Goal: Contribute content: Contribute content

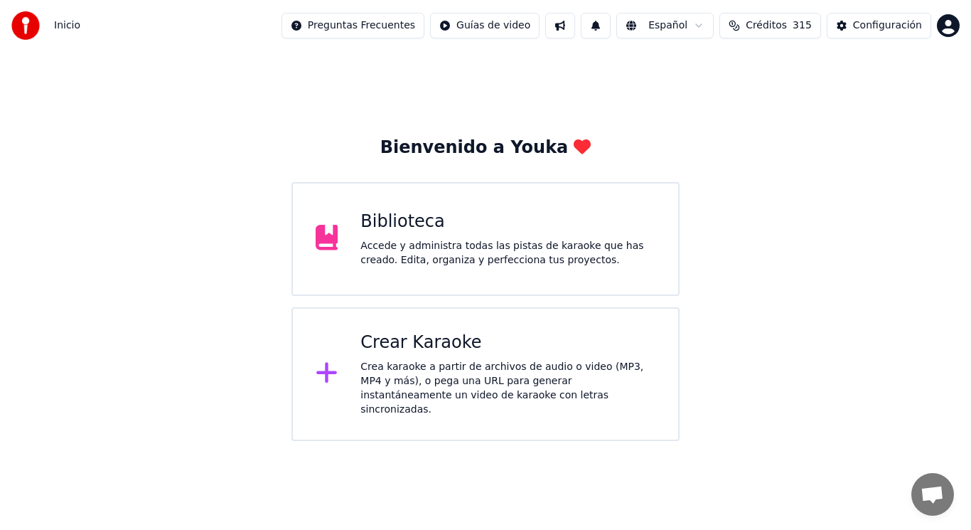
click at [459, 252] on div "Accede y administra todas las pistas de karaoke que has creado. Edita, organiza…" at bounding box center [508, 253] width 295 height 28
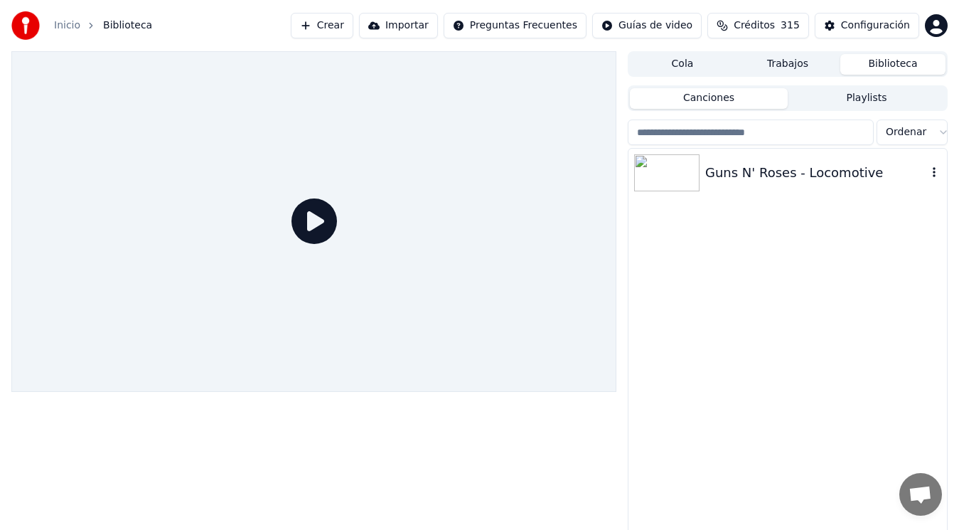
click at [755, 178] on div "Guns N' Roses - Locomotive" at bounding box center [816, 173] width 222 height 20
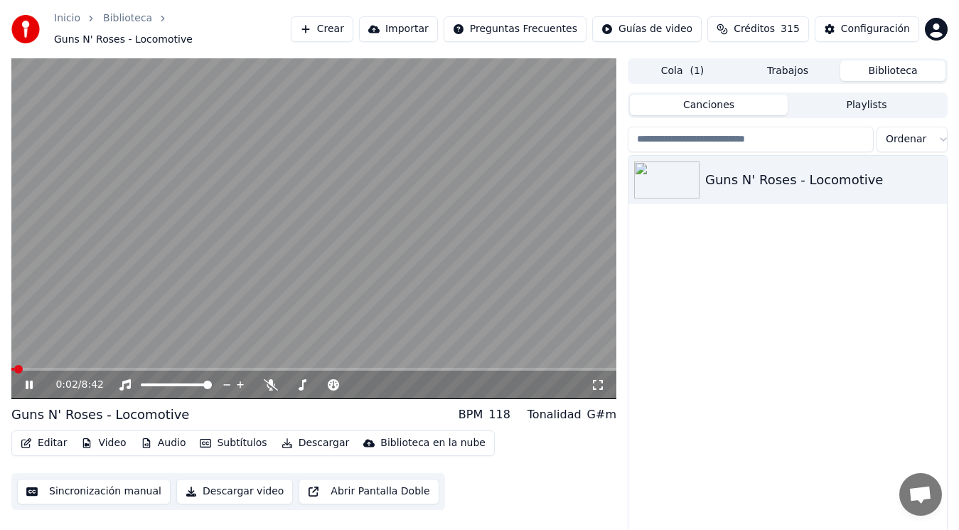
click at [28, 380] on icon at bounding box center [29, 384] width 7 height 9
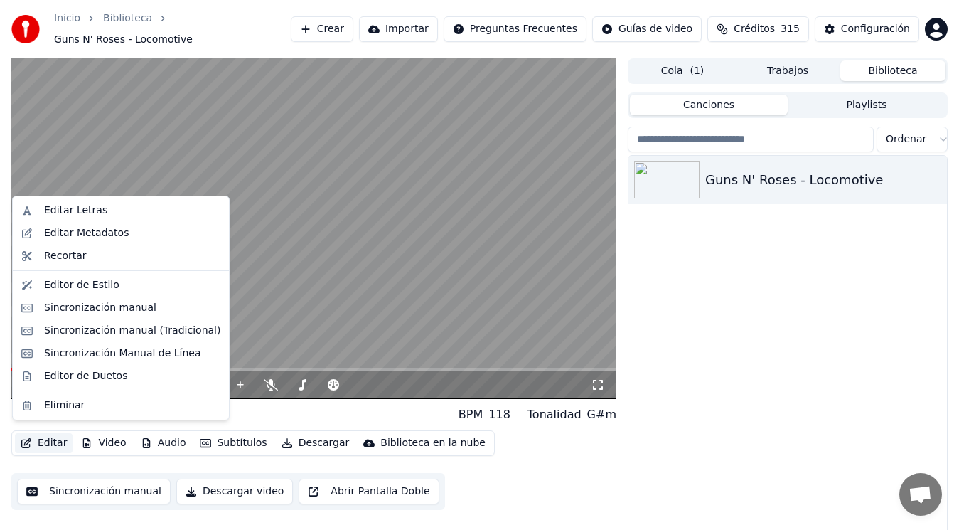
click at [47, 439] on button "Editar" at bounding box center [44, 443] width 58 height 20
click at [107, 329] on div "Sincronización manual (Tradicional)" at bounding box center [132, 331] width 176 height 14
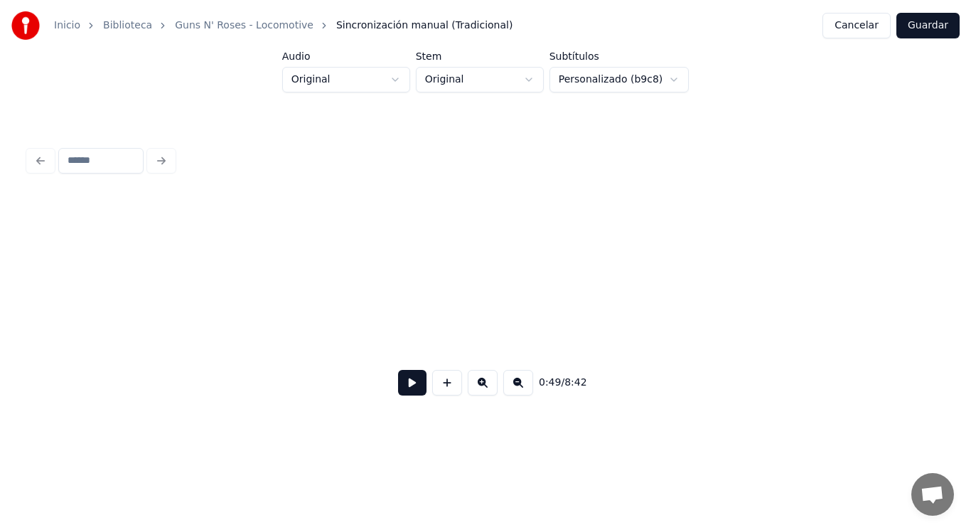
scroll to position [0, 49695]
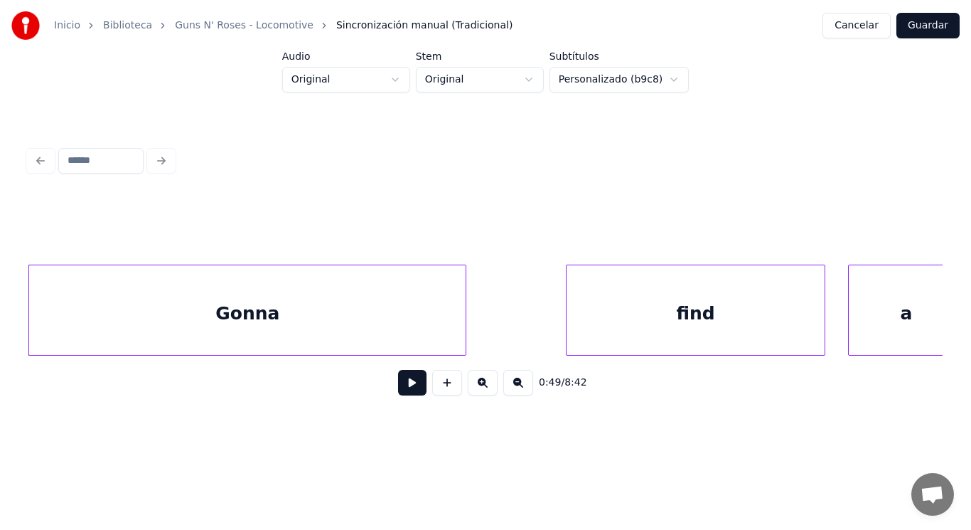
click at [403, 344] on div "Gonna" at bounding box center [247, 313] width 437 height 97
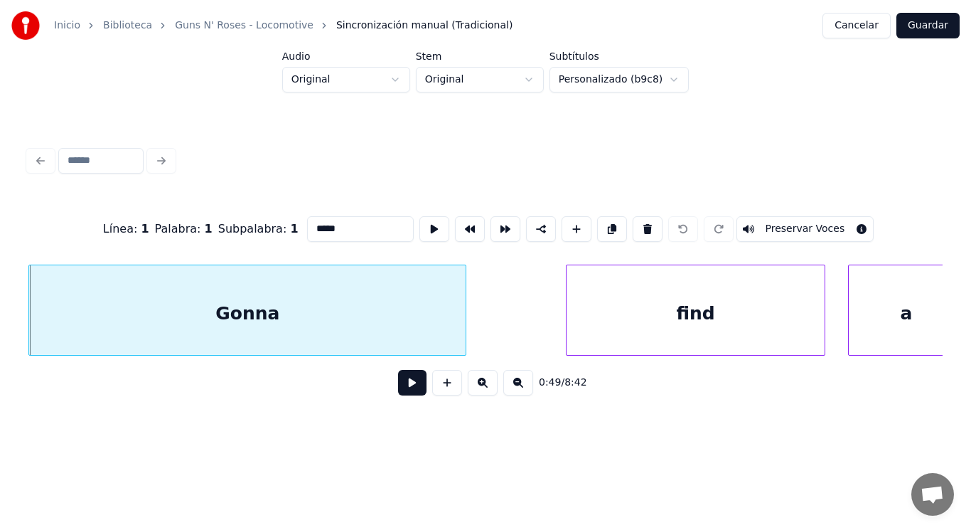
click at [398, 391] on button at bounding box center [412, 383] width 28 height 26
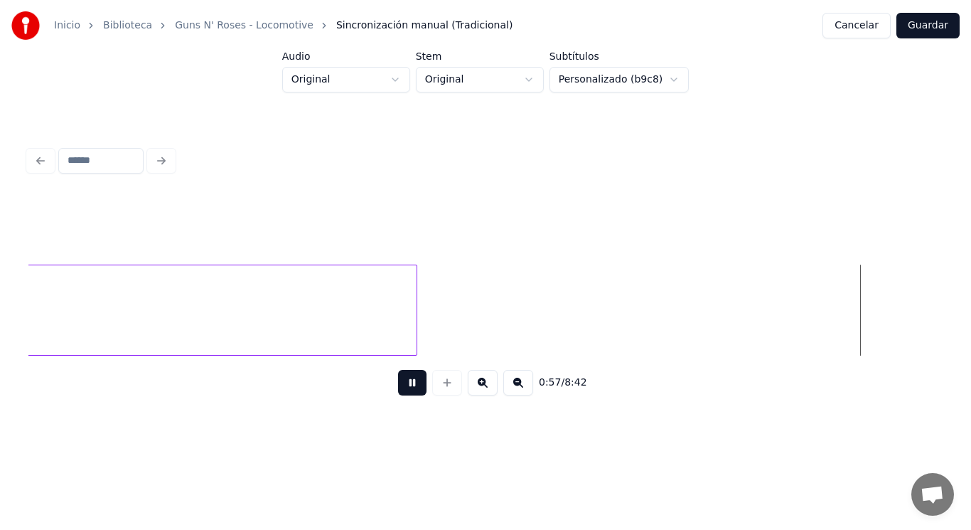
scroll to position [0, 57052]
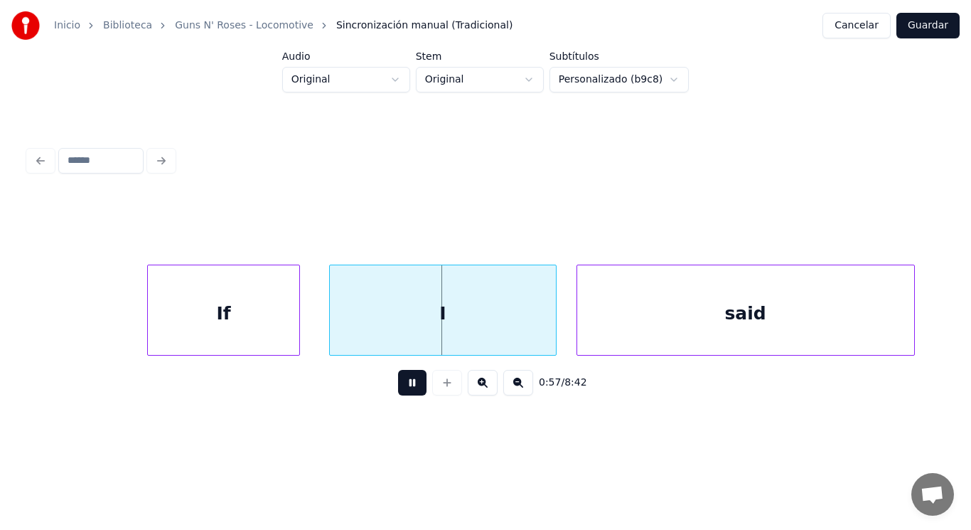
click at [398, 391] on button at bounding box center [412, 383] width 28 height 26
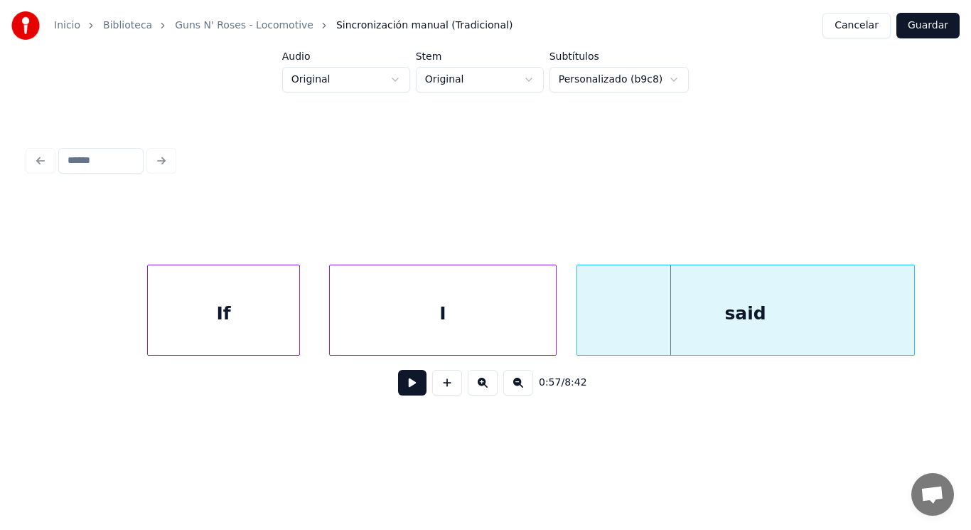
click at [398, 391] on button at bounding box center [412, 383] width 28 height 26
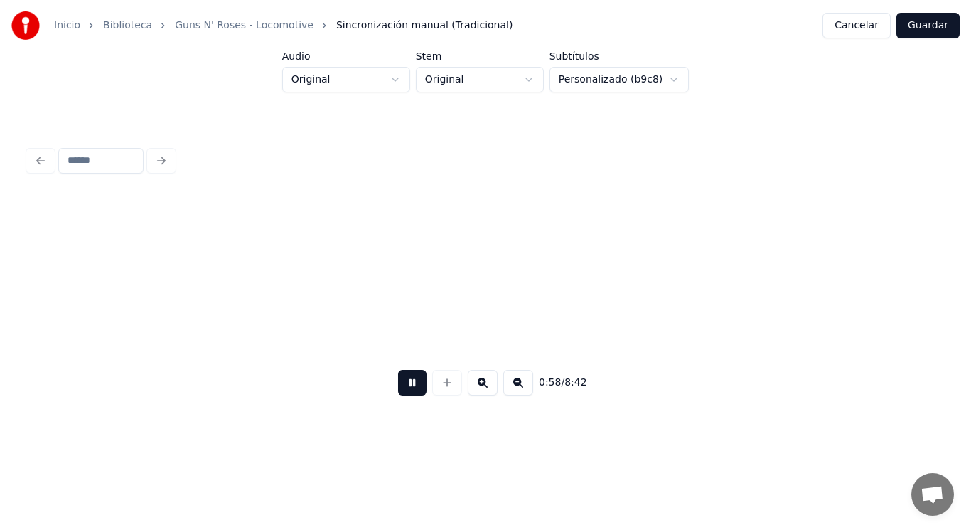
scroll to position [0, 57981]
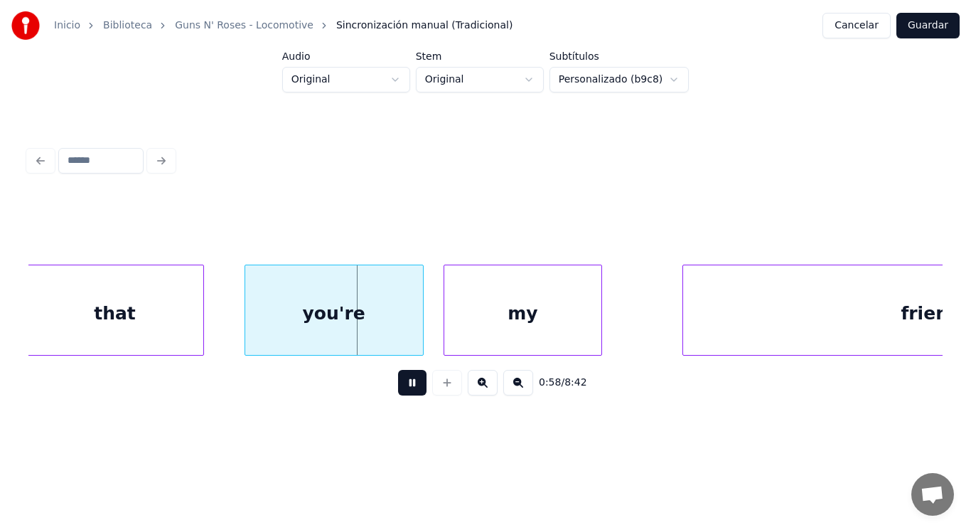
click at [398, 391] on button at bounding box center [412, 383] width 28 height 26
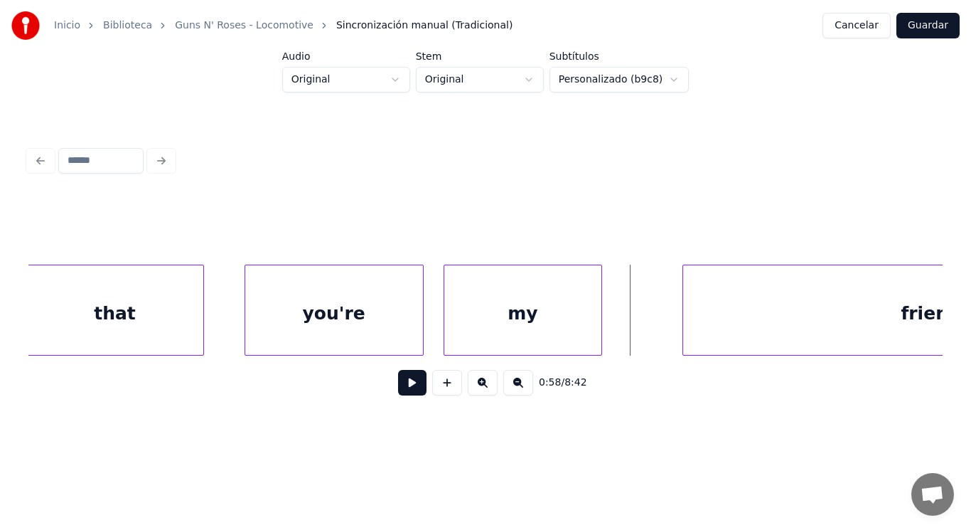
click at [368, 326] on div "you're" at bounding box center [334, 313] width 178 height 97
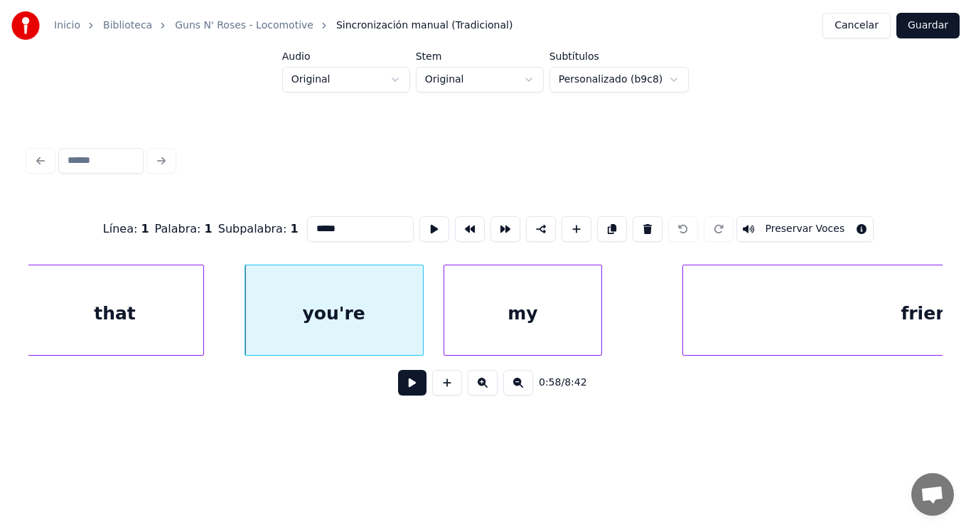
type input "******"
click at [398, 386] on button at bounding box center [412, 383] width 28 height 26
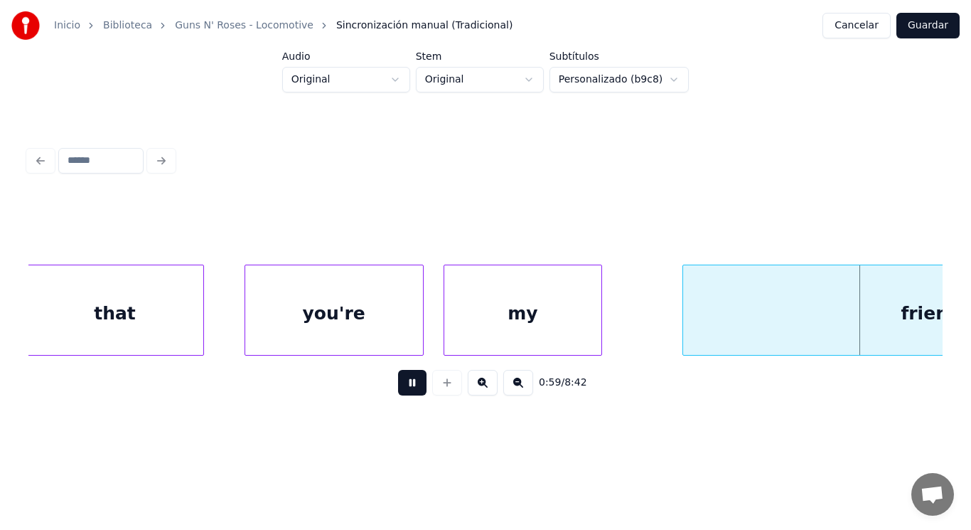
scroll to position [0, 58896]
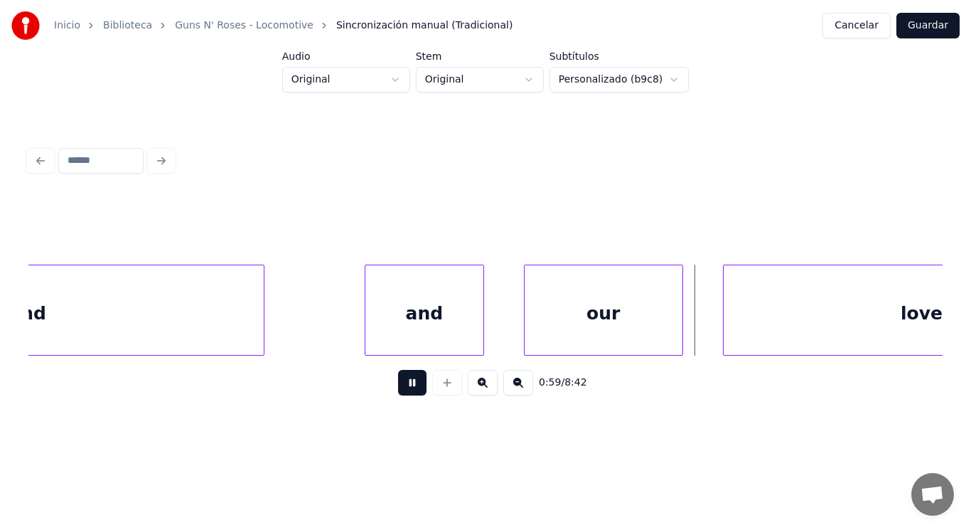
click at [398, 386] on button at bounding box center [412, 383] width 28 height 26
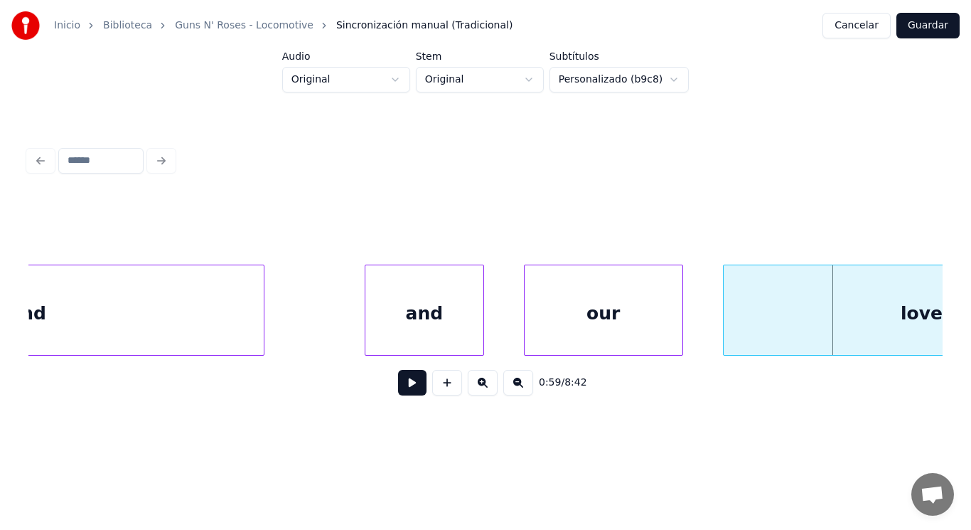
click at [398, 386] on button at bounding box center [412, 383] width 28 height 26
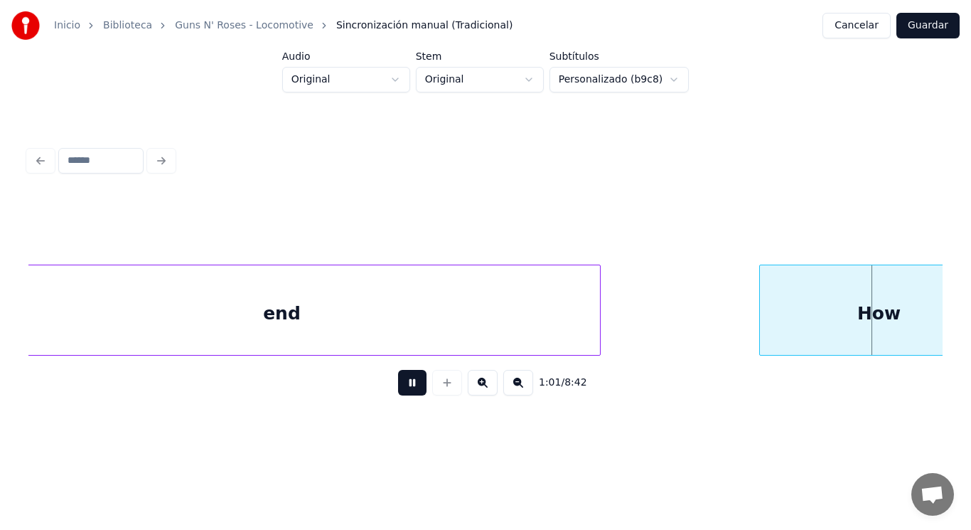
scroll to position [0, 61659]
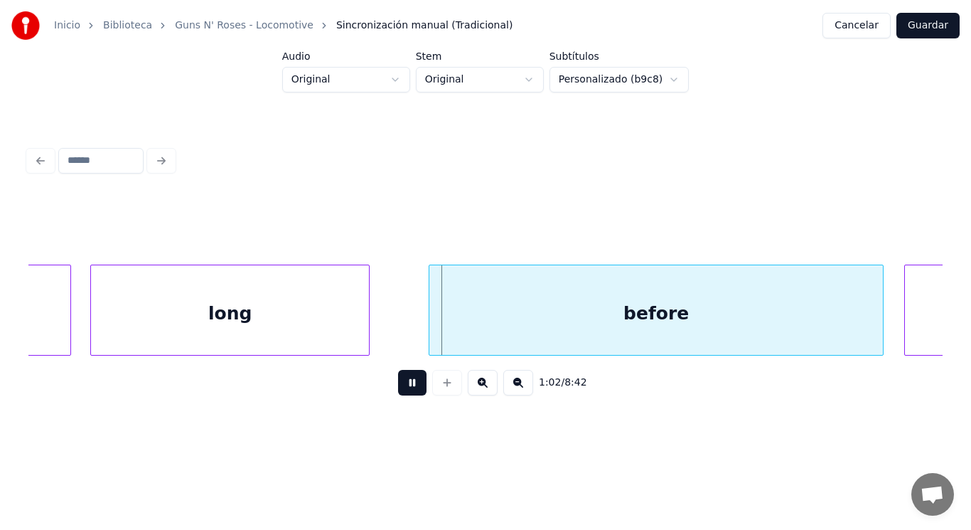
click at [398, 386] on button at bounding box center [412, 383] width 28 height 26
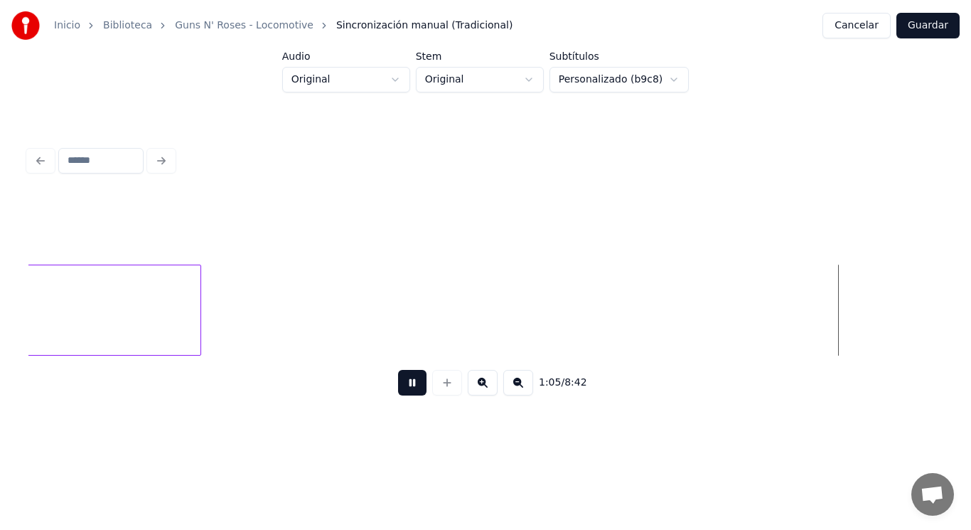
click at [398, 386] on button at bounding box center [412, 383] width 28 height 26
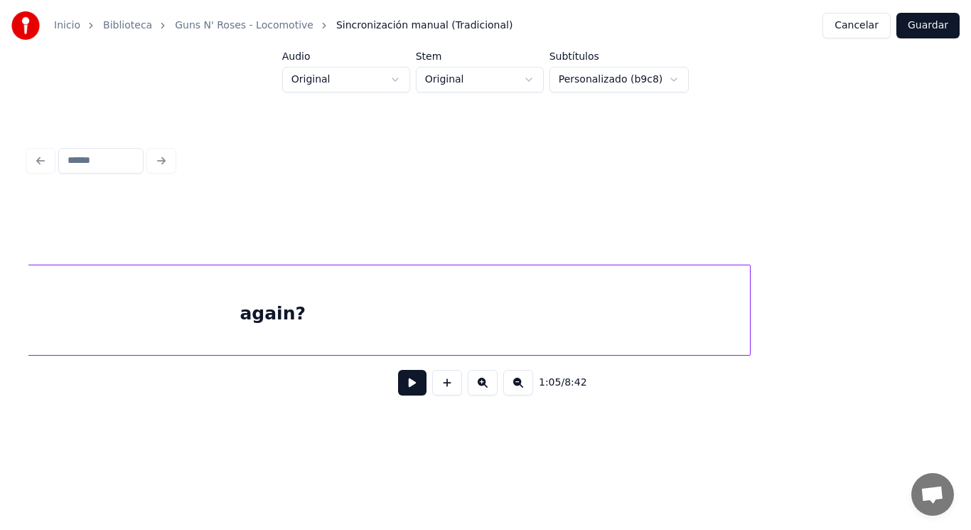
scroll to position [0, 63026]
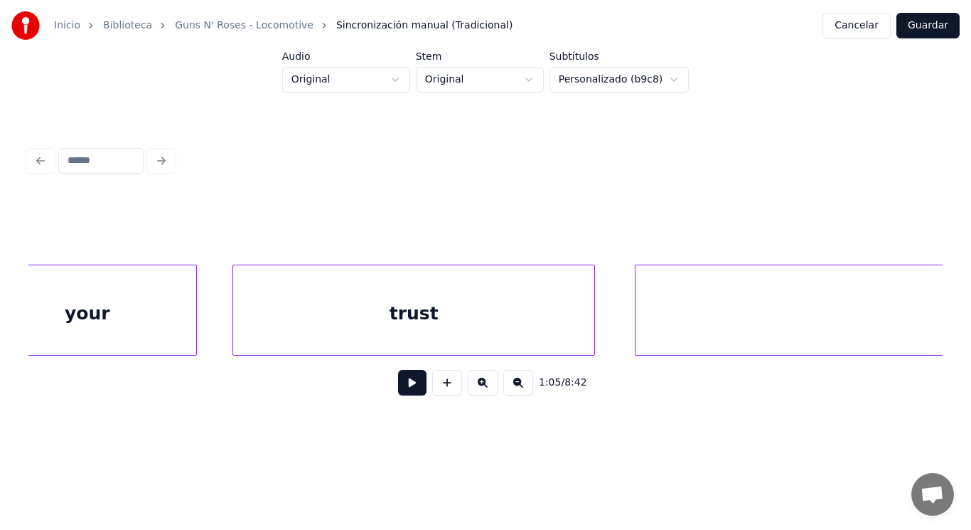
click at [277, 311] on div "trust" at bounding box center [413, 313] width 361 height 97
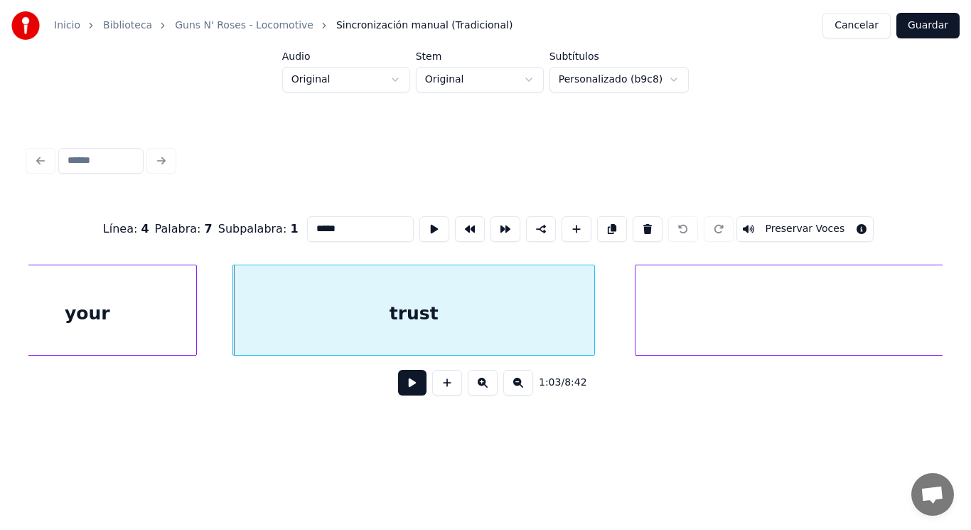
click at [402, 389] on button at bounding box center [412, 383] width 28 height 26
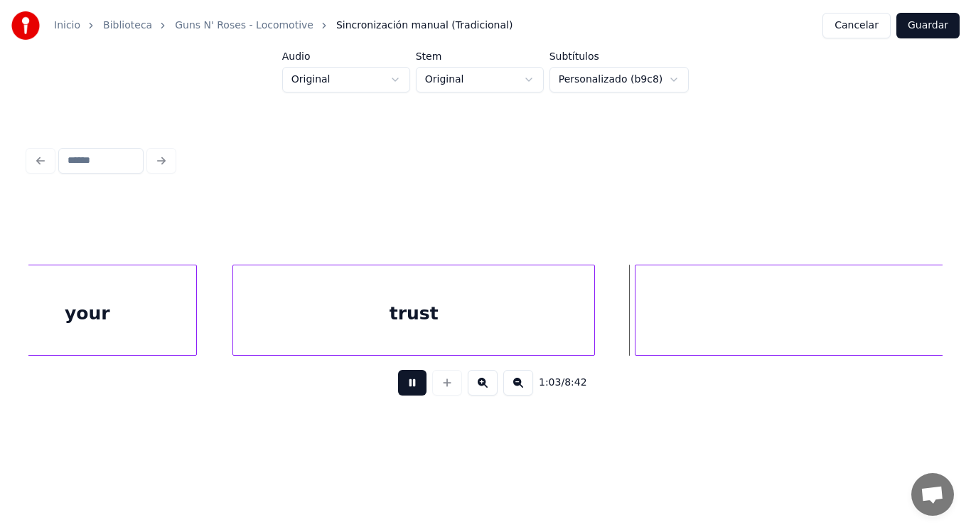
click at [402, 389] on button at bounding box center [412, 383] width 28 height 26
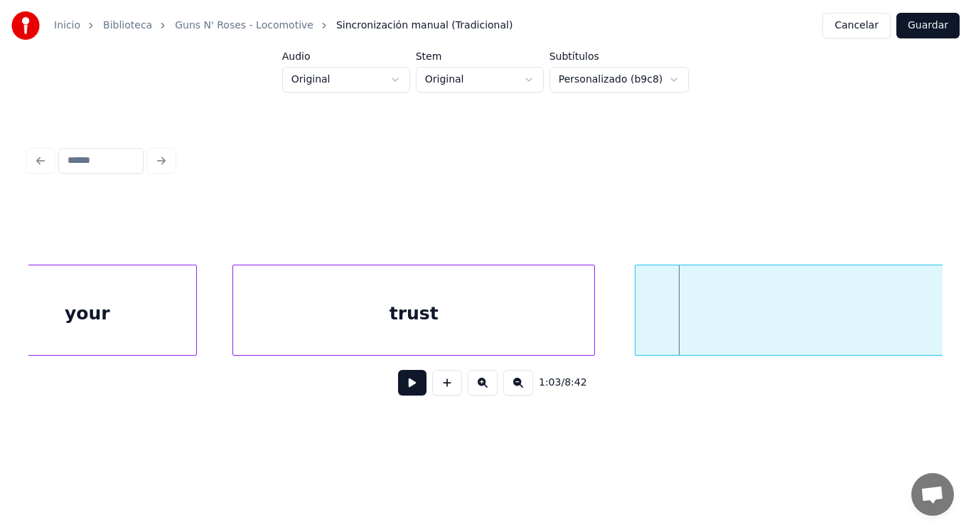
click at [496, 321] on div "trust" at bounding box center [413, 313] width 361 height 97
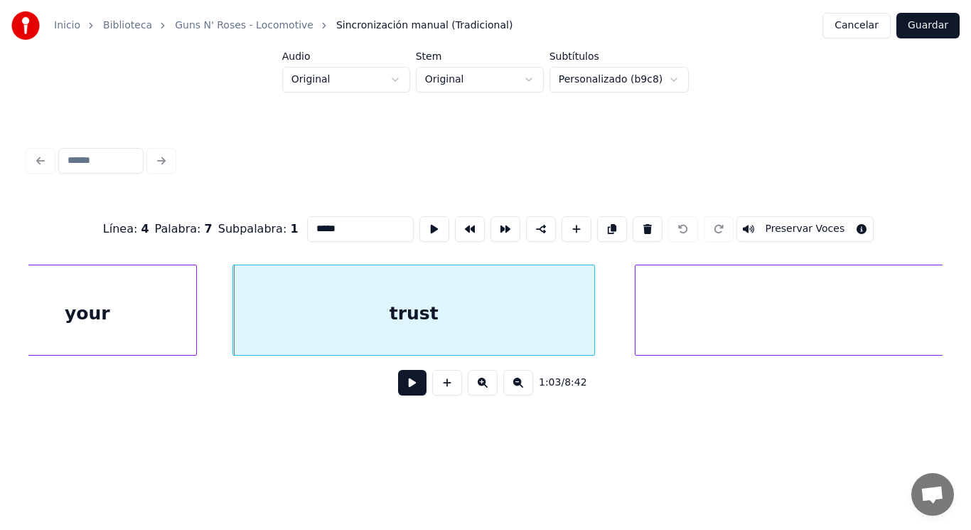
type input "******"
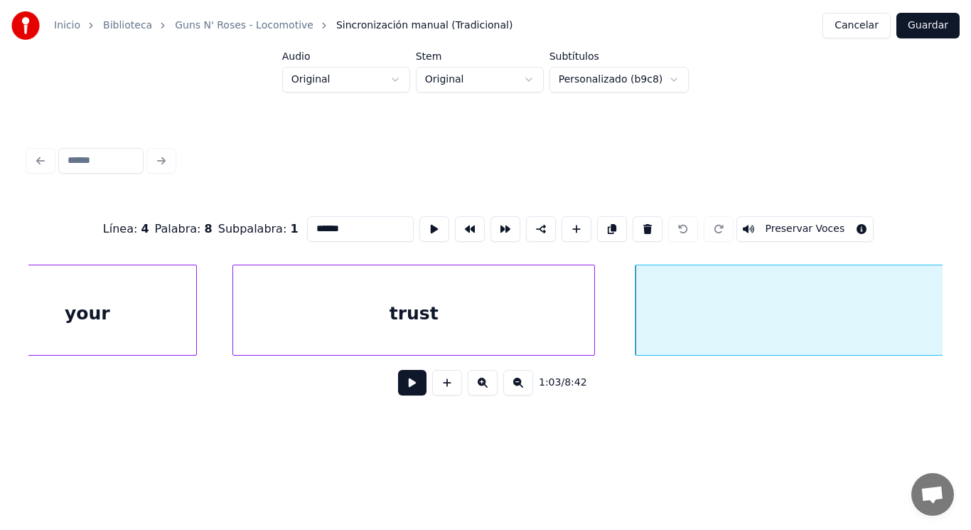
click at [406, 383] on button at bounding box center [412, 383] width 28 height 26
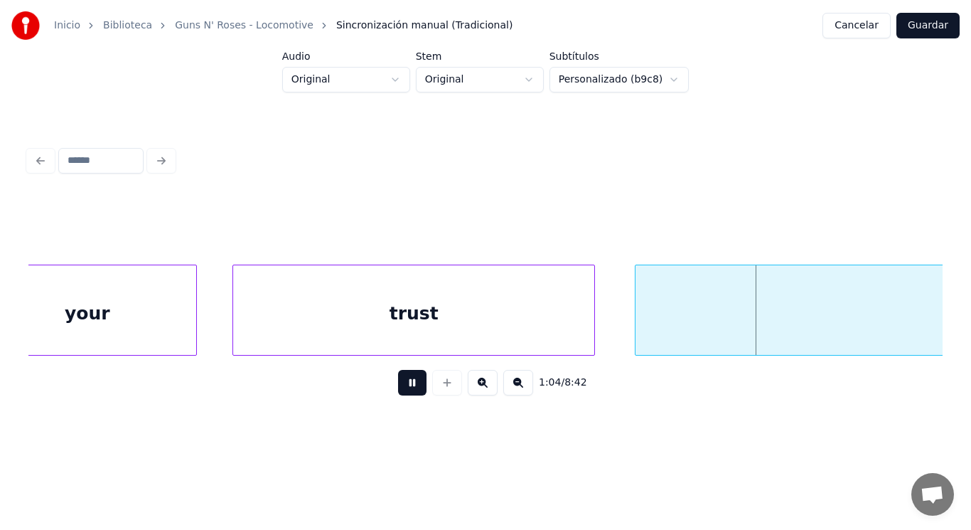
click at [406, 383] on button at bounding box center [412, 383] width 28 height 26
click at [358, 316] on div "trust" at bounding box center [413, 313] width 361 height 97
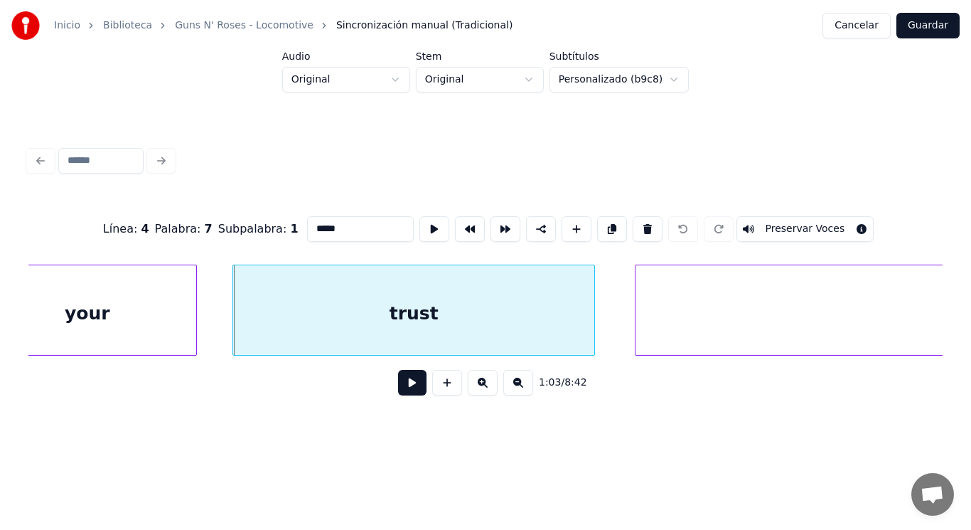
click at [405, 390] on button at bounding box center [412, 383] width 28 height 26
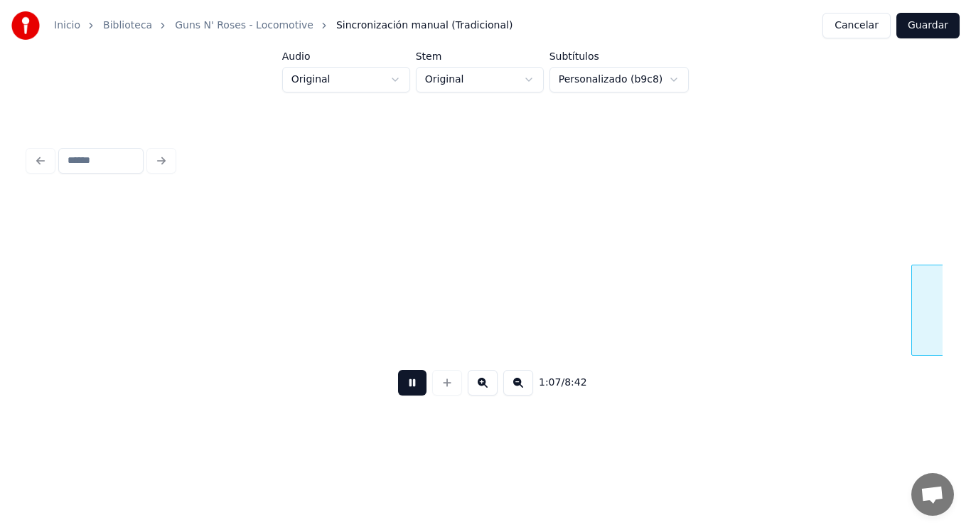
scroll to position [0, 66742]
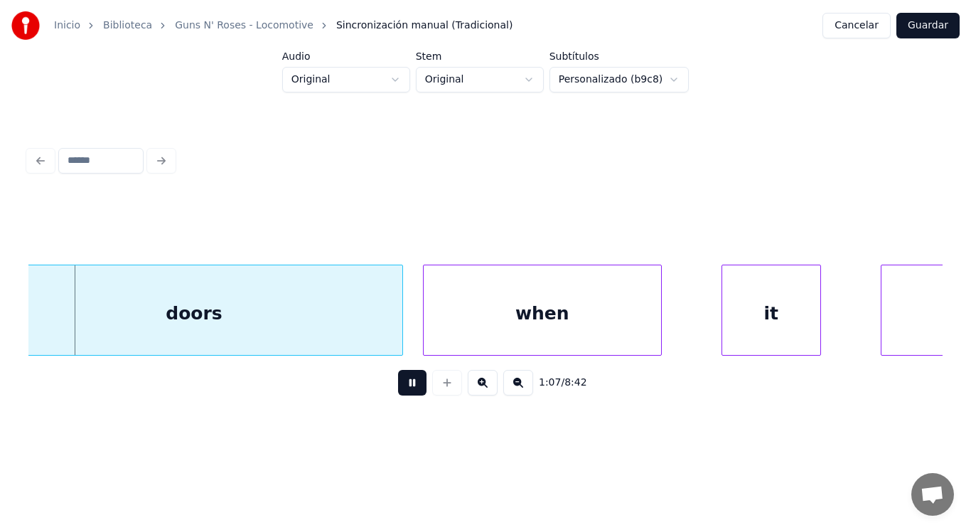
click at [405, 390] on button at bounding box center [412, 383] width 28 height 26
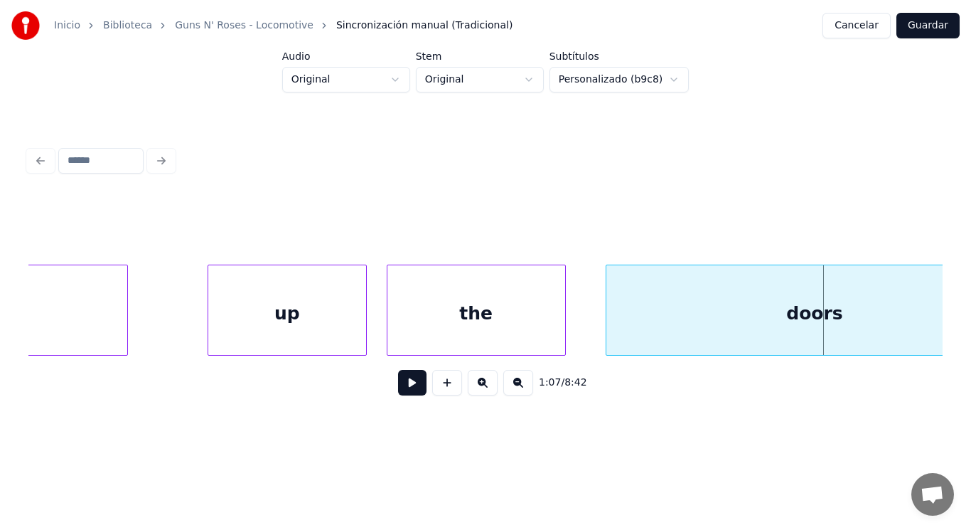
scroll to position [0, 66116]
click at [276, 314] on div "up" at bounding box center [292, 313] width 158 height 97
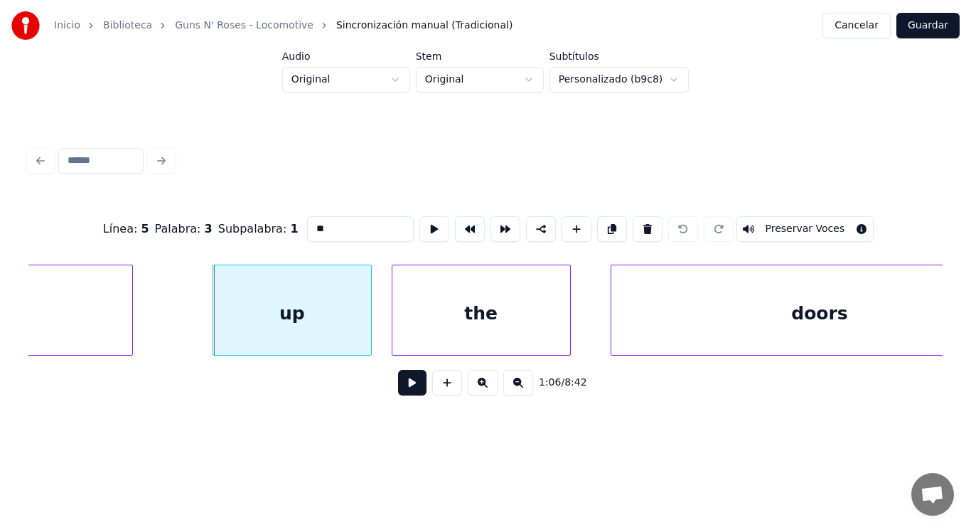
click at [403, 388] on button at bounding box center [412, 383] width 28 height 26
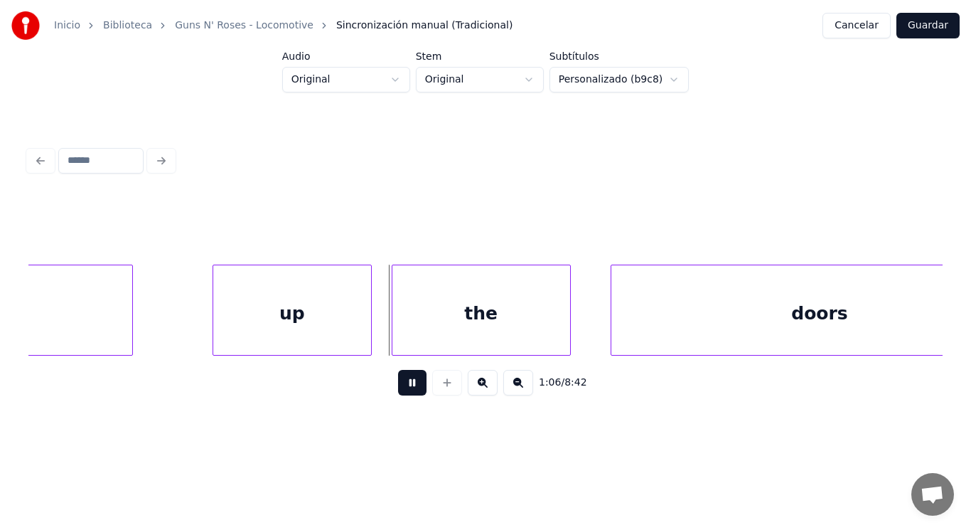
click at [403, 388] on button at bounding box center [412, 383] width 28 height 26
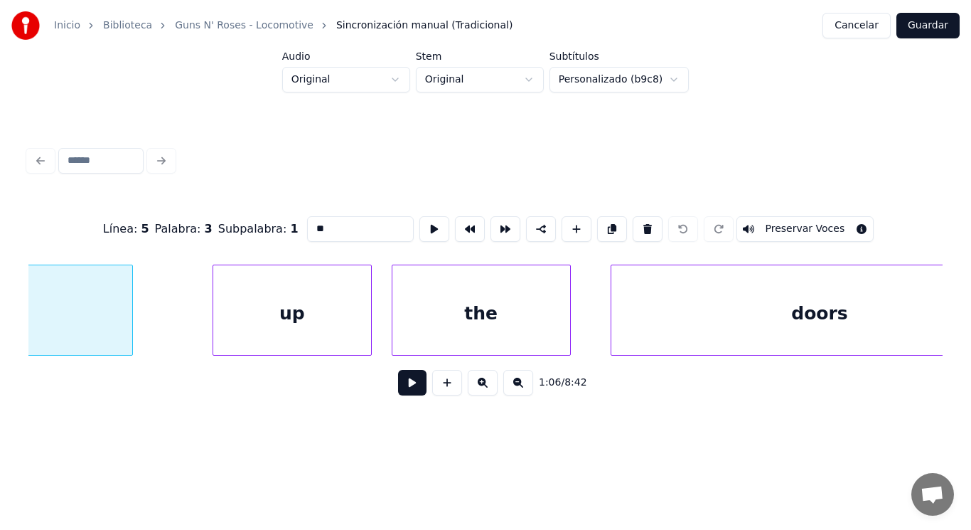
type input "******"
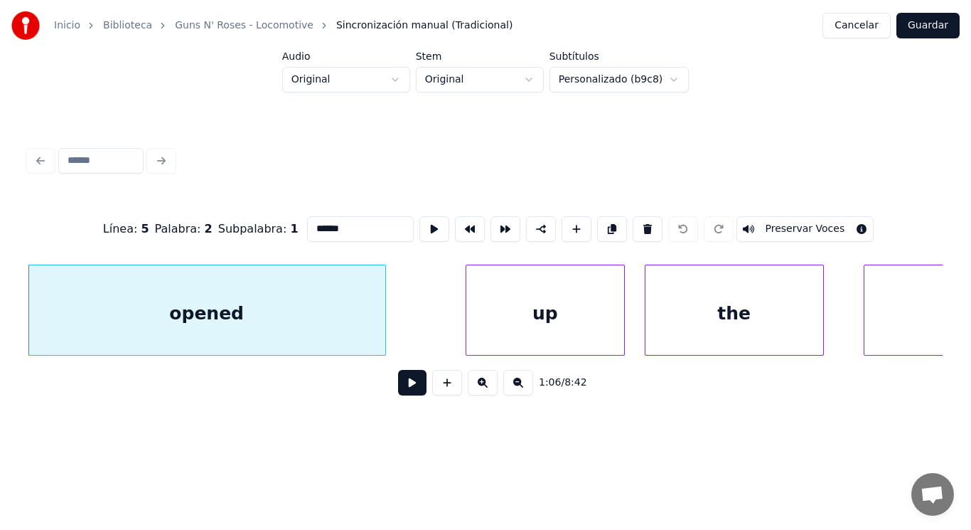
click at [404, 389] on button at bounding box center [412, 383] width 28 height 26
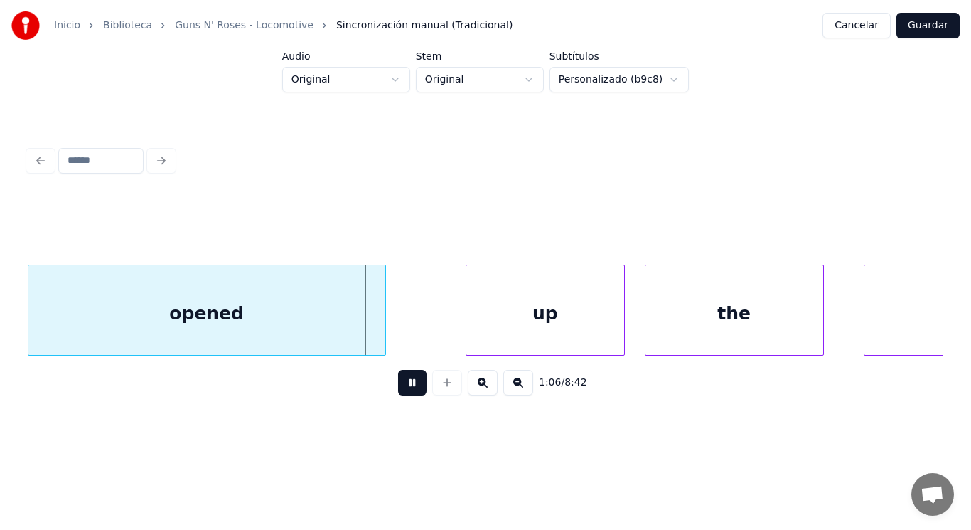
click at [404, 389] on button at bounding box center [412, 383] width 28 height 26
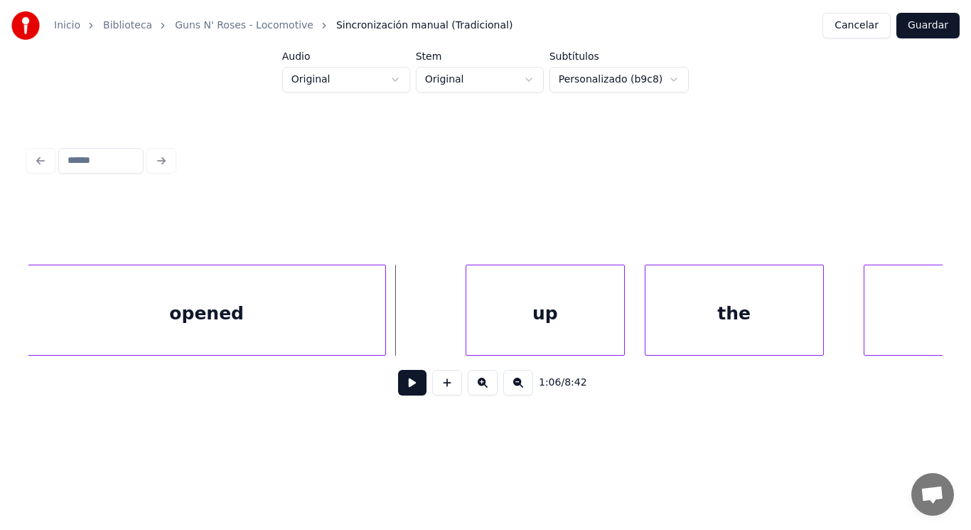
click at [361, 331] on div "opened" at bounding box center [206, 313] width 357 height 97
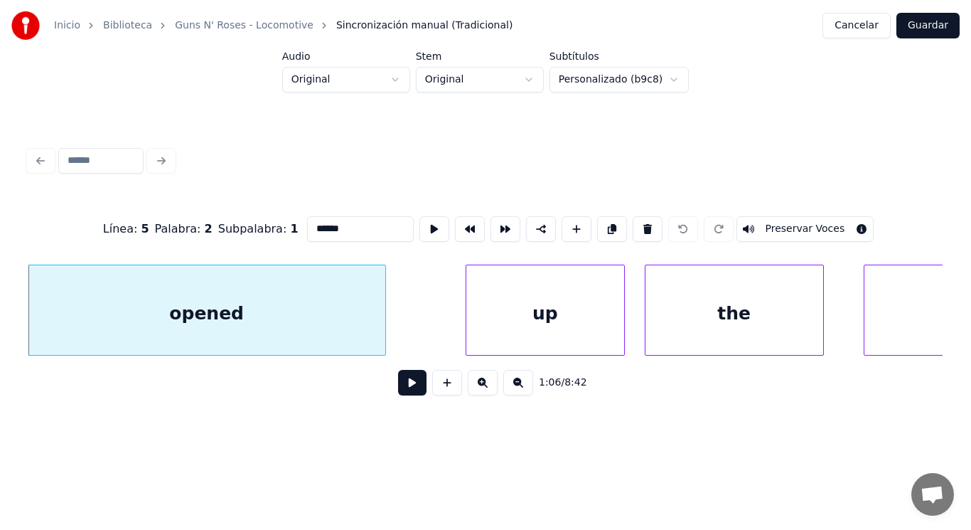
click at [398, 382] on button at bounding box center [412, 383] width 28 height 26
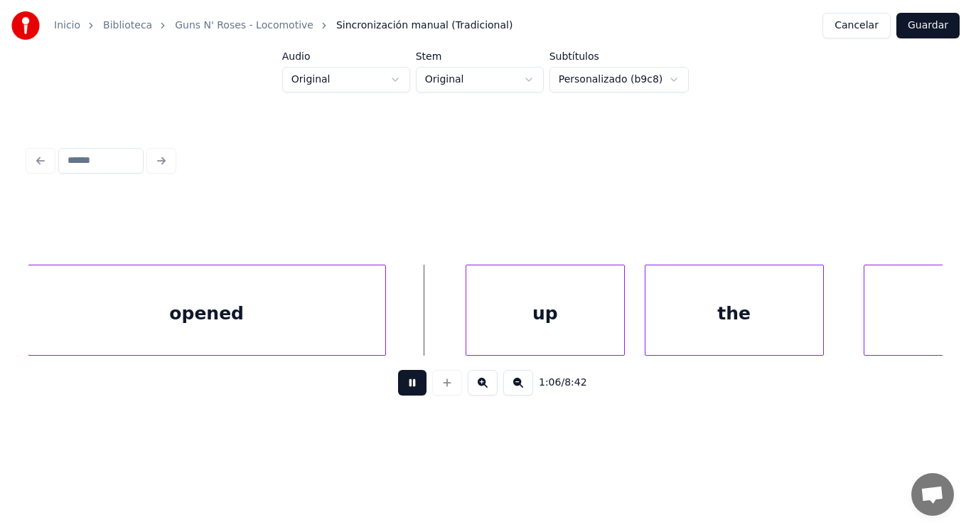
click at [398, 382] on button at bounding box center [412, 383] width 28 height 26
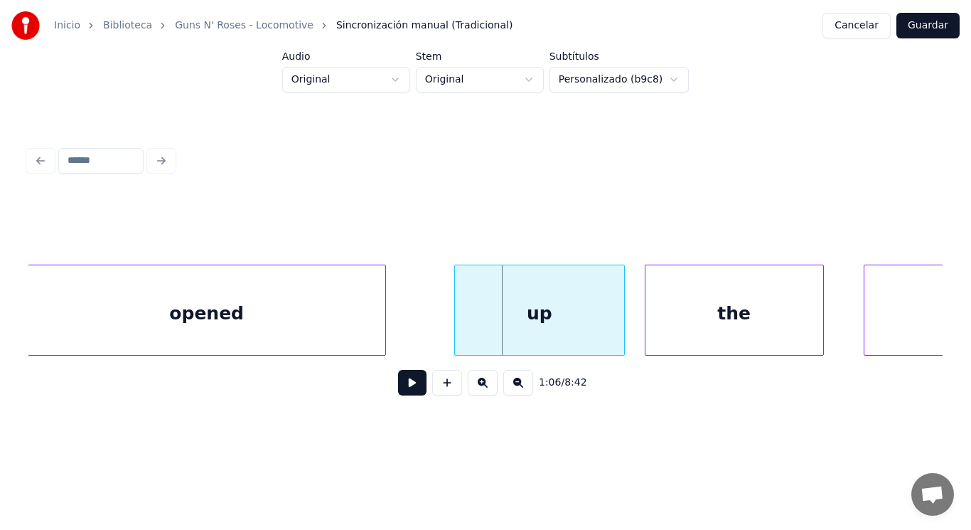
click at [455, 322] on div at bounding box center [457, 310] width 4 height 90
click at [403, 387] on button at bounding box center [412, 383] width 28 height 26
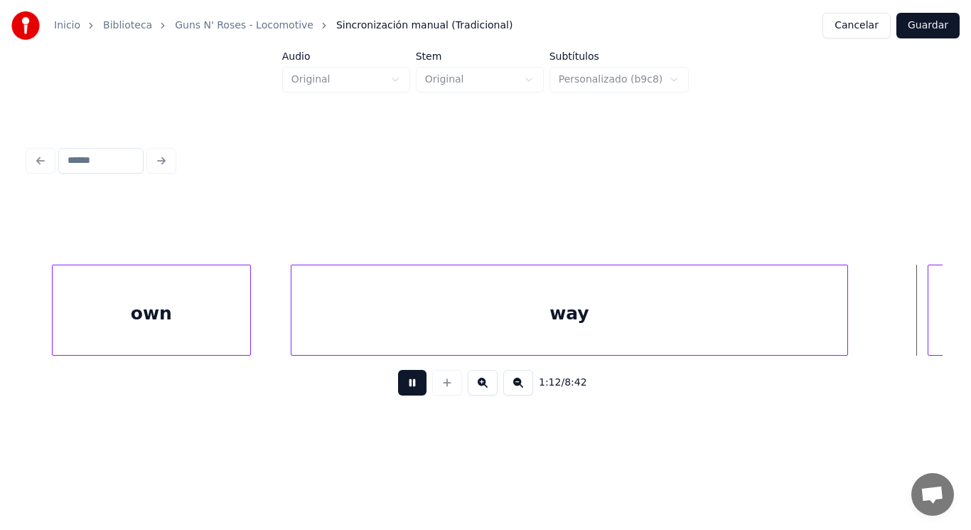
scroll to position [0, 72341]
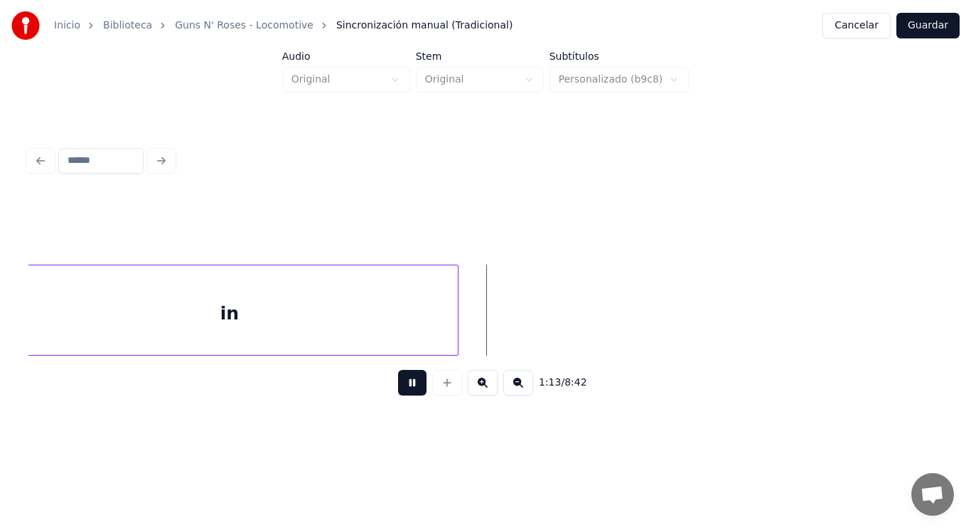
click at [403, 387] on button at bounding box center [412, 383] width 28 height 26
click at [27, 352] on div "1:13 / 8:42" at bounding box center [486, 275] width 926 height 282
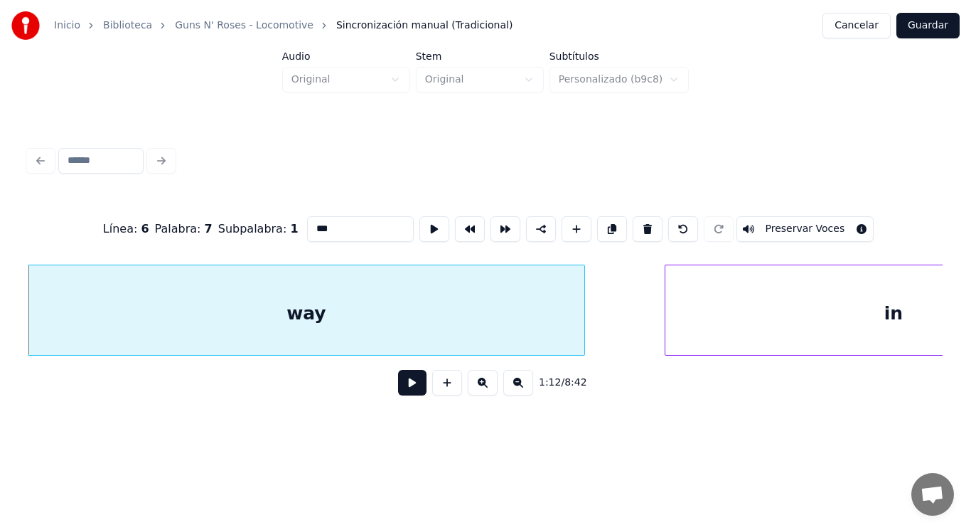
click at [407, 385] on button at bounding box center [412, 383] width 28 height 26
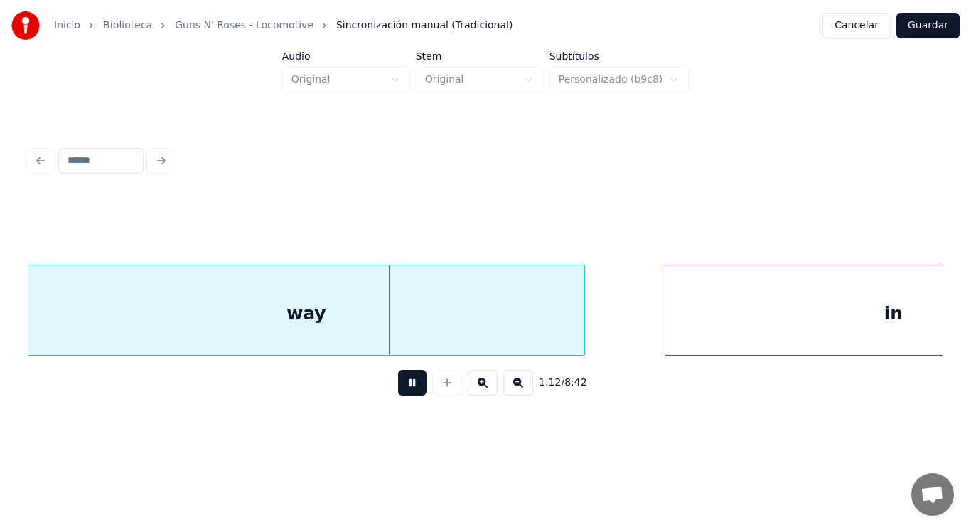
click at [407, 385] on button at bounding box center [412, 383] width 28 height 26
click at [442, 306] on div "way" at bounding box center [306, 313] width 556 height 97
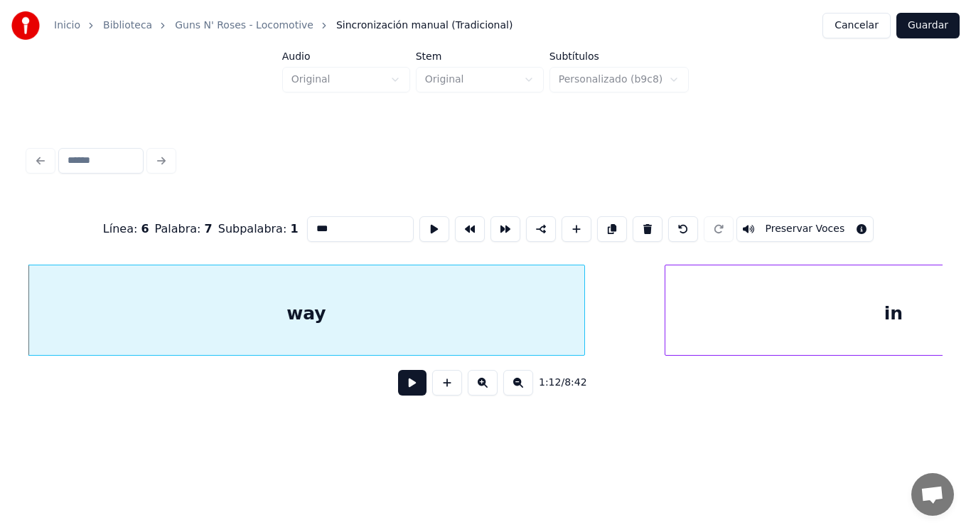
click at [404, 383] on button at bounding box center [412, 383] width 28 height 26
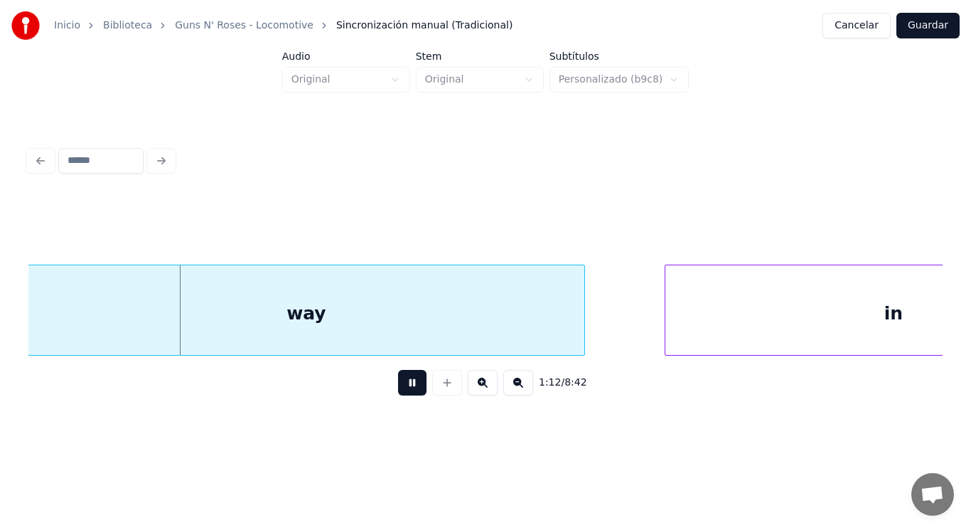
click at [404, 383] on button at bounding box center [412, 383] width 28 height 26
click at [577, 312] on div "way" at bounding box center [306, 313] width 556 height 97
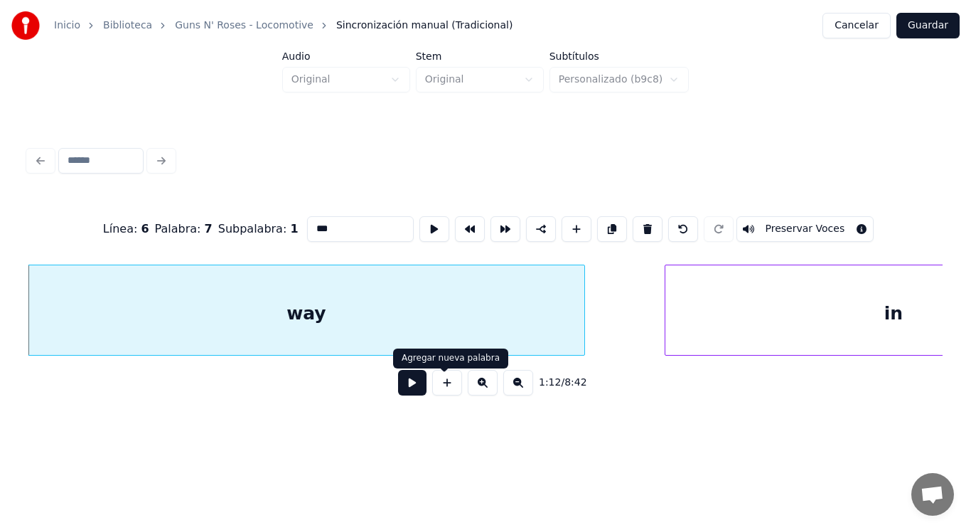
click at [408, 382] on button at bounding box center [412, 383] width 28 height 26
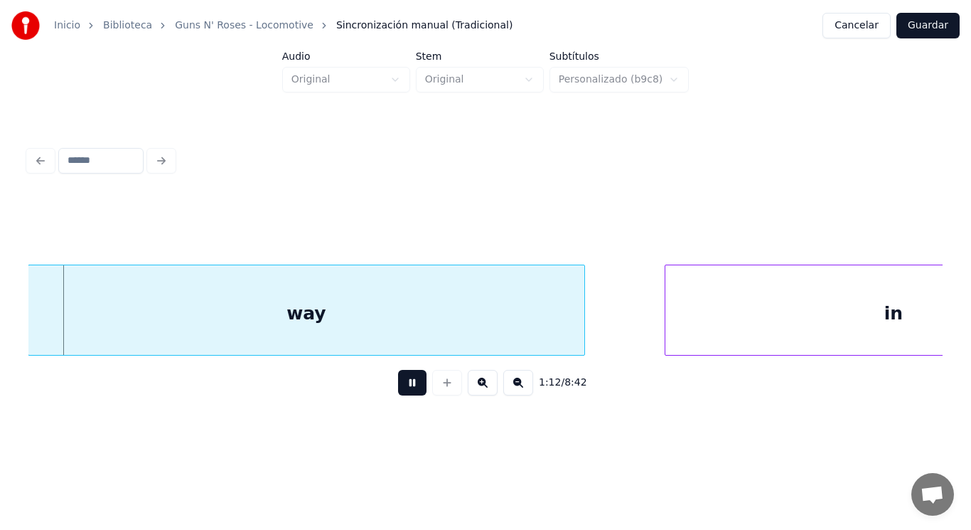
click at [408, 382] on button at bounding box center [412, 383] width 28 height 26
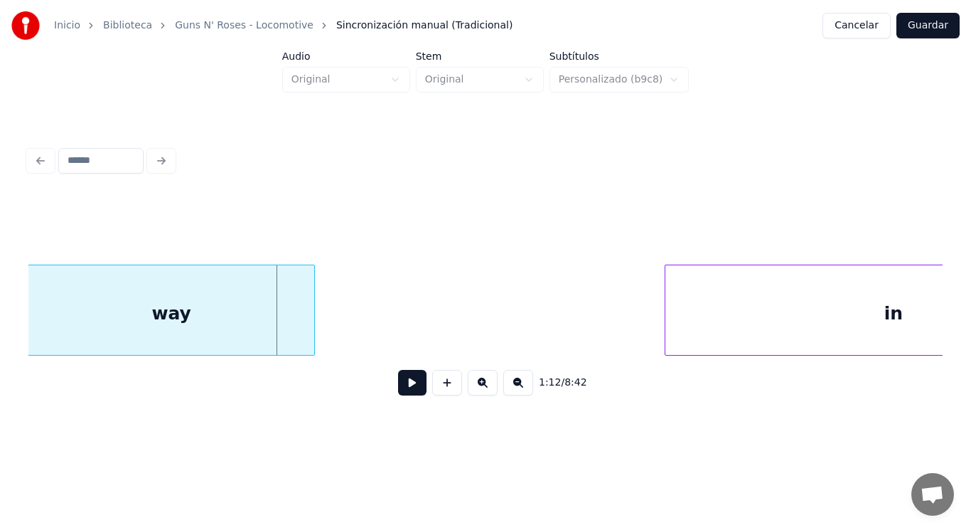
click at [313, 333] on div at bounding box center [312, 310] width 4 height 90
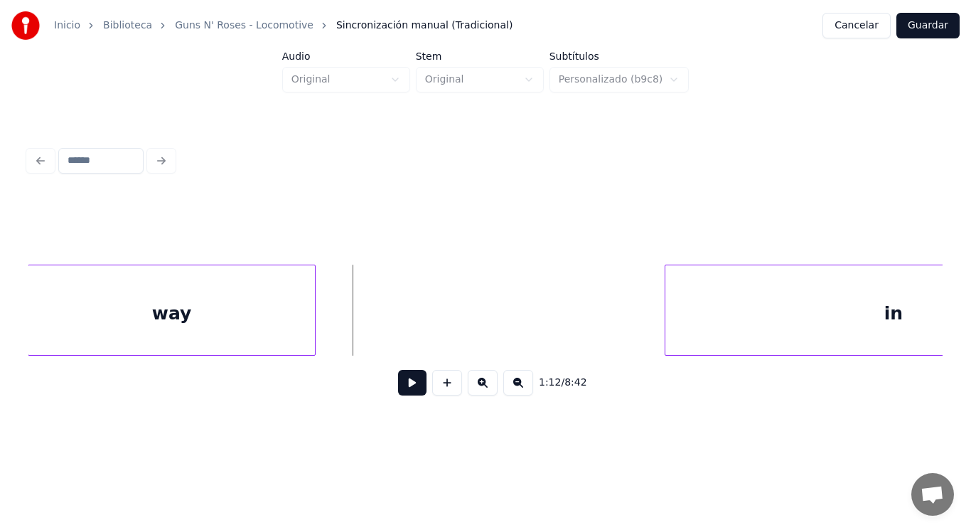
click at [406, 381] on button at bounding box center [412, 383] width 28 height 26
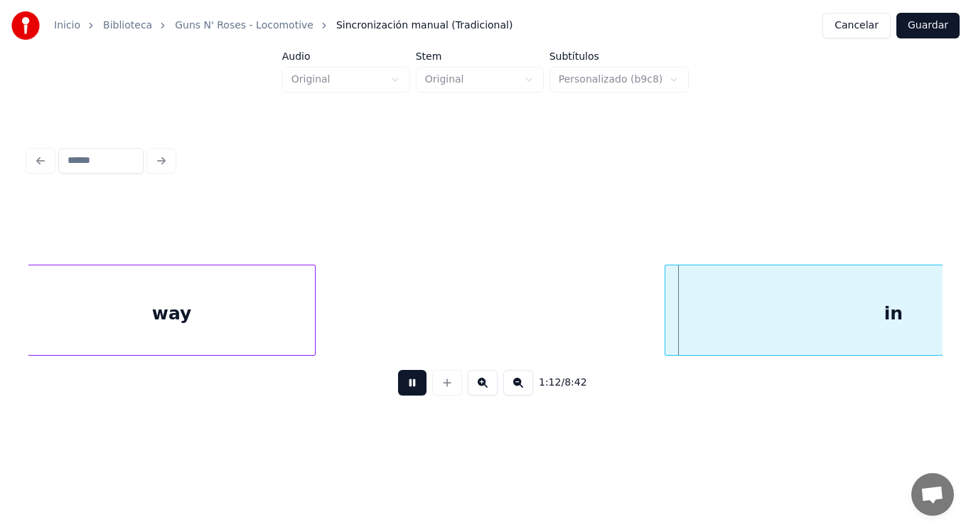
click at [406, 381] on button at bounding box center [412, 383] width 28 height 26
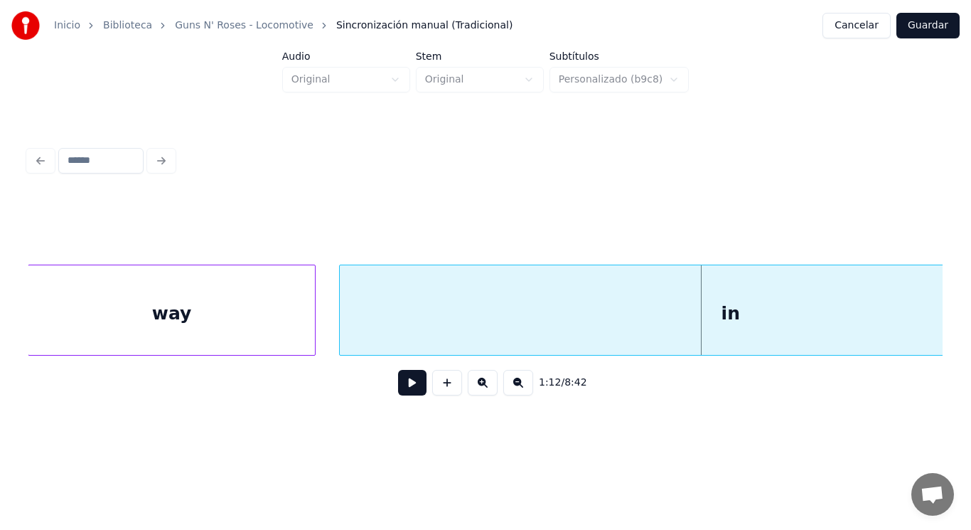
click at [343, 314] on div at bounding box center [342, 310] width 4 height 90
click at [277, 325] on div at bounding box center [275, 310] width 4 height 90
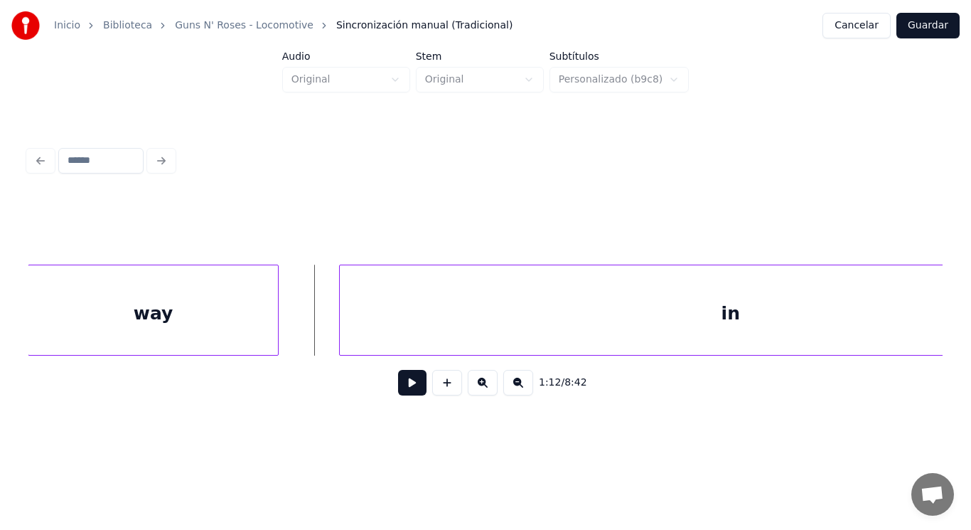
click at [398, 389] on button at bounding box center [412, 383] width 28 height 26
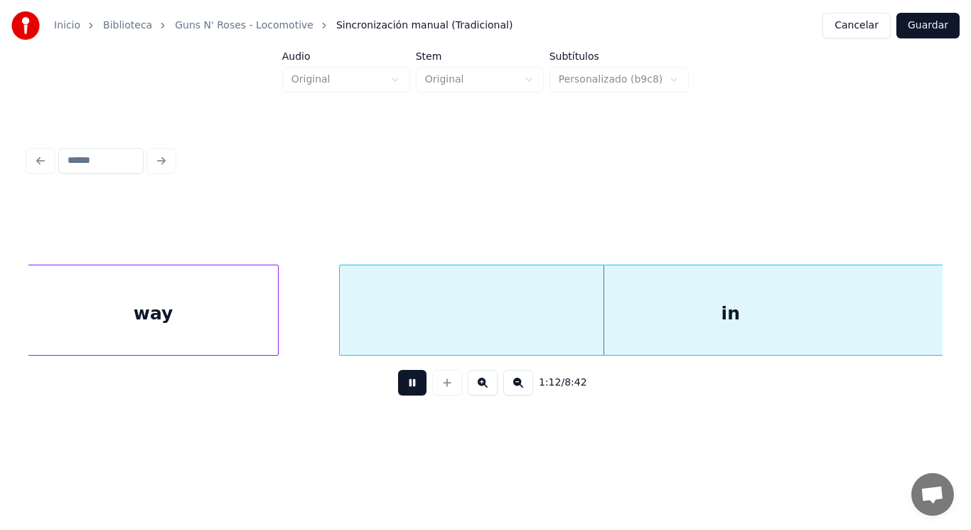
click at [398, 389] on button at bounding box center [412, 383] width 28 height 26
click at [315, 335] on div at bounding box center [314, 310] width 4 height 90
click at [405, 388] on button at bounding box center [412, 383] width 28 height 26
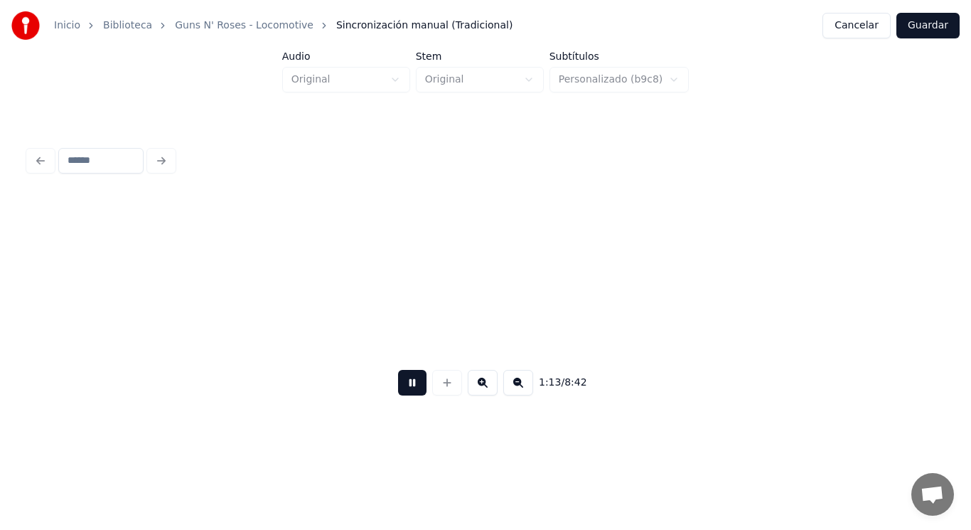
scroll to position [0, 73510]
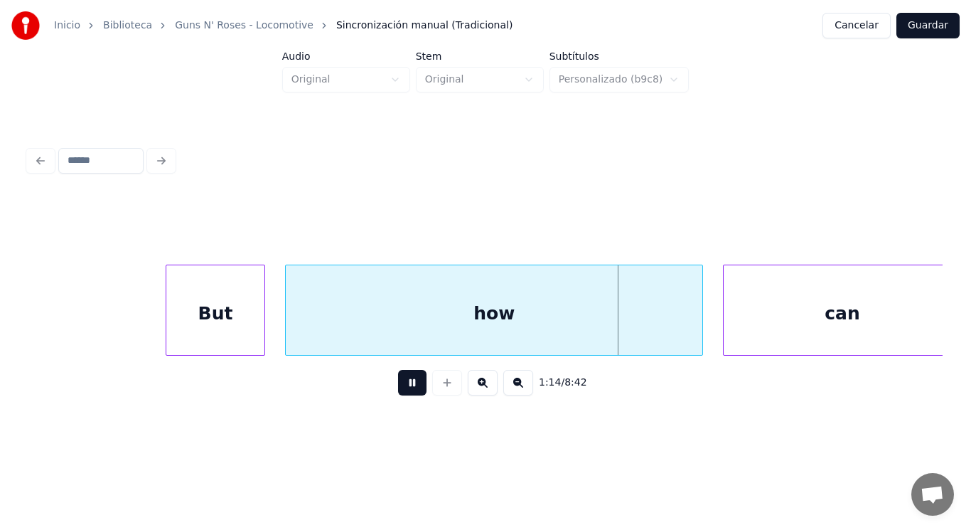
click at [405, 388] on button at bounding box center [412, 383] width 28 height 26
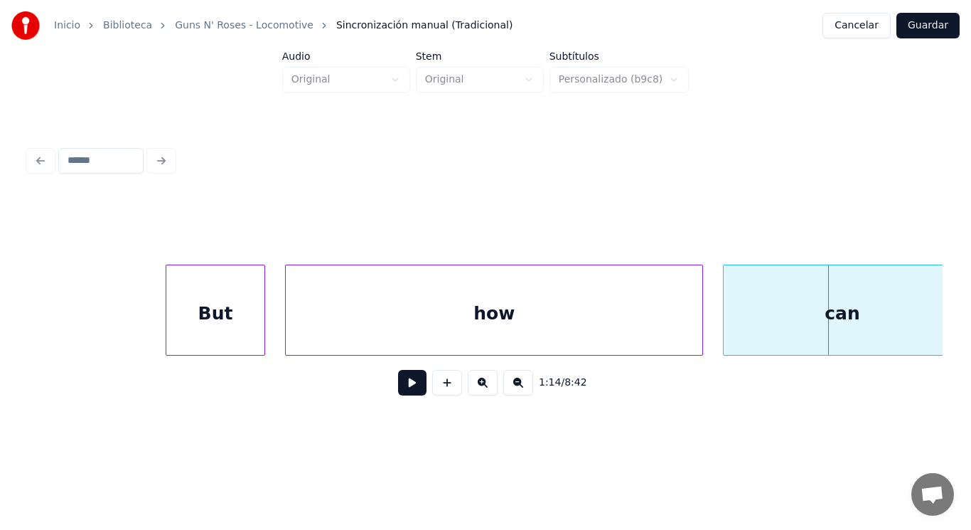
click at [405, 388] on button at bounding box center [412, 383] width 28 height 26
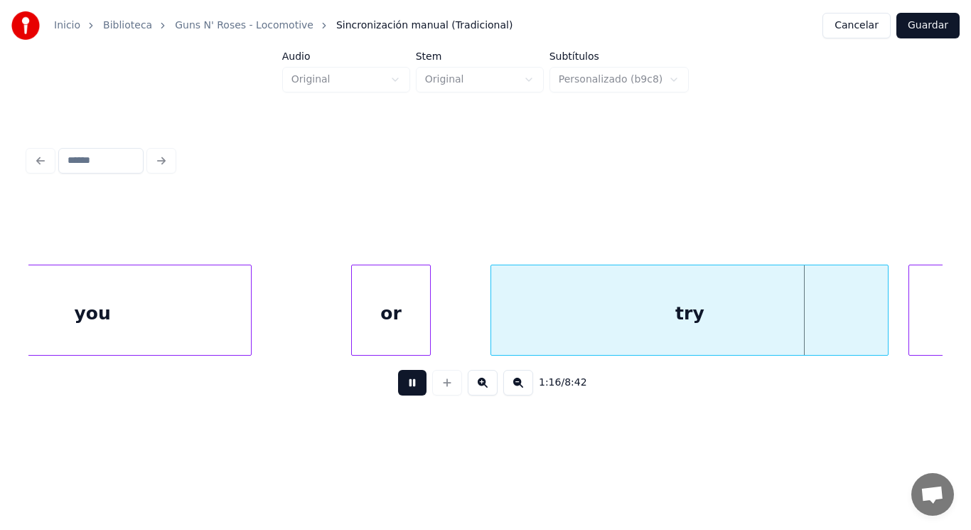
click at [405, 388] on button at bounding box center [412, 383] width 28 height 26
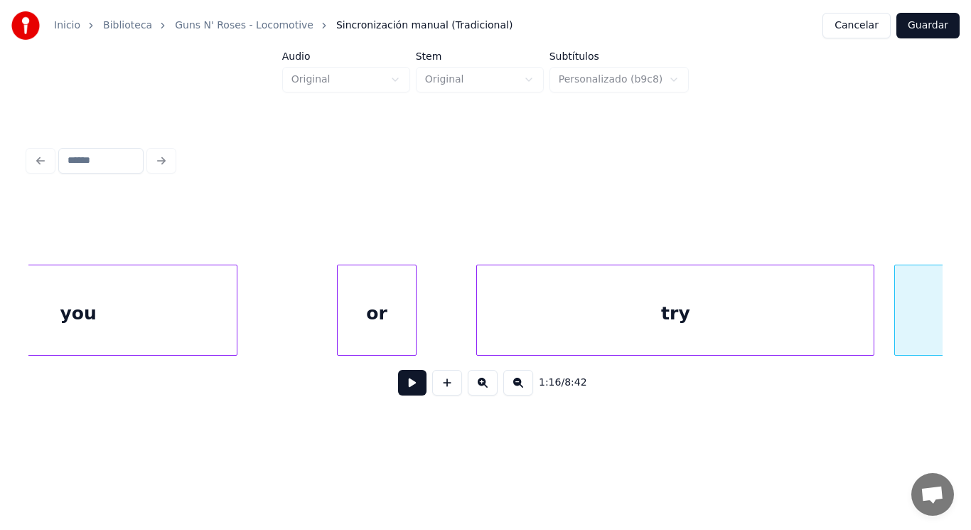
scroll to position [0, 75361]
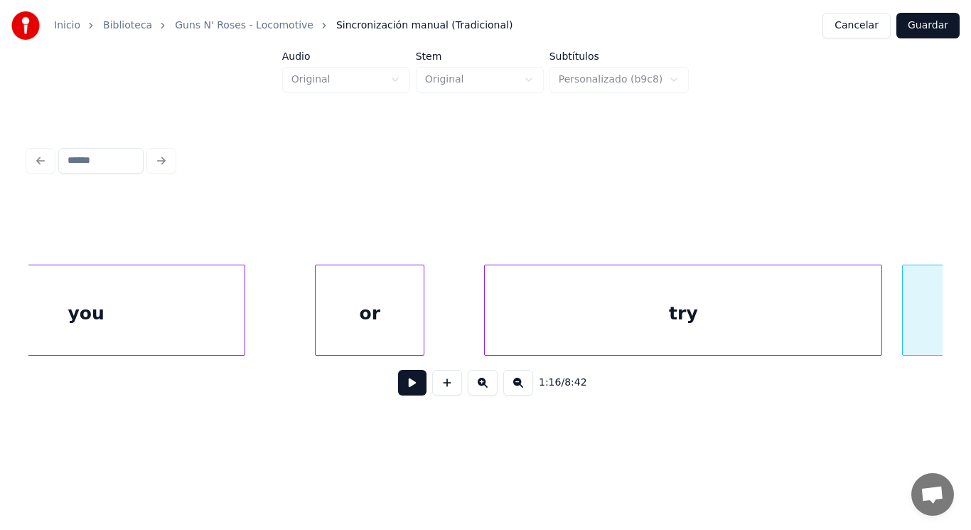
click at [317, 333] on div at bounding box center [318, 310] width 4 height 90
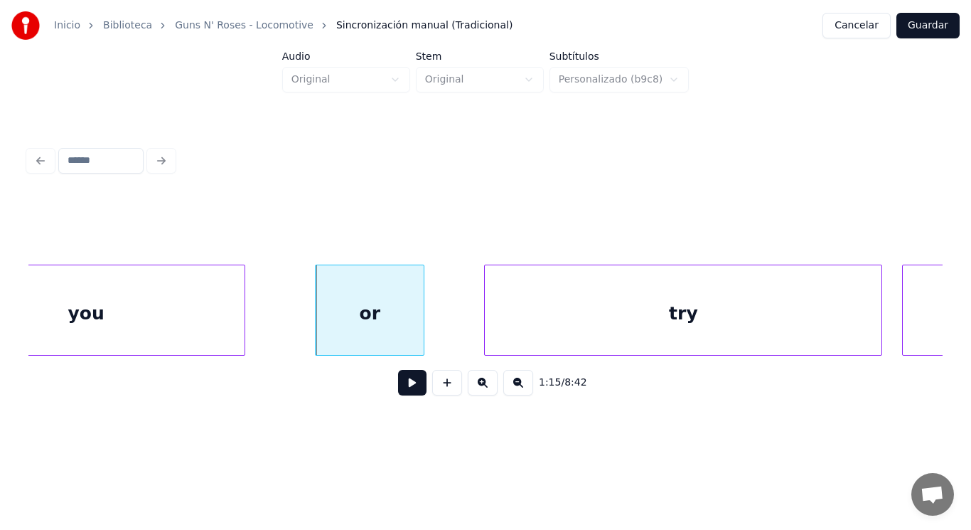
click at [405, 390] on button at bounding box center [412, 383] width 28 height 26
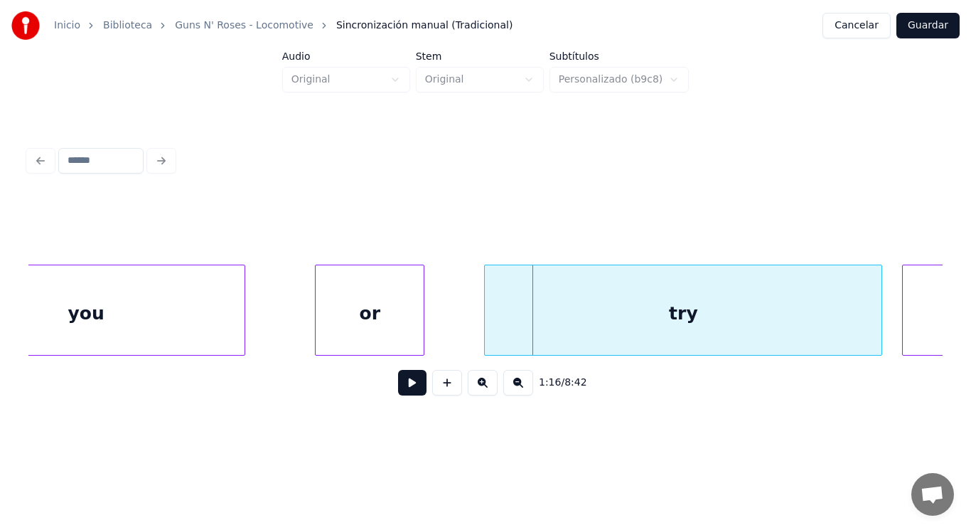
click at [393, 333] on div "or" at bounding box center [370, 313] width 108 height 97
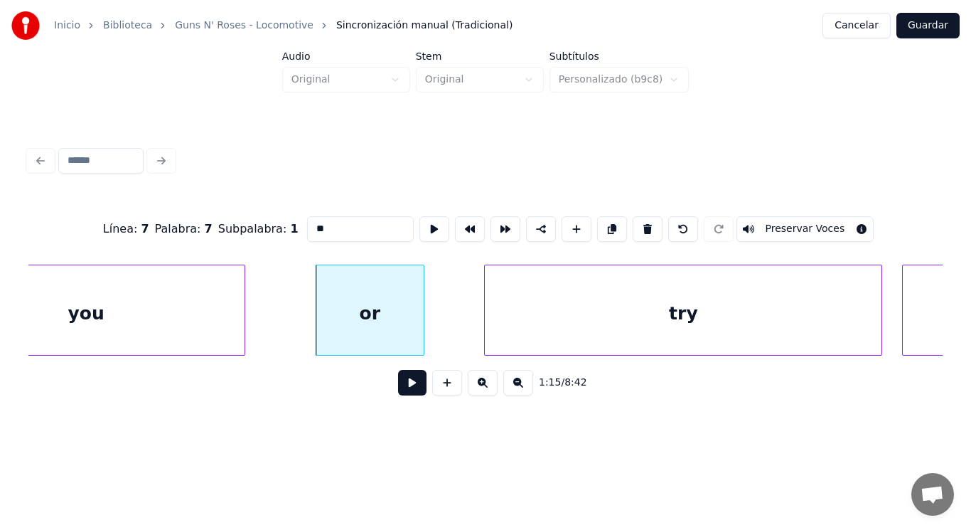
click at [401, 394] on button at bounding box center [412, 383] width 28 height 26
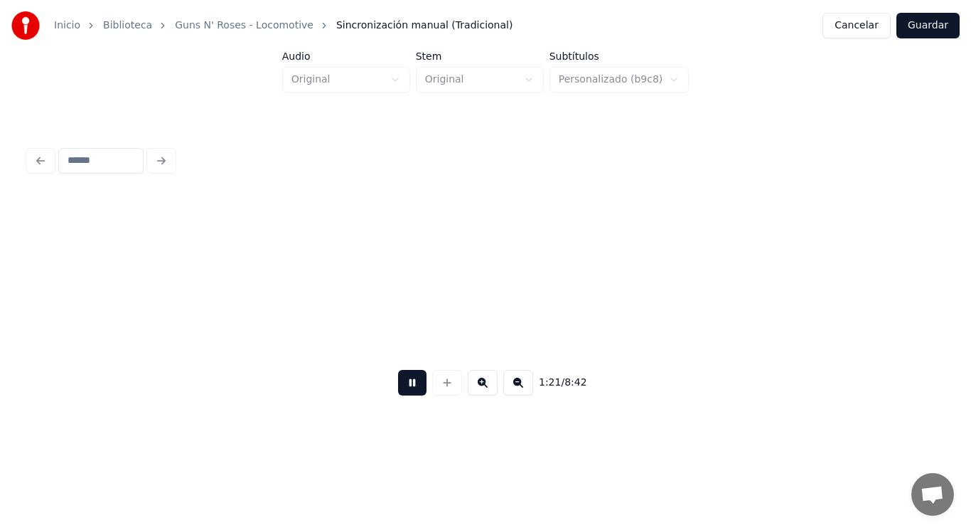
scroll to position [0, 80920]
click at [401, 394] on button at bounding box center [412, 383] width 28 height 26
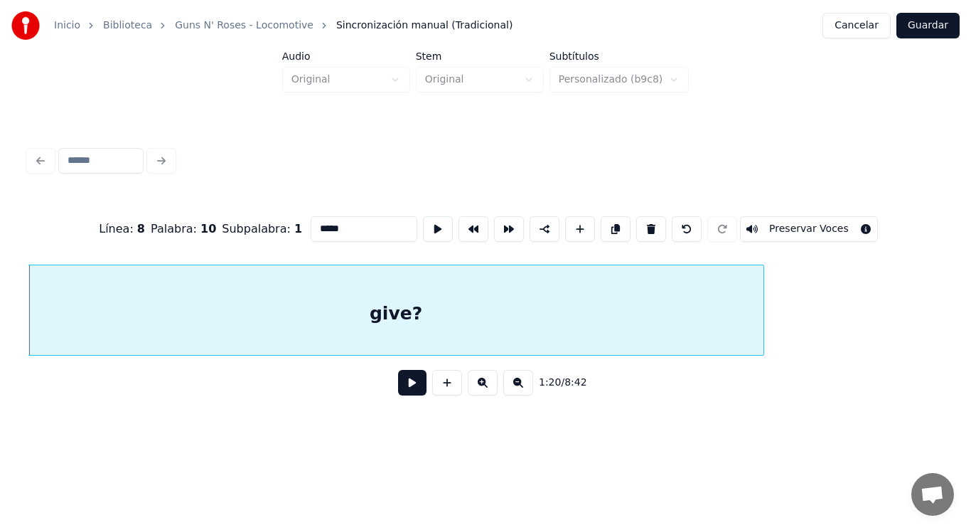
click at [398, 388] on button at bounding box center [412, 383] width 28 height 26
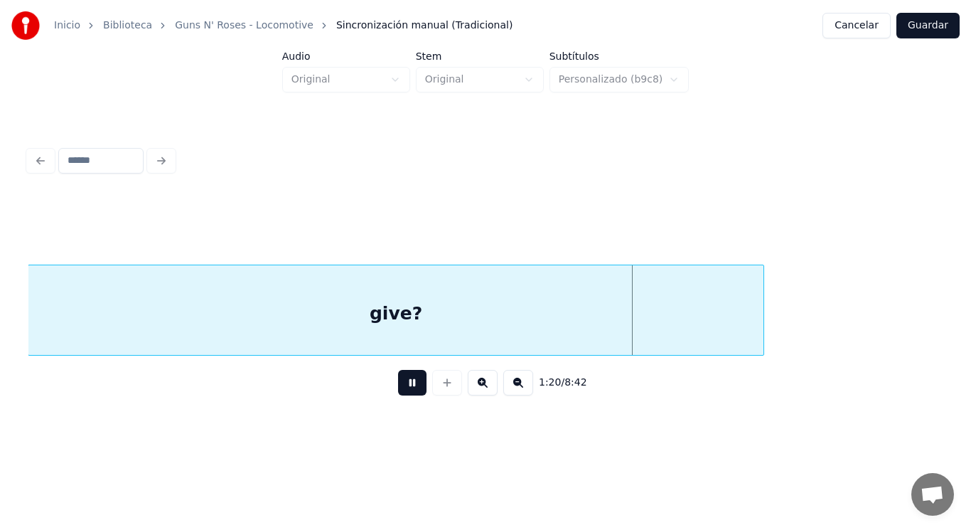
click at [398, 388] on button at bounding box center [412, 383] width 28 height 26
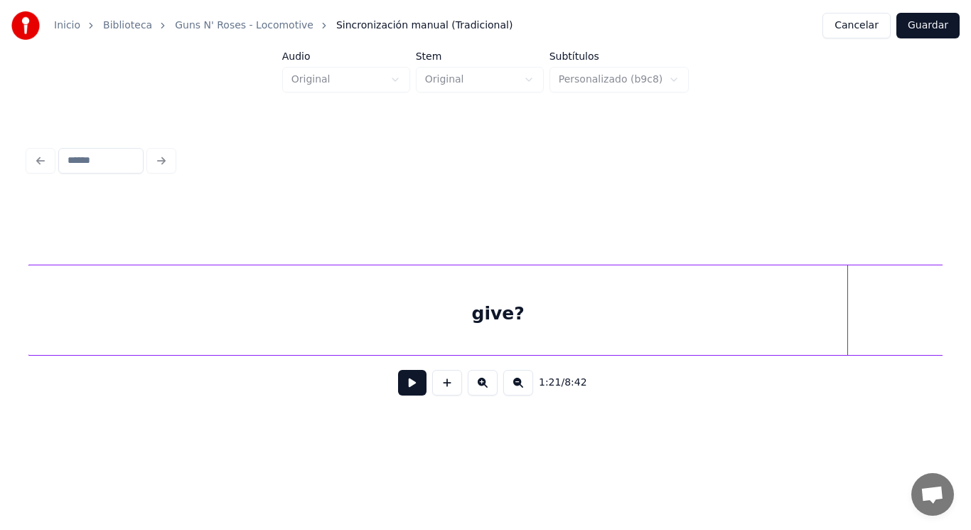
click at [966, 309] on div "Inicio Biblioteca Guns N' Roses - Locomotive Sincronización manual (Tradicional…" at bounding box center [485, 216] width 971 height 433
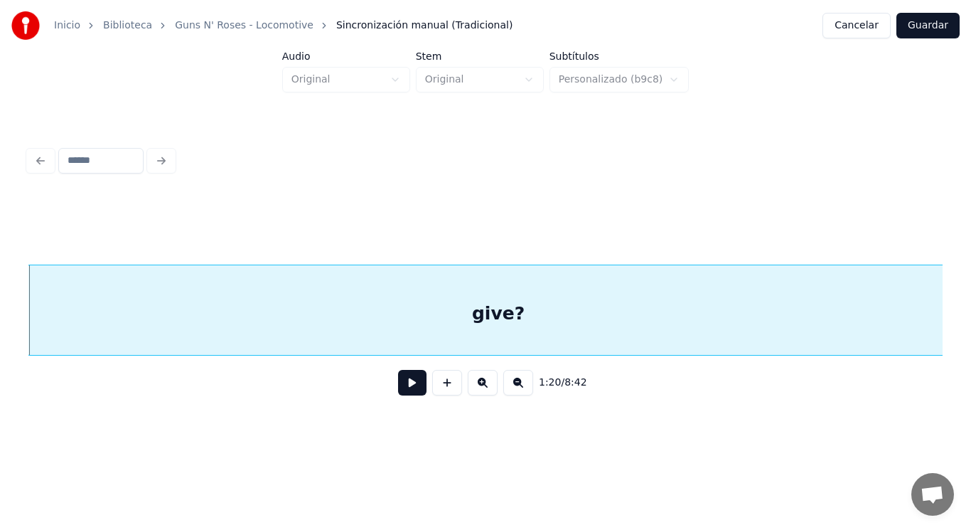
click at [400, 385] on button at bounding box center [412, 383] width 28 height 26
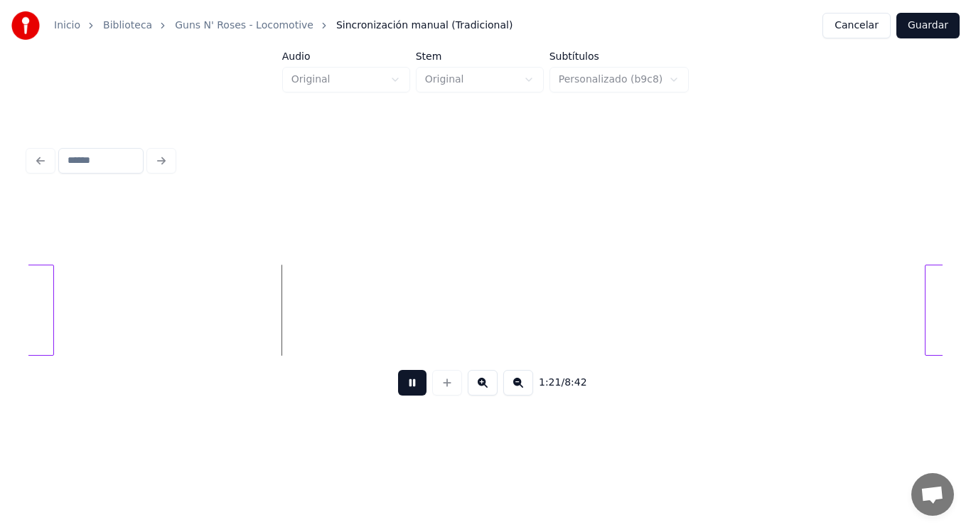
click at [400, 385] on button at bounding box center [412, 383] width 28 height 26
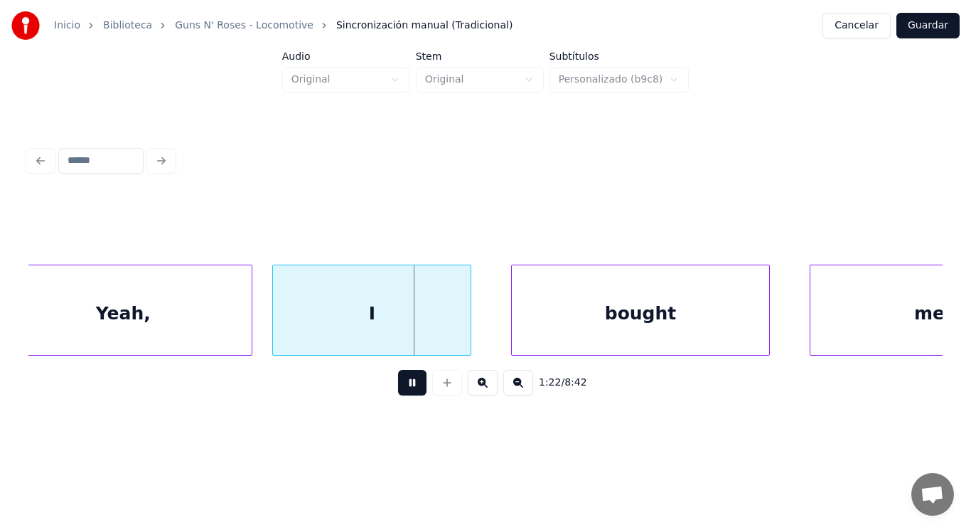
click at [400, 385] on button at bounding box center [412, 383] width 28 height 26
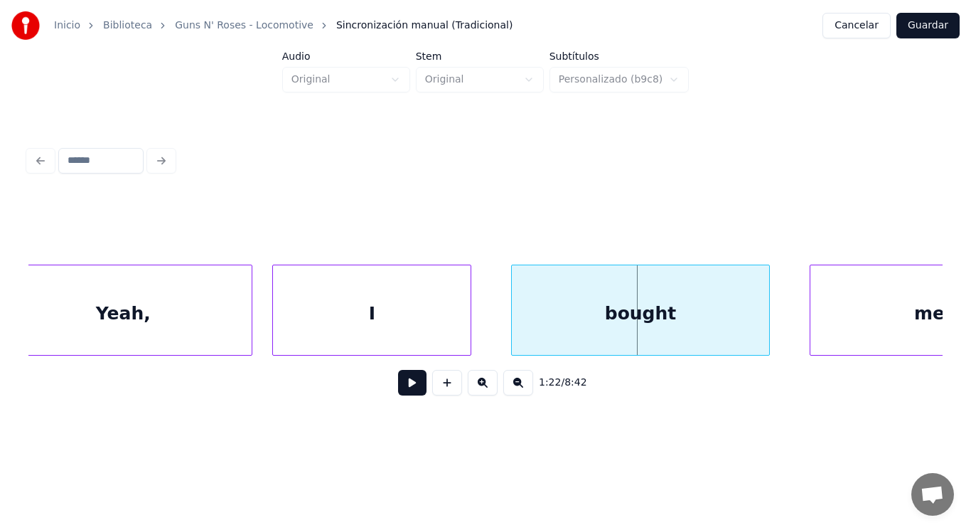
click at [304, 315] on div "I" at bounding box center [372, 313] width 198 height 97
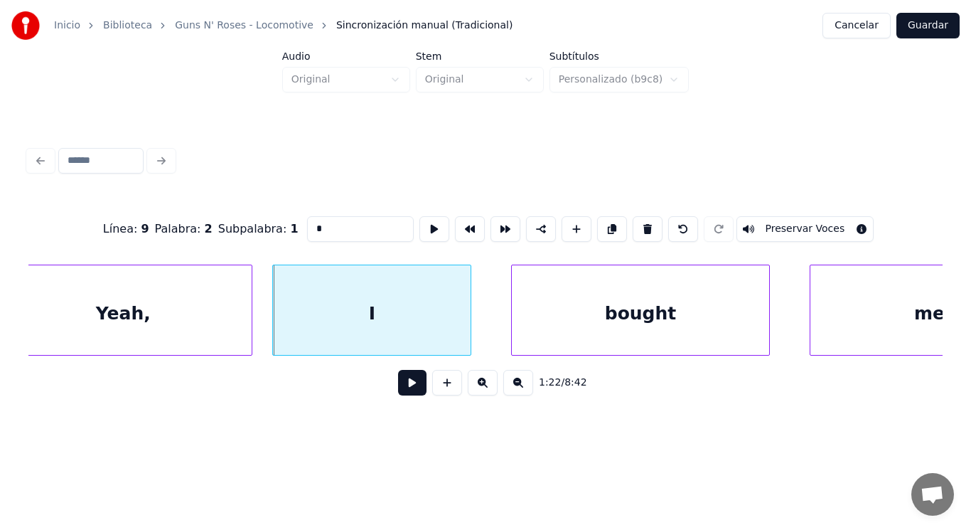
click at [407, 385] on button at bounding box center [412, 383] width 28 height 26
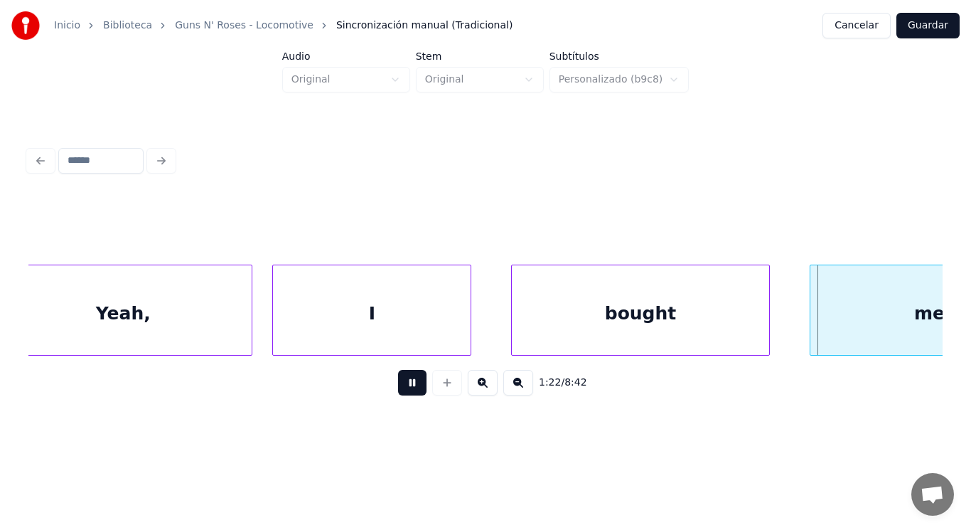
scroll to position [0, 82737]
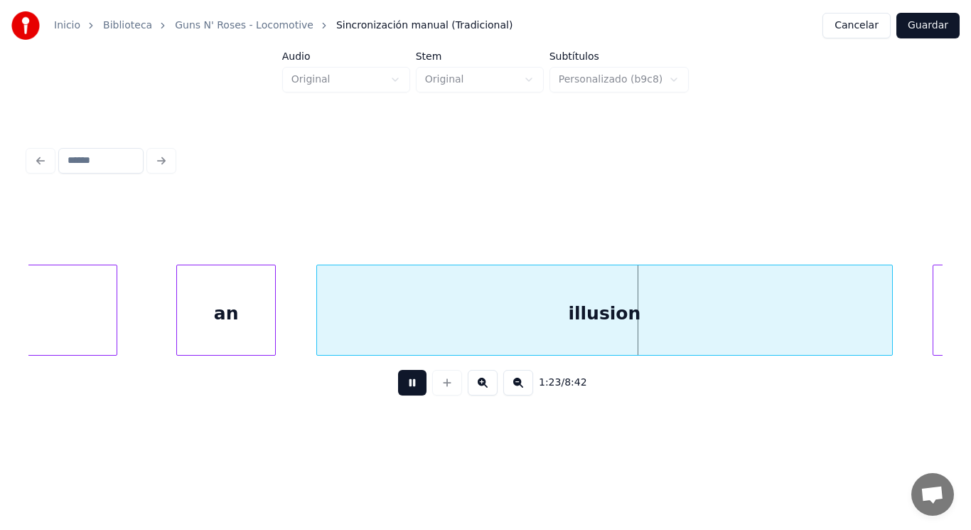
click at [407, 385] on button at bounding box center [412, 383] width 28 height 26
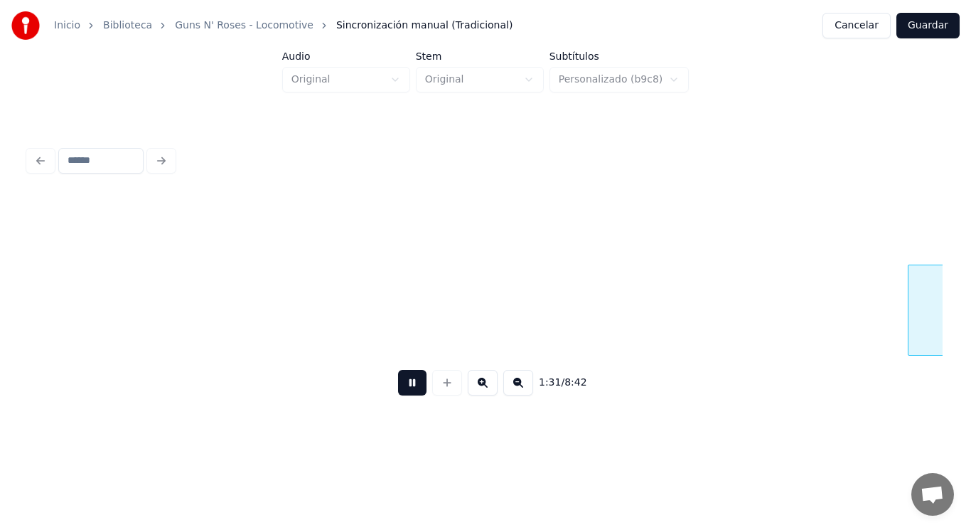
scroll to position [0, 91079]
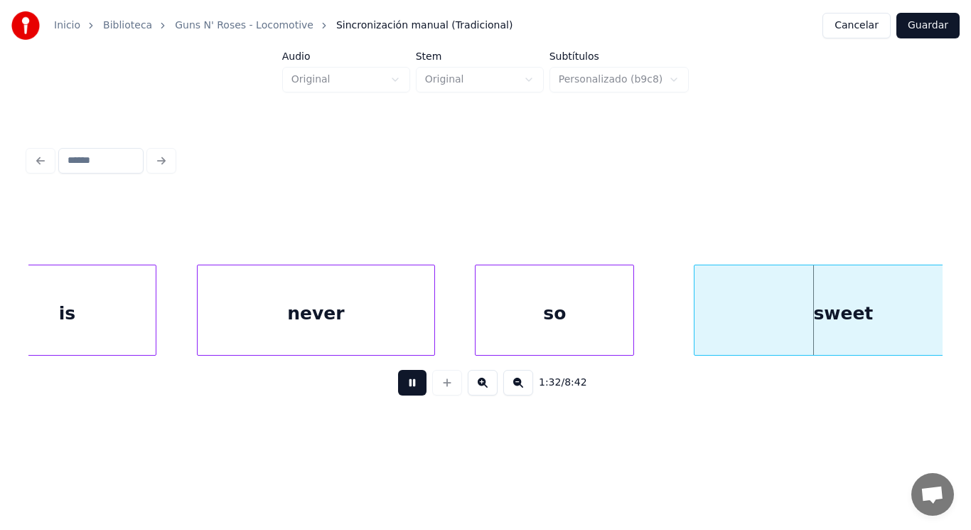
click at [407, 385] on button at bounding box center [412, 383] width 28 height 26
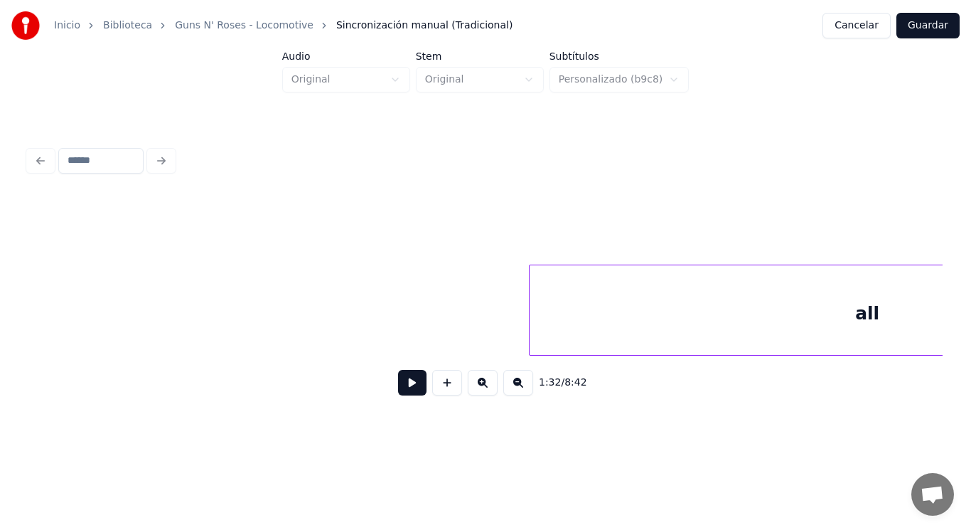
scroll to position [0, 89496]
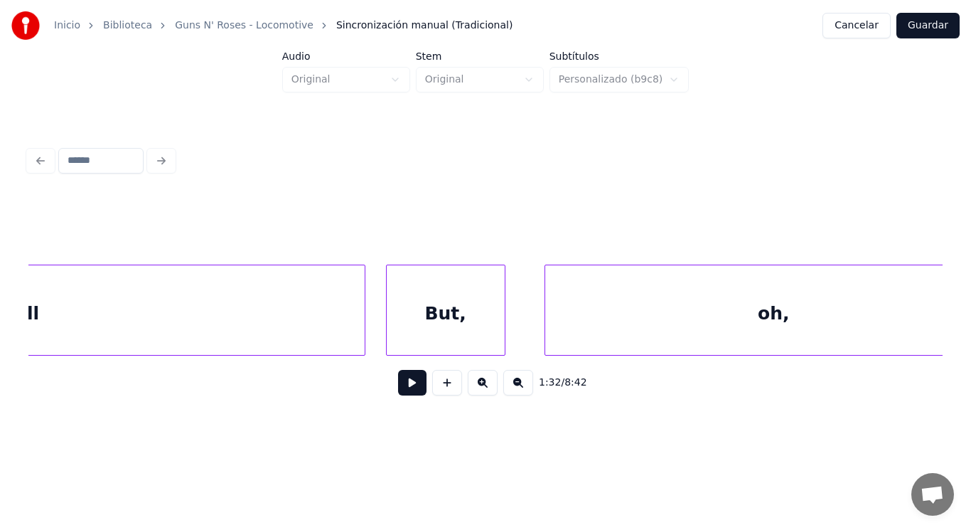
click at [440, 336] on div "But," at bounding box center [446, 313] width 118 height 97
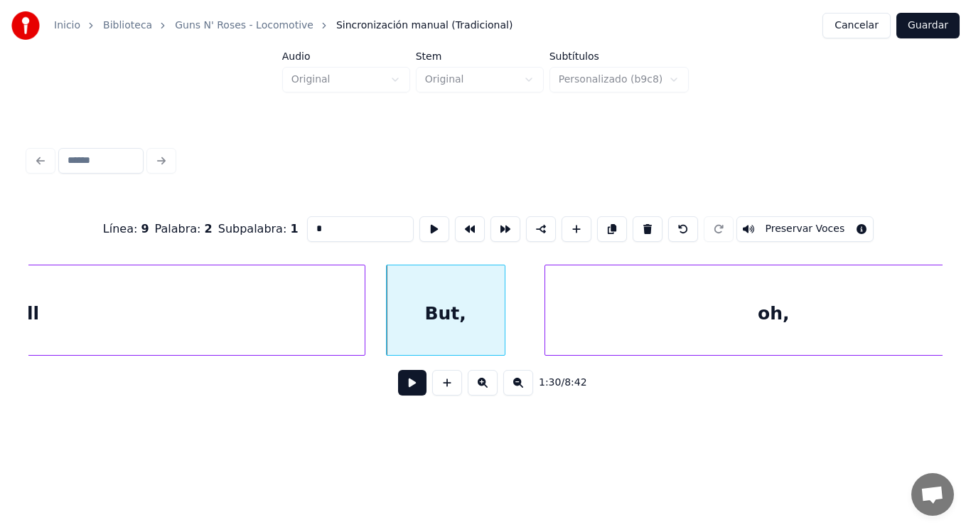
type input "****"
click at [404, 393] on button at bounding box center [412, 383] width 28 height 26
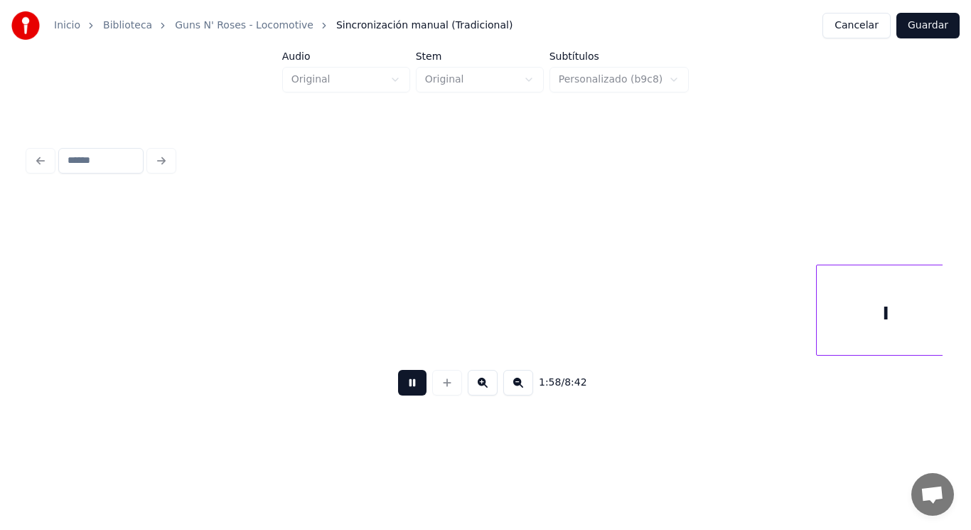
click at [404, 393] on button at bounding box center [412, 383] width 28 height 26
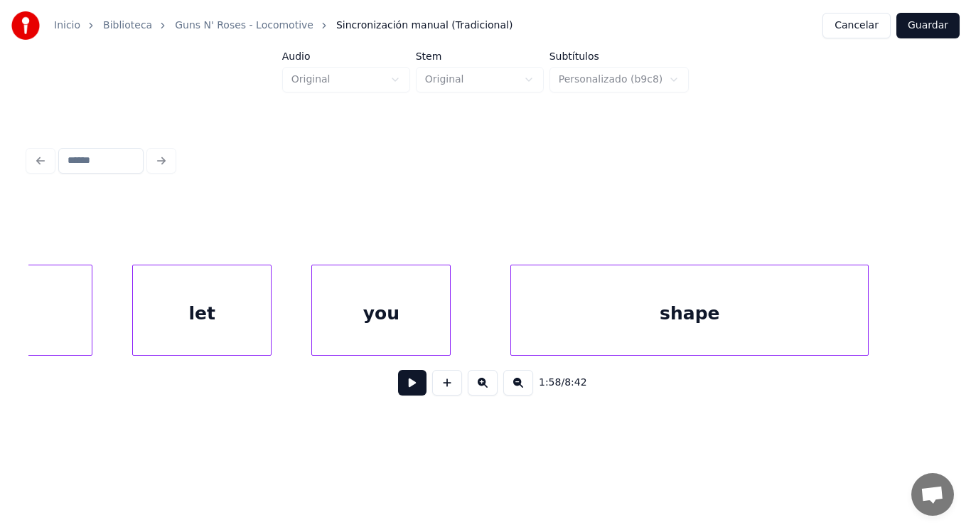
scroll to position [0, 115968]
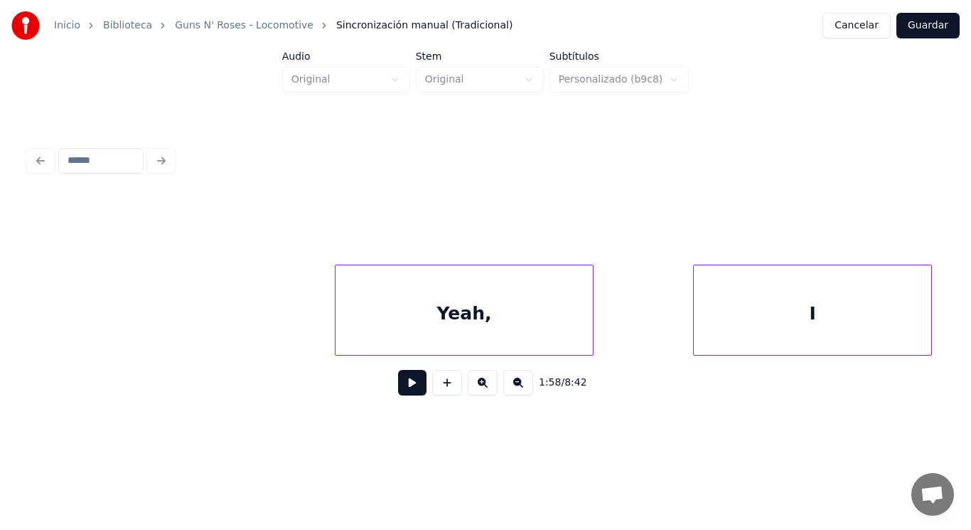
click at [404, 333] on div "Yeah," at bounding box center [464, 313] width 257 height 97
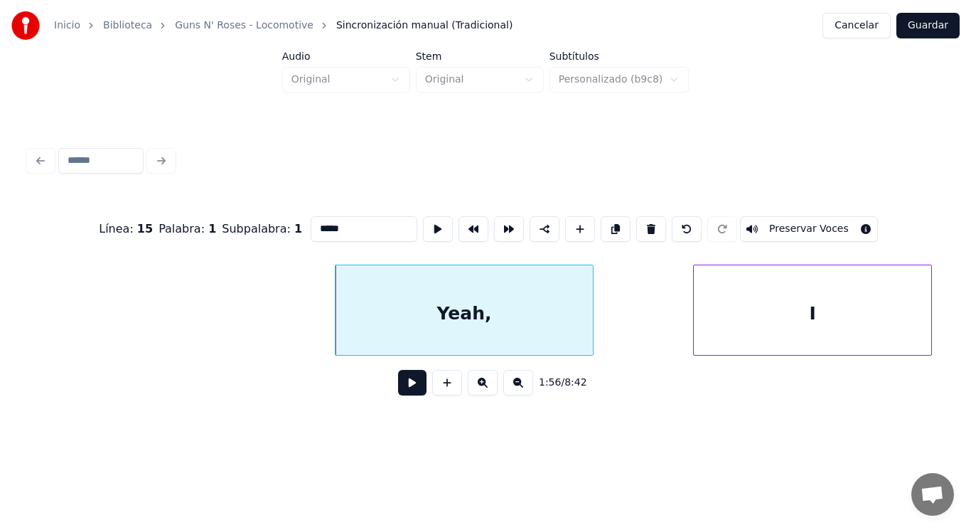
click at [398, 389] on button at bounding box center [412, 383] width 28 height 26
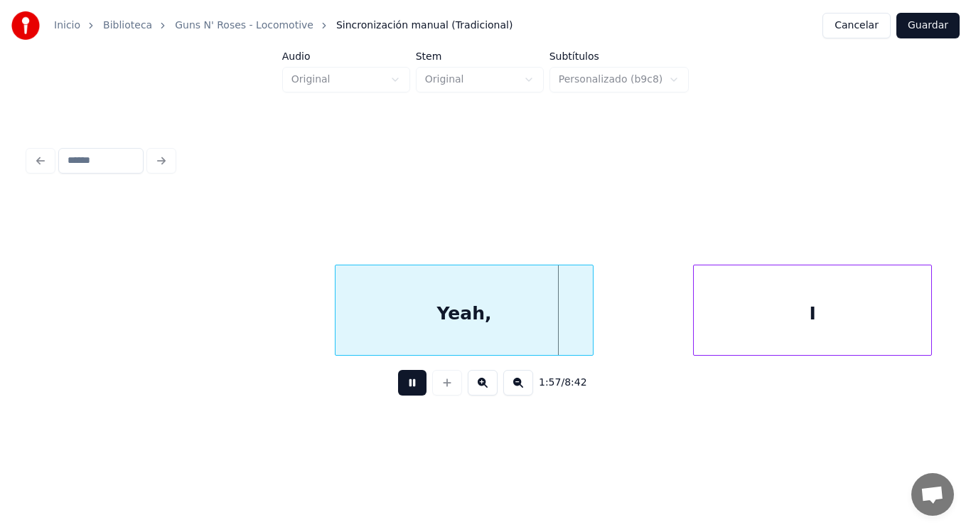
click at [398, 389] on button at bounding box center [412, 383] width 28 height 26
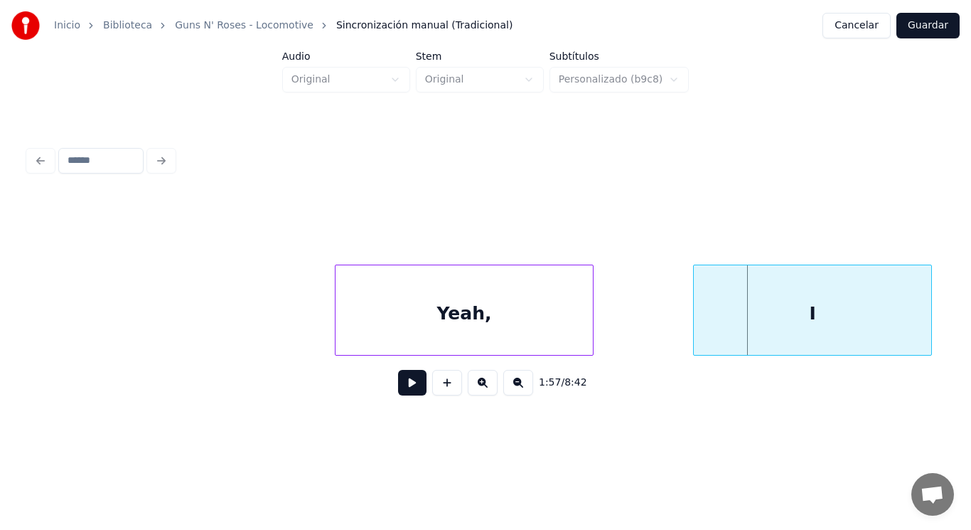
click at [543, 321] on div "Yeah," at bounding box center [464, 313] width 257 height 97
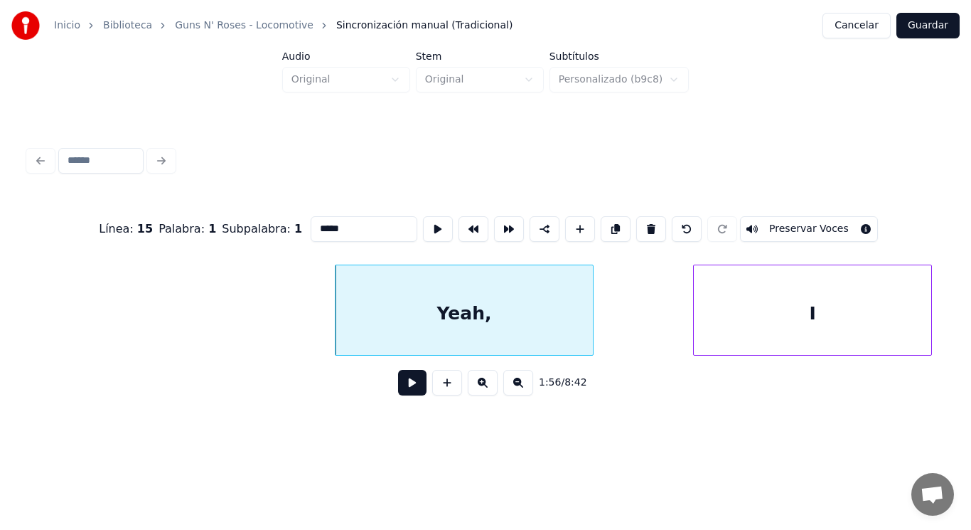
click at [405, 383] on button at bounding box center [412, 383] width 28 height 26
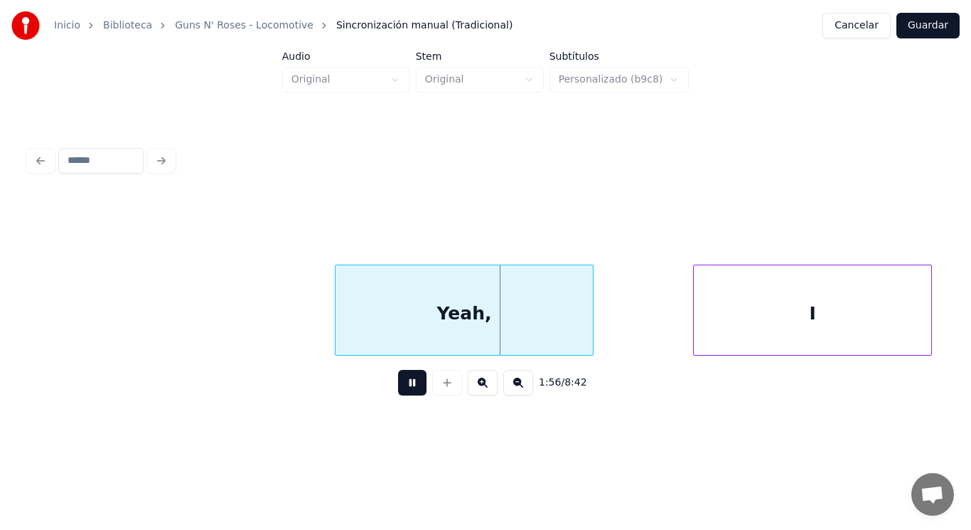
click at [405, 383] on button at bounding box center [412, 383] width 28 height 26
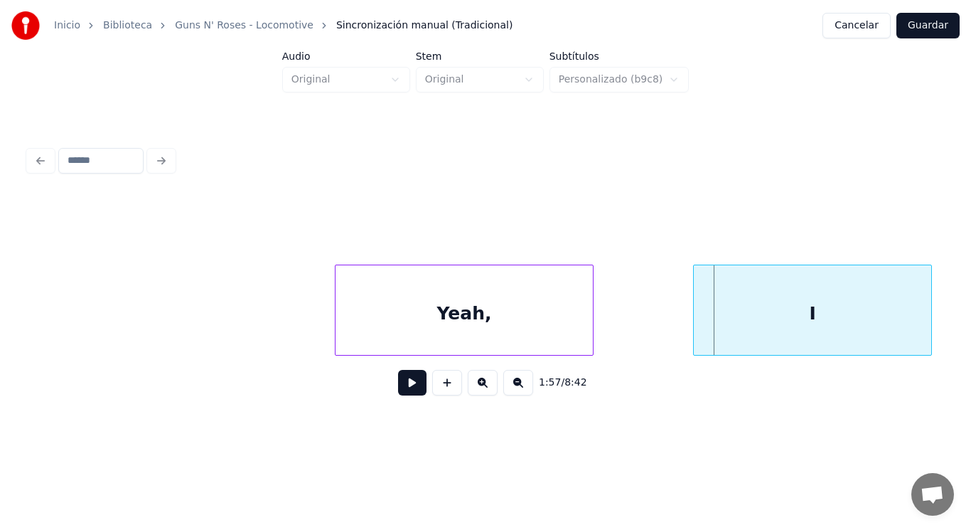
click at [548, 341] on div "Yeah," at bounding box center [464, 313] width 257 height 97
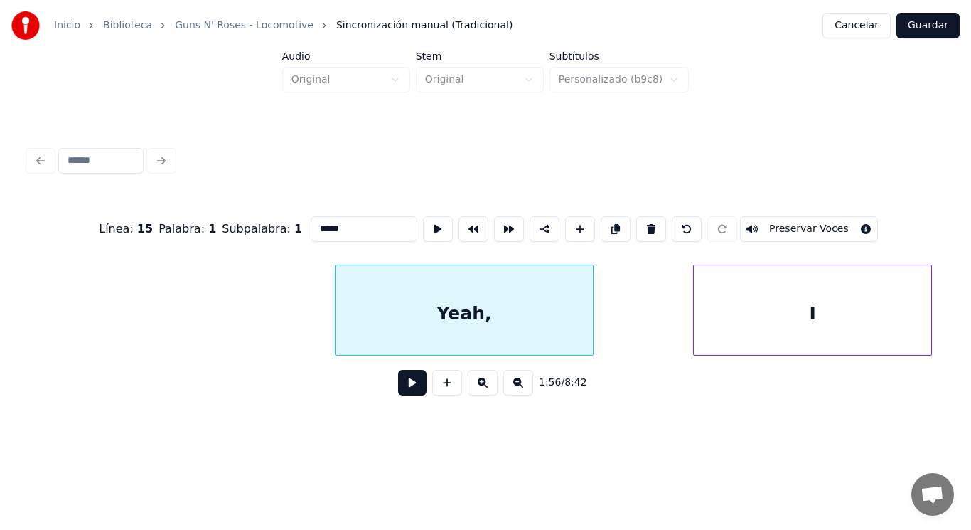
click at [405, 389] on button at bounding box center [412, 383] width 28 height 26
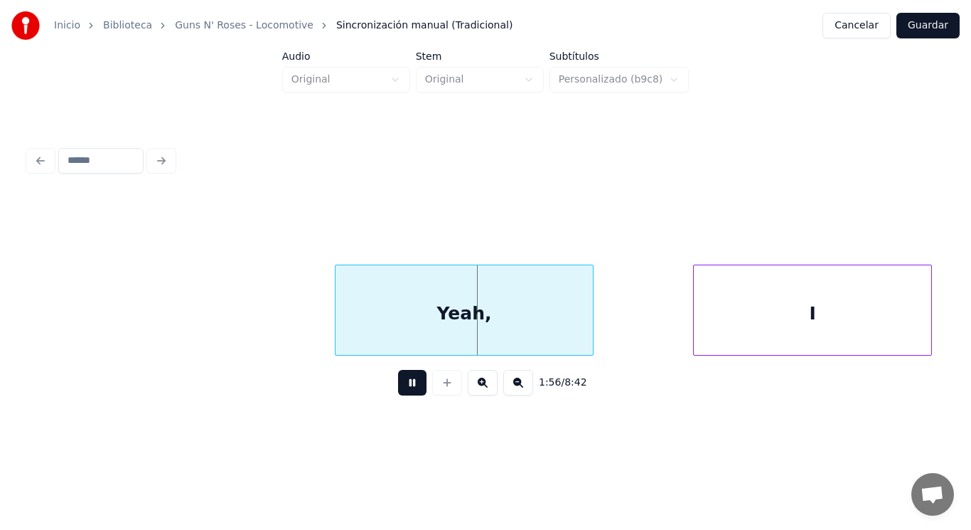
click at [405, 389] on button at bounding box center [412, 383] width 28 height 26
click at [423, 311] on div "Yeah," at bounding box center [464, 313] width 257 height 97
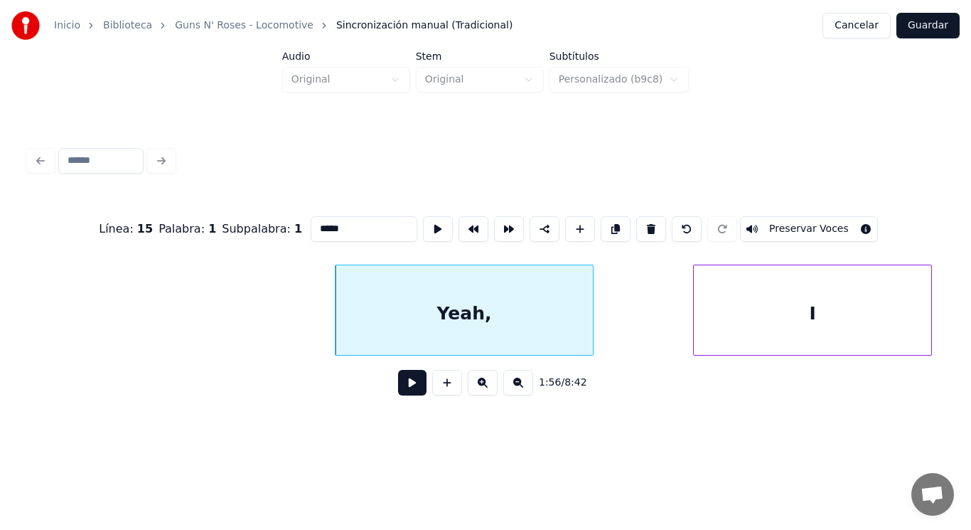
click at [402, 385] on button at bounding box center [412, 383] width 28 height 26
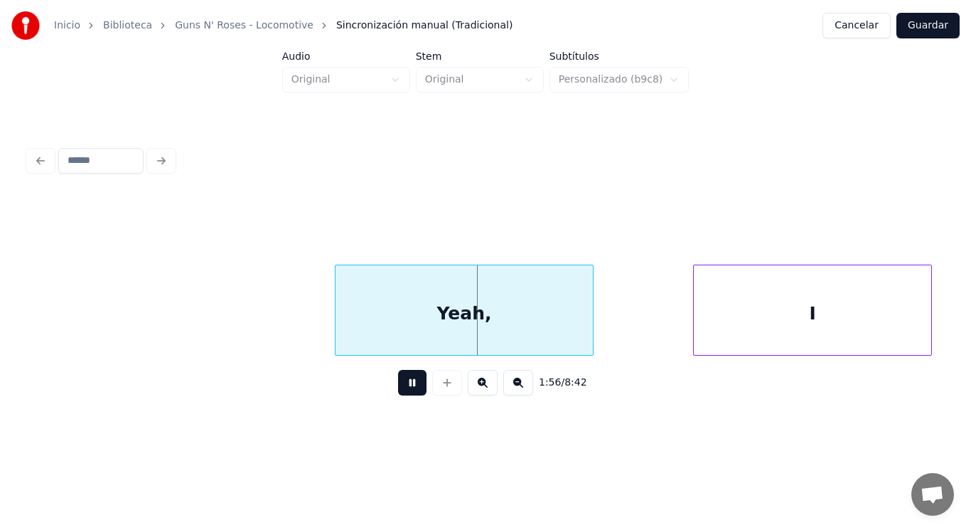
click at [402, 385] on button at bounding box center [412, 383] width 28 height 26
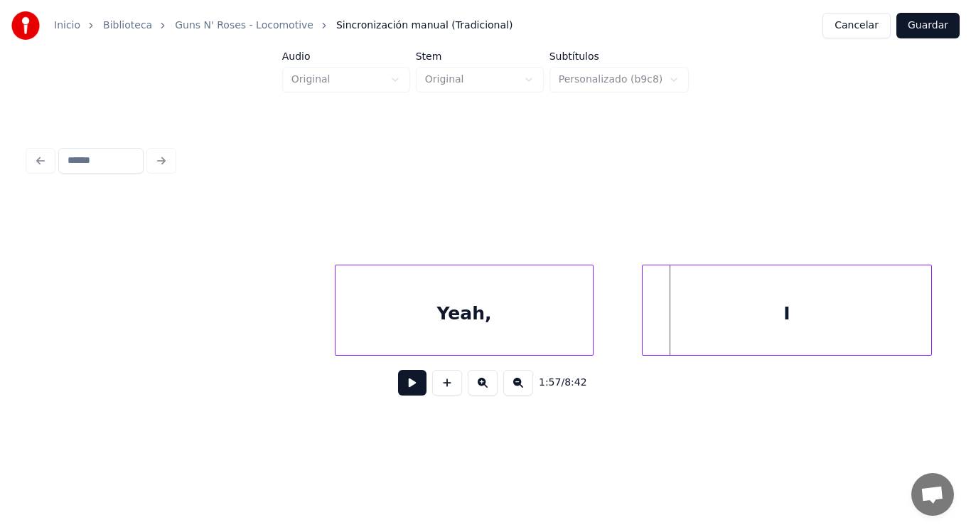
click at [645, 326] on div at bounding box center [645, 310] width 4 height 90
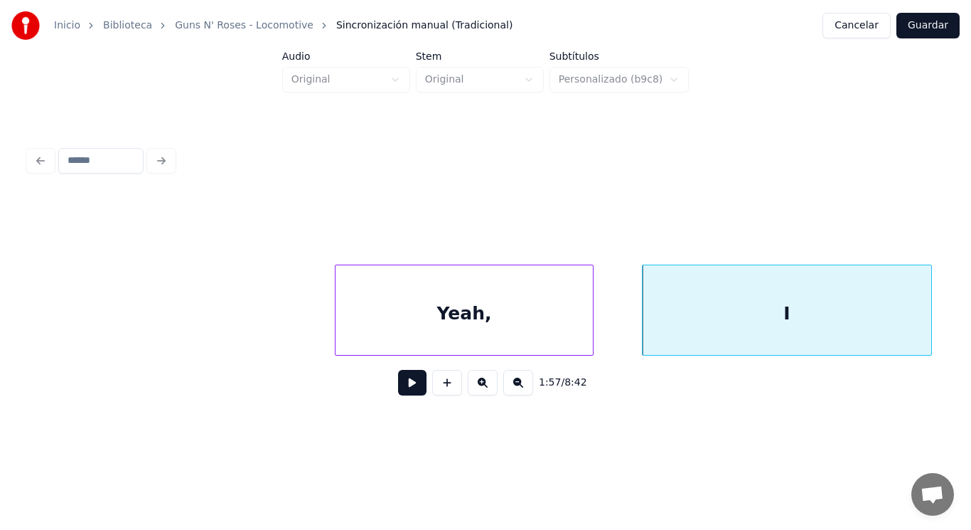
click at [413, 385] on button at bounding box center [412, 383] width 28 height 26
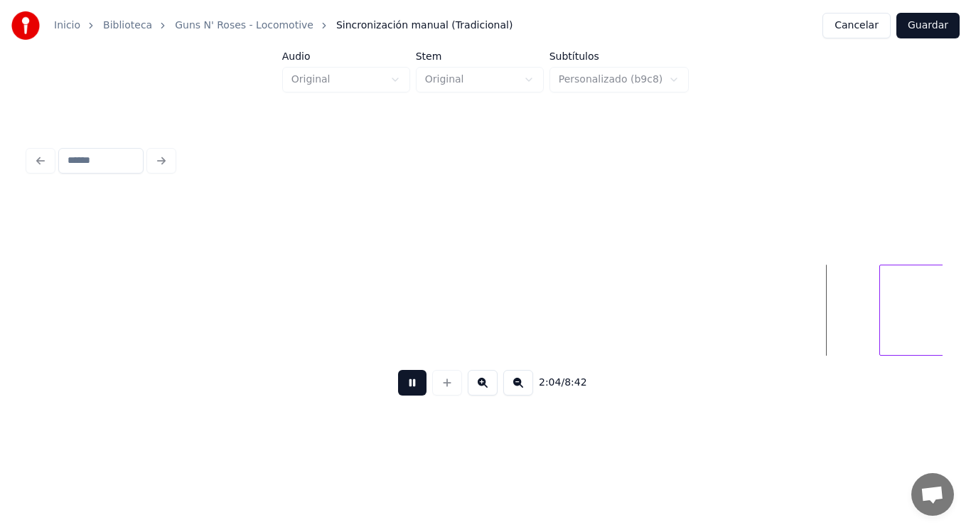
scroll to position [0, 124297]
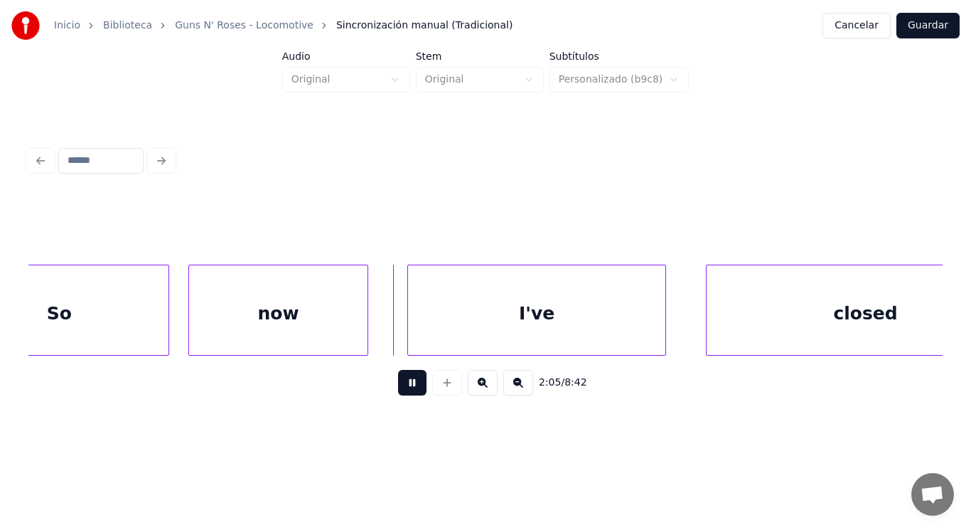
click at [413, 385] on button at bounding box center [412, 383] width 28 height 26
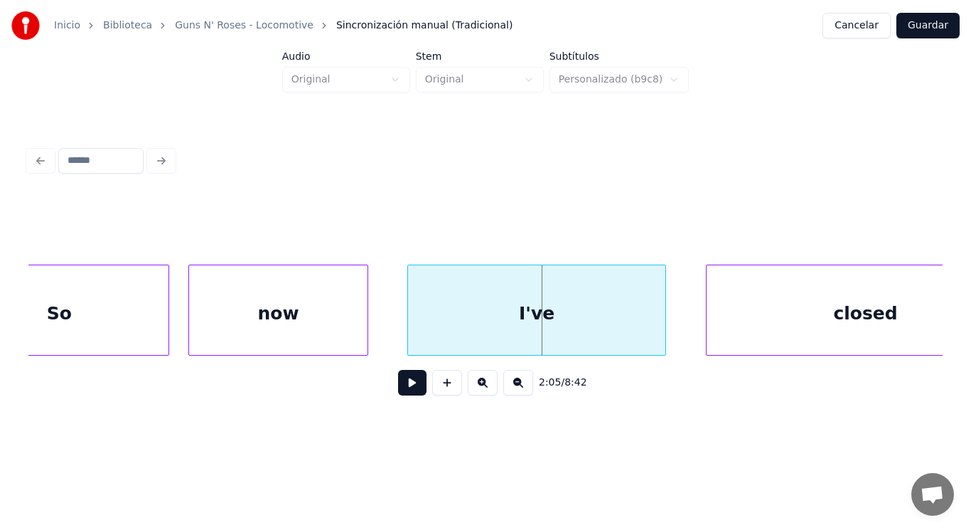
click at [115, 296] on div "So" at bounding box center [59, 313] width 218 height 97
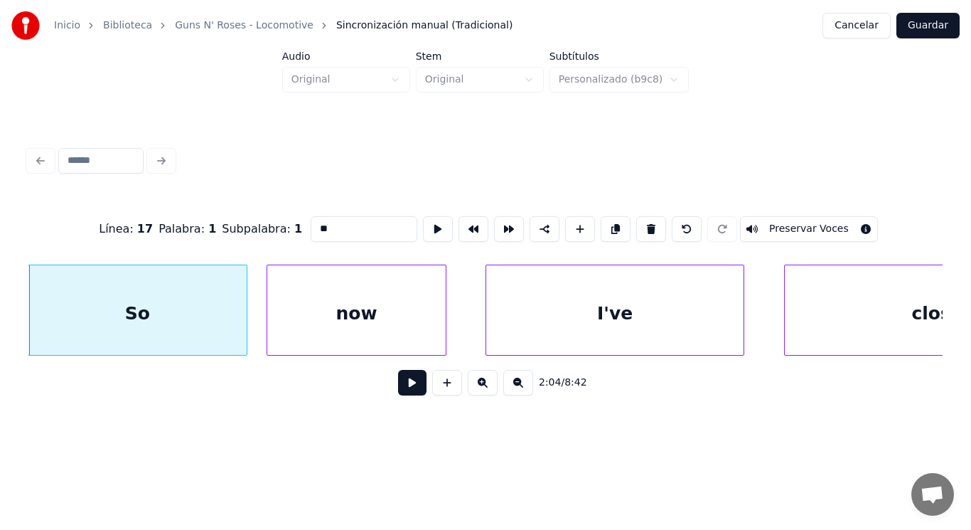
click at [401, 386] on button at bounding box center [412, 383] width 28 height 26
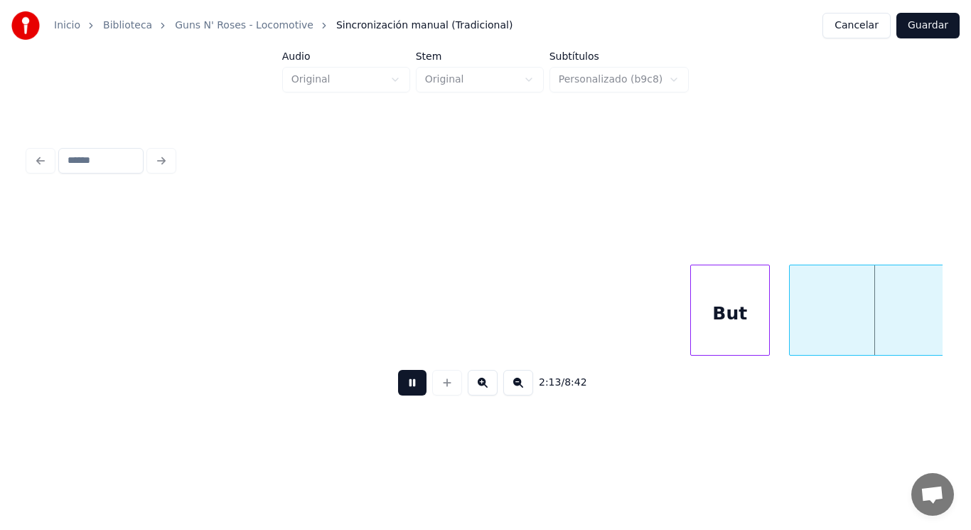
scroll to position [0, 132569]
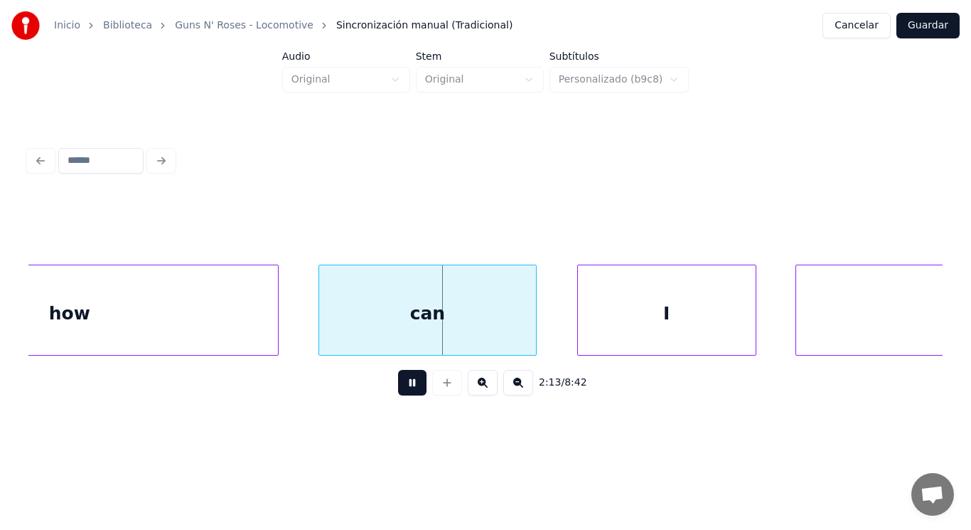
click at [401, 386] on button at bounding box center [412, 383] width 28 height 26
click at [257, 306] on div "how" at bounding box center [69, 313] width 417 height 97
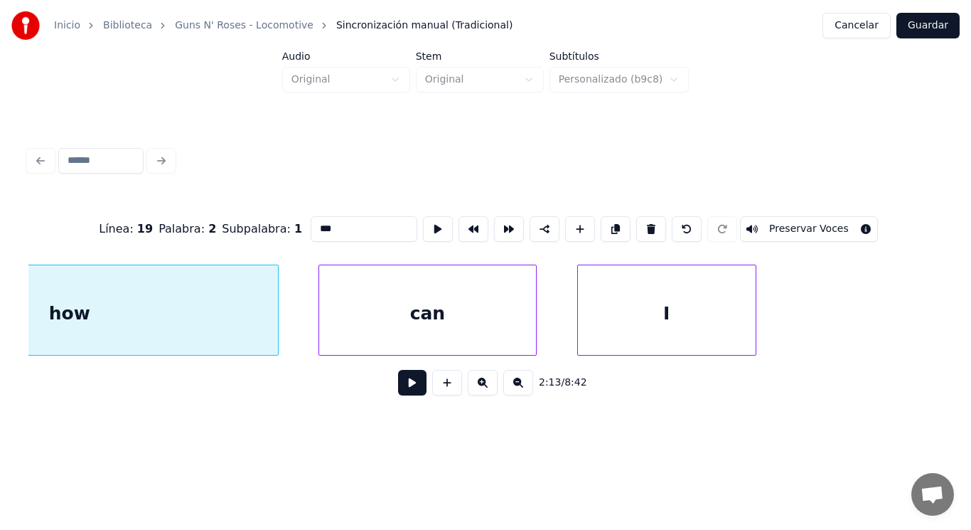
scroll to position [0, 132402]
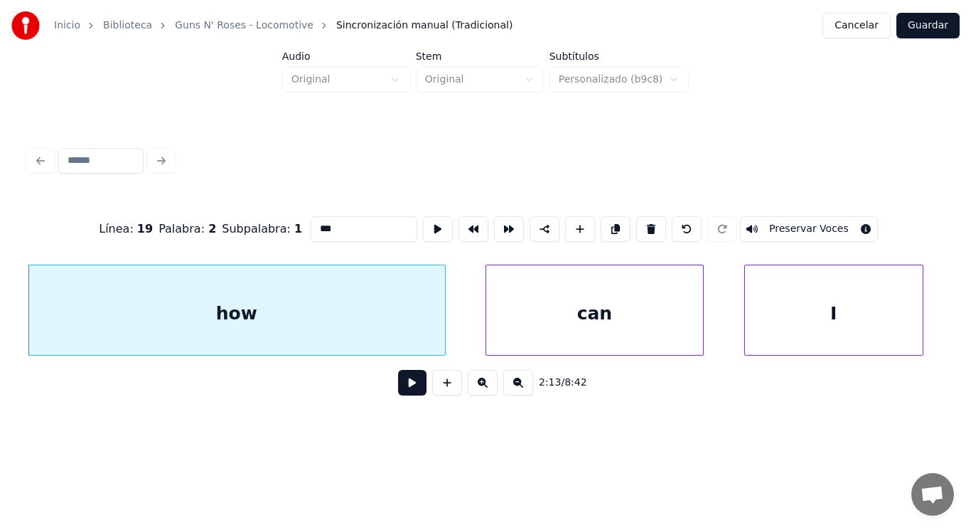
click at [399, 392] on button at bounding box center [412, 383] width 28 height 26
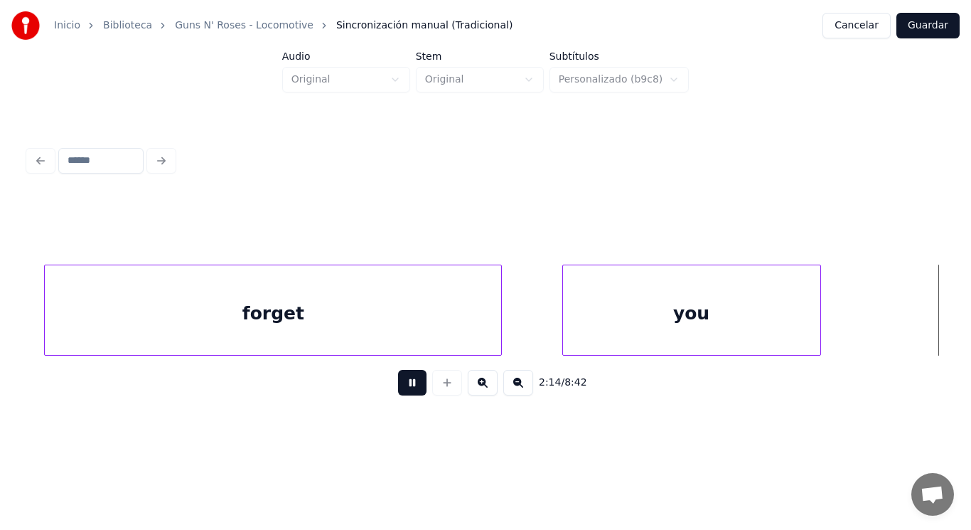
scroll to position [0, 134250]
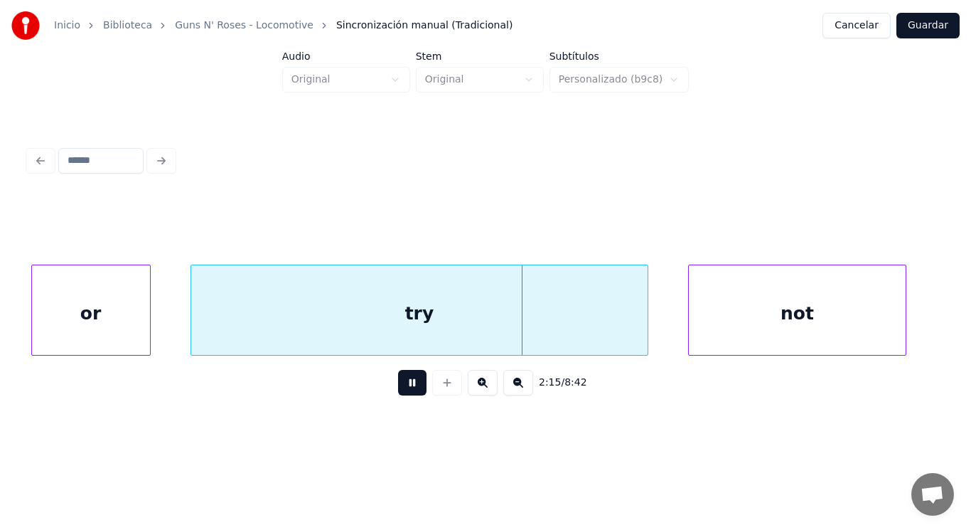
click at [399, 392] on button at bounding box center [412, 383] width 28 height 26
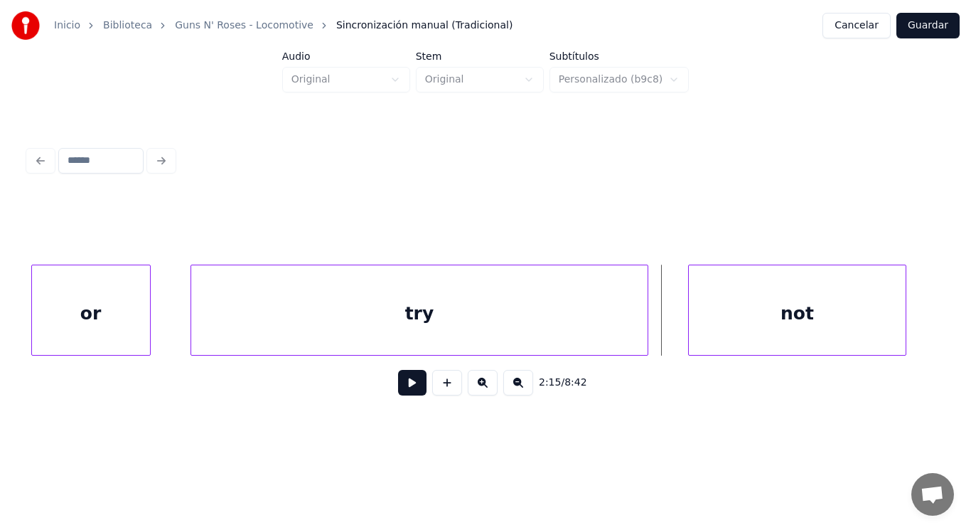
click at [399, 392] on button at bounding box center [412, 383] width 28 height 26
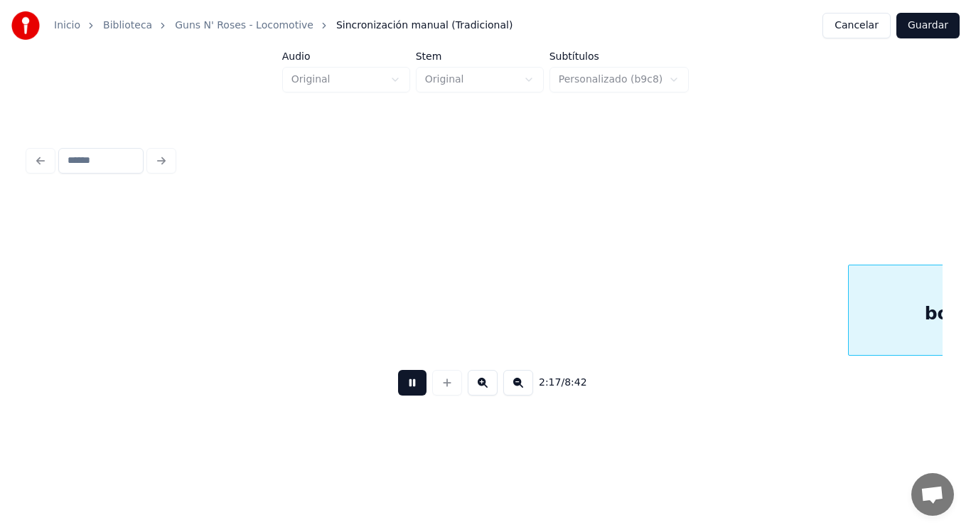
scroll to position [0, 137031]
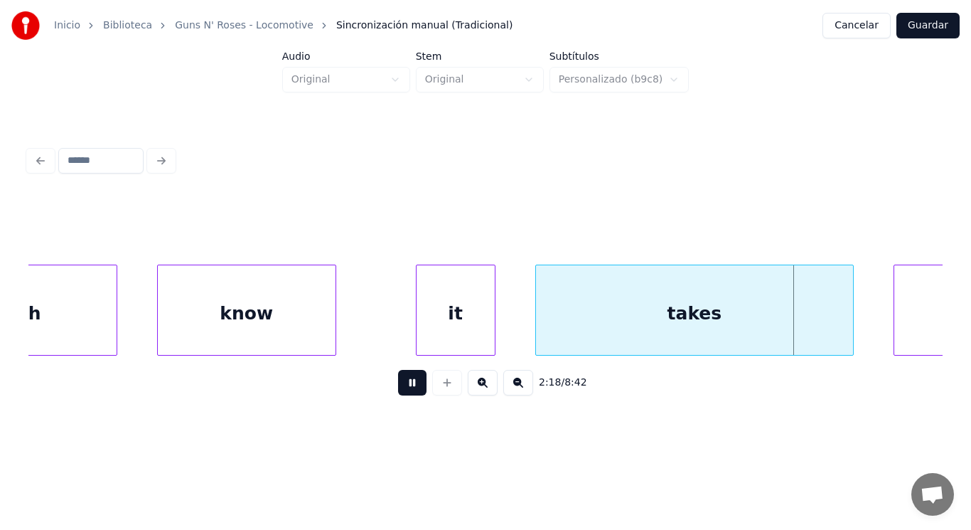
click at [399, 392] on button at bounding box center [412, 383] width 28 height 26
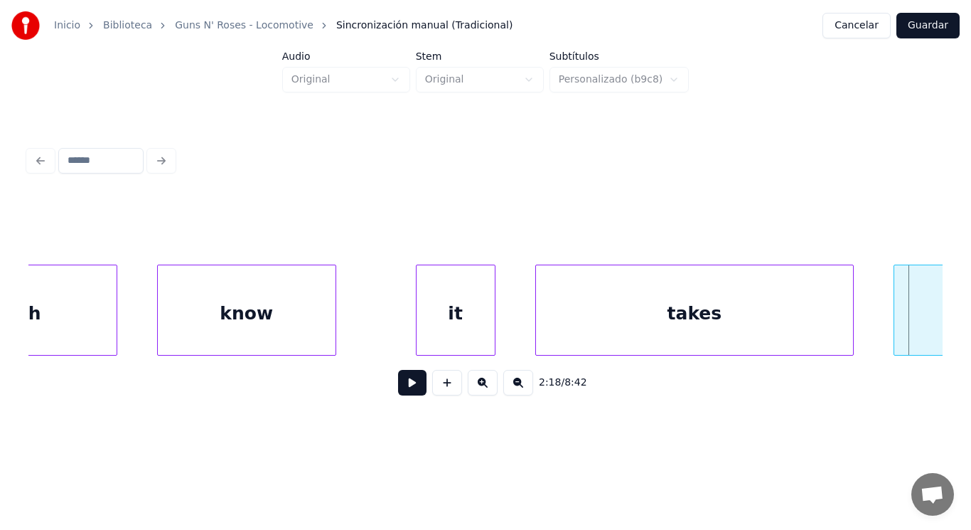
click at [242, 324] on div "know" at bounding box center [247, 313] width 178 height 97
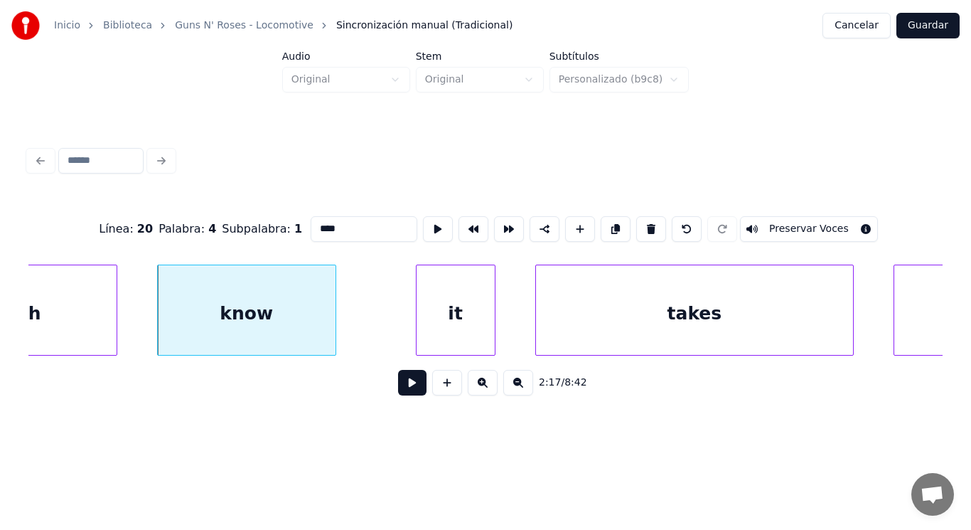
click at [403, 395] on button at bounding box center [412, 383] width 28 height 26
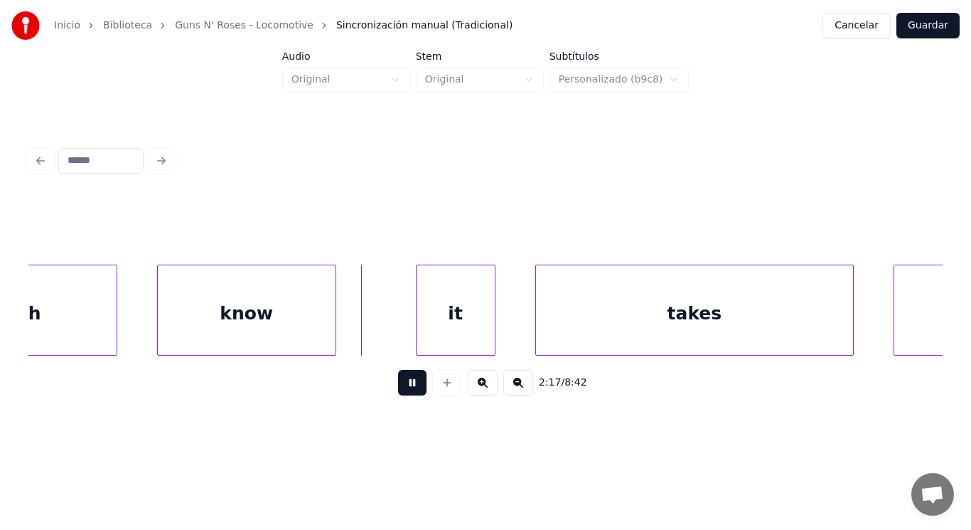
click at [403, 395] on button at bounding box center [412, 383] width 28 height 26
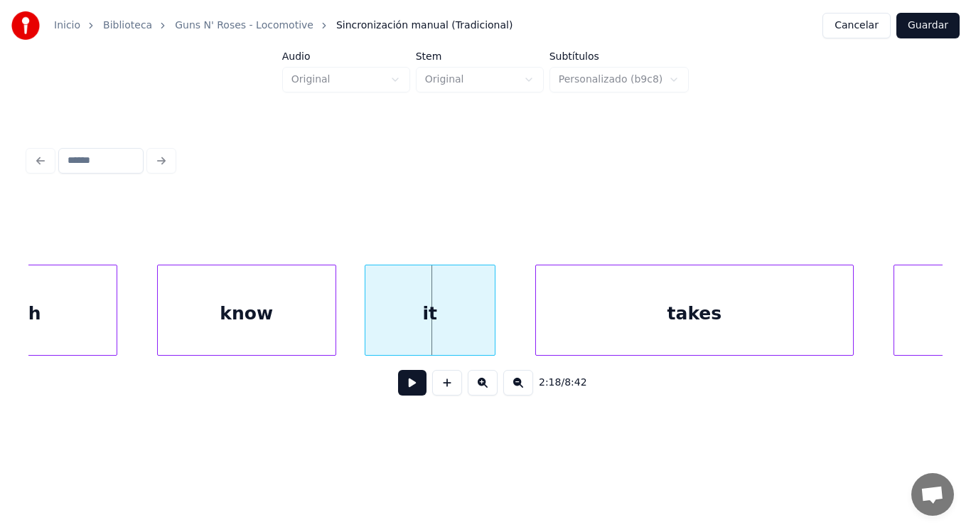
click at [368, 326] on div at bounding box center [367, 310] width 4 height 90
click at [400, 385] on button at bounding box center [412, 383] width 28 height 26
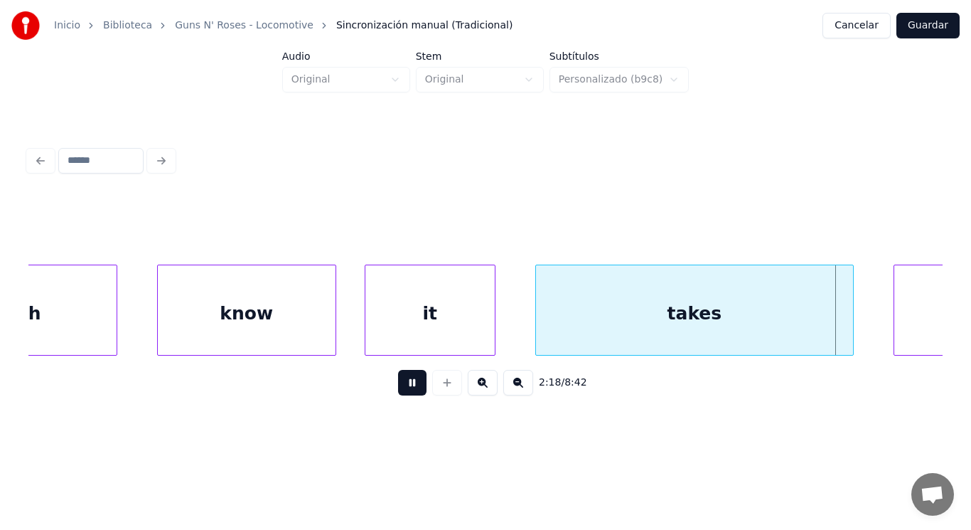
click at [400, 385] on button at bounding box center [412, 383] width 28 height 26
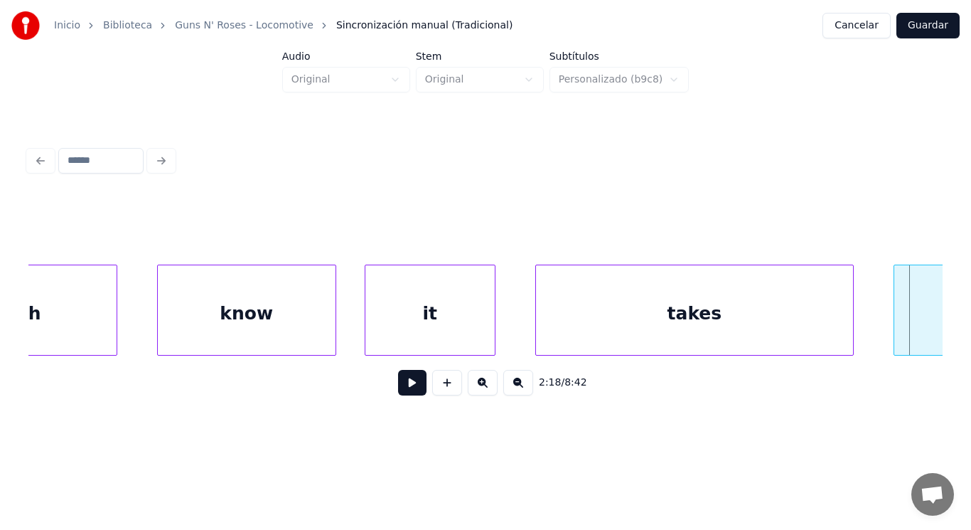
click at [322, 319] on div "know" at bounding box center [247, 313] width 178 height 97
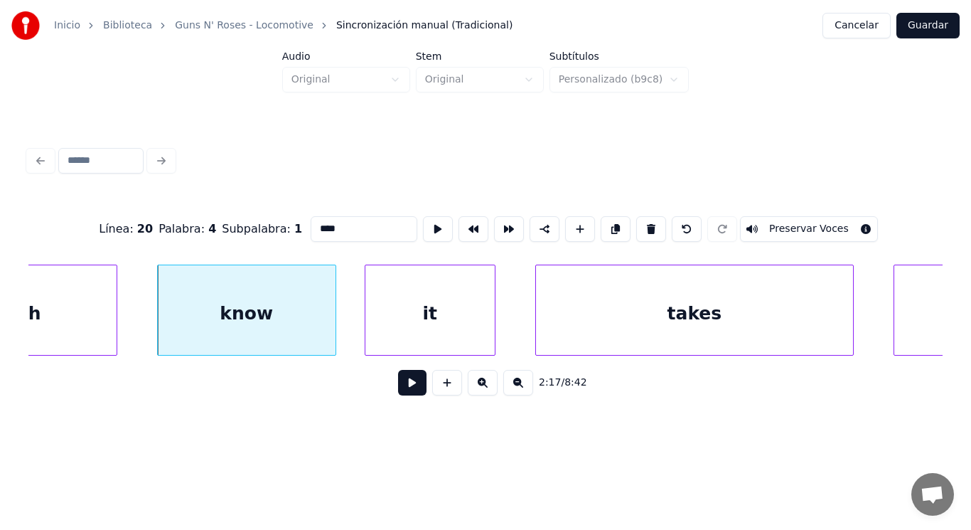
click at [402, 395] on button at bounding box center [412, 383] width 28 height 26
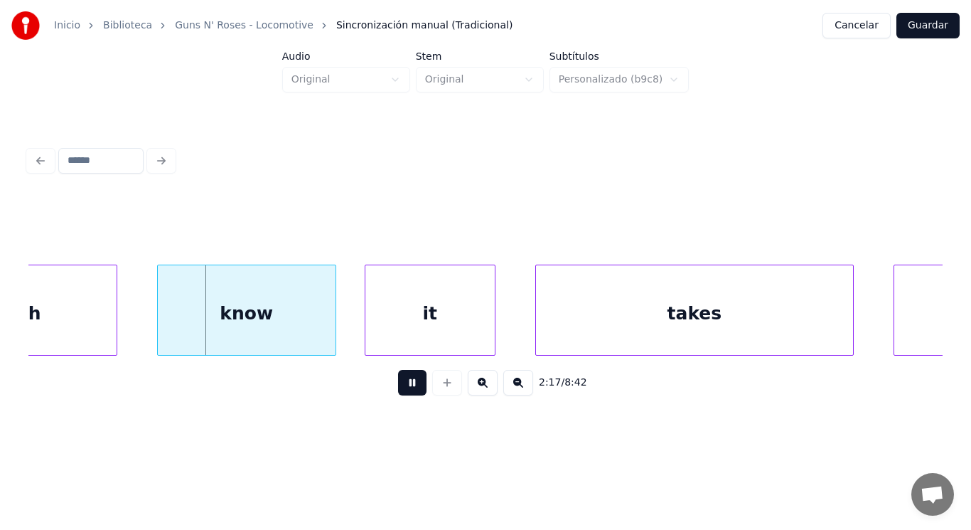
click at [402, 395] on button at bounding box center [412, 383] width 28 height 26
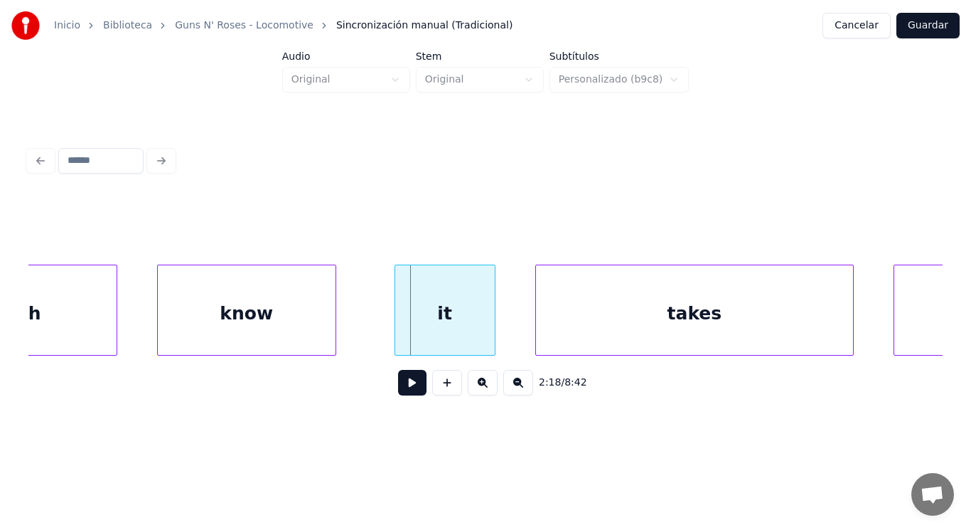
click at [397, 343] on div at bounding box center [397, 310] width 4 height 90
click at [366, 329] on div at bounding box center [367, 310] width 4 height 90
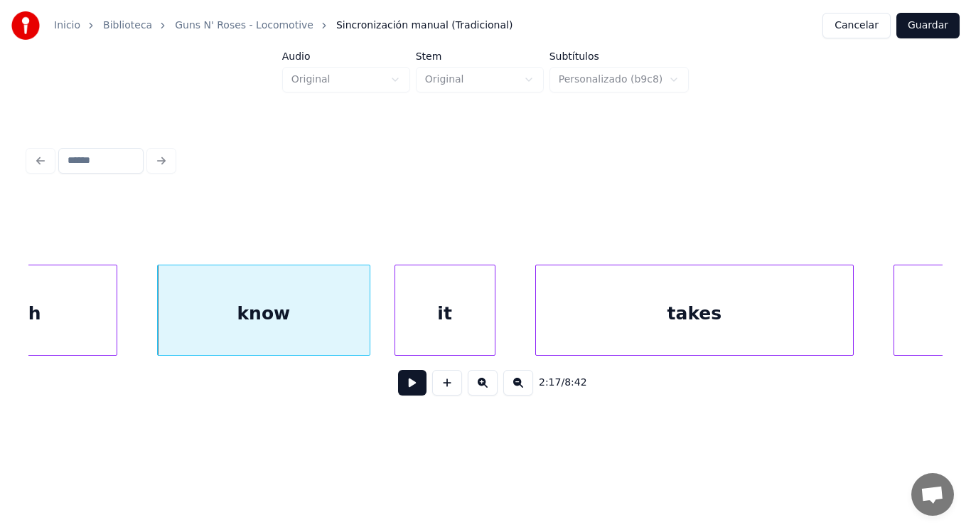
click at [403, 326] on div "it" at bounding box center [445, 313] width 100 height 97
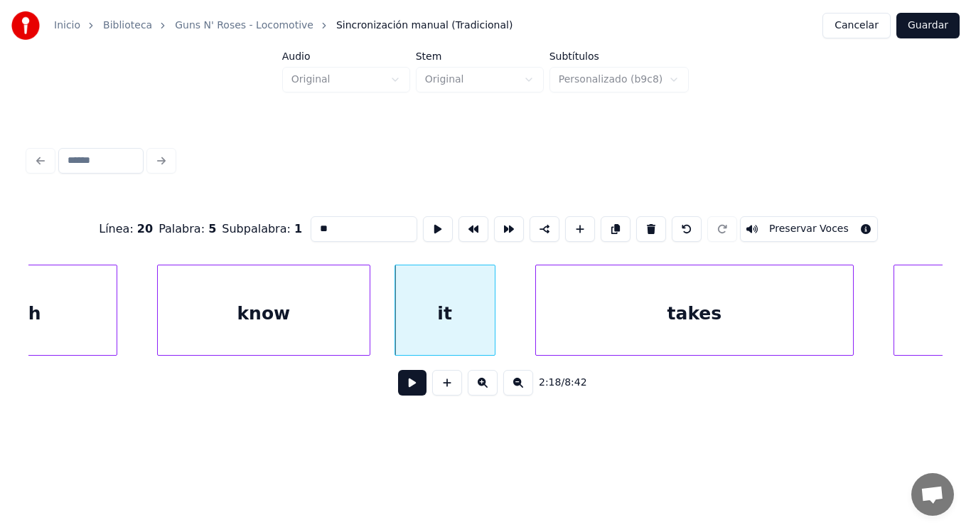
click at [398, 385] on button at bounding box center [412, 383] width 28 height 26
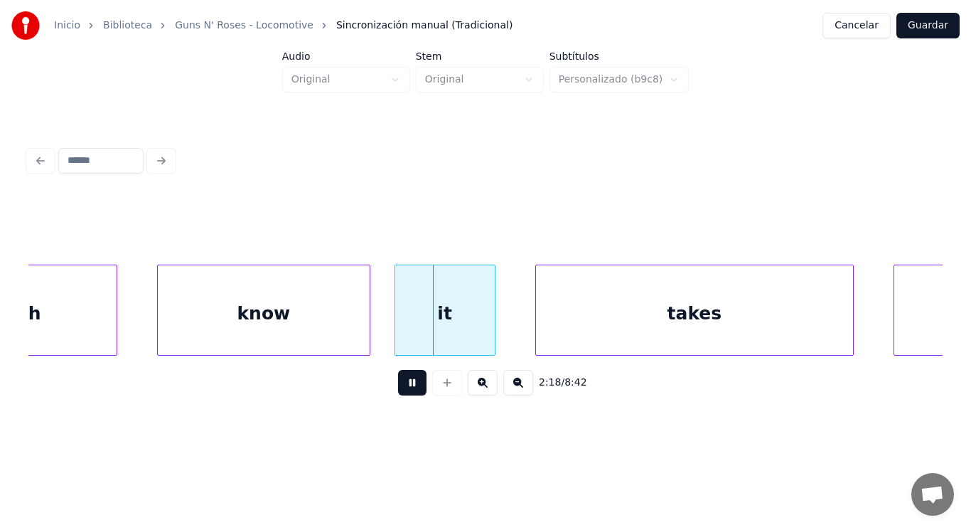
click at [398, 385] on button at bounding box center [412, 383] width 28 height 26
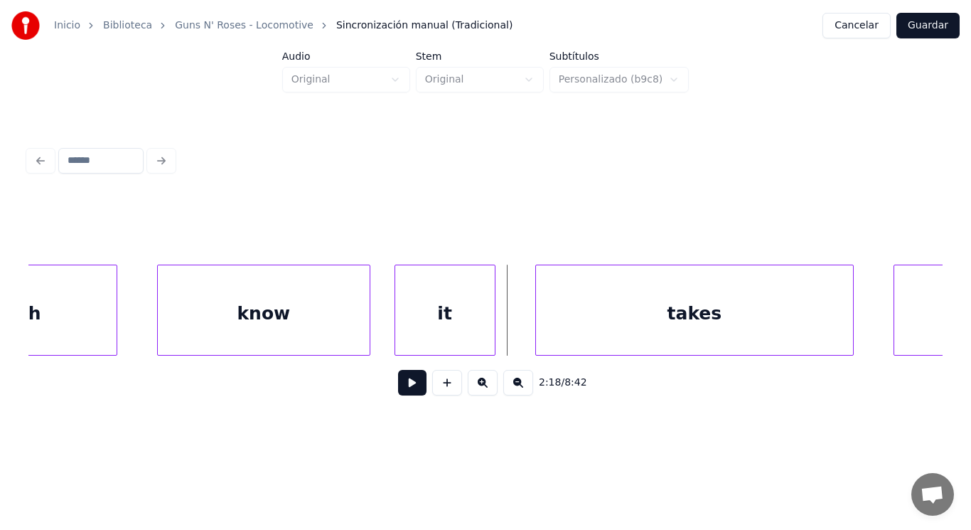
click at [357, 341] on div "know" at bounding box center [264, 313] width 212 height 97
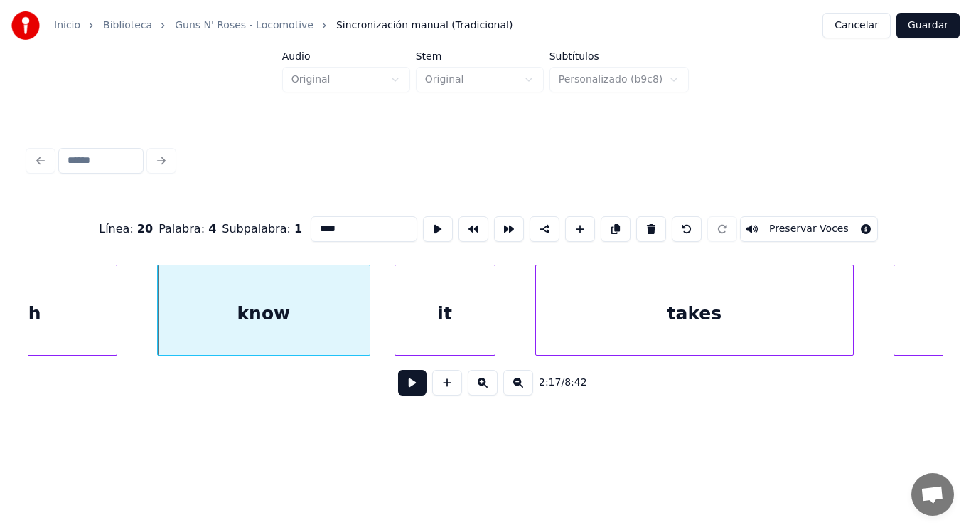
click at [402, 389] on button at bounding box center [412, 383] width 28 height 26
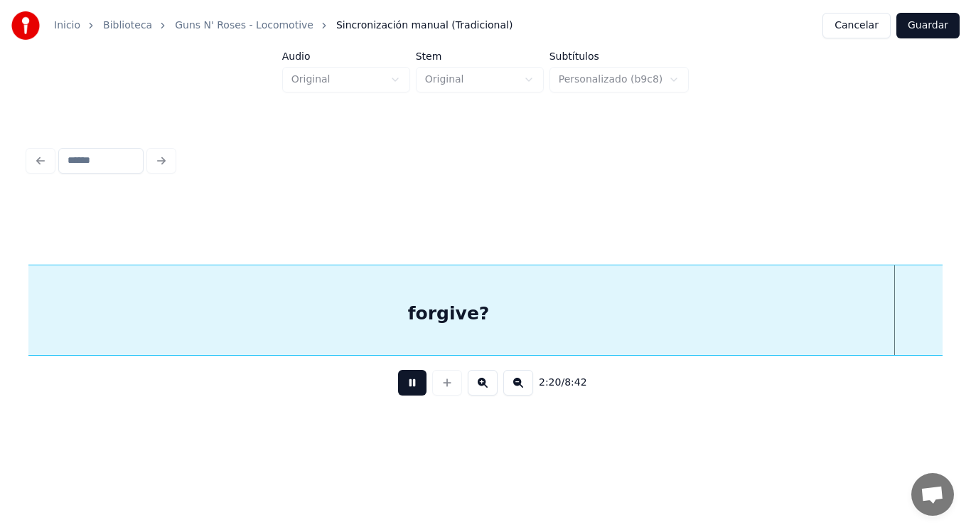
scroll to position [0, 139817]
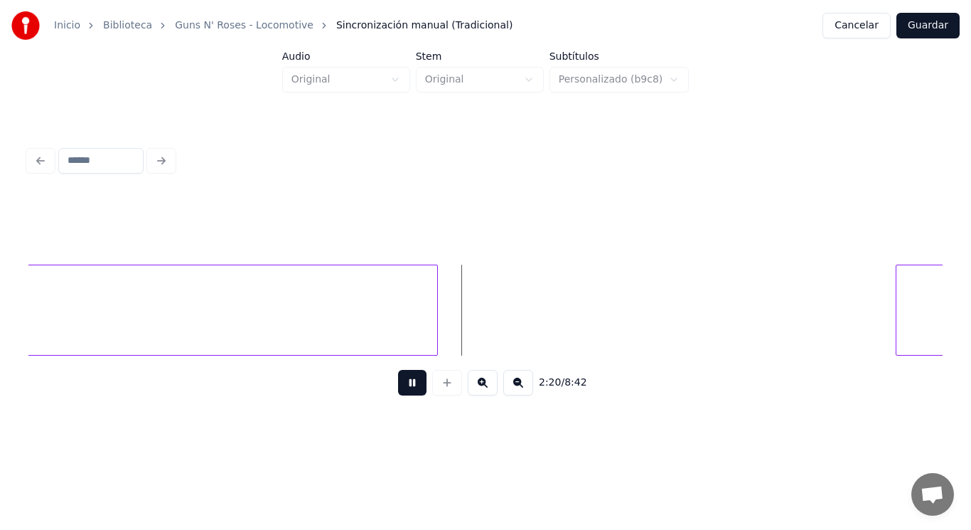
click at [402, 389] on button at bounding box center [412, 383] width 28 height 26
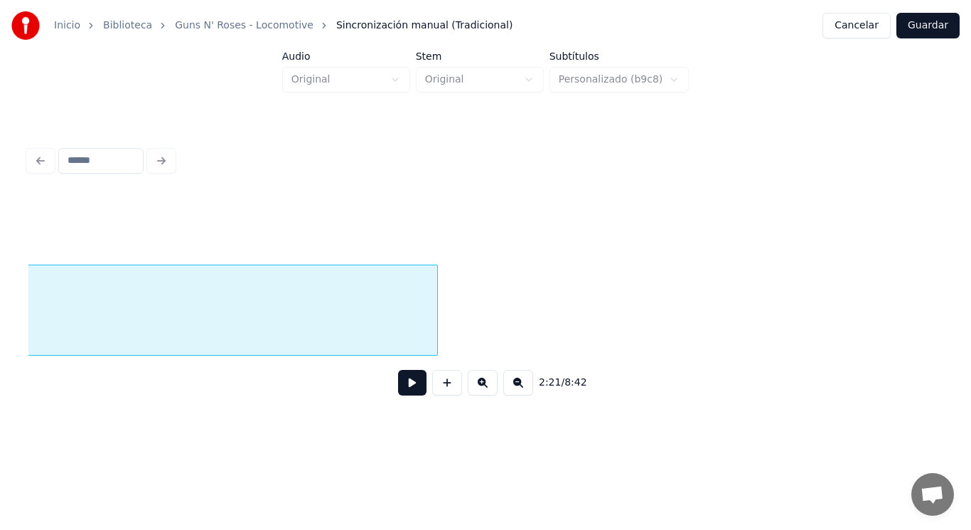
scroll to position [0, 138395]
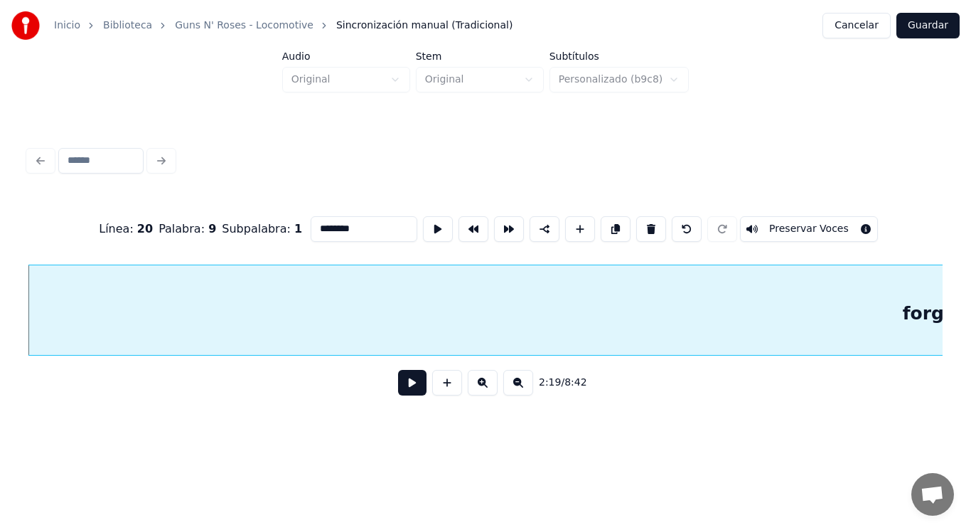
click at [410, 395] on button at bounding box center [412, 383] width 28 height 26
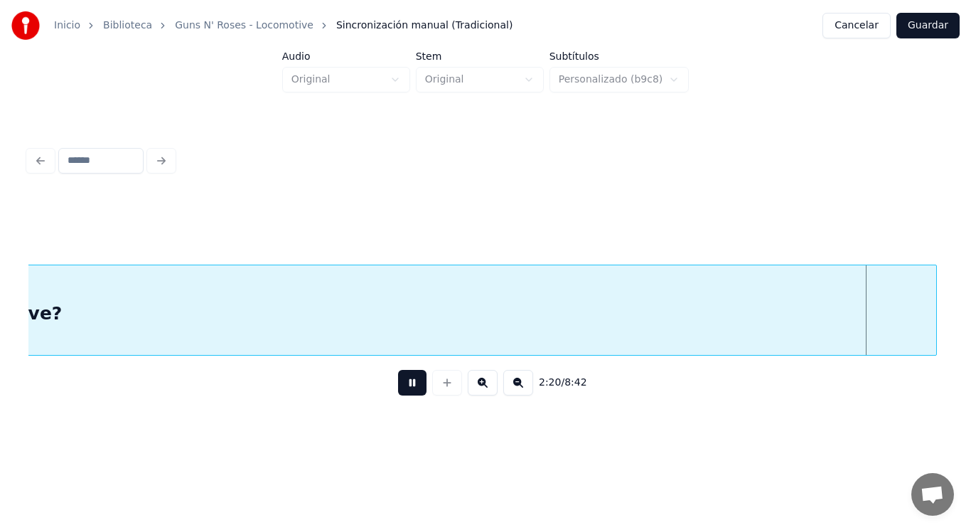
click at [410, 395] on button at bounding box center [412, 383] width 28 height 26
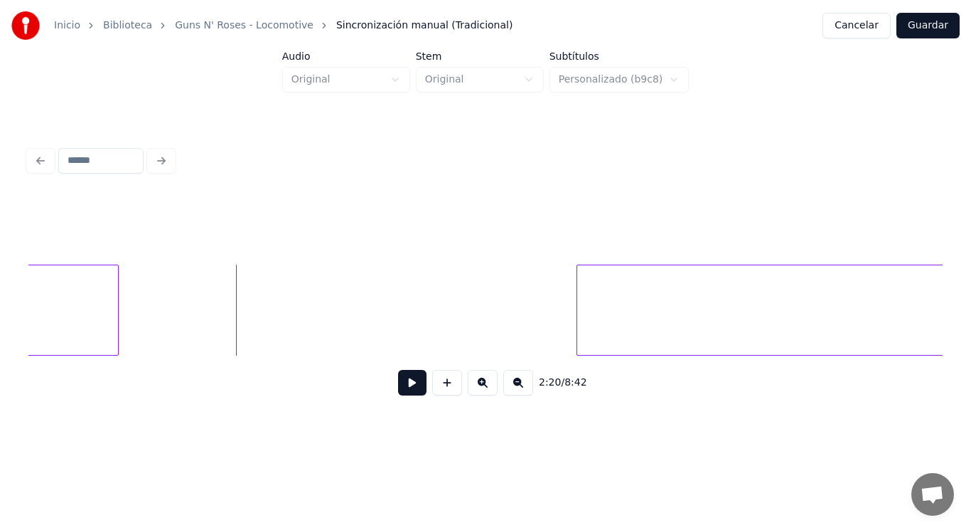
scroll to position [0, 140133]
click at [250, 316] on div at bounding box center [249, 310] width 4 height 90
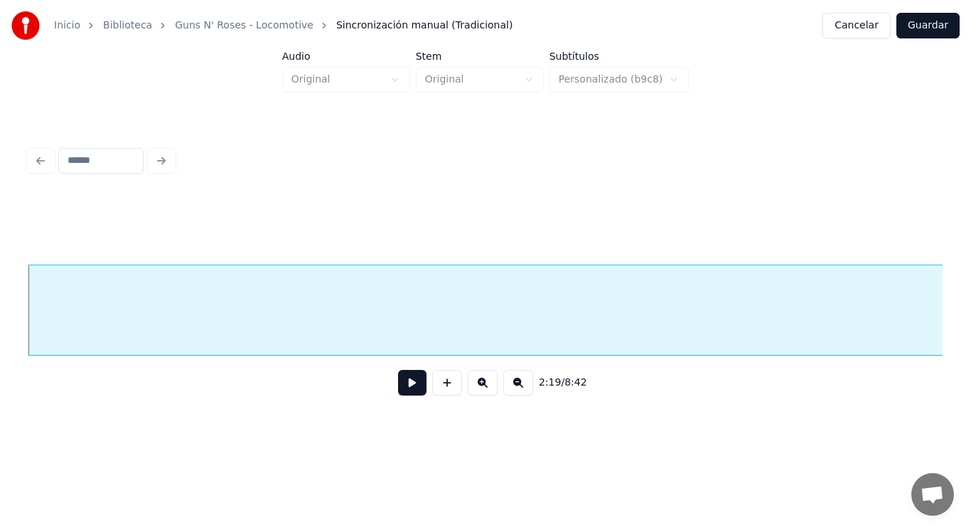
click at [398, 387] on button at bounding box center [412, 383] width 28 height 26
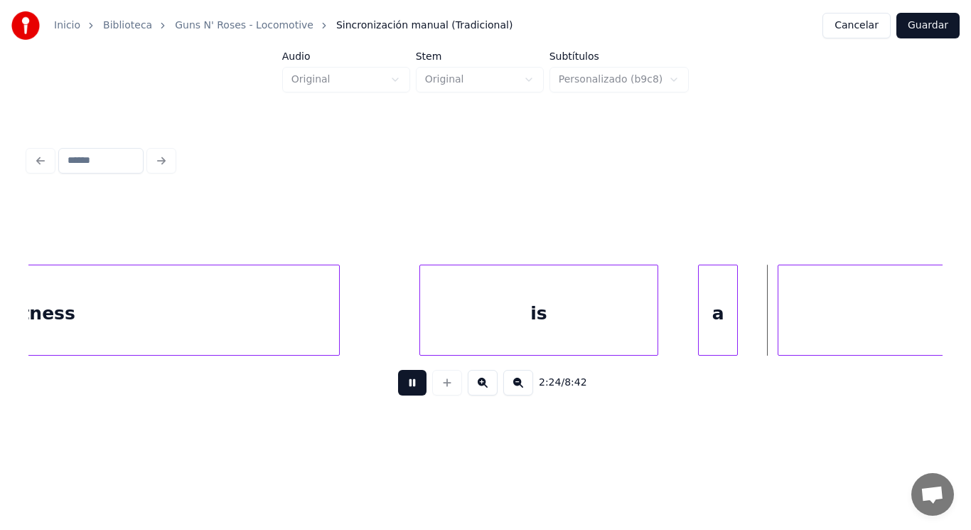
click at [398, 387] on button at bounding box center [412, 383] width 28 height 26
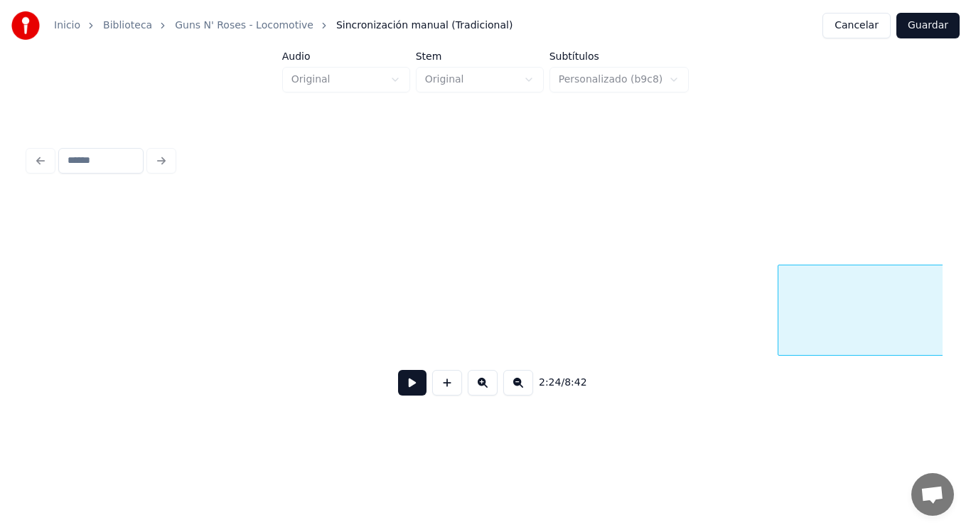
scroll to position [0, 143945]
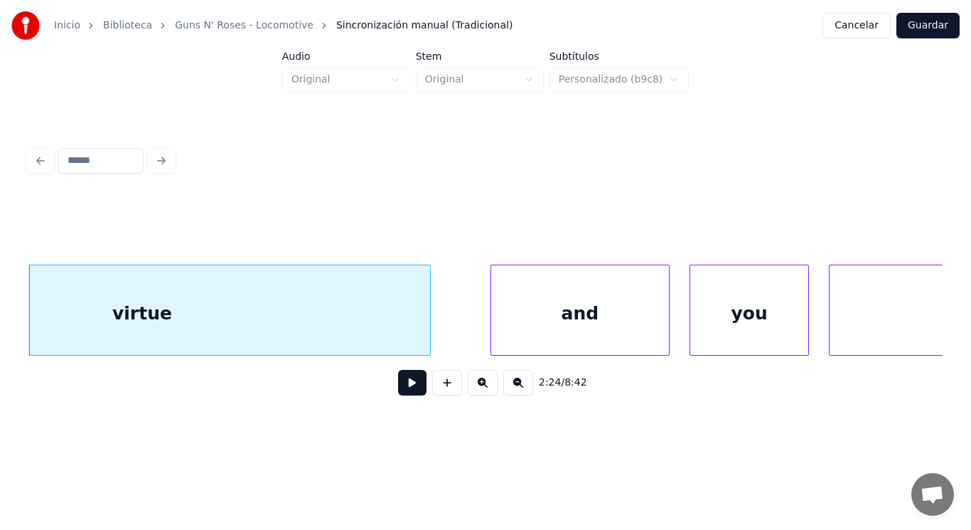
click at [398, 393] on button at bounding box center [412, 383] width 28 height 26
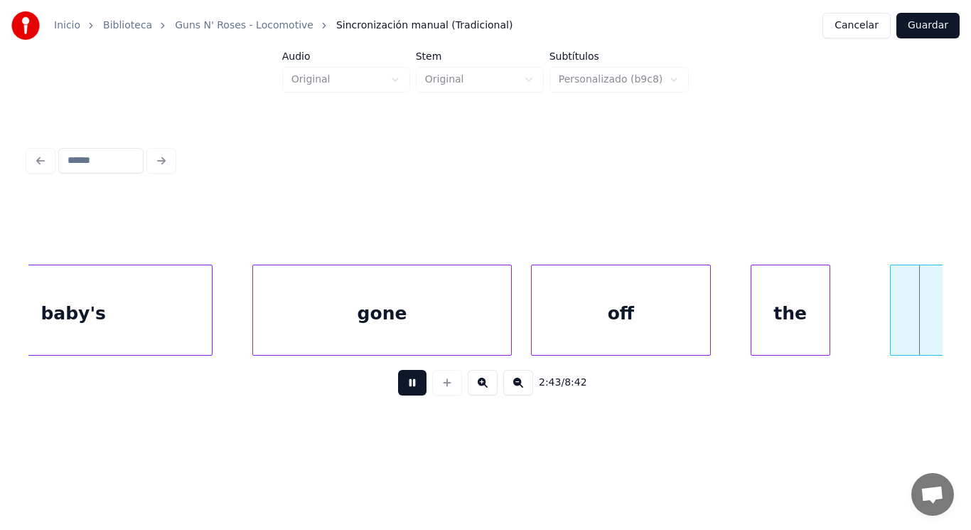
scroll to position [0, 162454]
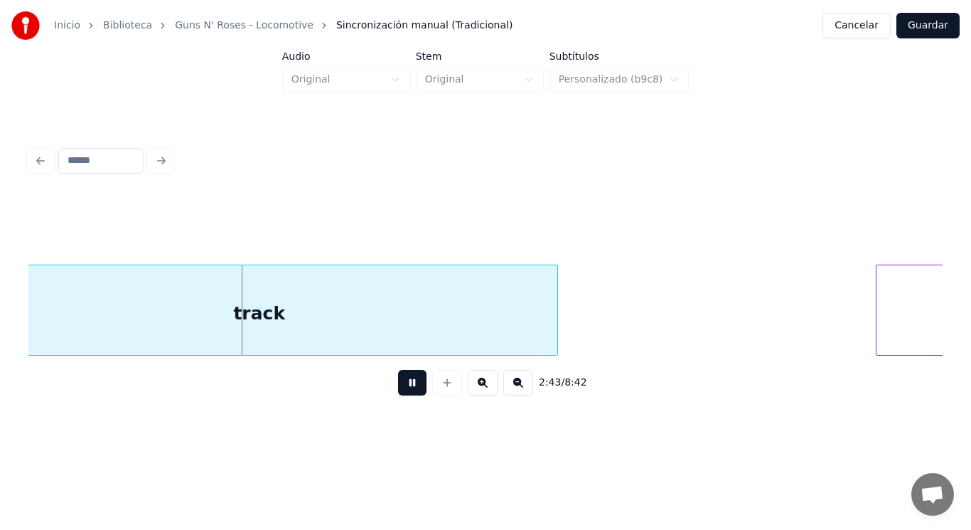
click at [398, 393] on button at bounding box center [412, 383] width 28 height 26
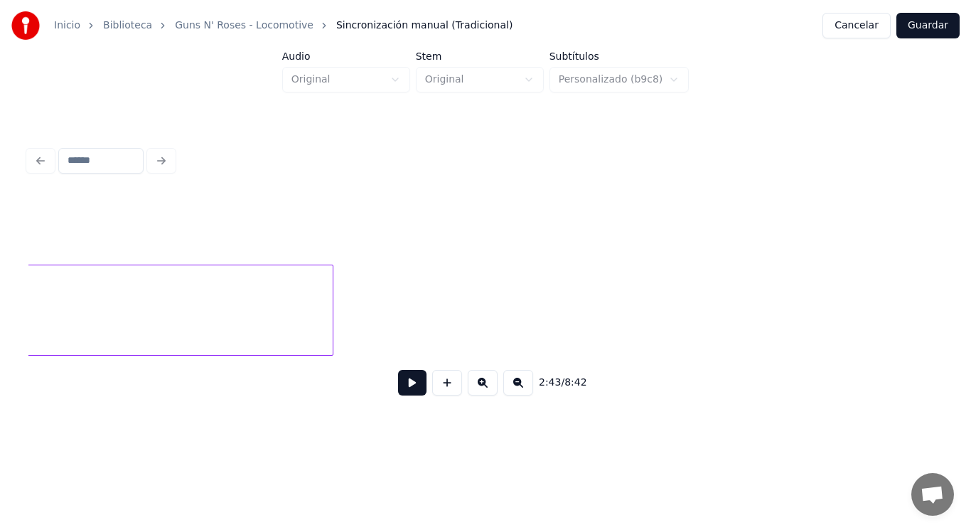
scroll to position [0, 160085]
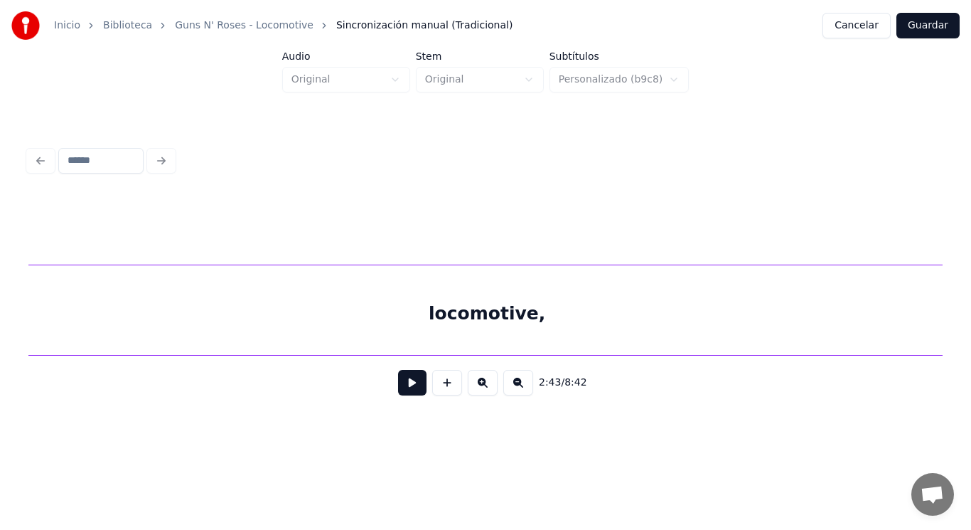
click at [325, 331] on div "locomotive," at bounding box center [487, 313] width 1372 height 97
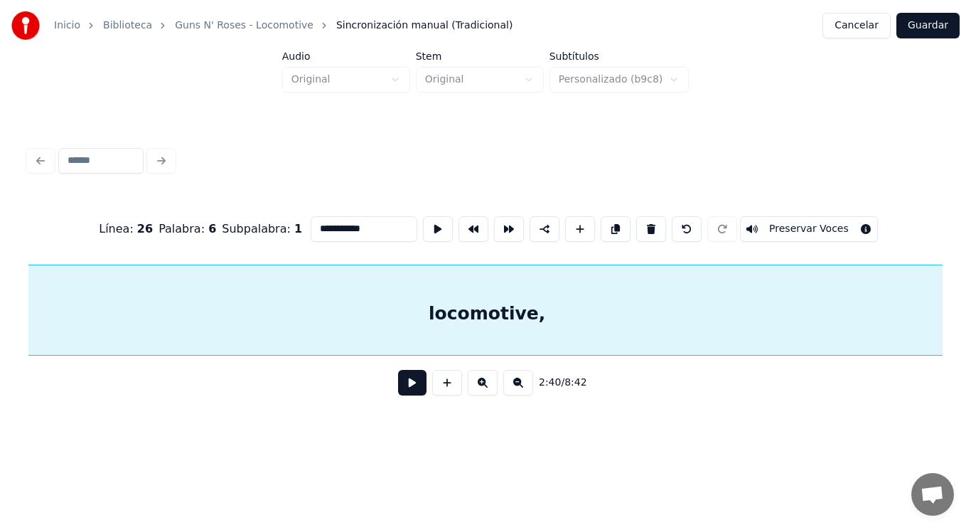
scroll to position [0, 159858]
click at [402, 394] on button at bounding box center [412, 383] width 28 height 26
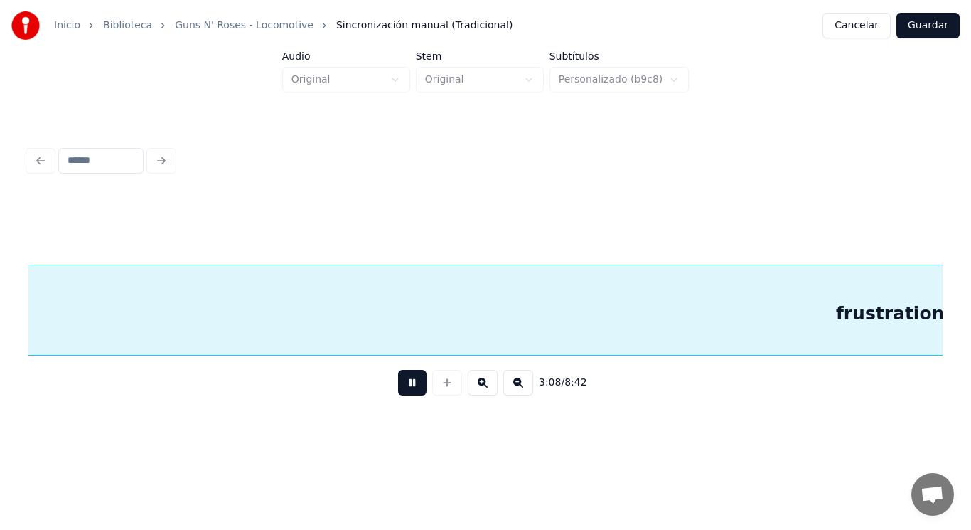
scroll to position [0, 187669]
click at [402, 394] on button at bounding box center [412, 383] width 28 height 26
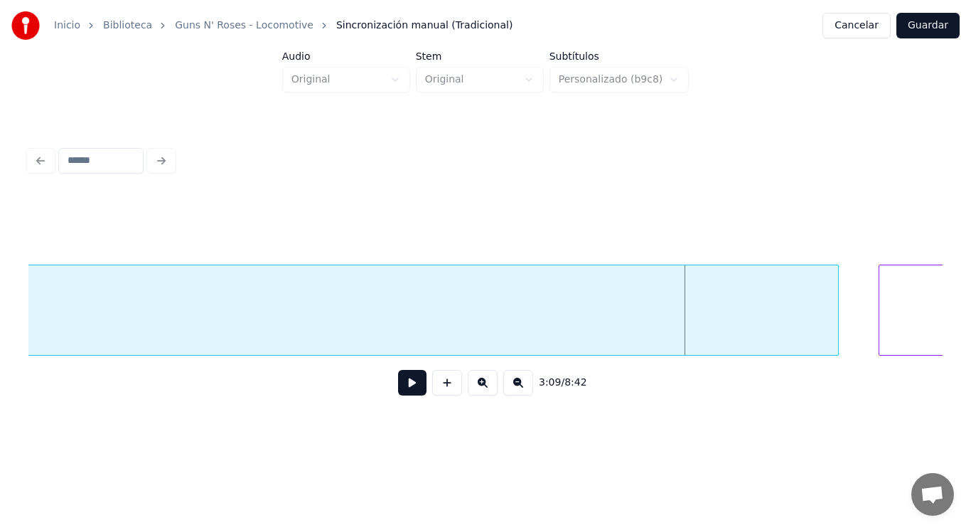
scroll to position [0, 187897]
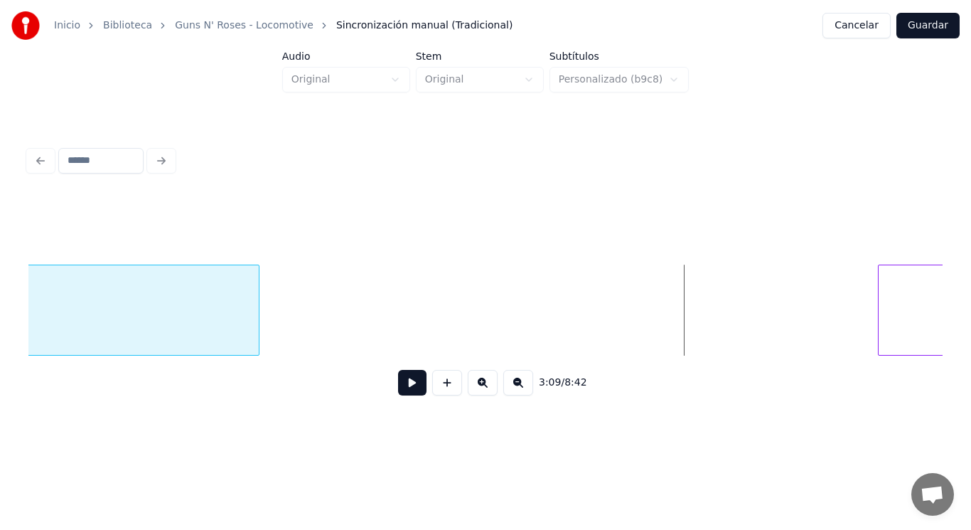
click at [255, 284] on div at bounding box center [257, 310] width 4 height 90
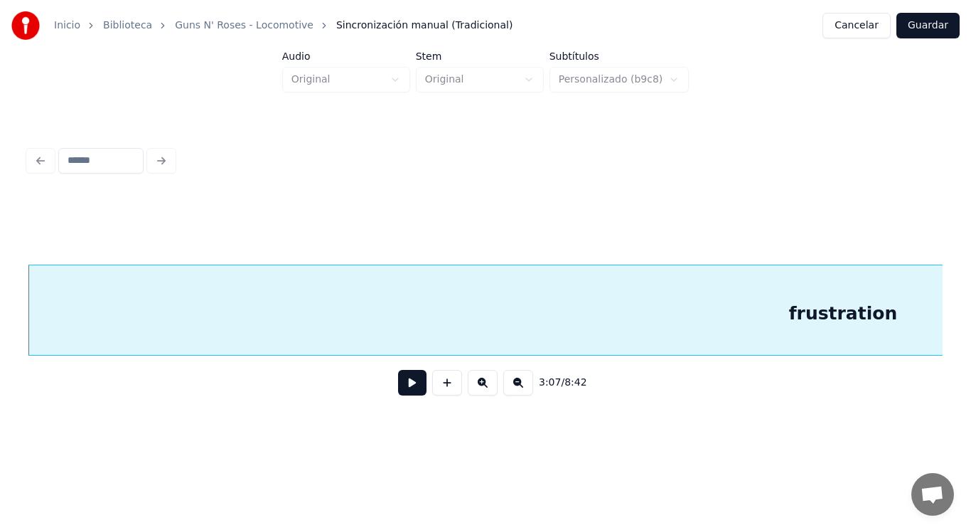
click at [405, 388] on button at bounding box center [412, 383] width 28 height 26
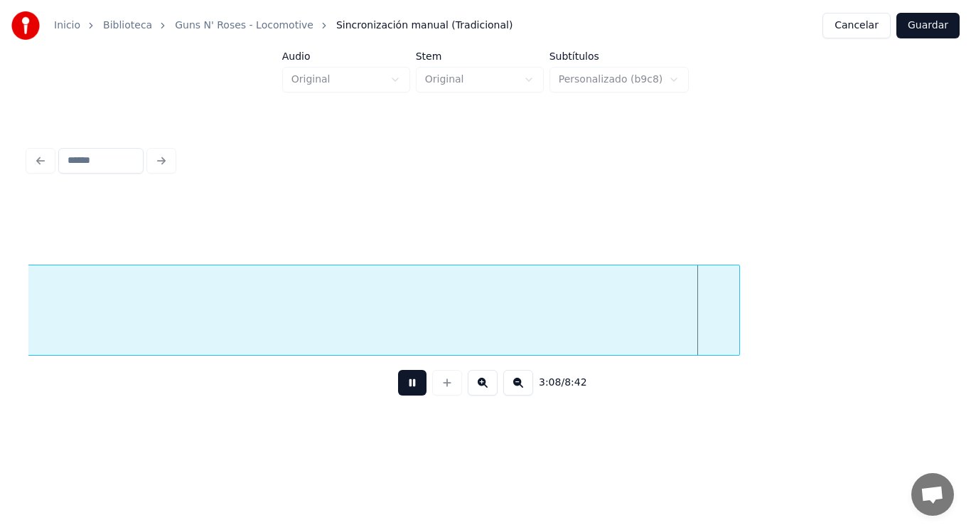
click at [405, 388] on button at bounding box center [412, 383] width 28 height 26
click at [407, 388] on button at bounding box center [412, 383] width 28 height 26
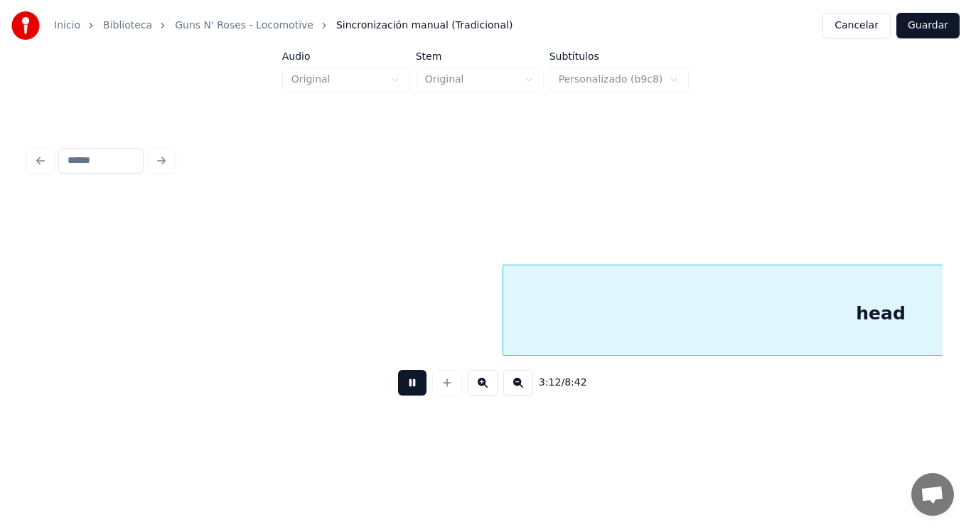
scroll to position [0, 191129]
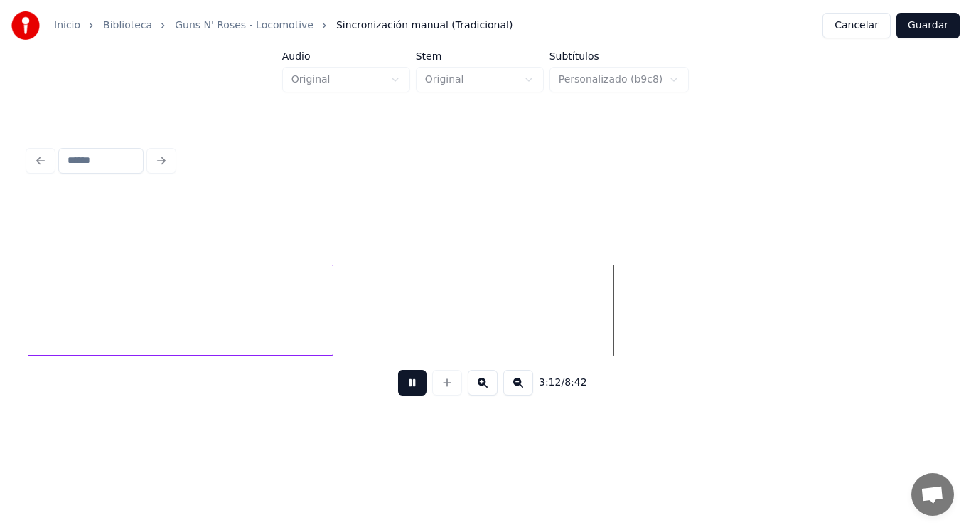
click at [407, 388] on button at bounding box center [412, 383] width 28 height 26
click at [115, 329] on div "man"" at bounding box center [30, 313] width 417 height 97
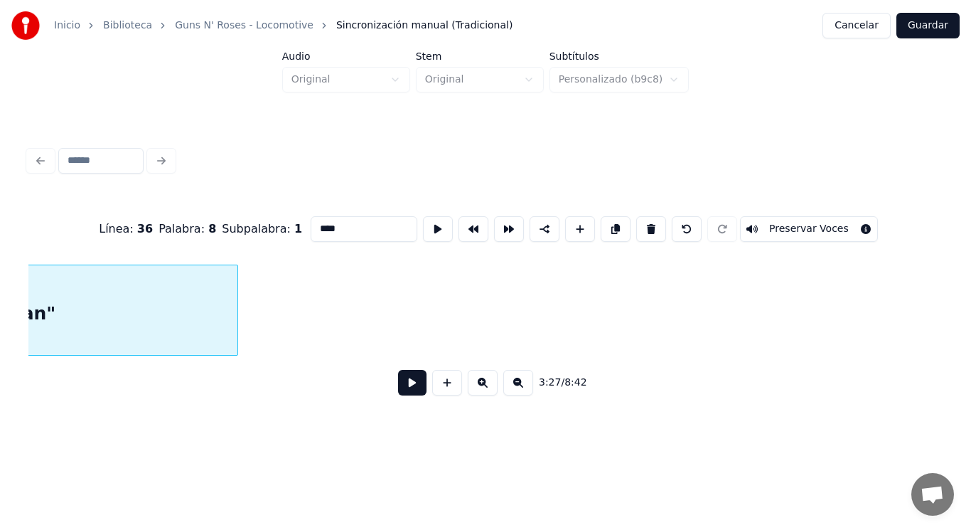
scroll to position [0, 206786]
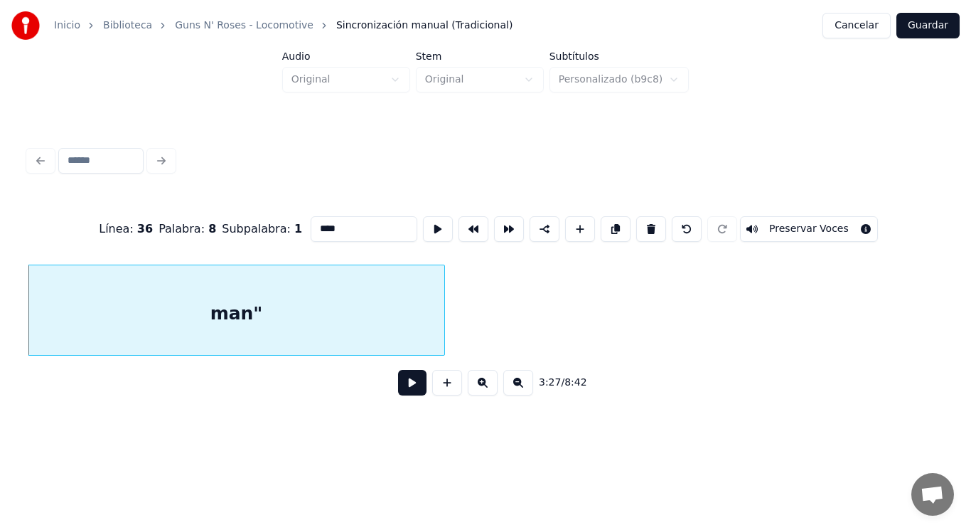
click at [398, 388] on button at bounding box center [412, 383] width 28 height 26
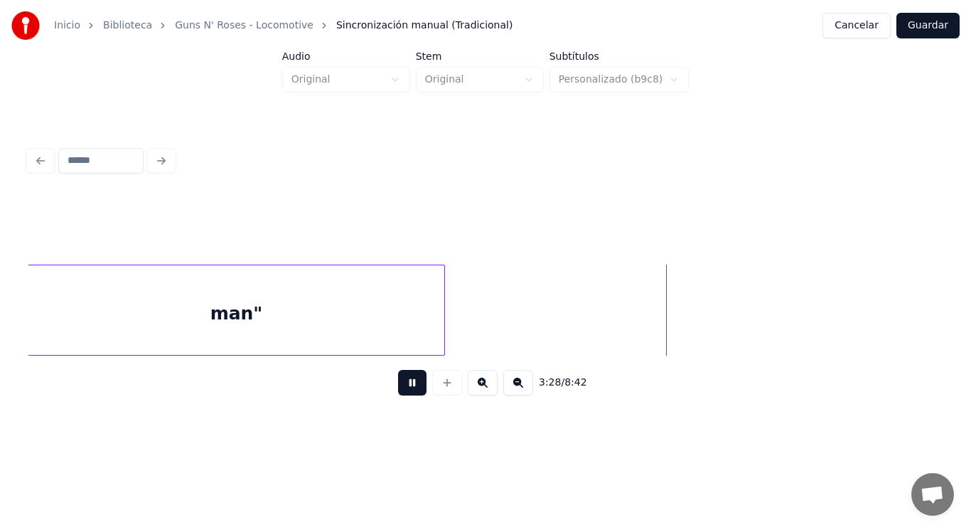
click at [398, 388] on button at bounding box center [412, 383] width 28 height 26
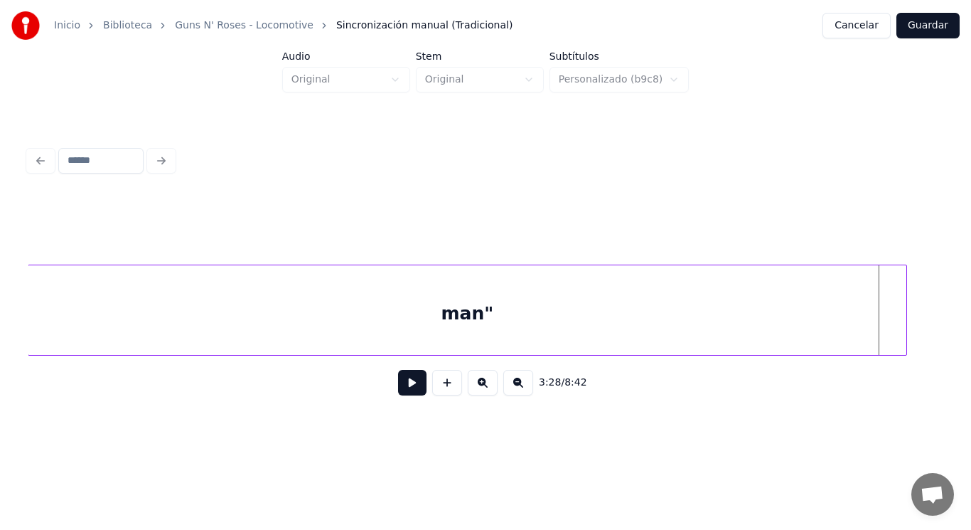
click at [904, 289] on div at bounding box center [904, 310] width 4 height 90
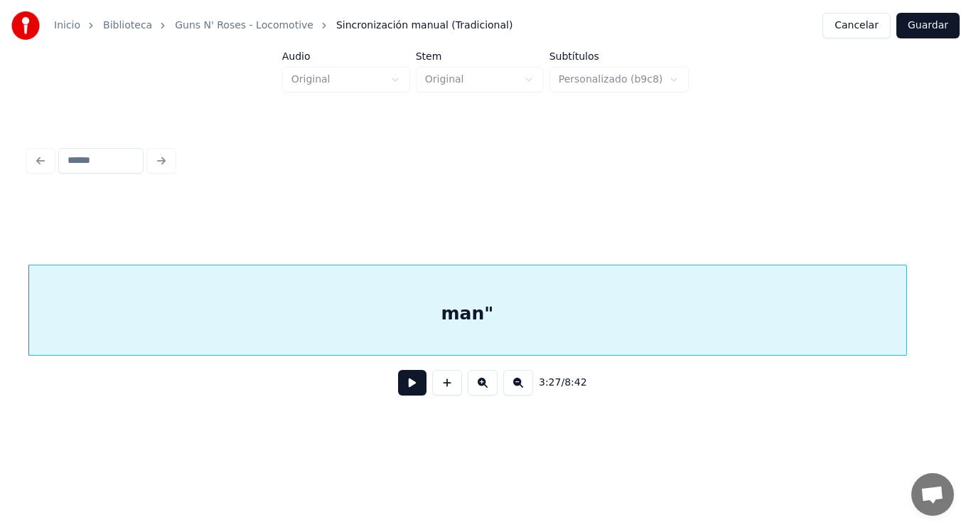
click at [401, 390] on button at bounding box center [412, 383] width 28 height 26
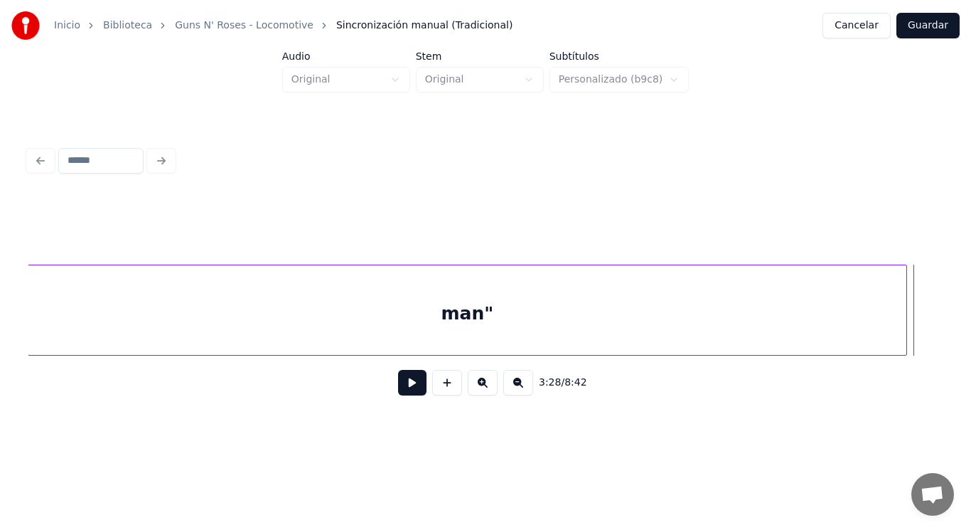
click at [401, 390] on button at bounding box center [412, 383] width 28 height 26
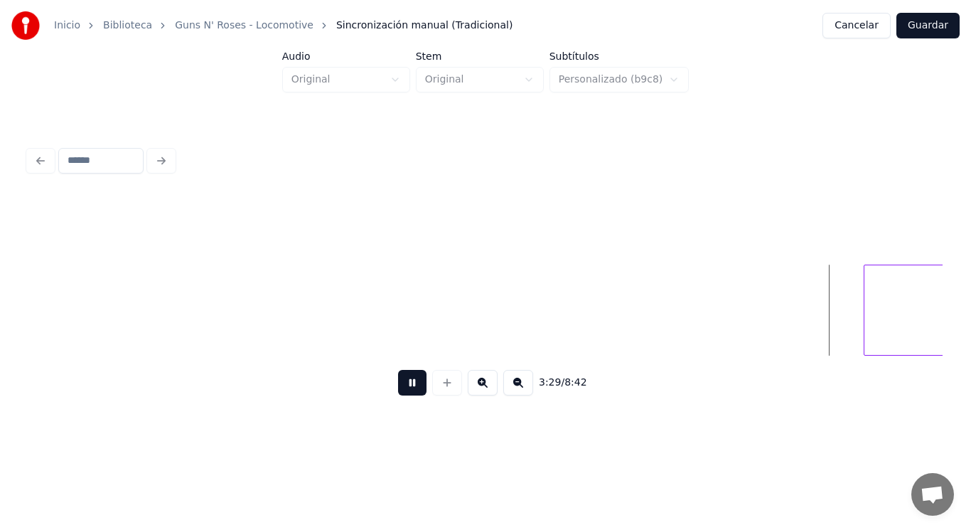
scroll to position [0, 208654]
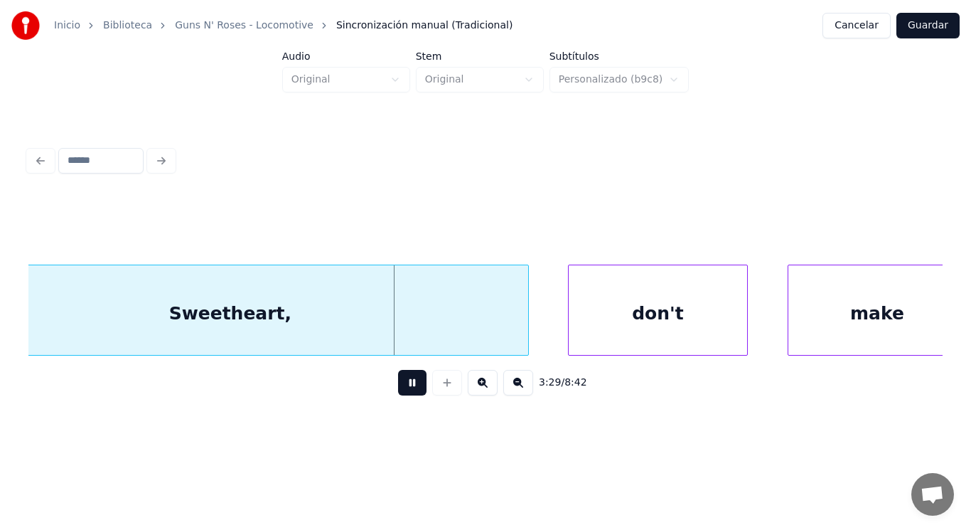
click at [401, 390] on button at bounding box center [412, 383] width 28 height 26
click at [362, 333] on div "Sweetheart," at bounding box center [230, 313] width 596 height 97
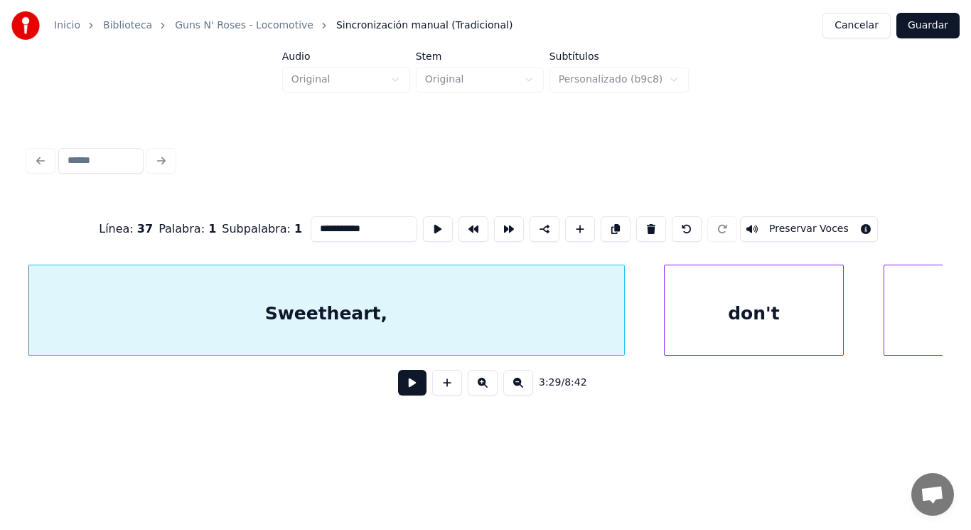
click at [398, 391] on button at bounding box center [412, 383] width 28 height 26
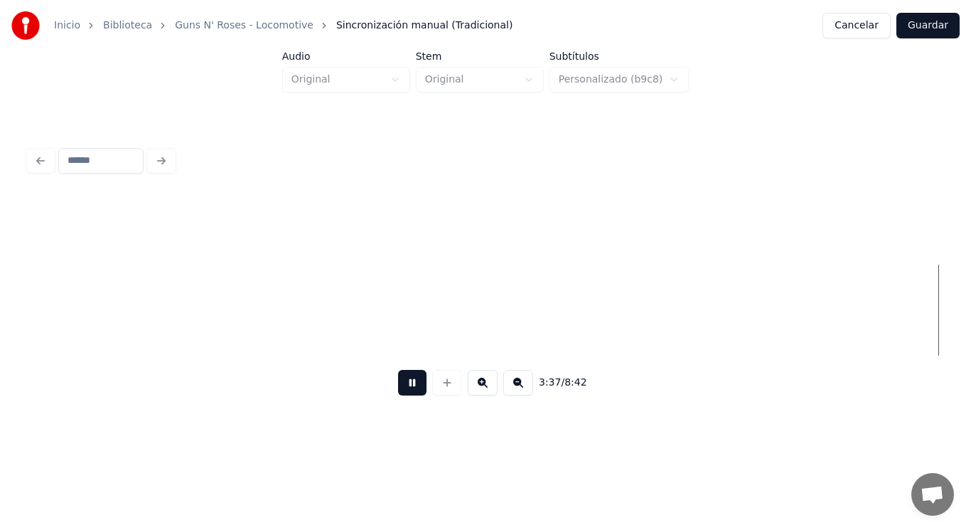
scroll to position [0, 216902]
click at [398, 391] on button at bounding box center [412, 383] width 28 height 26
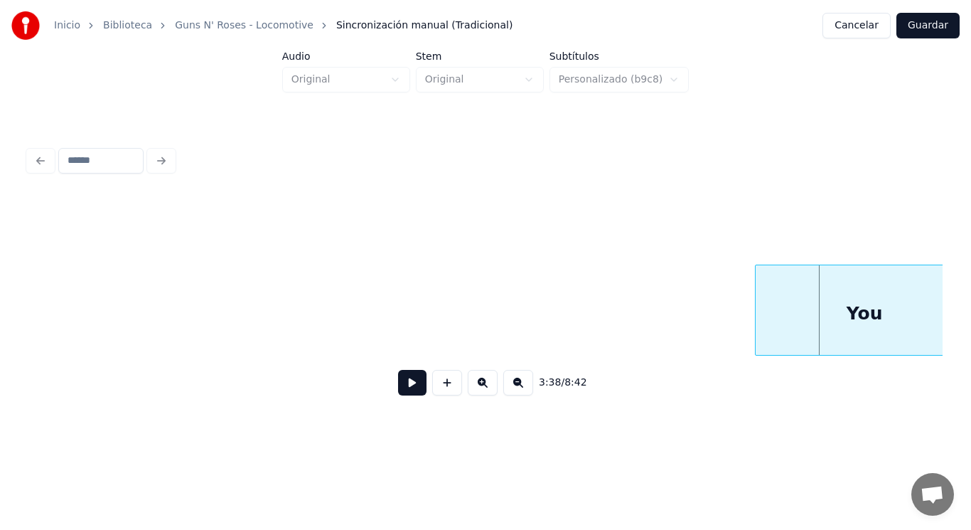
scroll to position [0, 216219]
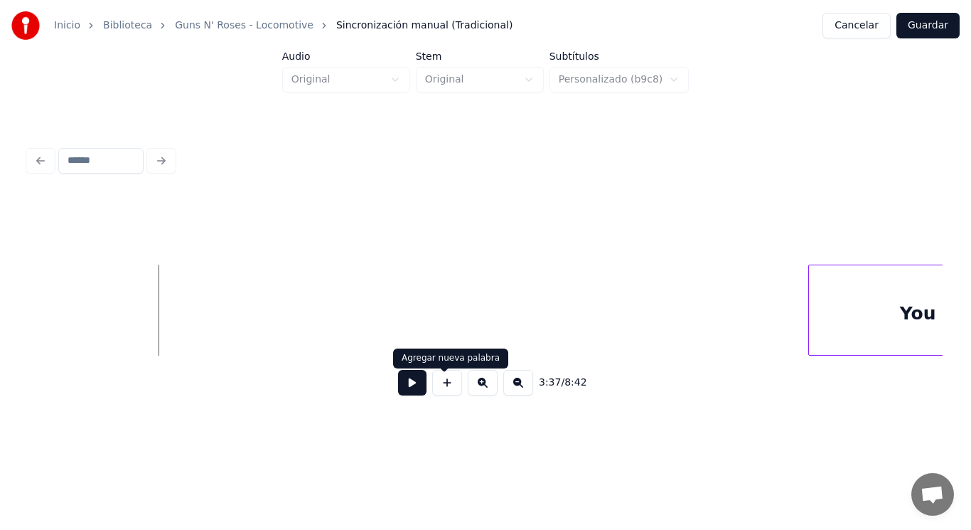
click at [447, 393] on button at bounding box center [447, 383] width 30 height 26
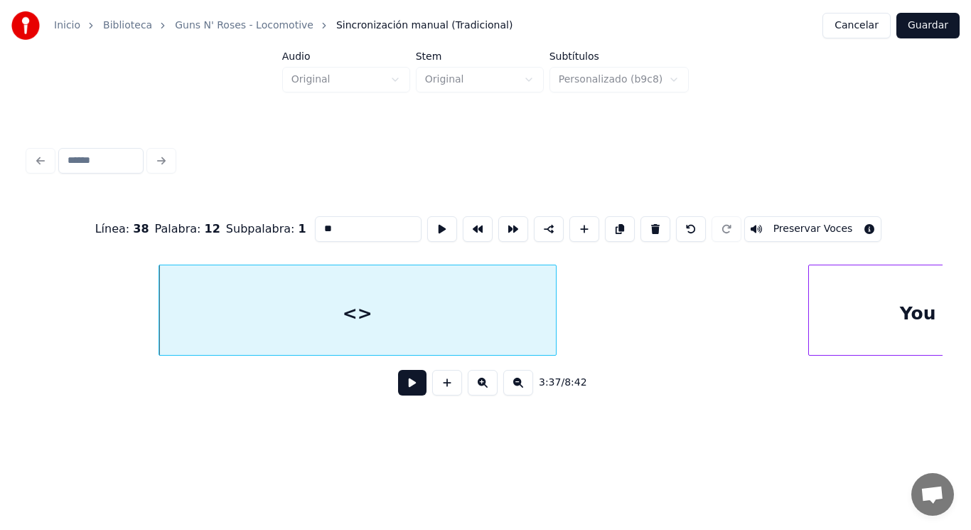
drag, startPoint x: 311, startPoint y: 222, endPoint x: 231, endPoint y: 222, distance: 79.6
click at [231, 222] on div "Línea : 38 Palabra : 12 Subpalabra : 1 ** Preservar Voces" at bounding box center [485, 228] width 914 height 71
type input "********"
click at [398, 388] on button at bounding box center [412, 383] width 28 height 26
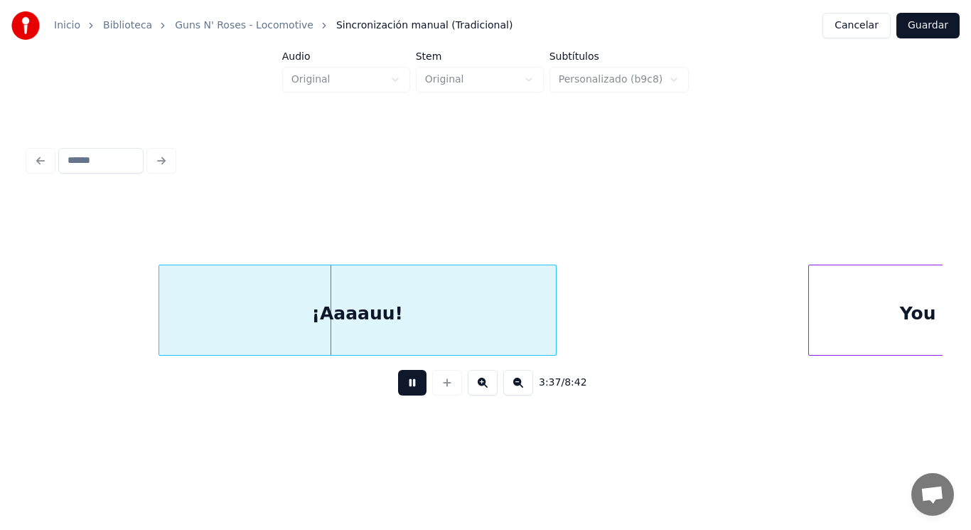
click at [398, 388] on button at bounding box center [412, 383] width 28 height 26
click at [205, 331] on div at bounding box center [207, 310] width 4 height 90
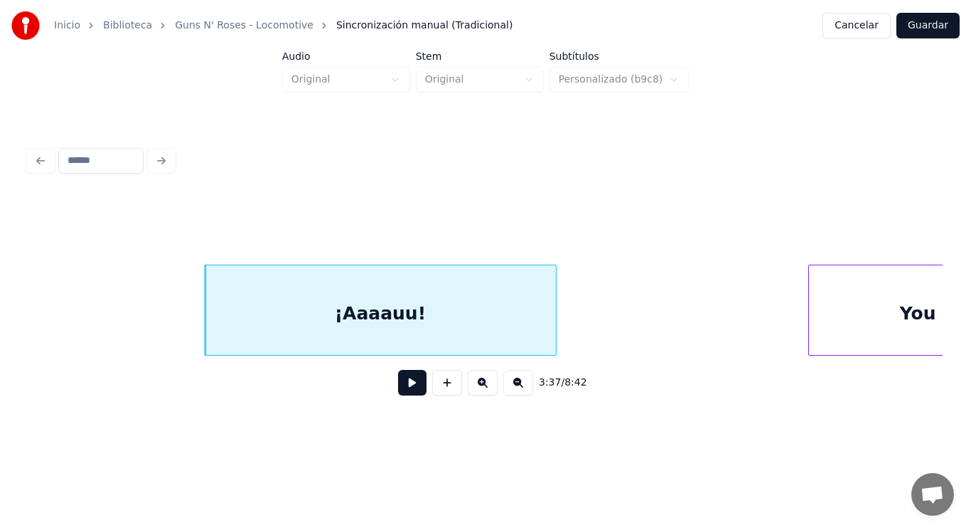
click at [405, 390] on button at bounding box center [412, 383] width 28 height 26
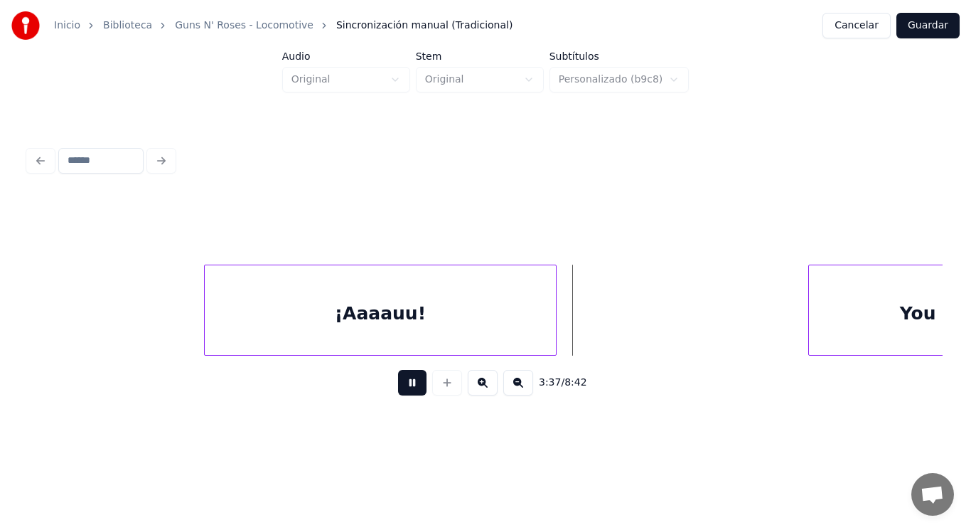
click at [405, 390] on button at bounding box center [412, 383] width 28 height 26
click at [689, 321] on div at bounding box center [689, 310] width 4 height 90
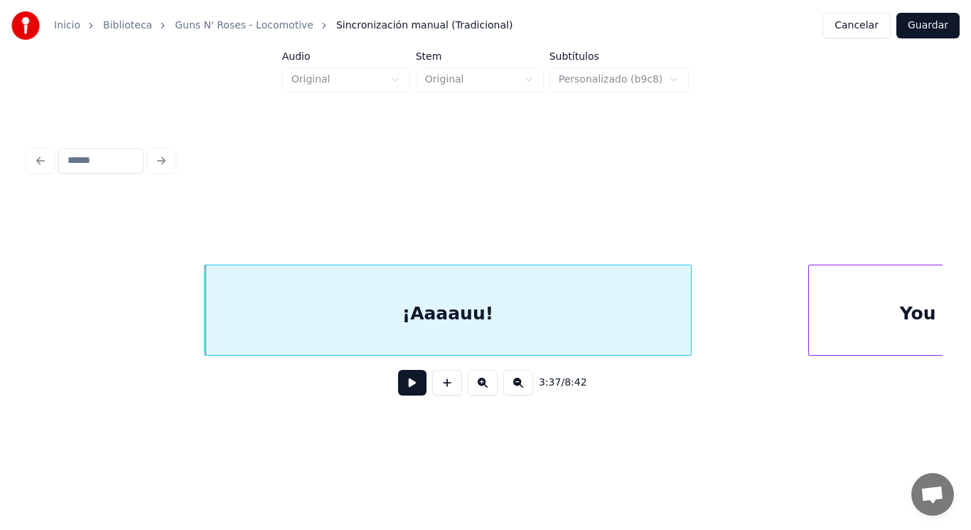
click at [399, 390] on button at bounding box center [412, 383] width 28 height 26
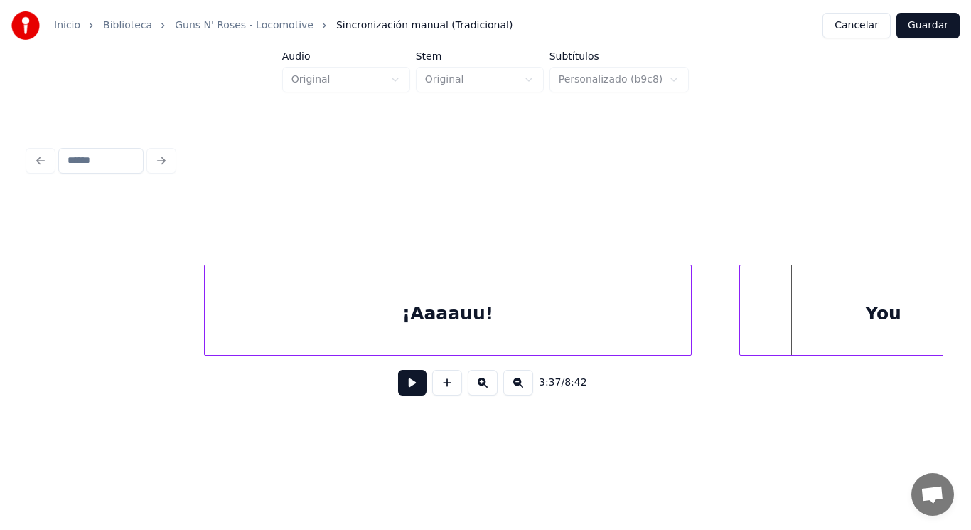
click at [742, 333] on div at bounding box center [742, 310] width 4 height 90
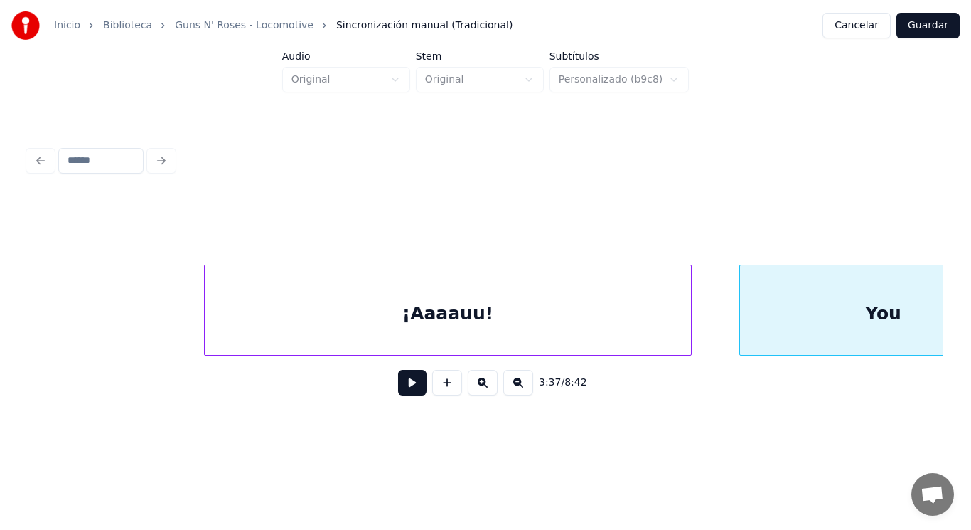
click at [402, 384] on button at bounding box center [412, 383] width 28 height 26
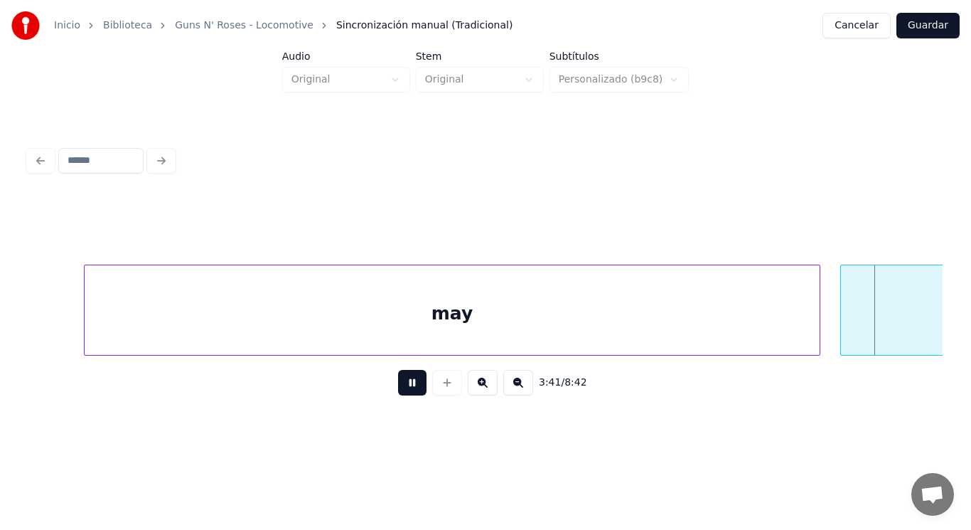
scroll to position [0, 220840]
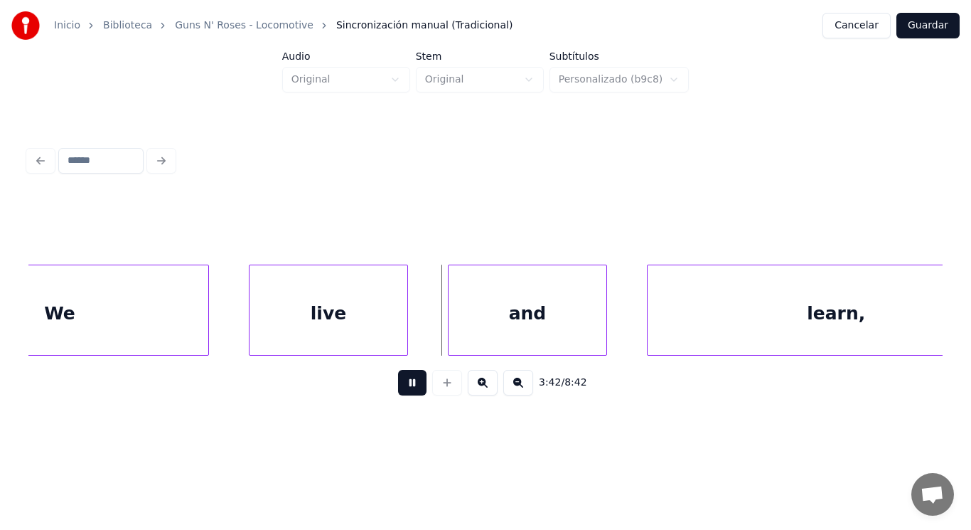
click at [402, 384] on button at bounding box center [412, 383] width 28 height 26
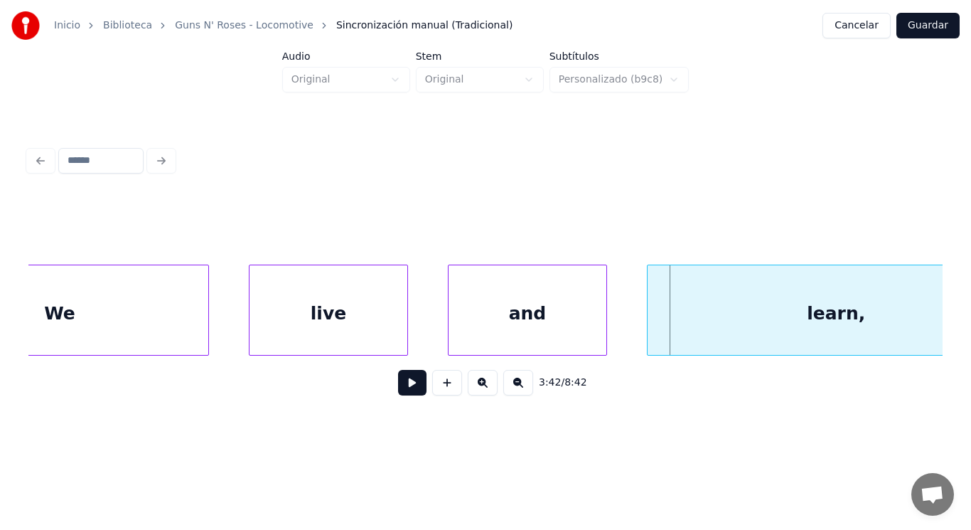
click at [123, 315] on div "We" at bounding box center [59, 313] width 297 height 97
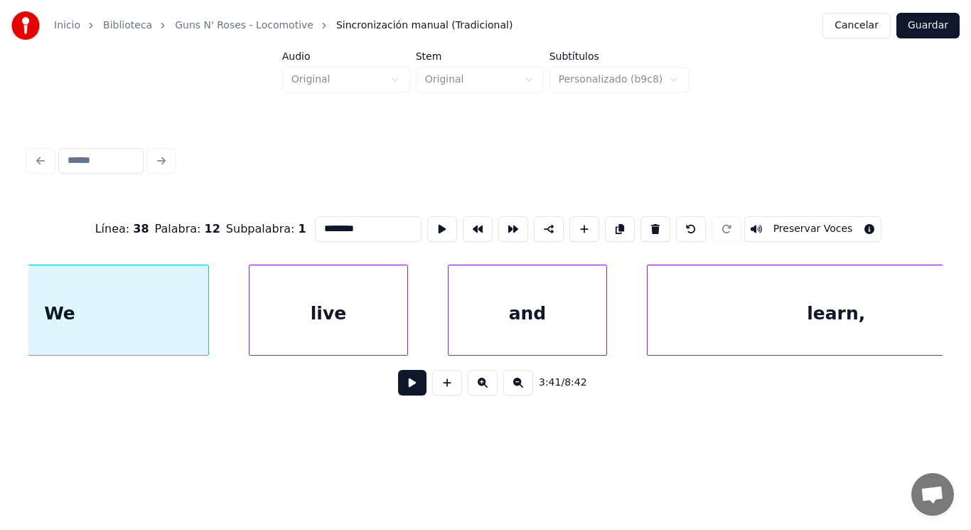
type input "**"
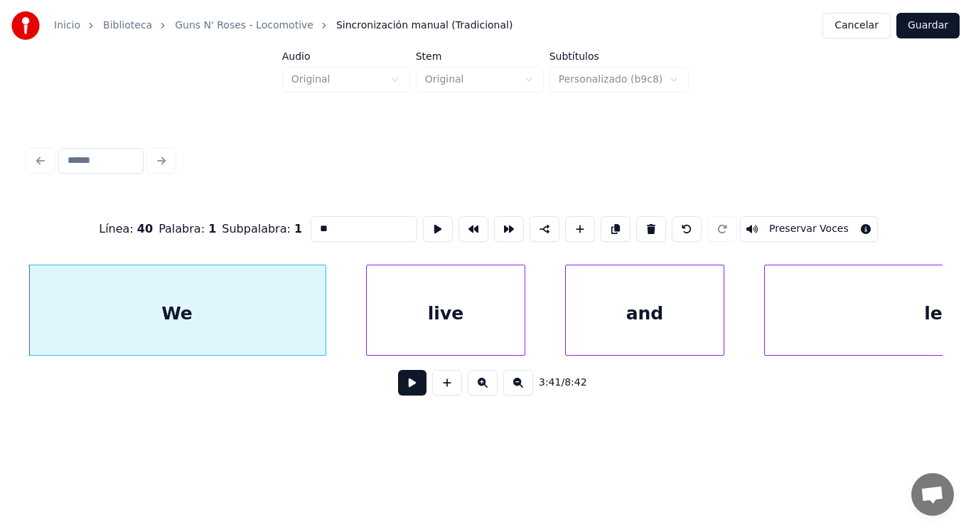
click at [407, 390] on button at bounding box center [412, 383] width 28 height 26
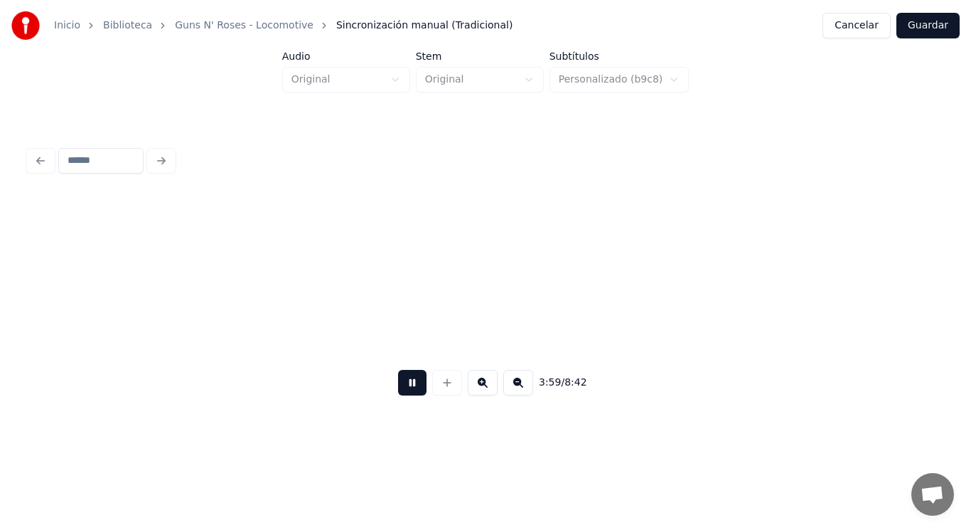
scroll to position [0, 238351]
click at [407, 390] on button at bounding box center [412, 383] width 28 height 26
click at [401, 395] on button at bounding box center [412, 383] width 28 height 26
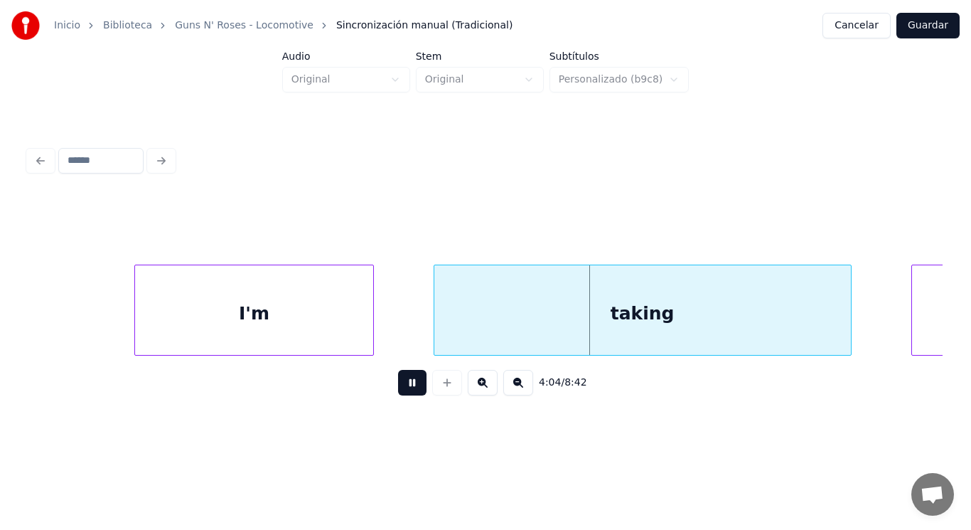
click at [401, 395] on button at bounding box center [412, 383] width 28 height 26
click at [469, 333] on div "taking" at bounding box center [642, 313] width 417 height 97
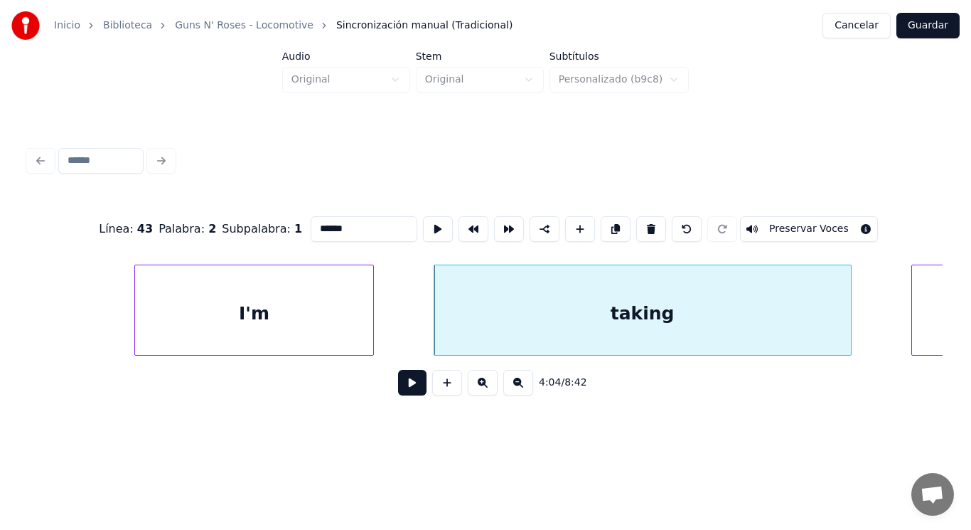
click at [402, 383] on button at bounding box center [412, 383] width 28 height 26
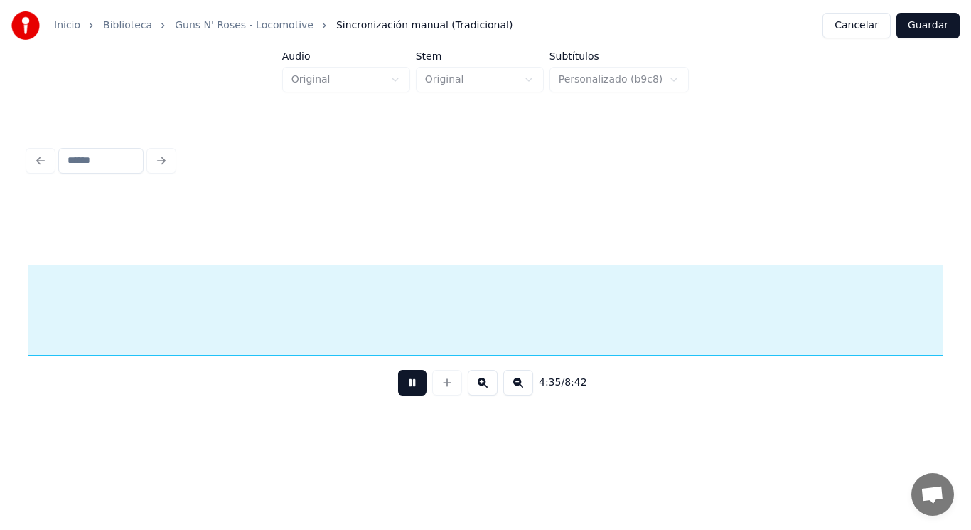
scroll to position [0, 274456]
click at [402, 383] on button at bounding box center [412, 383] width 28 height 26
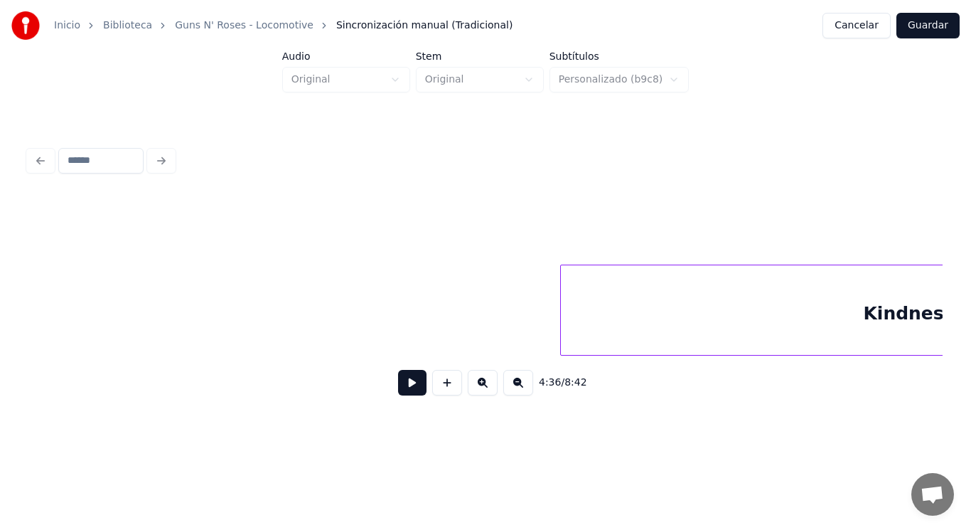
click at [0, 306] on div "Inicio Biblioteca Guns N' Roses - Locomotive Sincronización manual (Tradicional…" at bounding box center [485, 216] width 971 height 433
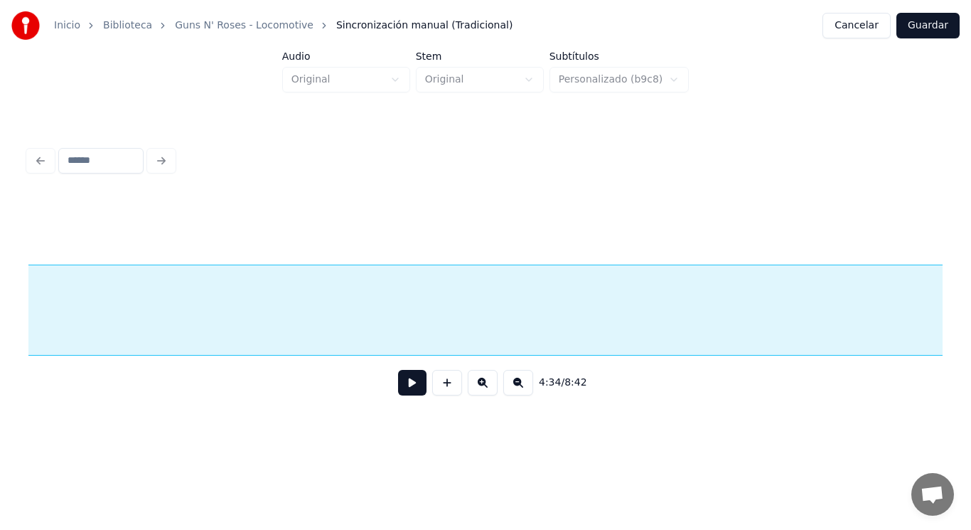
scroll to position [0, 276054]
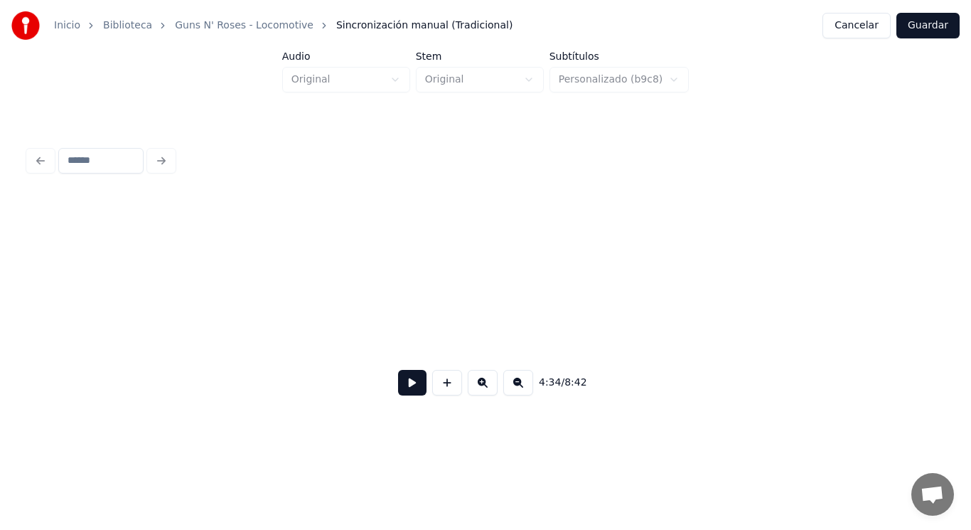
click at [8, 313] on div "Inicio Biblioteca Guns N' Roses - Locomotive Sincronización manual (Tradicional…" at bounding box center [485, 216] width 971 height 433
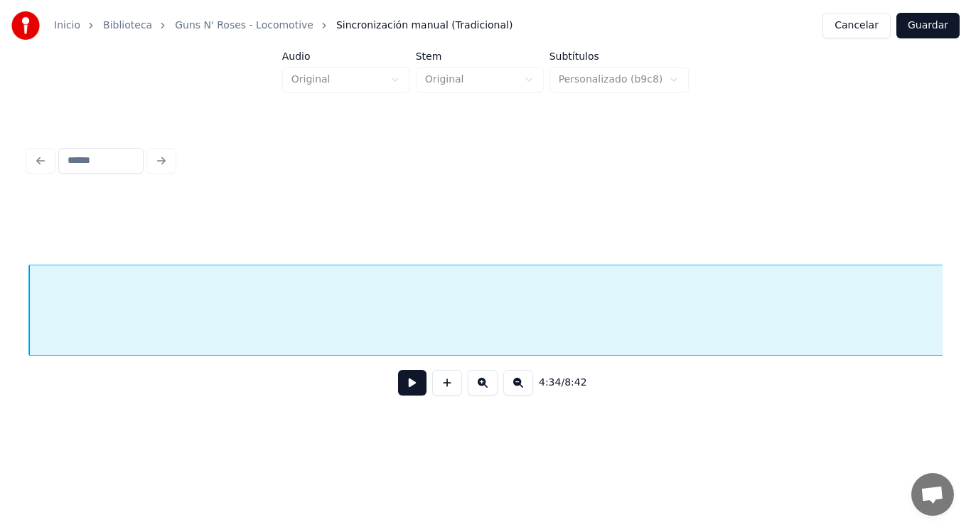
click at [400, 393] on button at bounding box center [412, 383] width 28 height 26
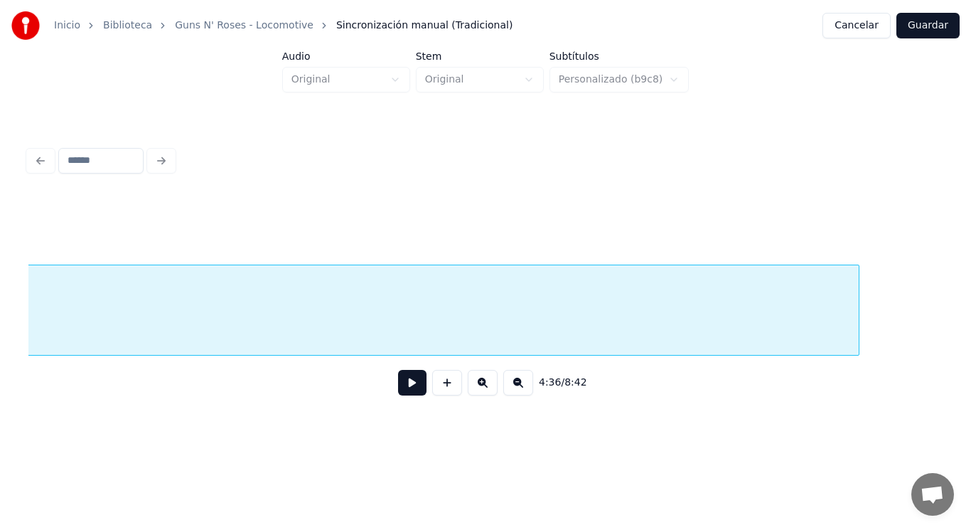
scroll to position [0, 275274]
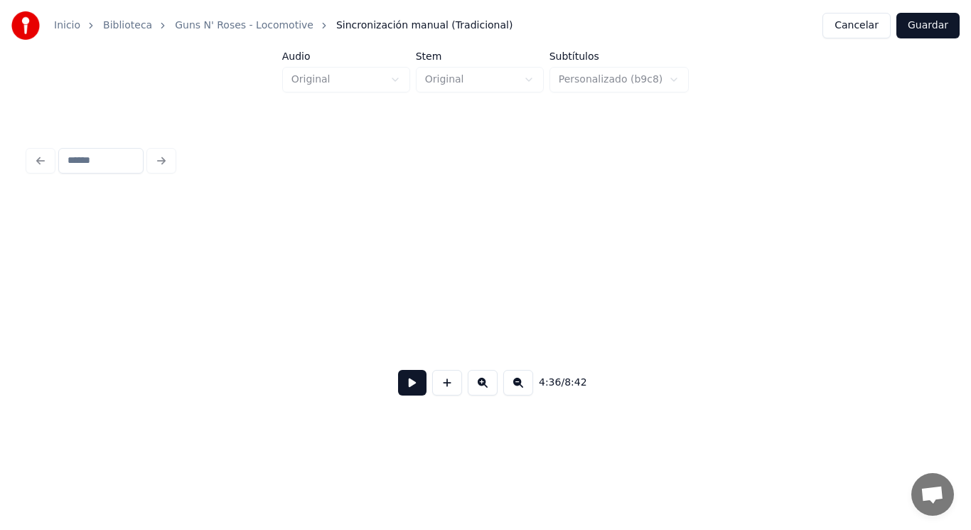
click at [0, 297] on div "Inicio Biblioteca Guns N' Roses - Locomotive Sincronización manual (Tradicional…" at bounding box center [485, 216] width 971 height 433
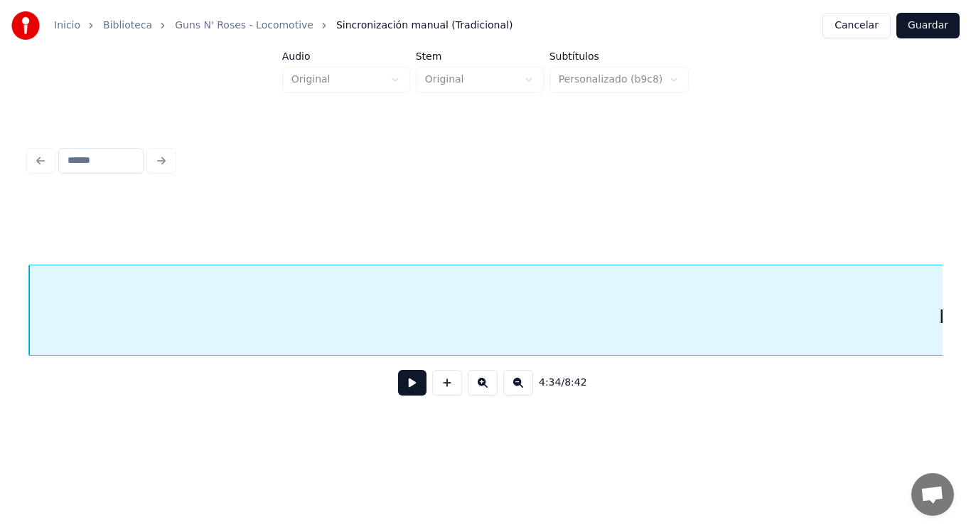
click at [407, 382] on button at bounding box center [412, 383] width 28 height 26
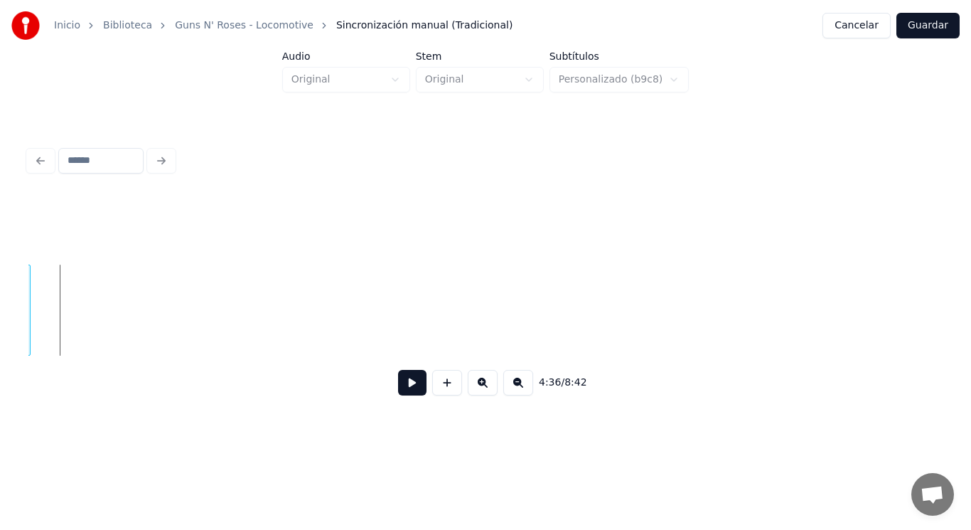
click at [26, 321] on div "4:36 / 8:42" at bounding box center [486, 275] width 926 height 282
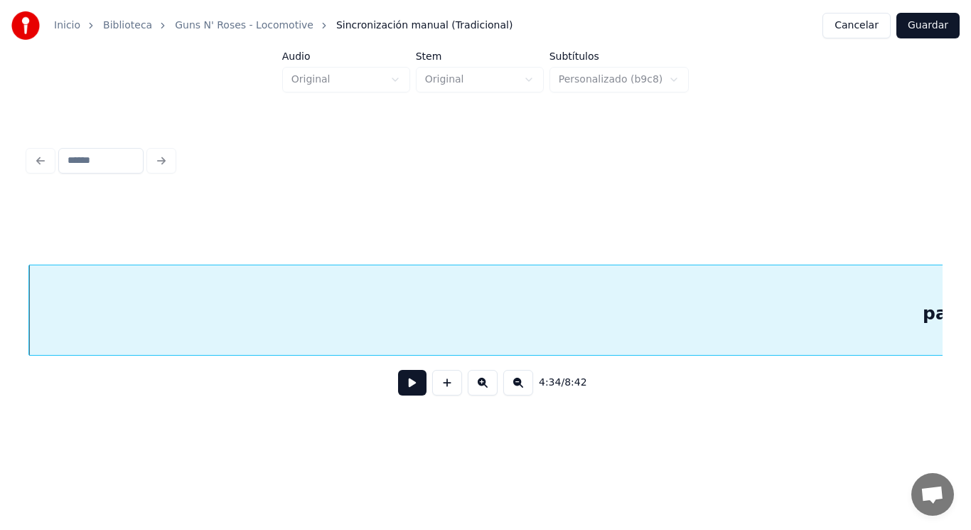
click at [403, 385] on button at bounding box center [412, 383] width 28 height 26
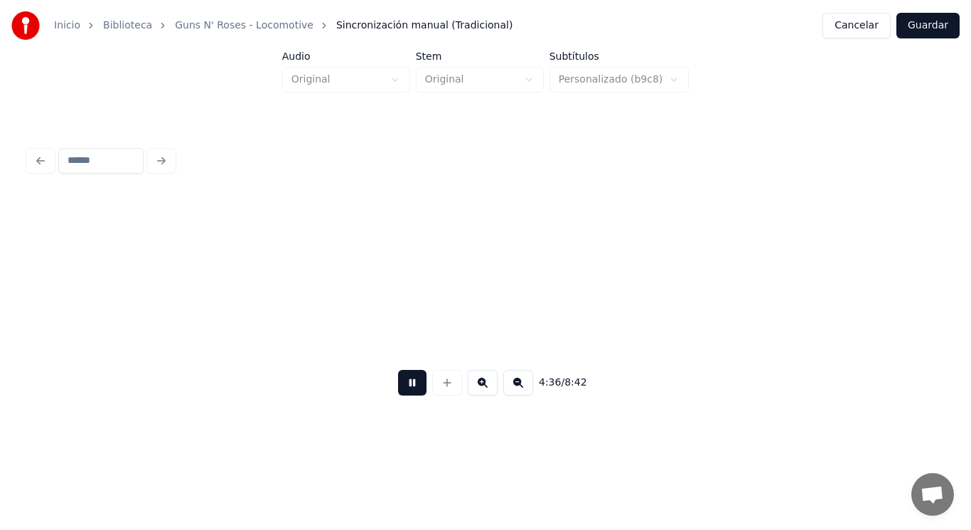
scroll to position [0, 275218]
click at [403, 385] on button at bounding box center [412, 383] width 28 height 26
click at [404, 395] on button at bounding box center [412, 383] width 28 height 26
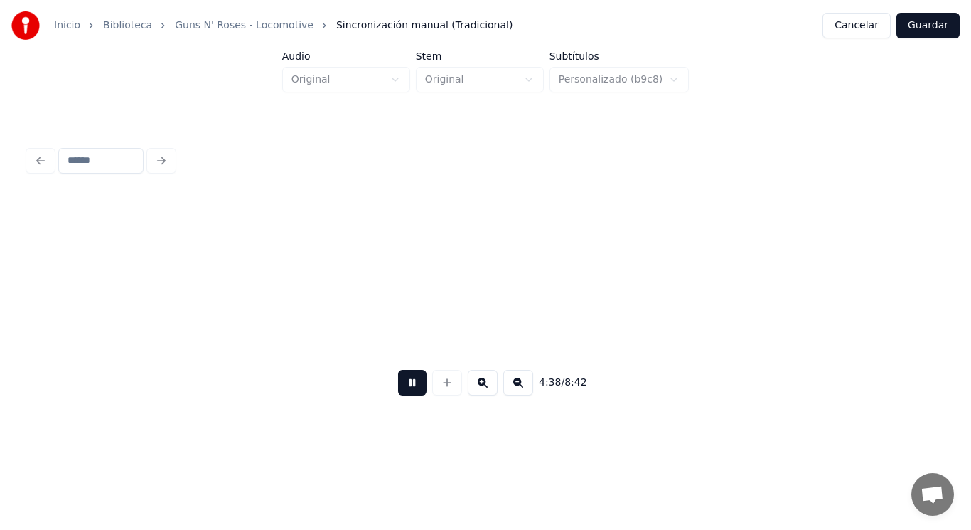
click at [404, 395] on button at bounding box center [412, 383] width 28 height 26
drag, startPoint x: 317, startPoint y: 321, endPoint x: 415, endPoint y: 370, distance: 110.0
click at [440, 389] on button at bounding box center [447, 383] width 30 height 26
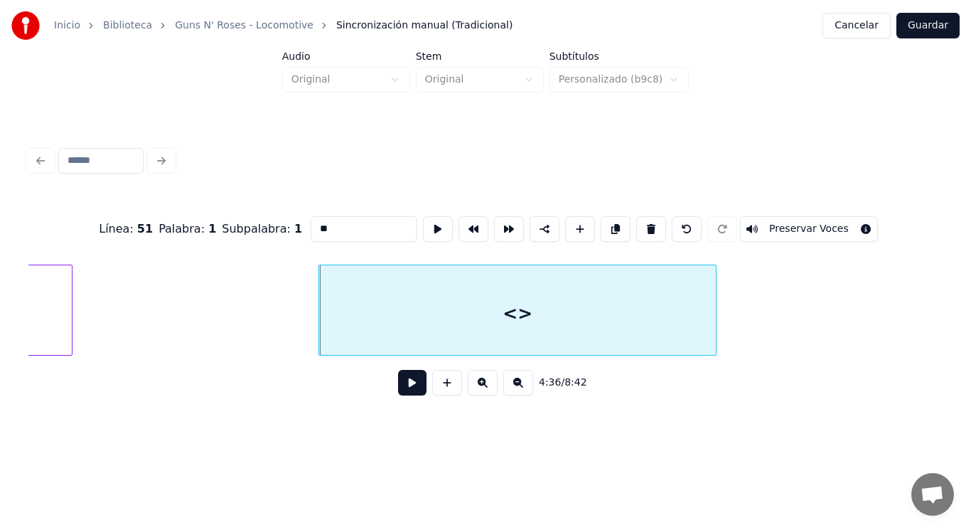
drag, startPoint x: 304, startPoint y: 221, endPoint x: 251, endPoint y: 218, distance: 53.4
click at [251, 218] on div "Línea : 51 Palabra : 1 Subpalabra : 1 ** Preservar Voces" at bounding box center [485, 228] width 914 height 71
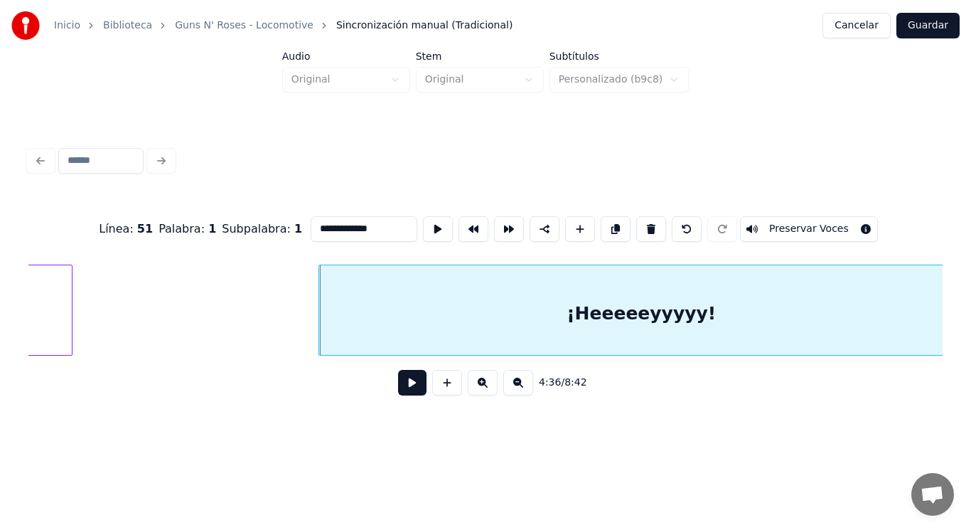
click at [963, 302] on div "**********" at bounding box center [485, 216] width 971 height 433
type input "**********"
click at [401, 387] on button at bounding box center [412, 383] width 28 height 26
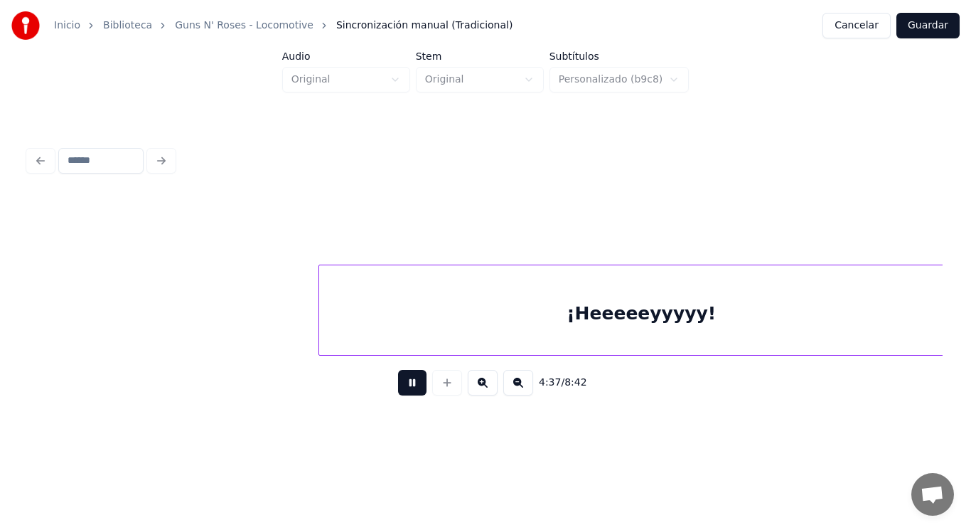
scroll to position [0, 276099]
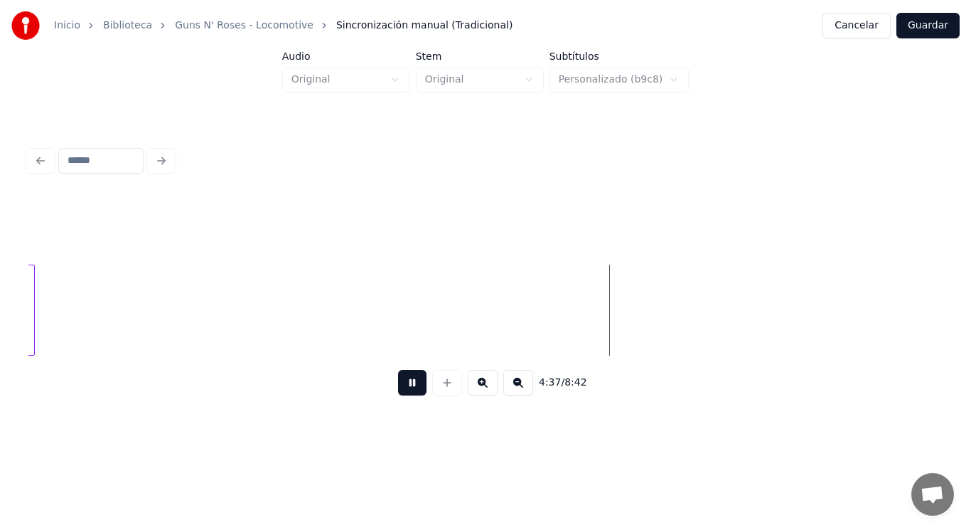
click at [401, 387] on button at bounding box center [412, 383] width 28 height 26
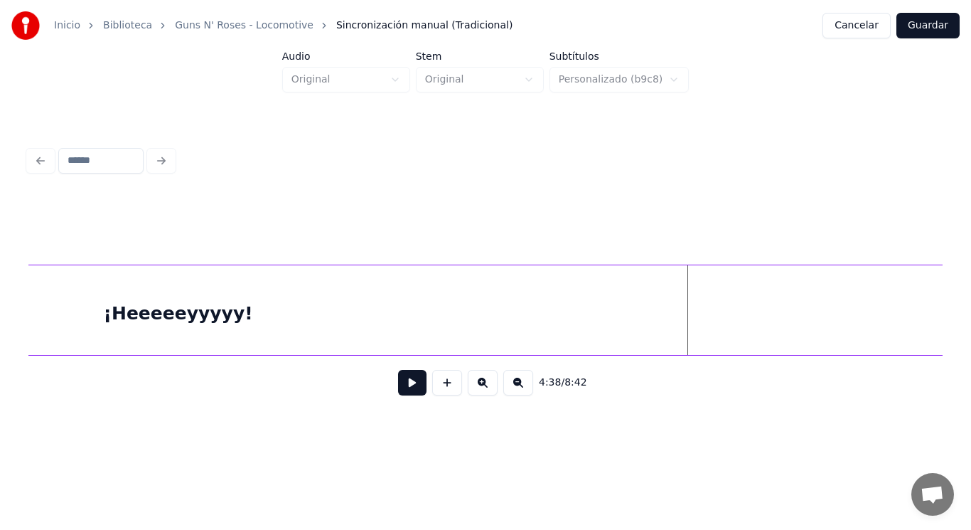
click at [965, 289] on div "Inicio Biblioteca Guns N' Roses - Locomotive Sincronización manual (Tradicional…" at bounding box center [485, 216] width 971 height 433
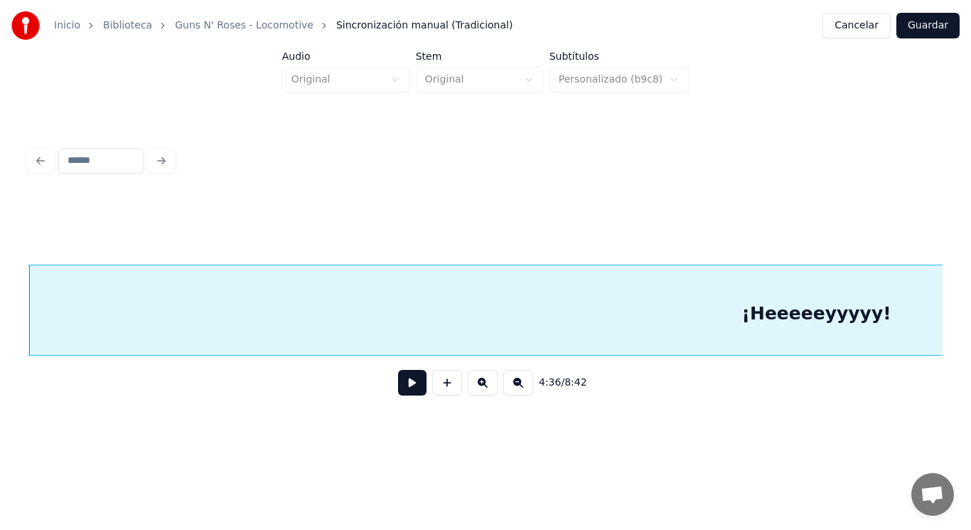
click at [399, 387] on button at bounding box center [412, 383] width 28 height 26
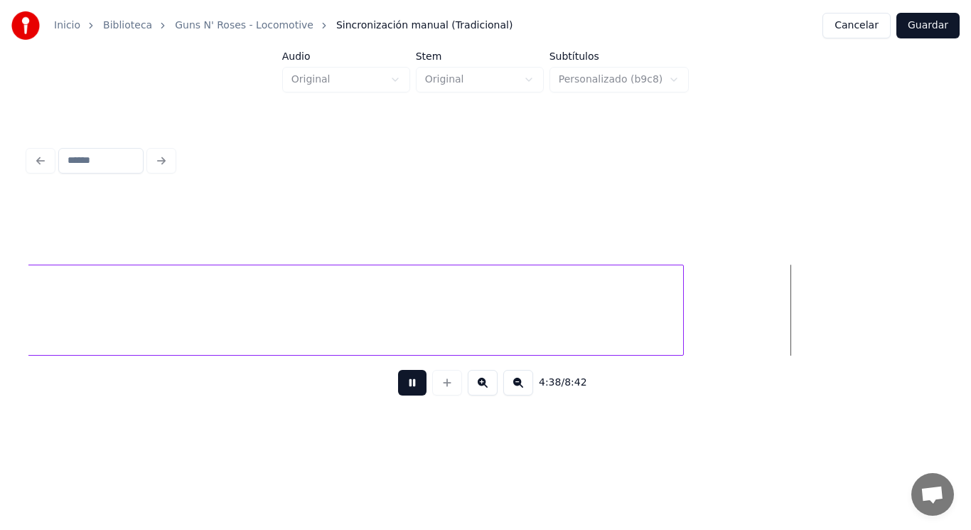
click at [399, 387] on button at bounding box center [412, 383] width 28 height 26
click at [951, 288] on div "Inicio Biblioteca Guns N' Roses - Locomotive Sincronización manual (Tradicional…" at bounding box center [485, 216] width 971 height 433
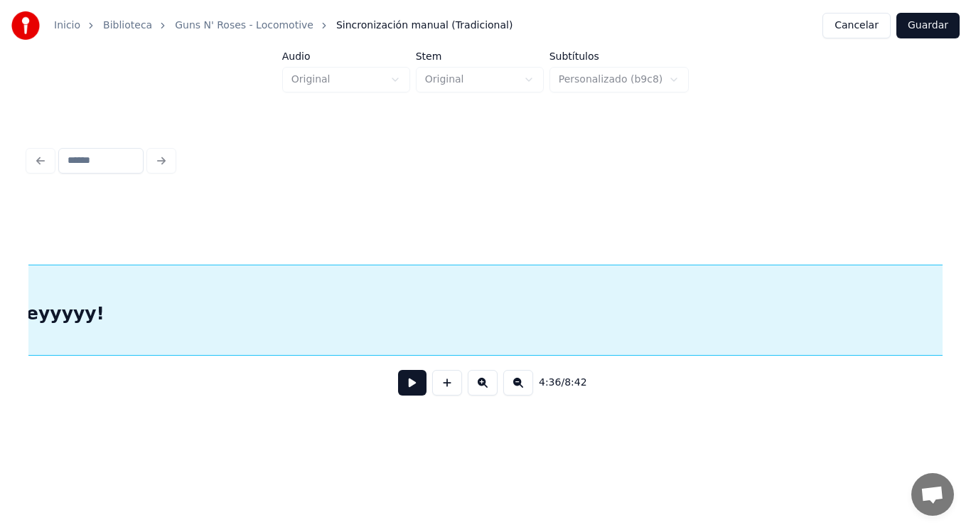
scroll to position [0, 275461]
click at [398, 390] on button at bounding box center [412, 383] width 28 height 26
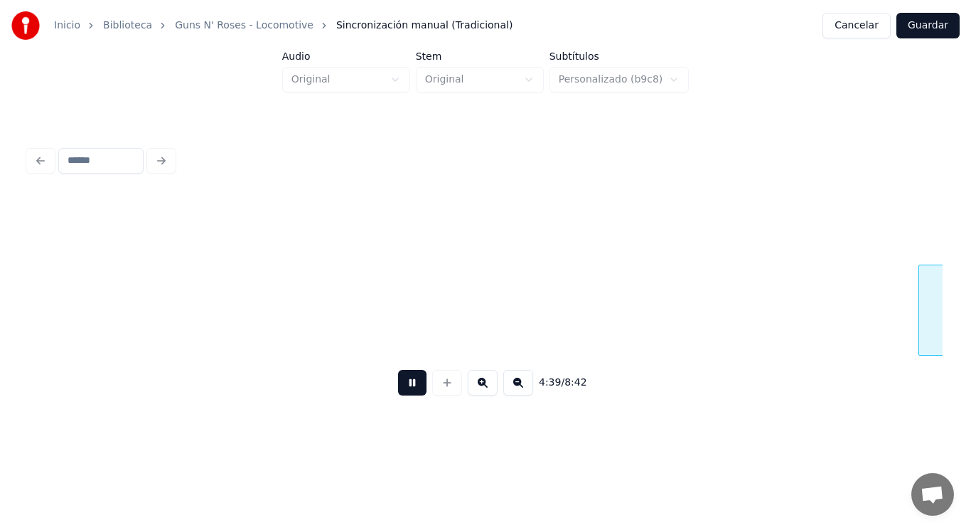
click at [398, 390] on button at bounding box center [412, 383] width 28 height 26
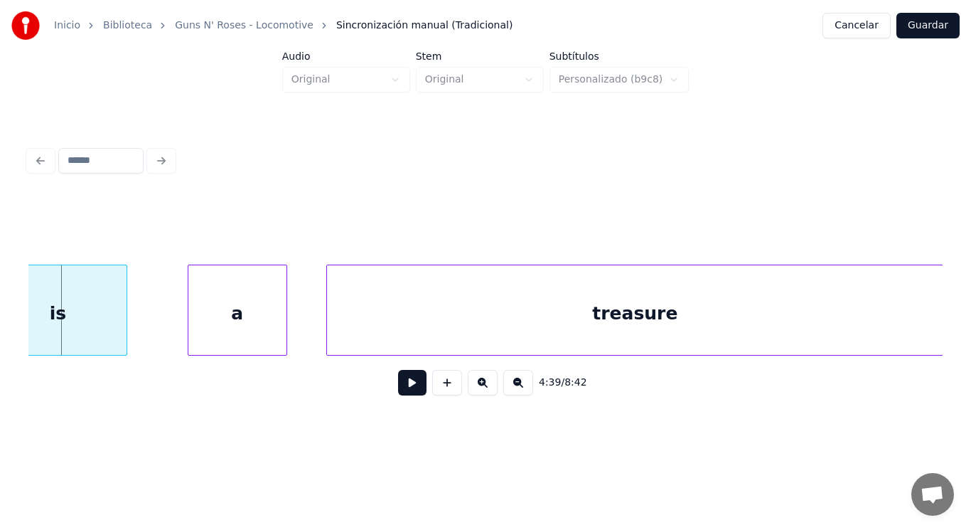
click at [398, 388] on button at bounding box center [412, 383] width 28 height 26
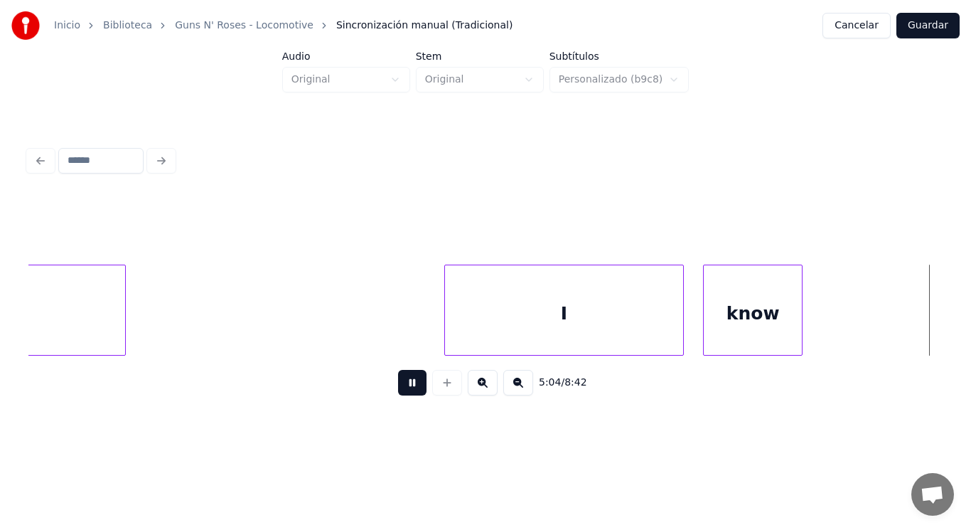
scroll to position [0, 303244]
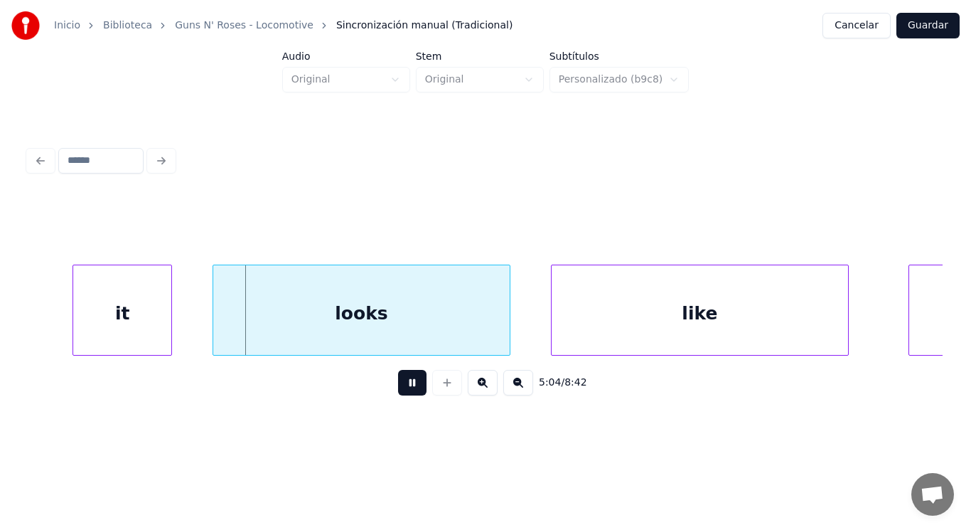
click at [398, 388] on button at bounding box center [412, 383] width 28 height 26
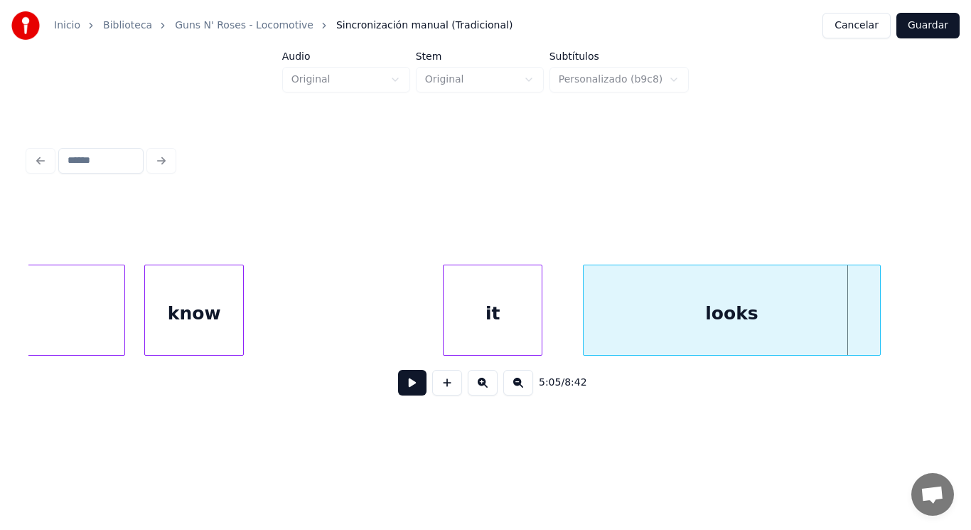
scroll to position [0, 302818]
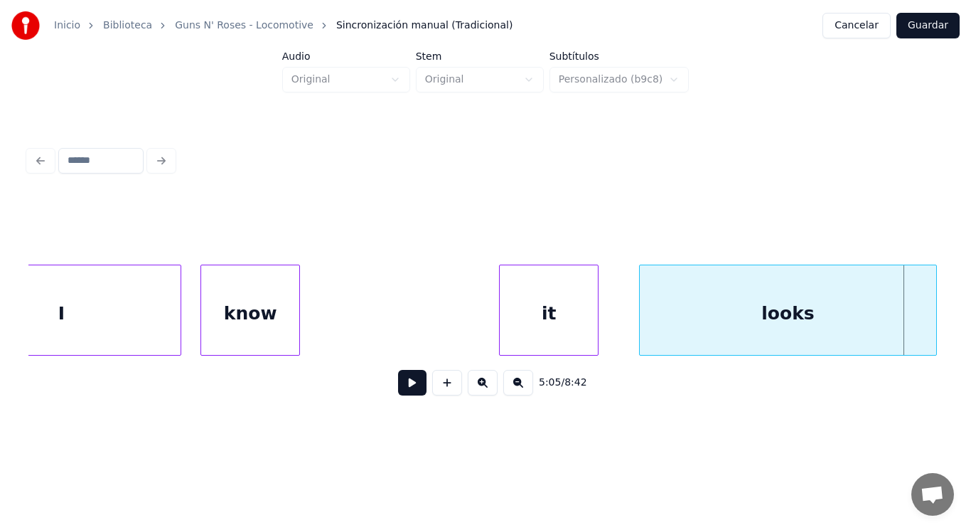
click at [254, 306] on div "know" at bounding box center [250, 313] width 98 height 97
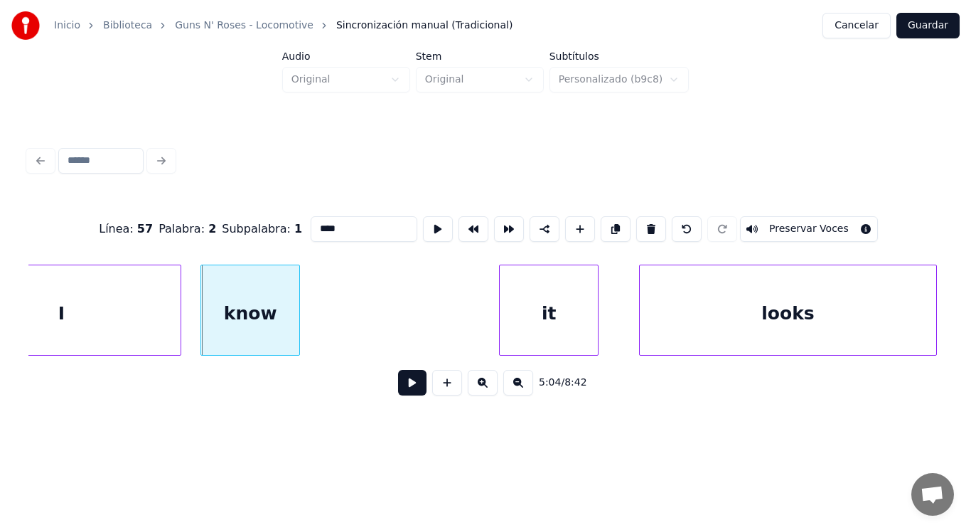
click at [402, 390] on button at bounding box center [412, 383] width 28 height 26
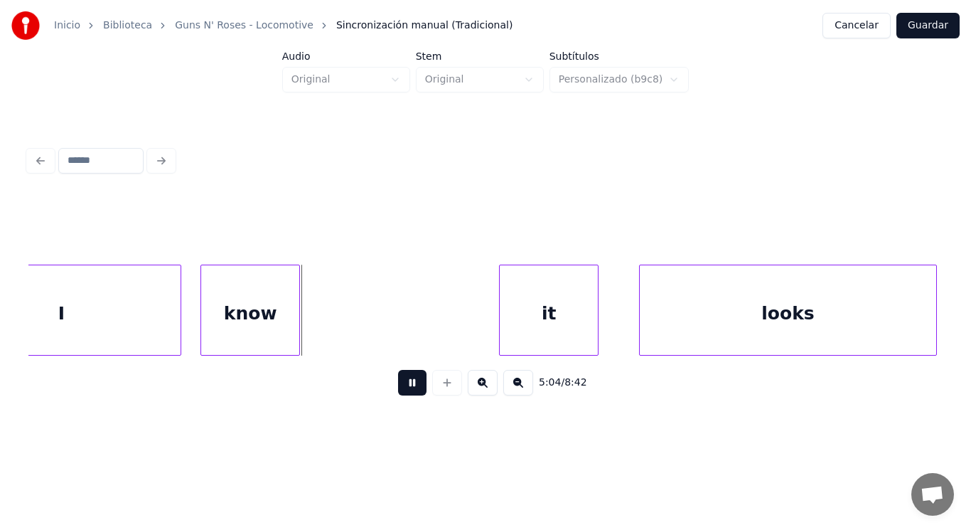
click at [402, 390] on button at bounding box center [412, 383] width 28 height 26
click at [289, 333] on div "know" at bounding box center [250, 313] width 98 height 97
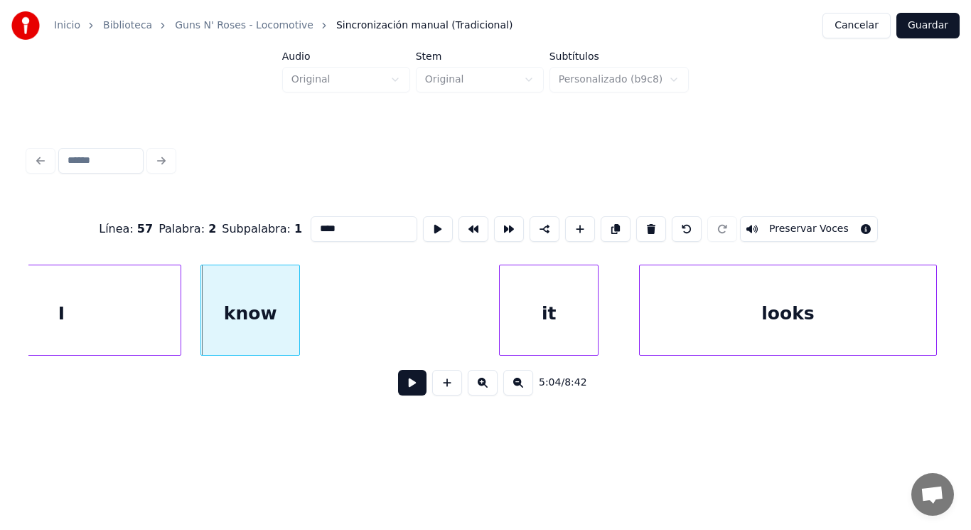
click at [403, 390] on button at bounding box center [412, 383] width 28 height 26
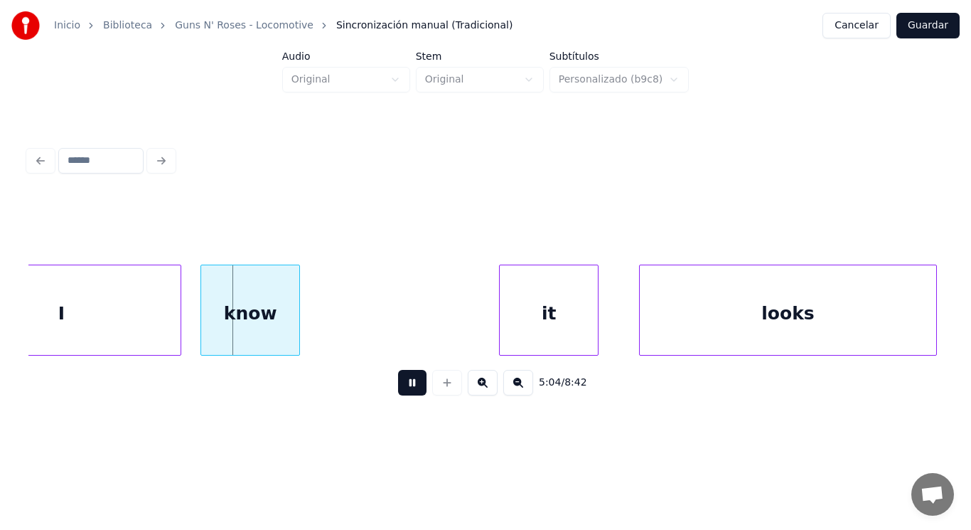
click at [403, 390] on button at bounding box center [412, 383] width 28 height 26
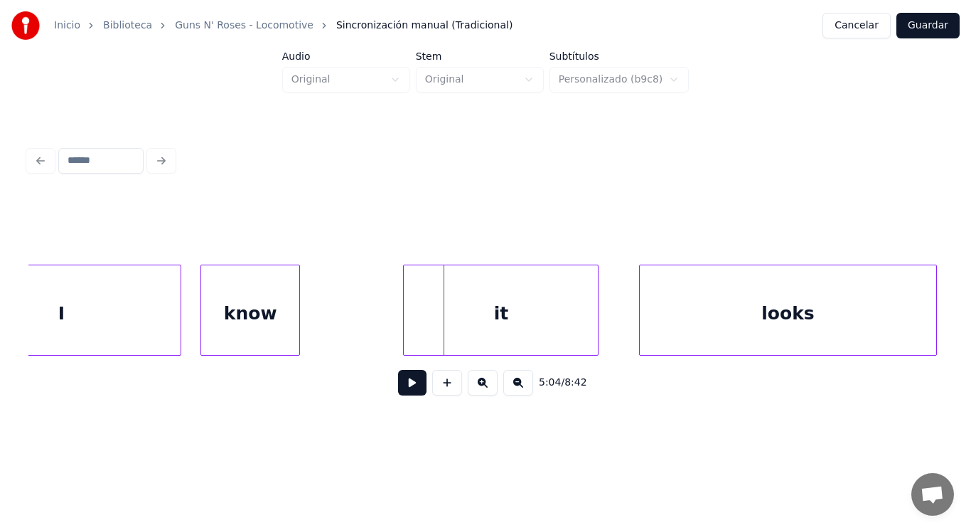
click at [406, 325] on div at bounding box center [406, 310] width 4 height 90
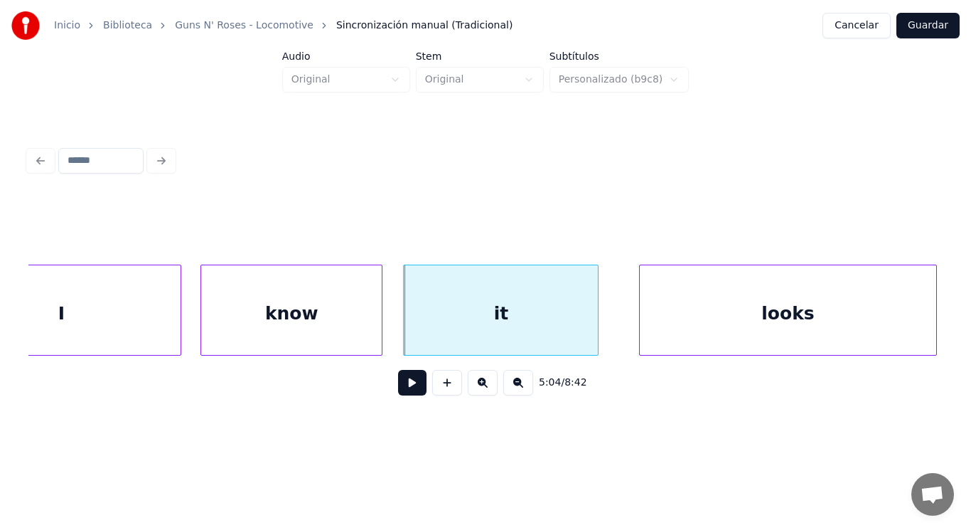
click at [379, 319] on div at bounding box center [380, 310] width 4 height 90
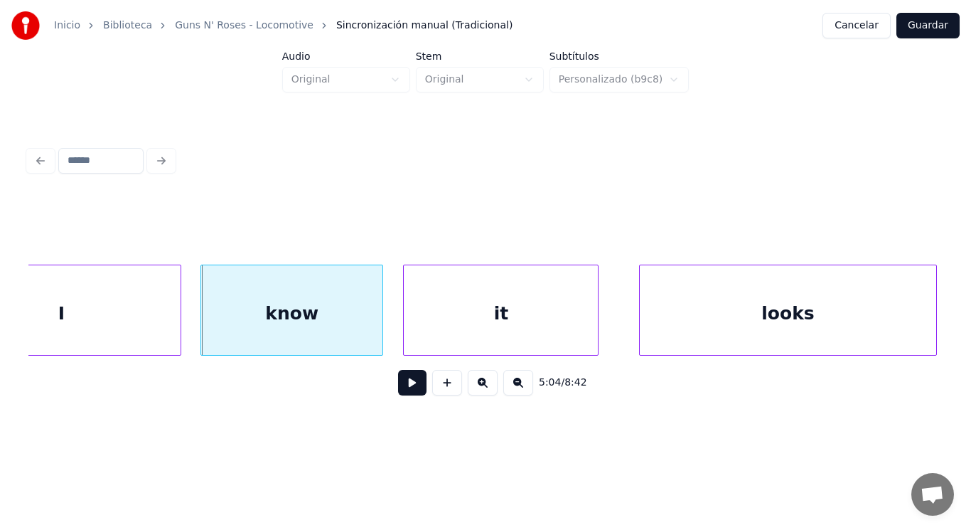
click at [407, 390] on button at bounding box center [412, 383] width 28 height 26
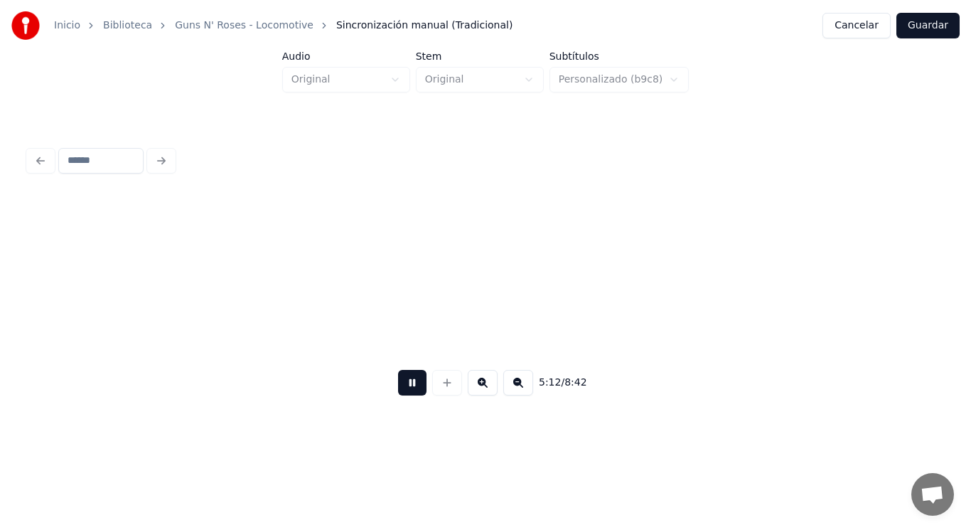
scroll to position [0, 311119]
click at [407, 390] on button at bounding box center [412, 383] width 28 height 26
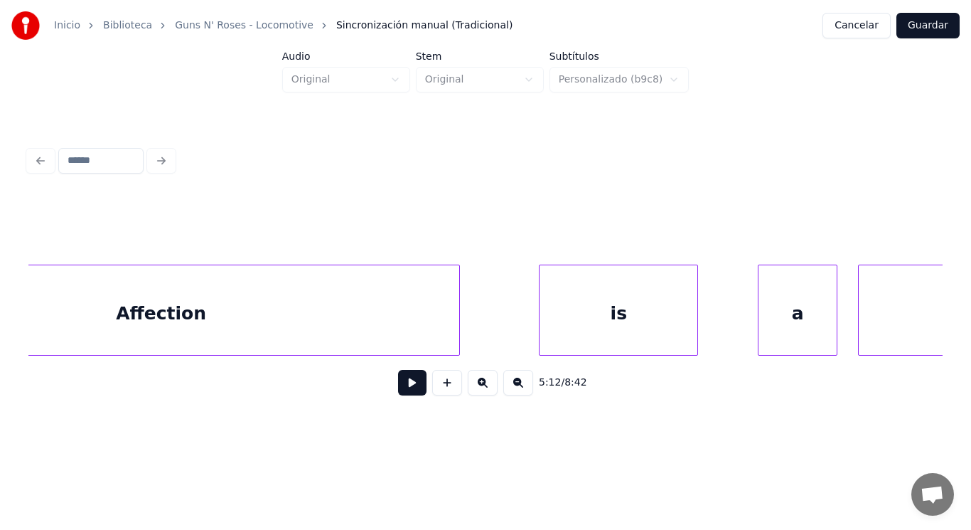
scroll to position [0, 341180]
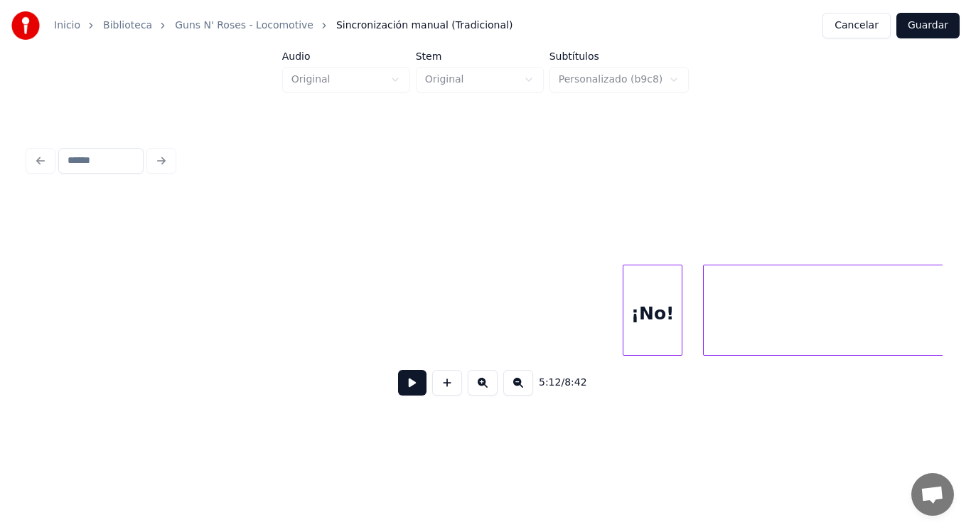
click at [642, 329] on div "¡No!" at bounding box center [653, 313] width 58 height 97
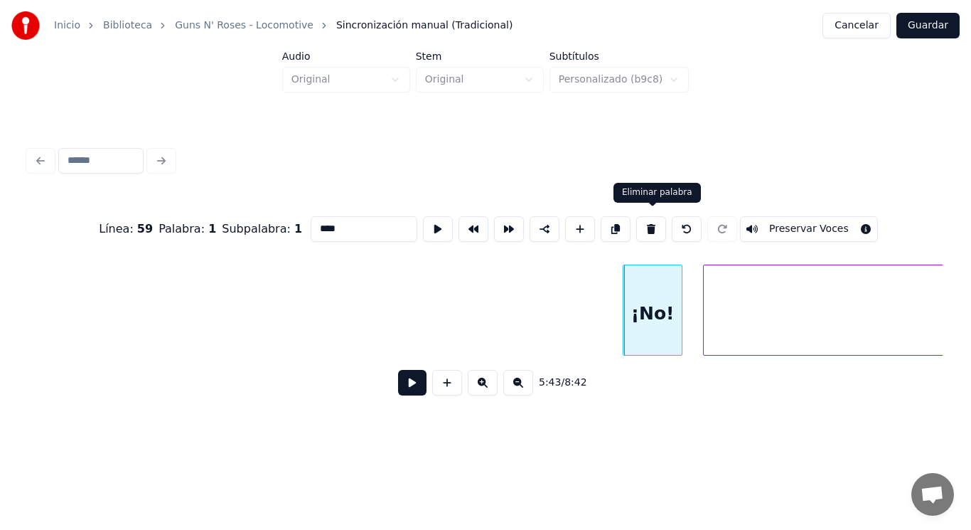
click at [654, 230] on button at bounding box center [651, 229] width 30 height 26
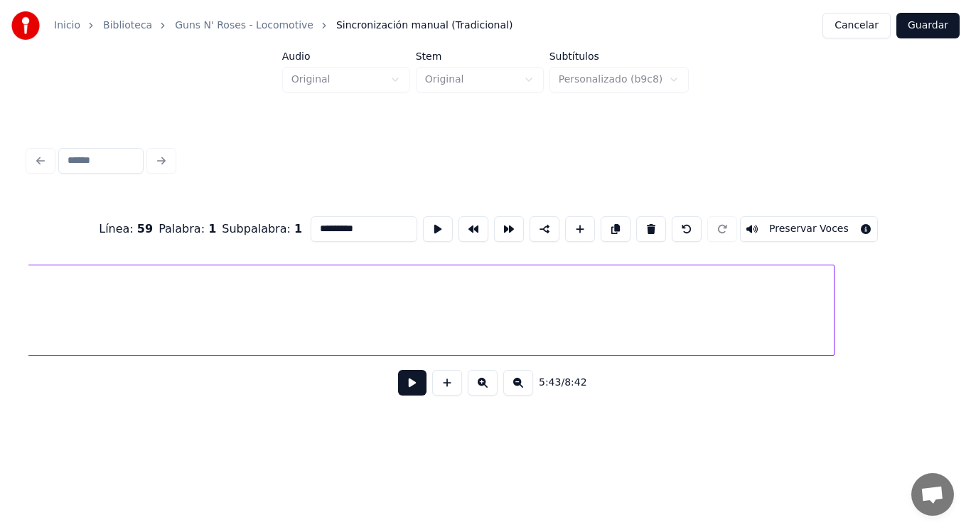
scroll to position [0, 310507]
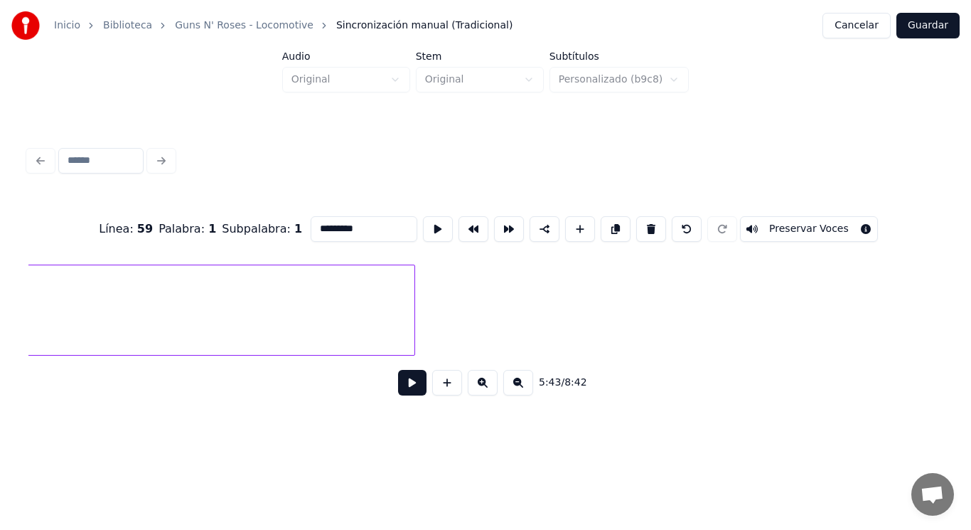
type input "******"
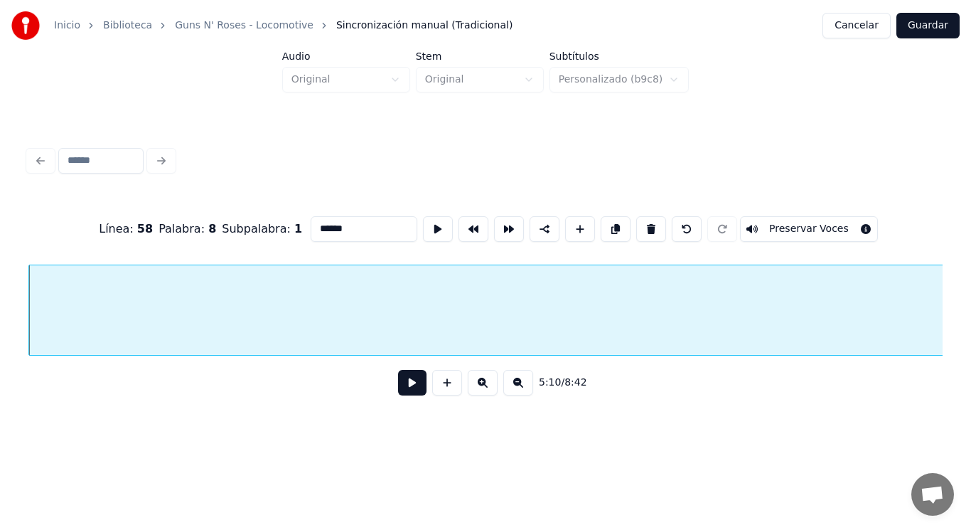
click at [405, 390] on button at bounding box center [412, 383] width 28 height 26
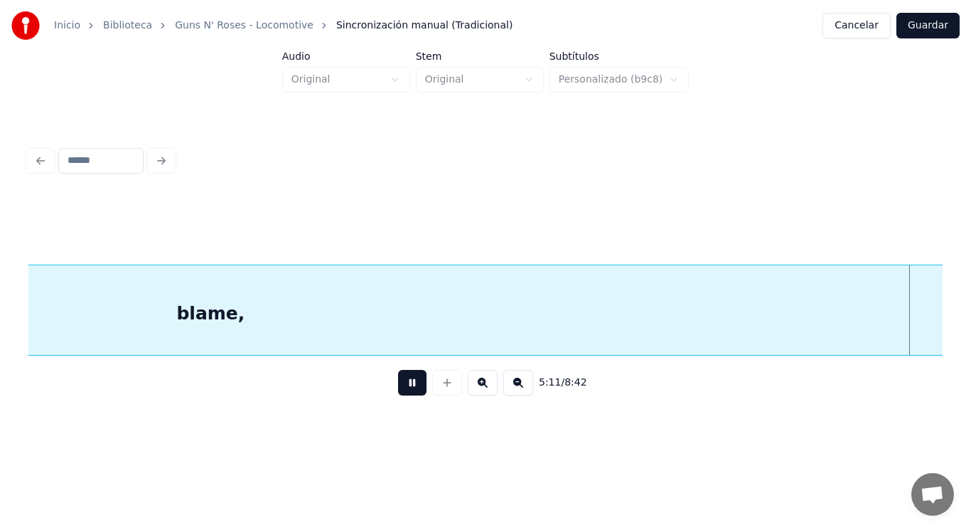
scroll to position [0, 310523]
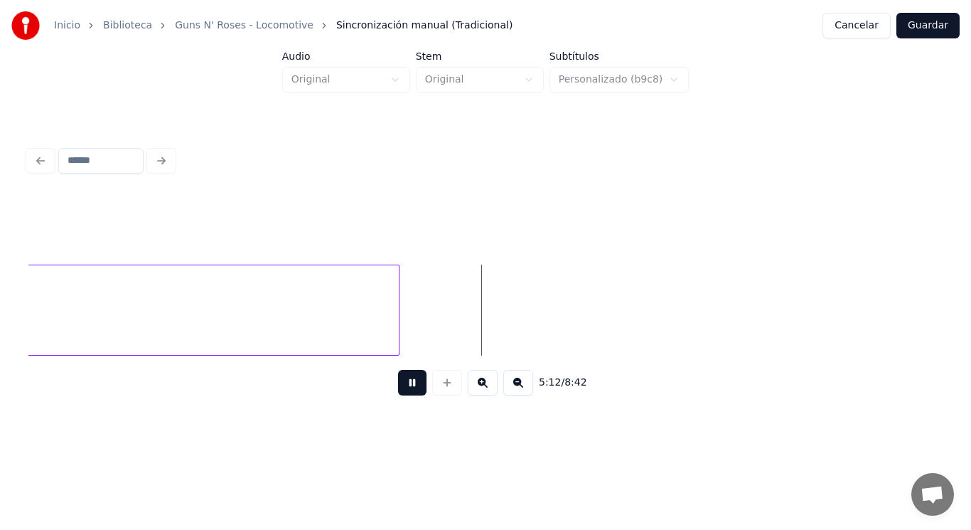
click at [405, 390] on button at bounding box center [412, 383] width 28 height 26
click at [439, 393] on button at bounding box center [447, 383] width 30 height 26
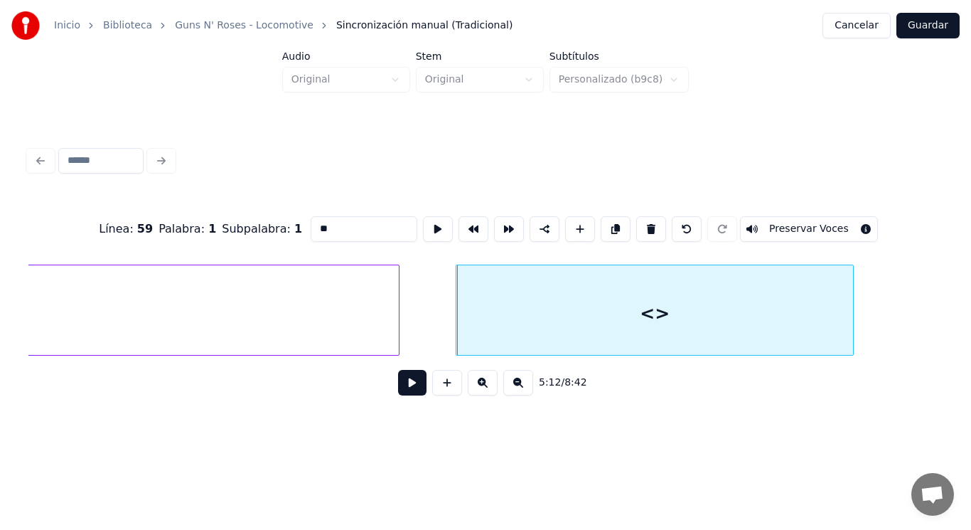
drag, startPoint x: 309, startPoint y: 222, endPoint x: 205, endPoint y: 228, distance: 104.7
click at [205, 228] on div "Línea : 59 Palabra : 1 Subpalabra : 1 ** Preservar Voces" at bounding box center [485, 228] width 914 height 71
type input "****"
click at [405, 387] on button at bounding box center [412, 383] width 28 height 26
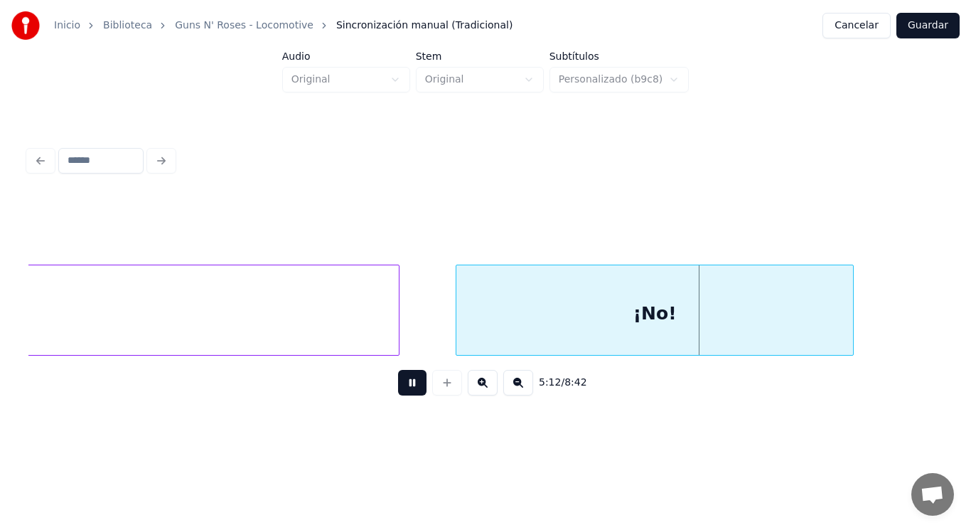
click at [405, 387] on button at bounding box center [412, 383] width 28 height 26
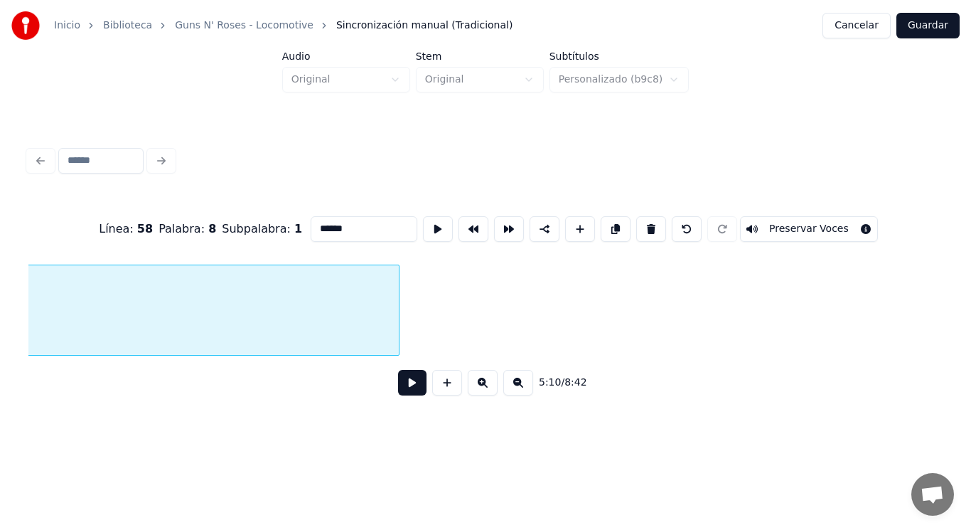
scroll to position [0, 308665]
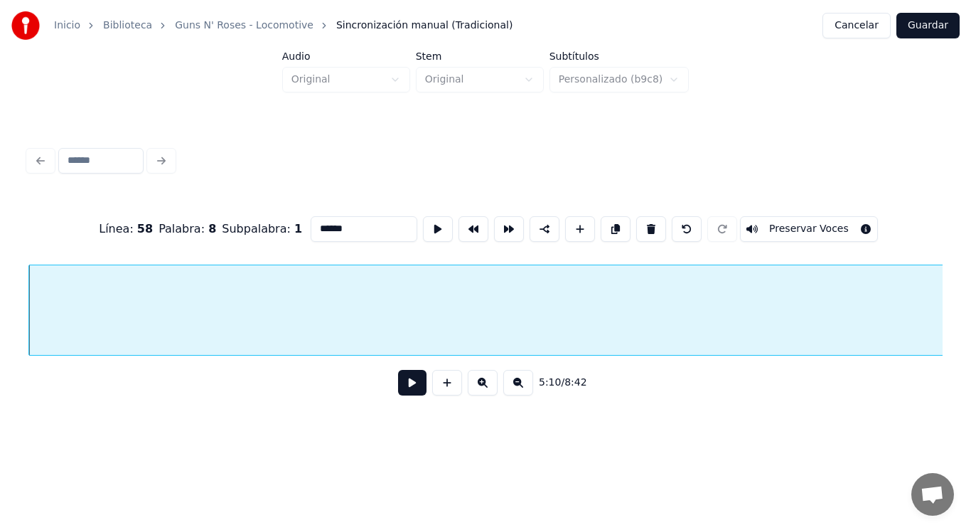
click at [402, 390] on button at bounding box center [412, 383] width 28 height 26
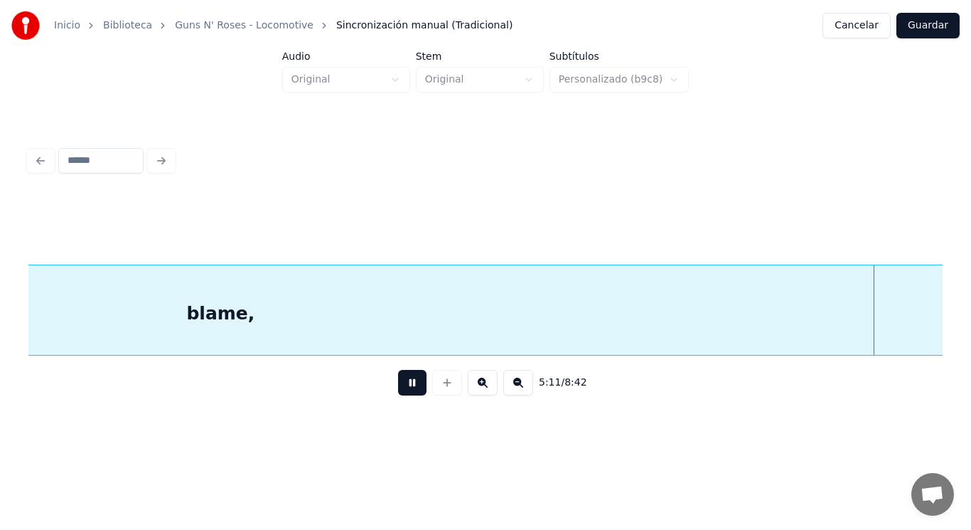
scroll to position [0, 310516]
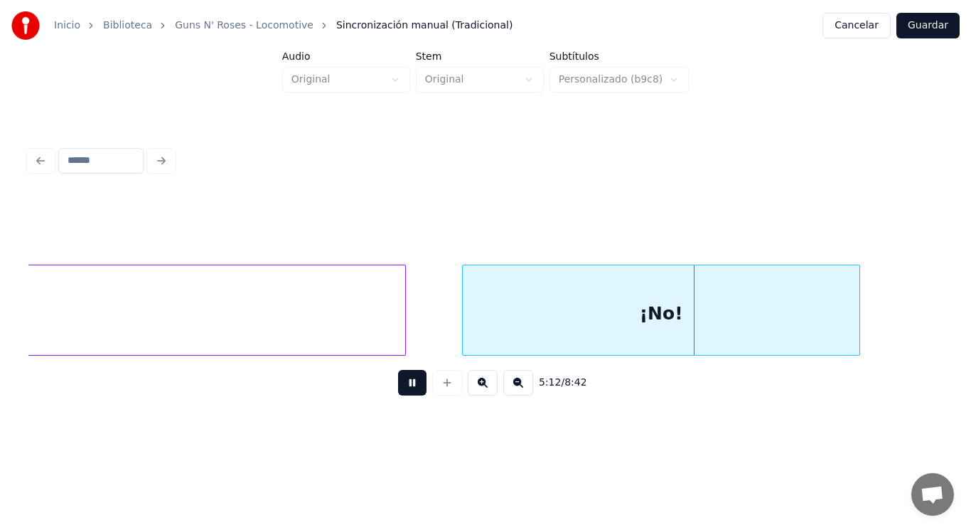
click at [402, 390] on button at bounding box center [412, 383] width 28 height 26
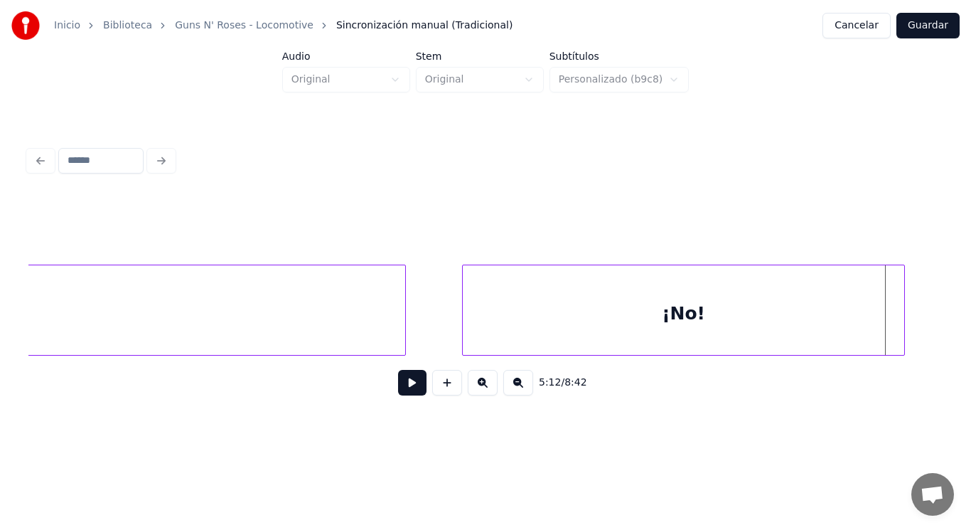
click at [902, 316] on div at bounding box center [902, 310] width 4 height 90
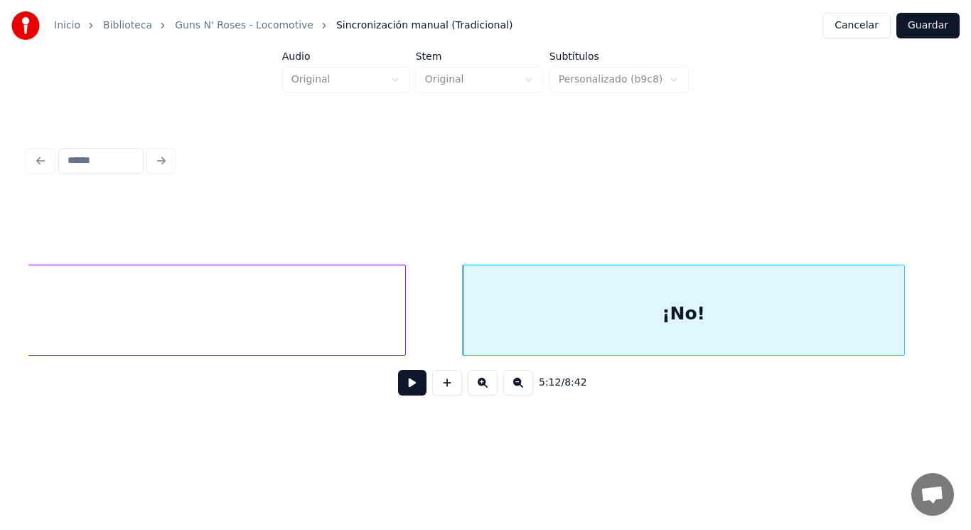
click at [398, 386] on button at bounding box center [412, 383] width 28 height 26
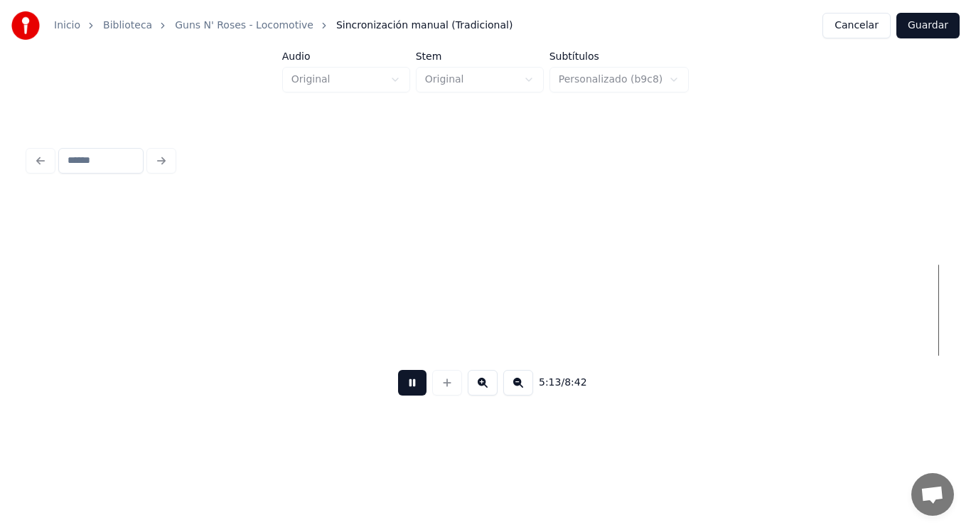
scroll to position [0, 312379]
click at [398, 386] on button at bounding box center [412, 383] width 28 height 26
click at [405, 388] on button at bounding box center [412, 383] width 28 height 26
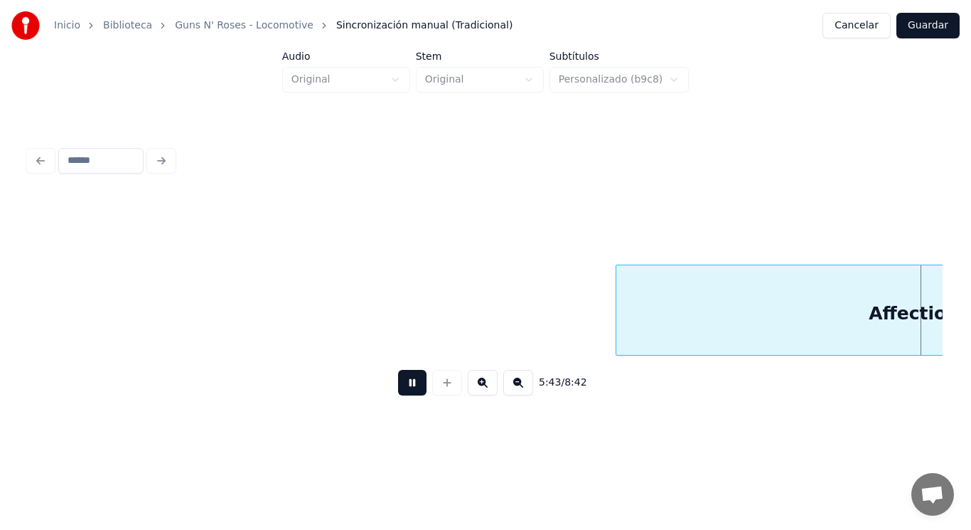
click at [405, 388] on button at bounding box center [412, 383] width 28 height 26
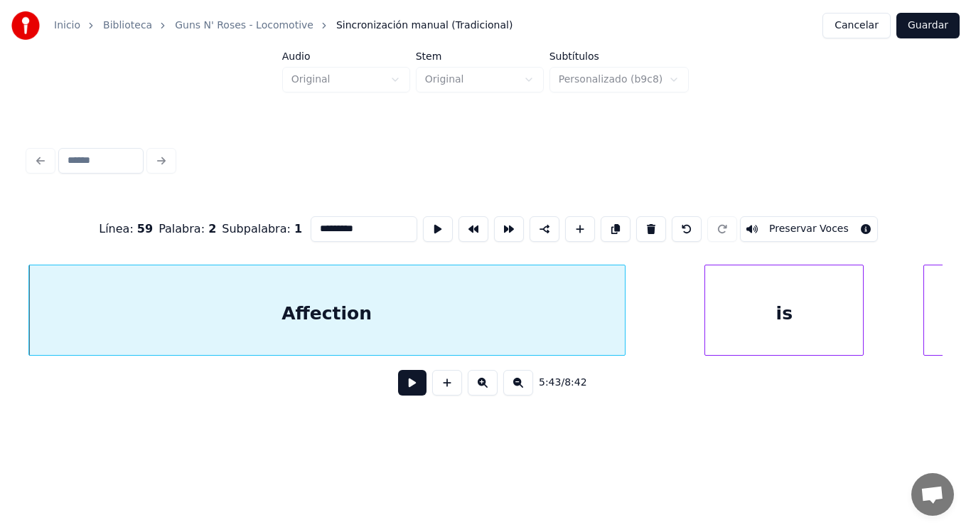
click at [398, 385] on button at bounding box center [412, 383] width 28 height 26
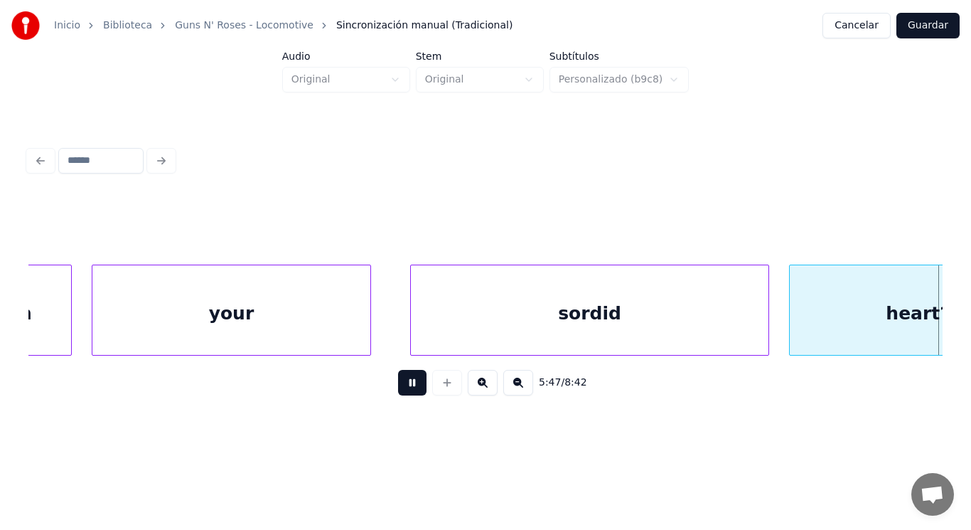
scroll to position [0, 345547]
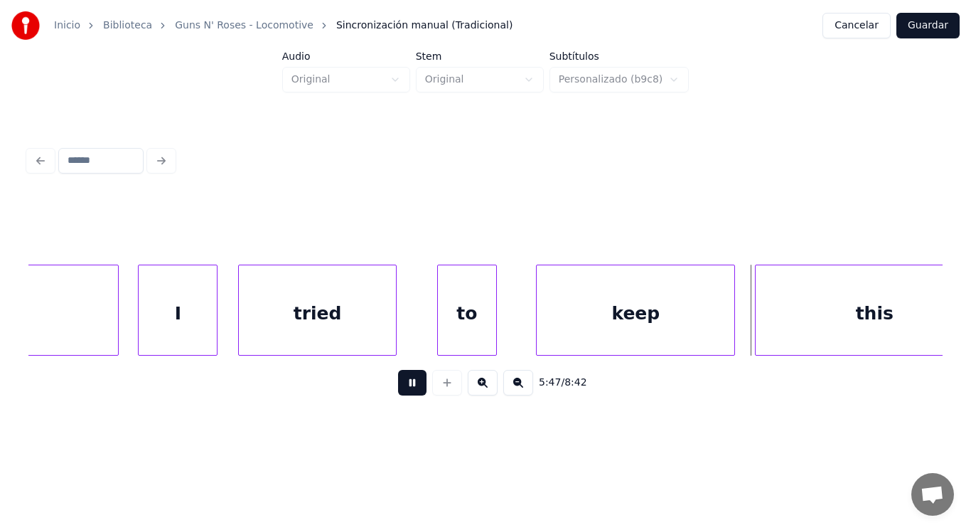
click at [398, 385] on button at bounding box center [412, 383] width 28 height 26
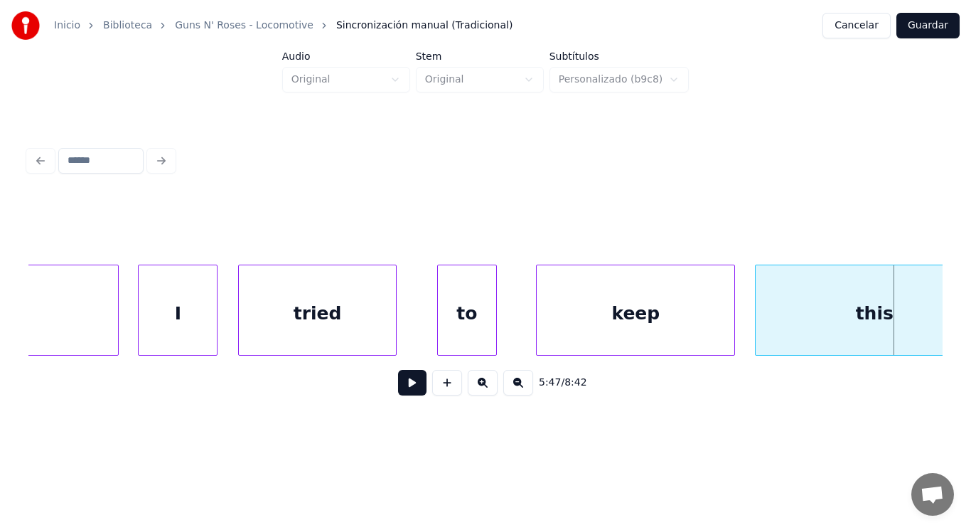
click at [398, 385] on button at bounding box center [412, 383] width 28 height 26
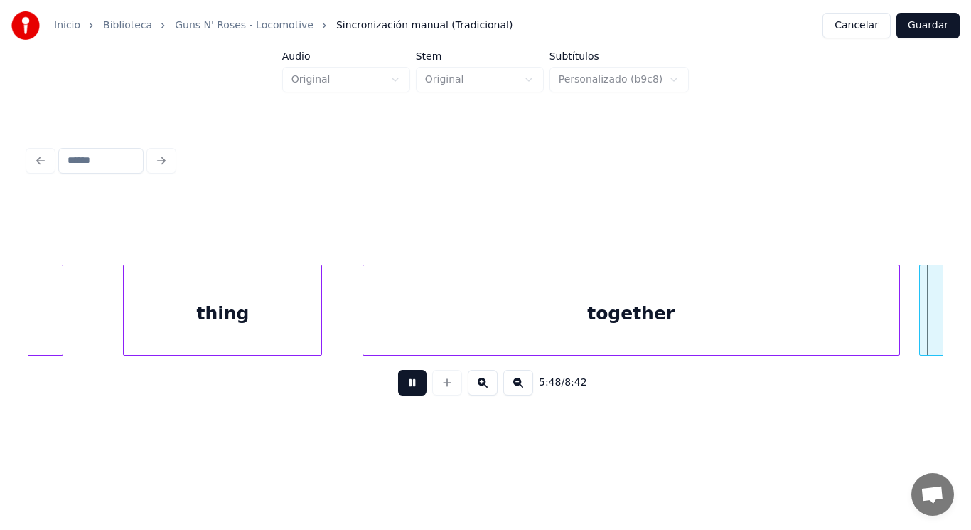
scroll to position [0, 347397]
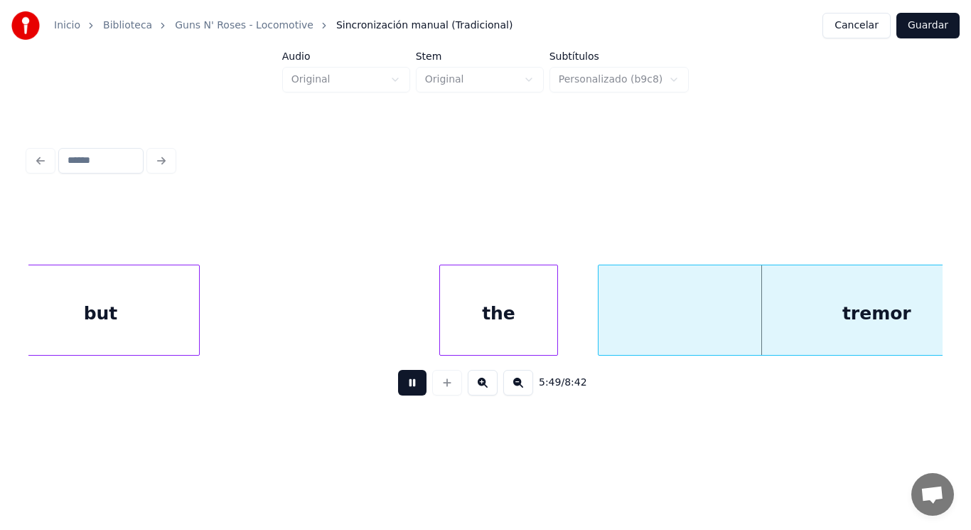
click at [398, 385] on button at bounding box center [412, 383] width 28 height 26
click at [132, 333] on div "but" at bounding box center [100, 313] width 198 height 97
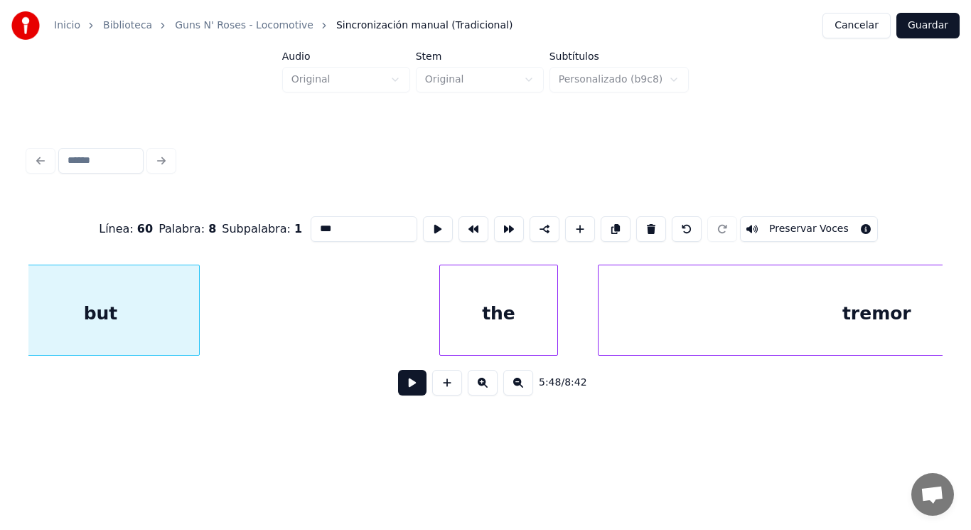
scroll to position [0, 347370]
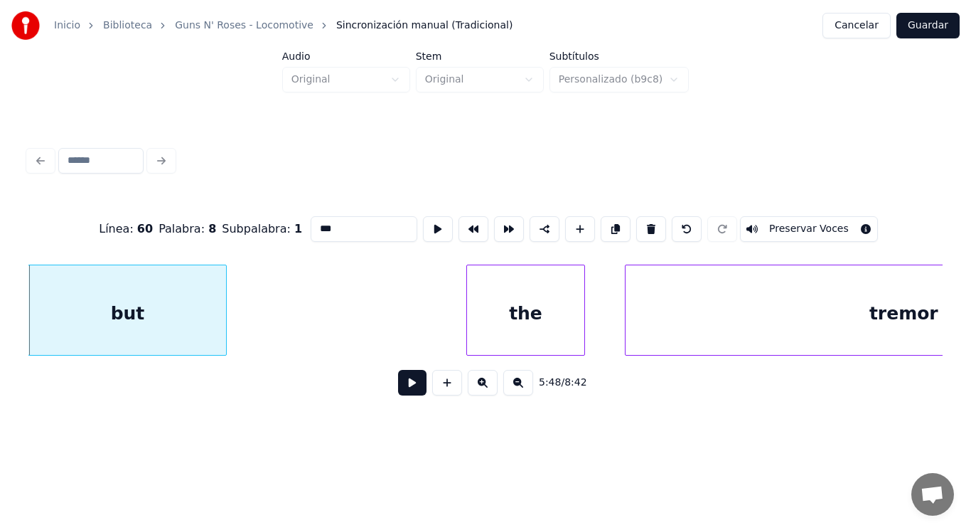
click at [411, 385] on button at bounding box center [412, 383] width 28 height 26
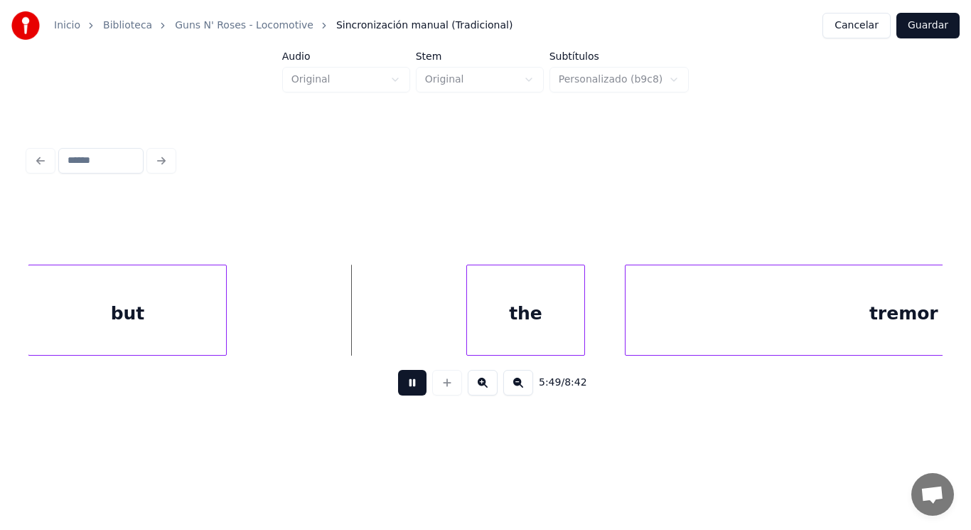
click at [411, 385] on button at bounding box center [412, 383] width 28 height 26
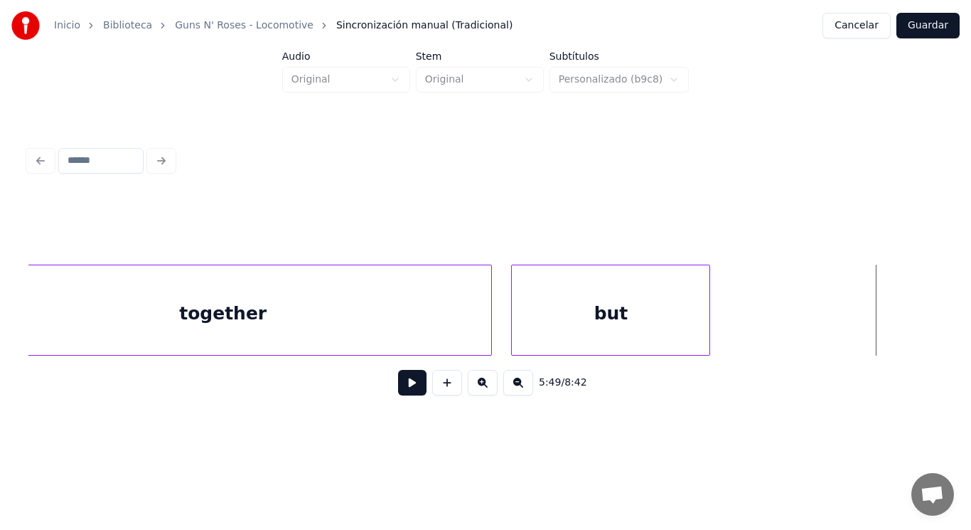
click at [252, 306] on div "together" at bounding box center [223, 313] width 536 height 97
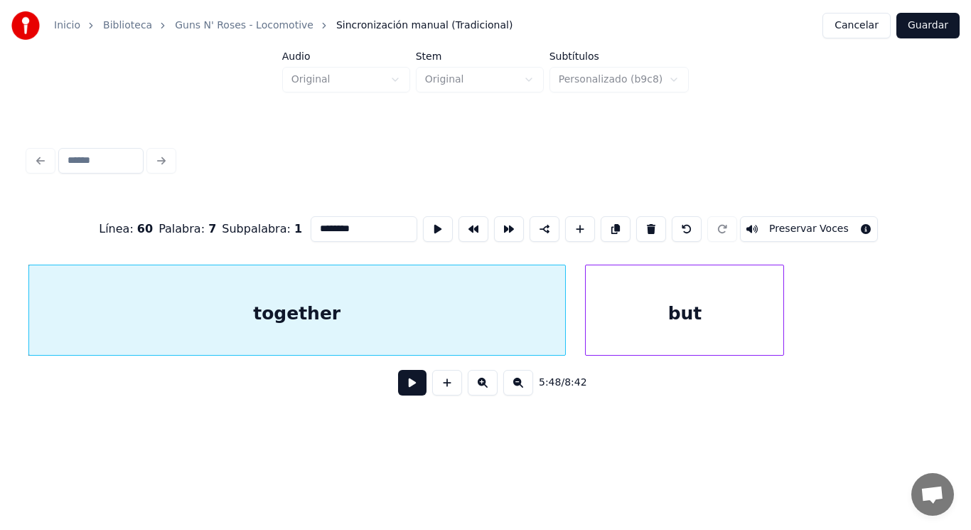
click at [406, 394] on button at bounding box center [412, 383] width 28 height 26
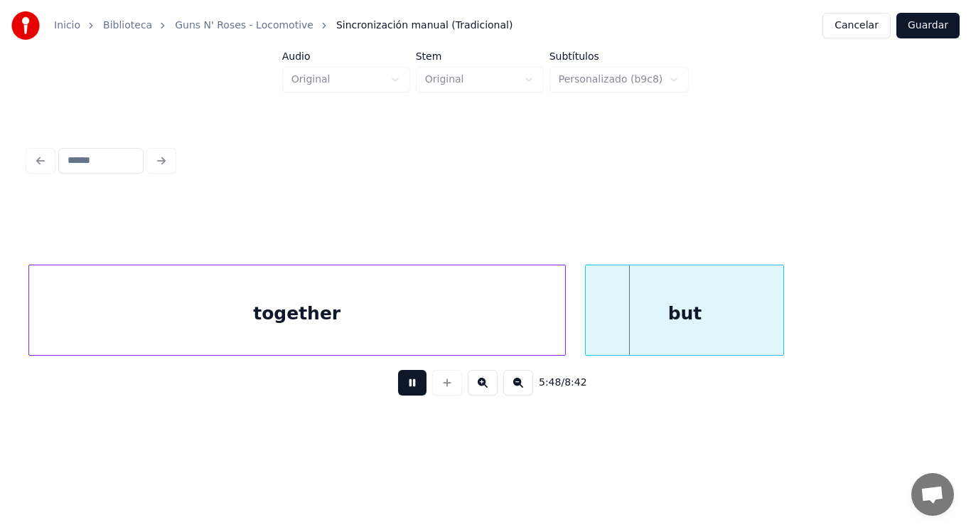
click at [406, 394] on button at bounding box center [412, 383] width 28 height 26
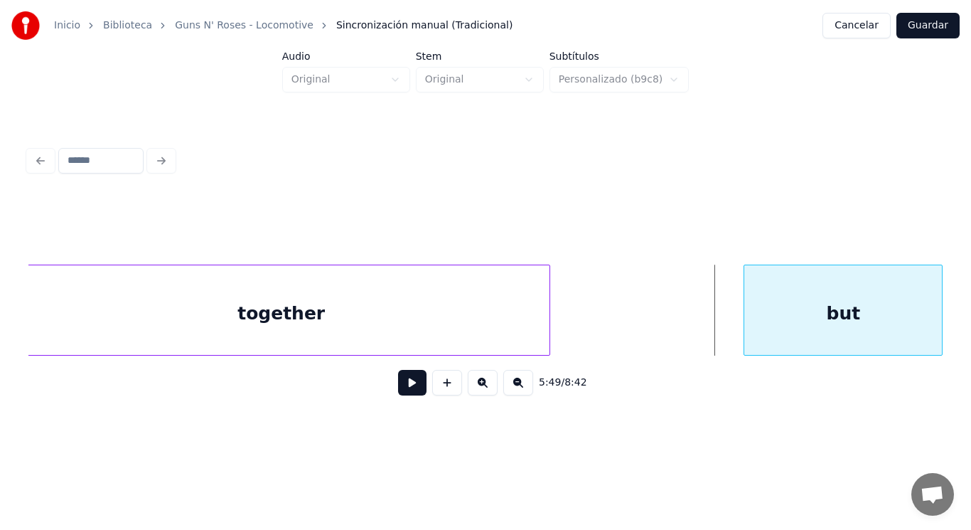
scroll to position [0, 346878]
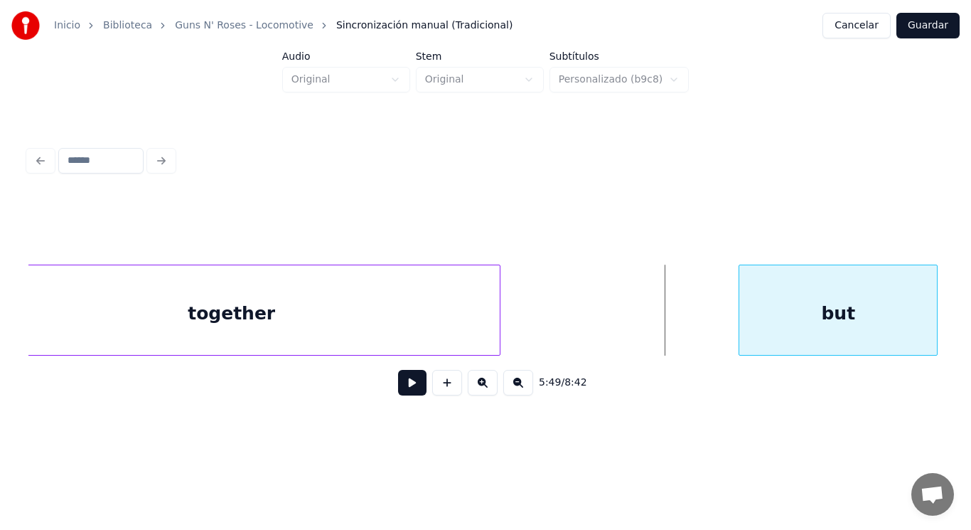
click at [836, 311] on div "but" at bounding box center [838, 313] width 198 height 97
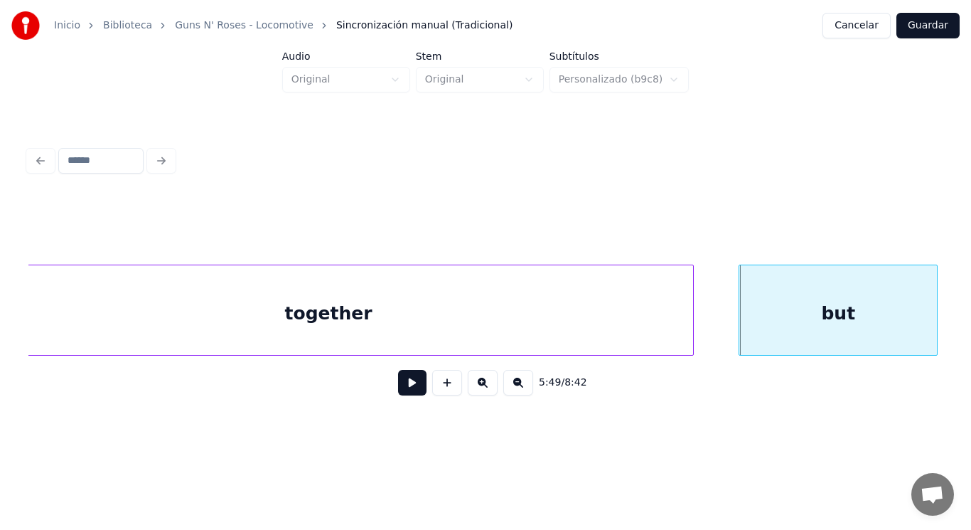
click at [692, 305] on div at bounding box center [691, 310] width 4 height 90
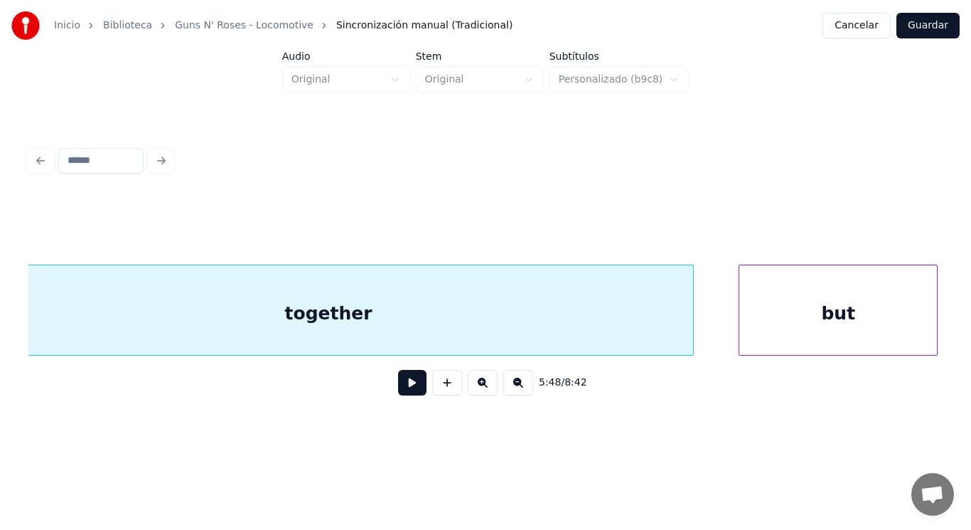
scroll to position [0, 346812]
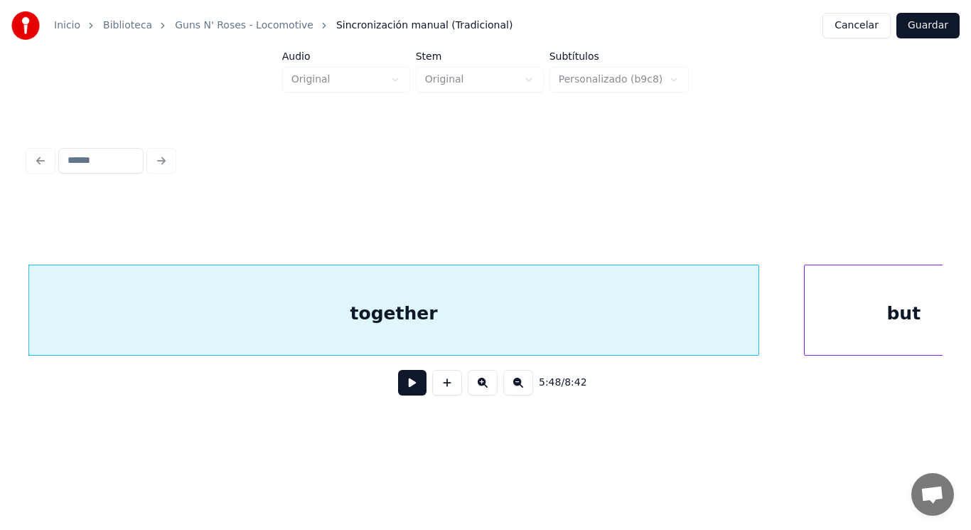
click at [401, 390] on button at bounding box center [412, 383] width 28 height 26
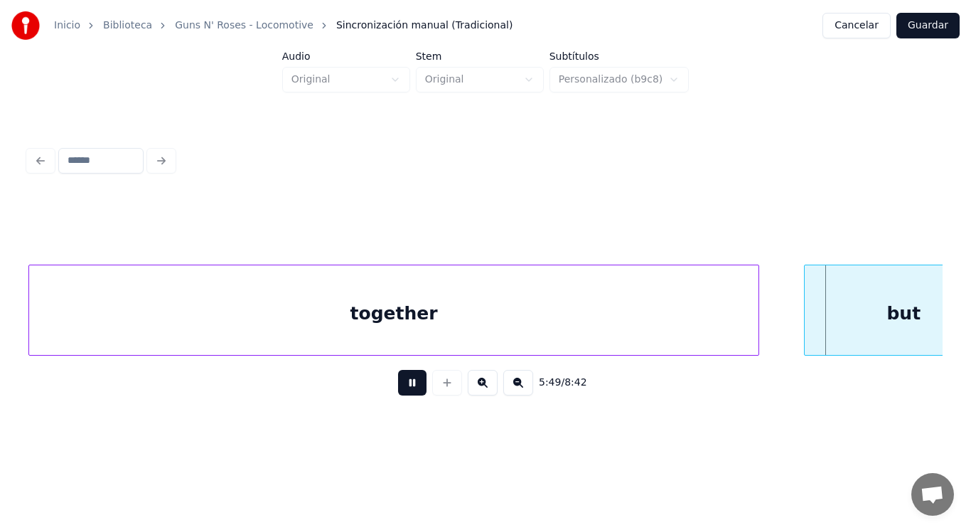
click at [401, 390] on button at bounding box center [412, 383] width 28 height 26
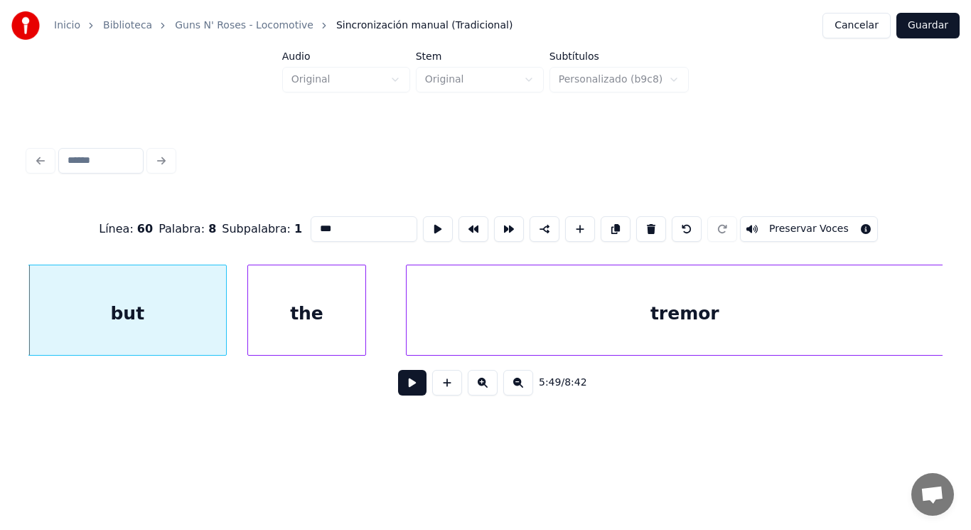
click at [405, 388] on button at bounding box center [412, 383] width 28 height 26
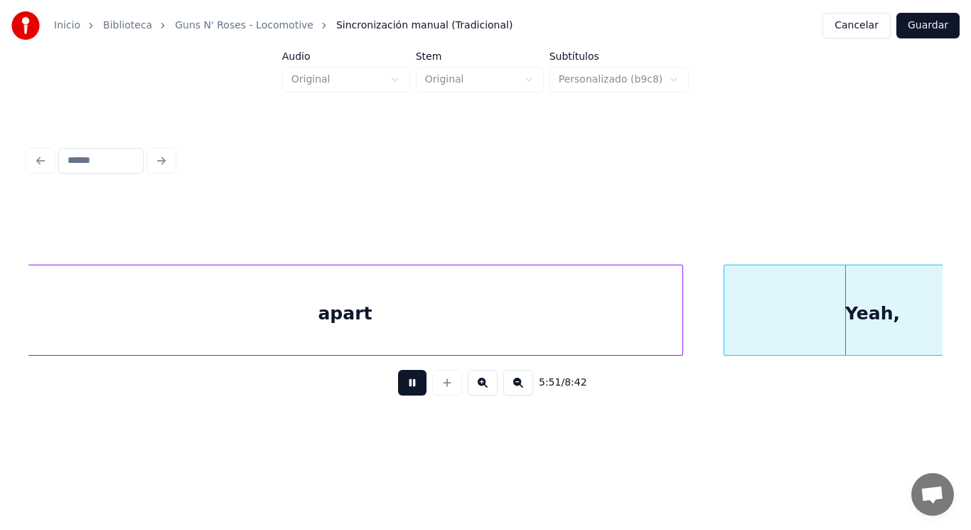
scroll to position [0, 350370]
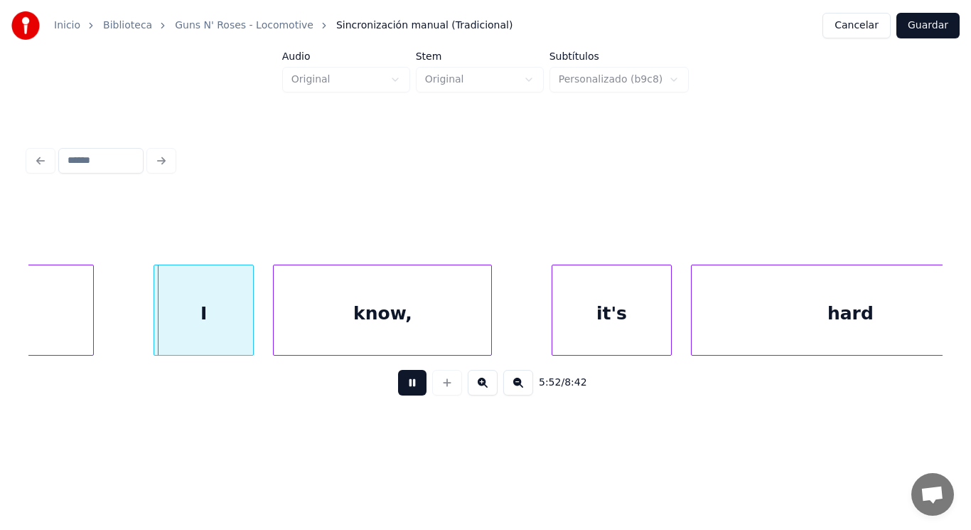
click at [405, 388] on button at bounding box center [412, 383] width 28 height 26
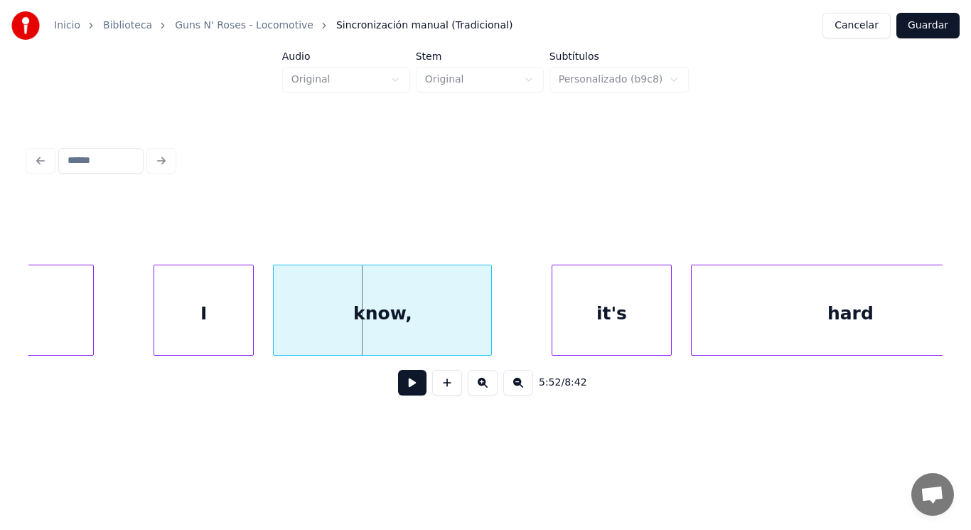
click at [405, 388] on button at bounding box center [412, 383] width 28 height 26
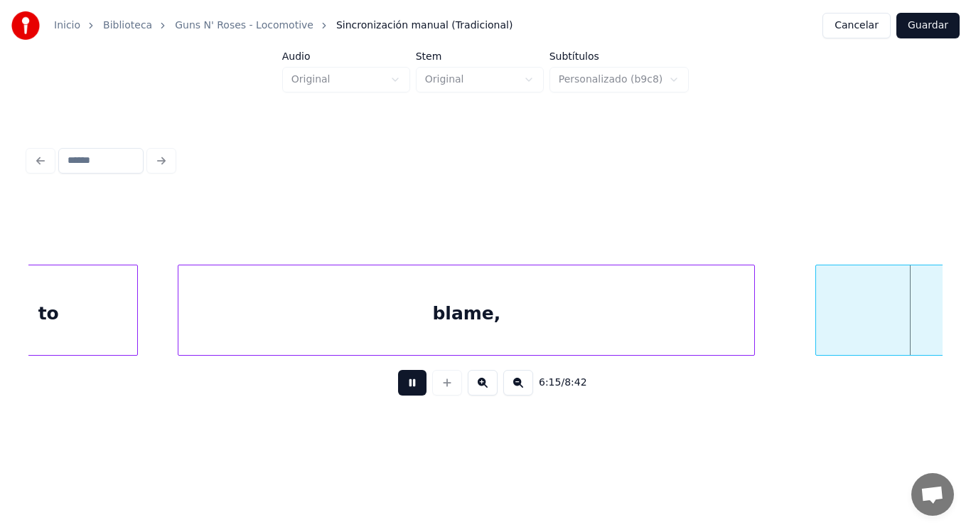
scroll to position [0, 373535]
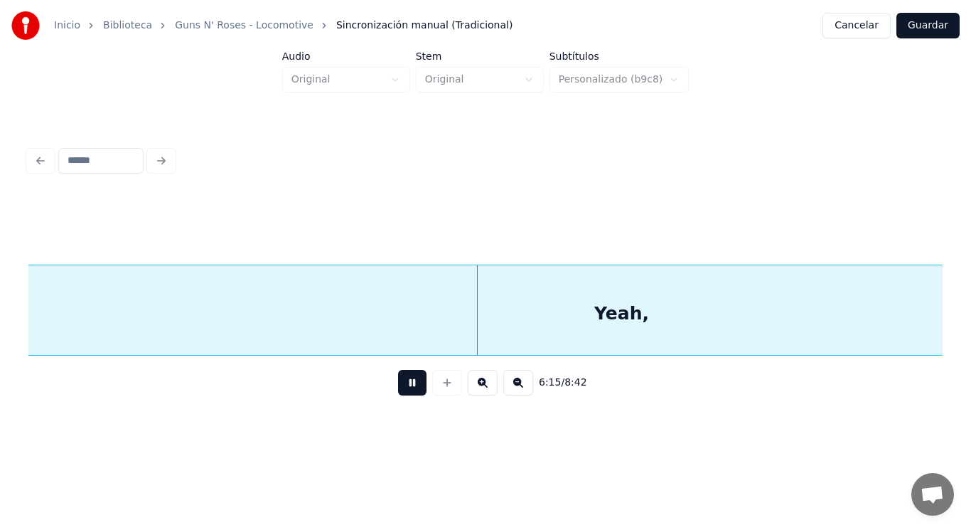
click at [405, 388] on button at bounding box center [412, 383] width 28 height 26
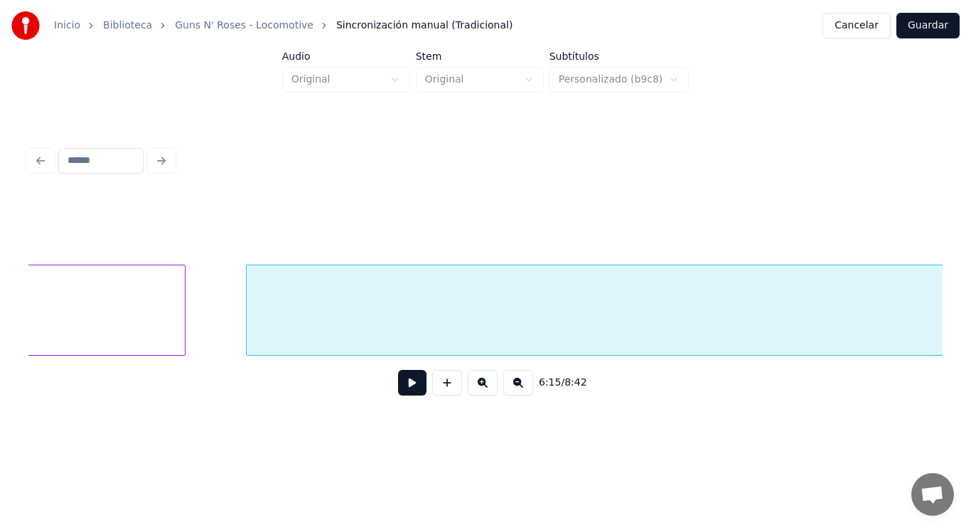
scroll to position [0, 373165]
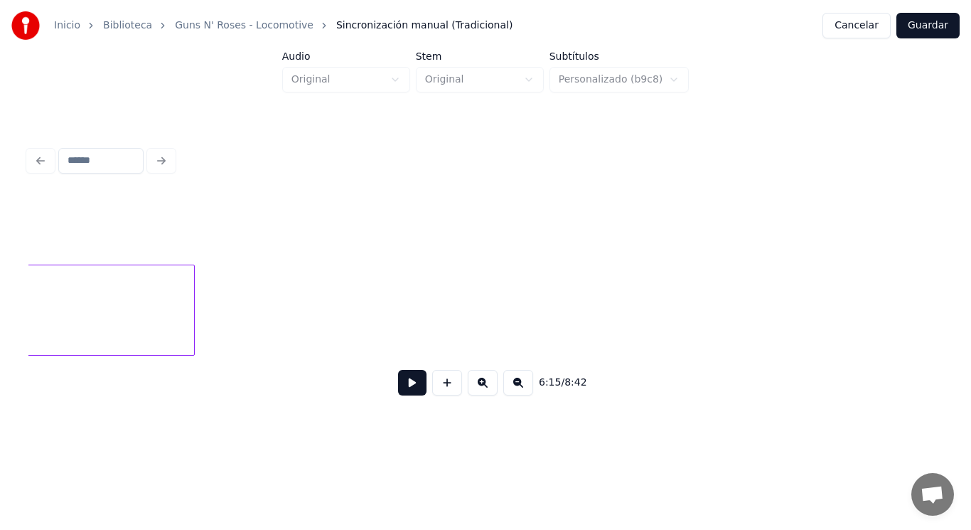
click at [971, 301] on div "Inicio Biblioteca Guns N' Roses - Locomotive Sincronización manual (Tradicional…" at bounding box center [485, 216] width 971 height 433
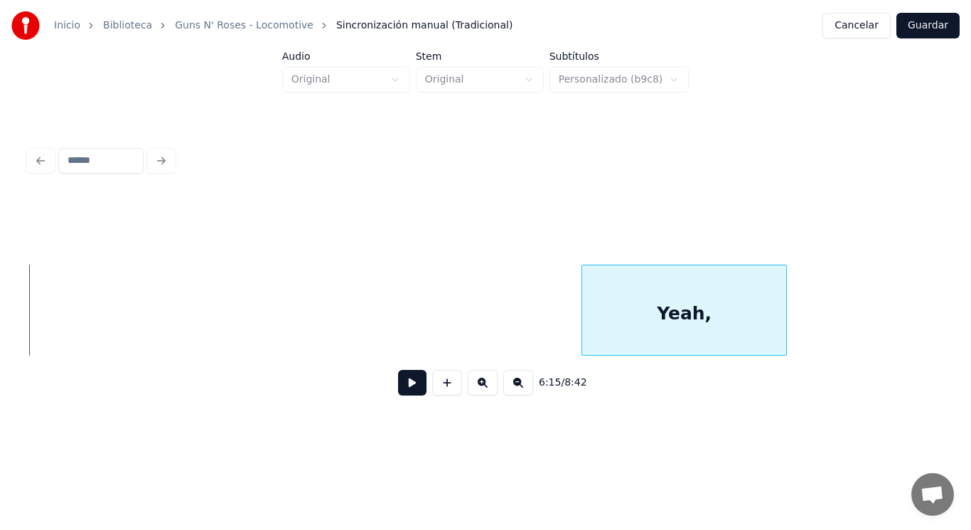
click at [582, 286] on div at bounding box center [584, 310] width 4 height 90
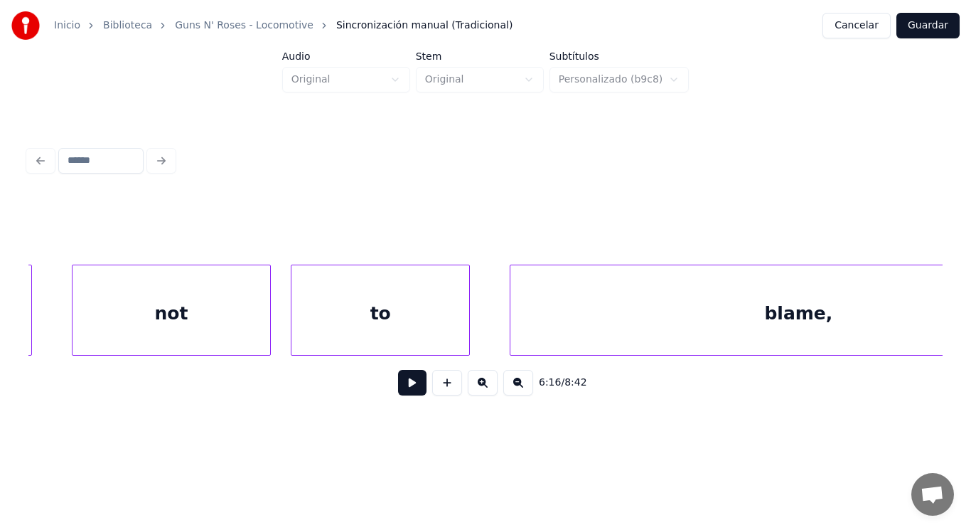
click at [579, 330] on div "blame," at bounding box center [799, 313] width 576 height 97
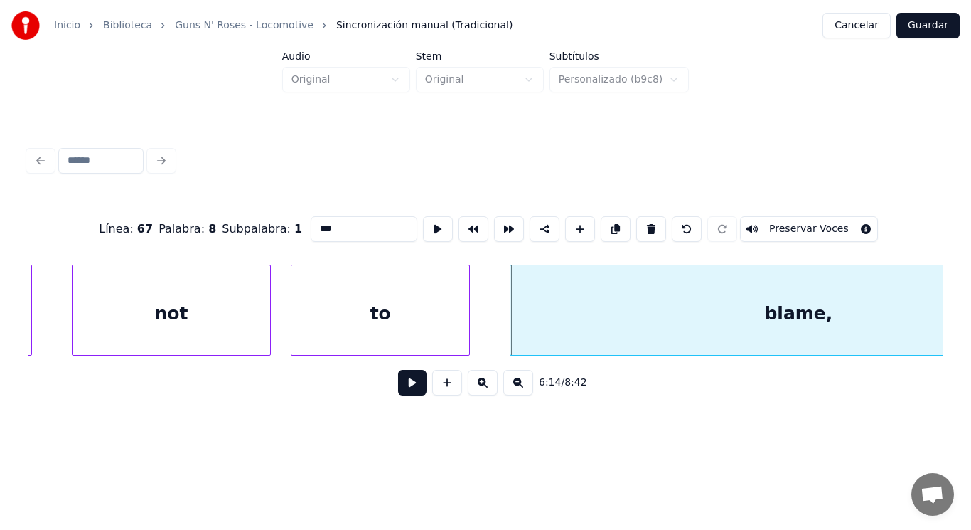
type input "******"
click at [403, 383] on button at bounding box center [412, 383] width 28 height 26
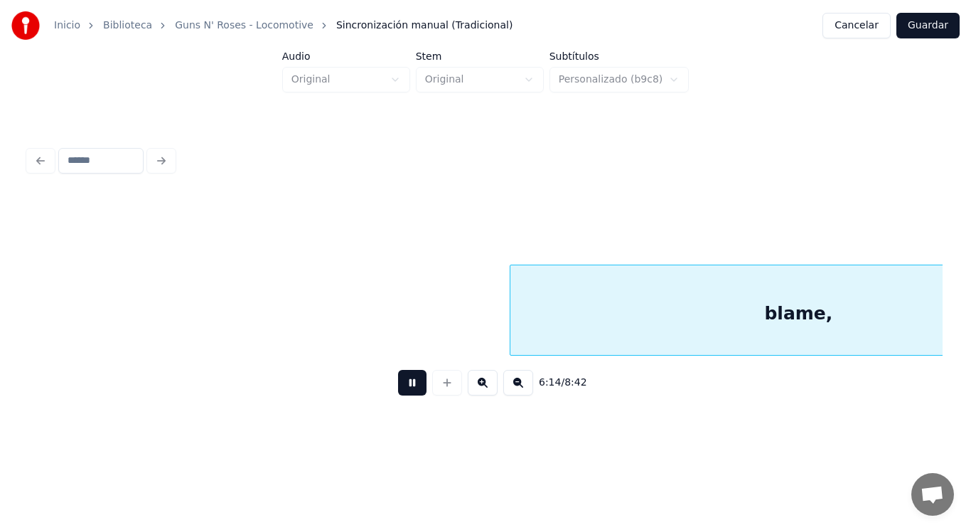
scroll to position [0, 373188]
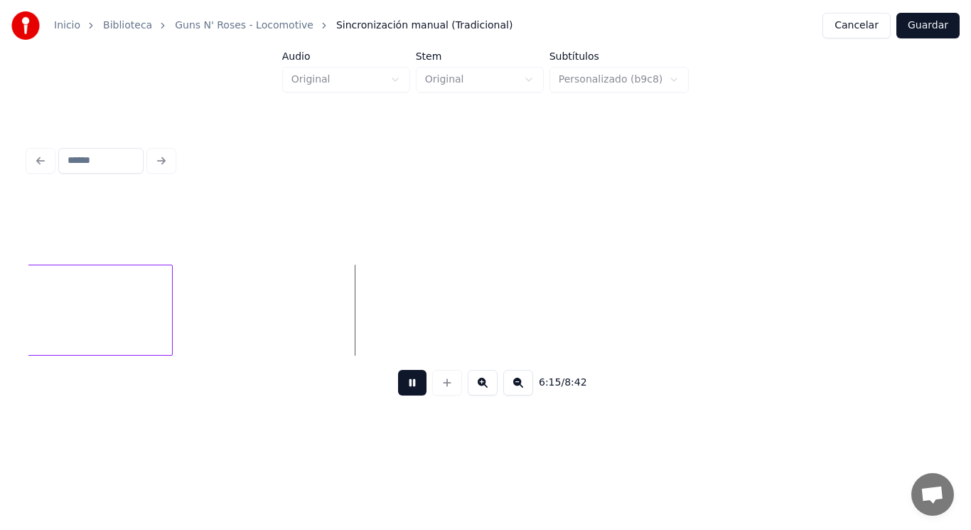
click at [403, 383] on button at bounding box center [412, 383] width 28 height 26
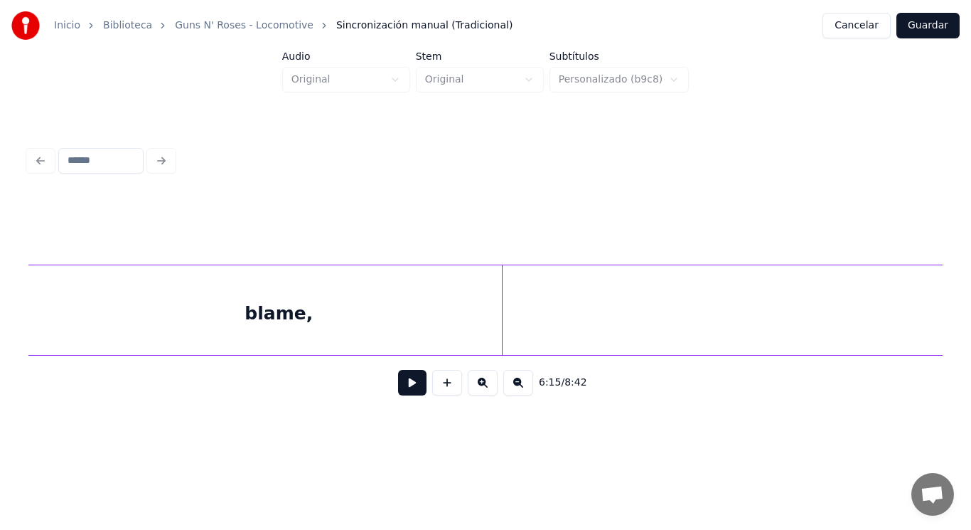
click at [963, 285] on div "Inicio Biblioteca Guns N' Roses - Locomotive Sincronización manual (Tradicional…" at bounding box center [485, 216] width 971 height 433
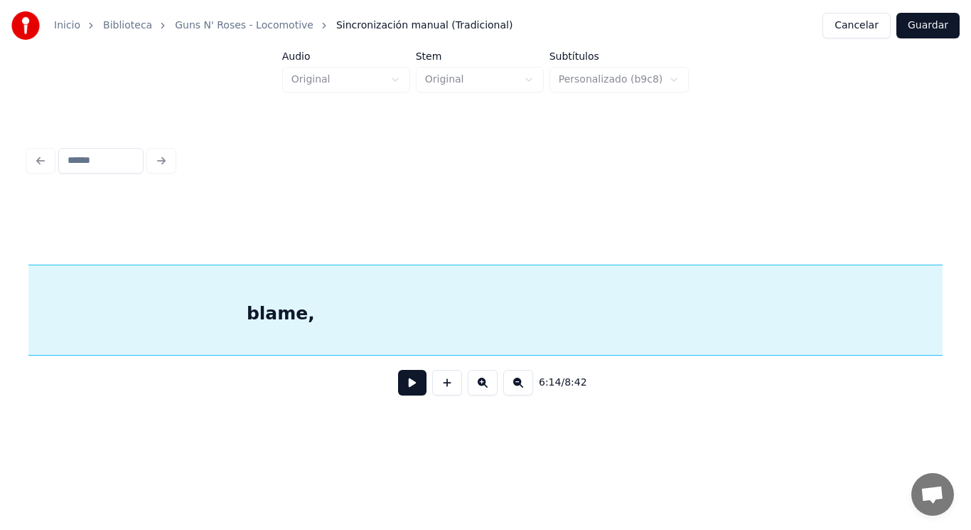
scroll to position [0, 372755]
click at [398, 384] on button at bounding box center [412, 383] width 28 height 26
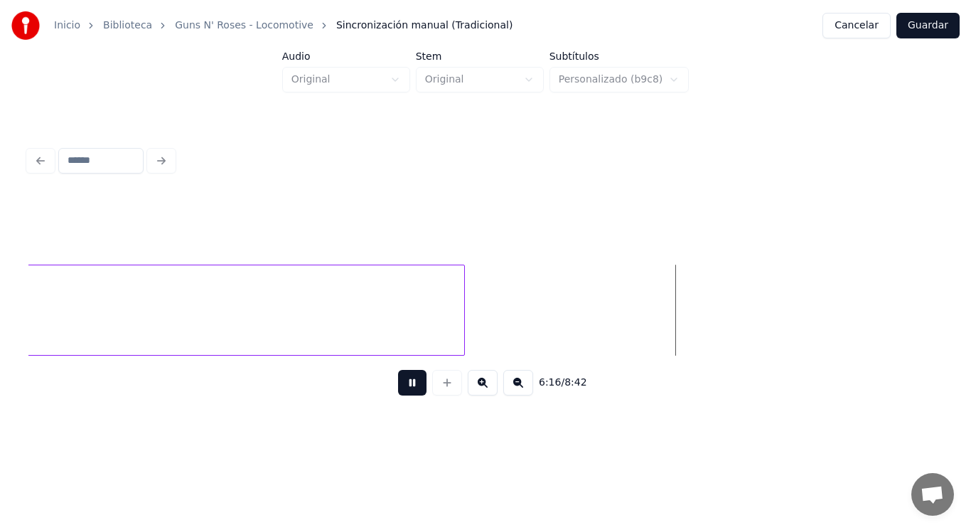
click at [398, 384] on button at bounding box center [412, 383] width 28 height 26
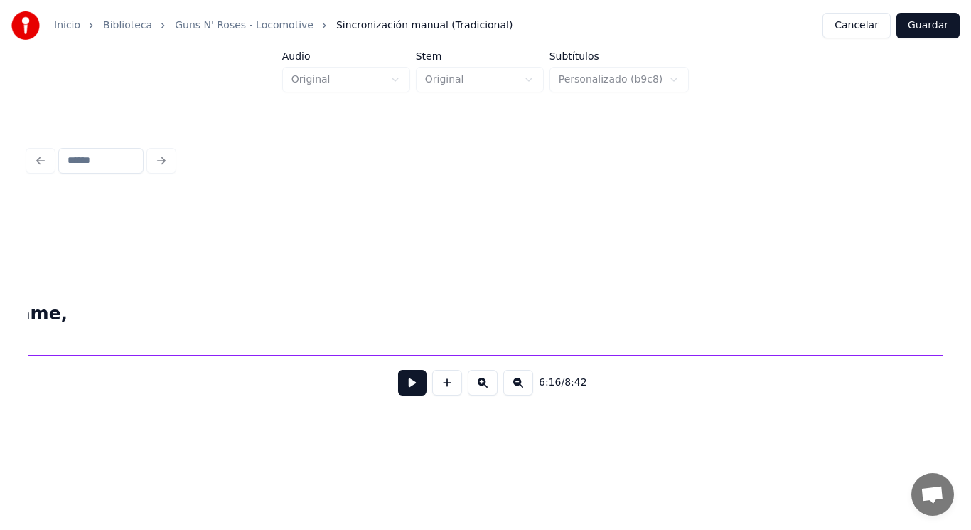
click at [971, 286] on div "Inicio Biblioteca Guns N' Roses - Locomotive Sincronización manual (Tradicional…" at bounding box center [485, 216] width 971 height 433
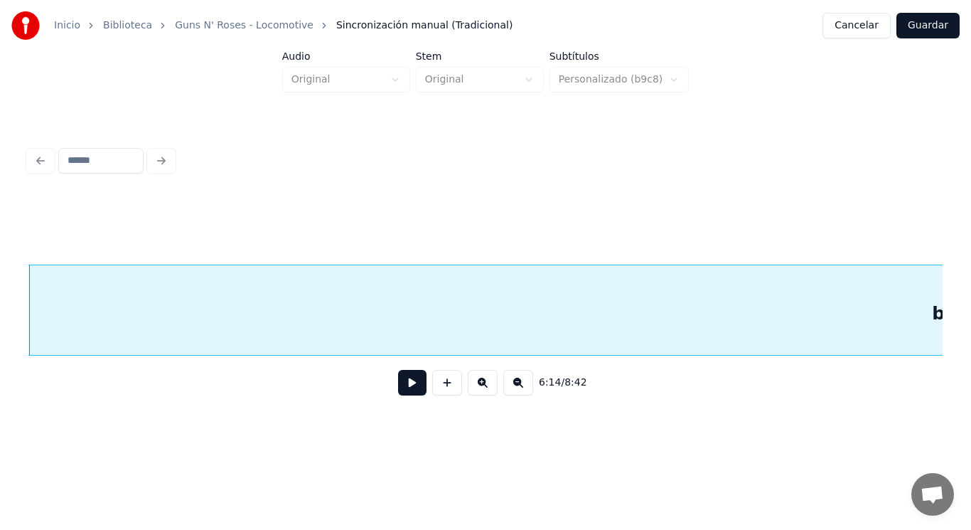
click at [401, 388] on button at bounding box center [412, 383] width 28 height 26
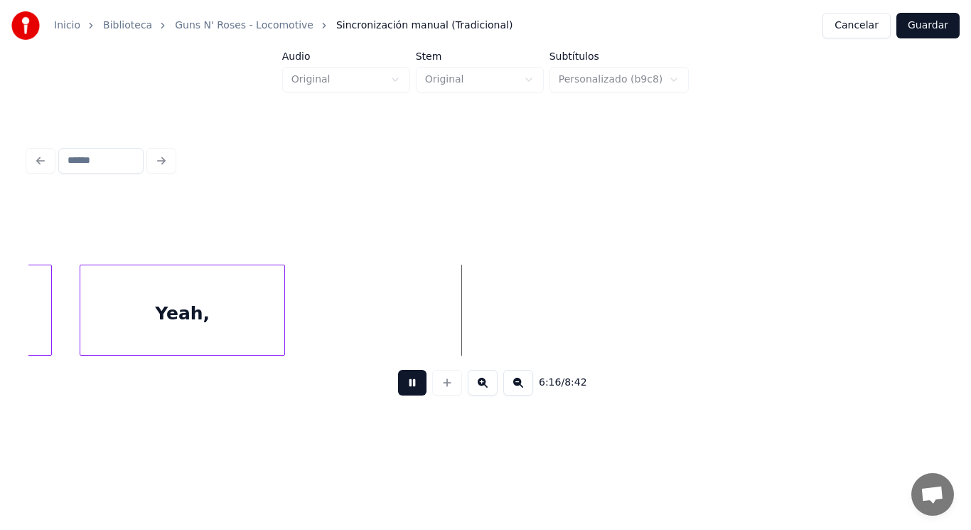
click at [401, 388] on button at bounding box center [412, 383] width 28 height 26
click at [178, 338] on div "Yeah," at bounding box center [182, 313] width 205 height 97
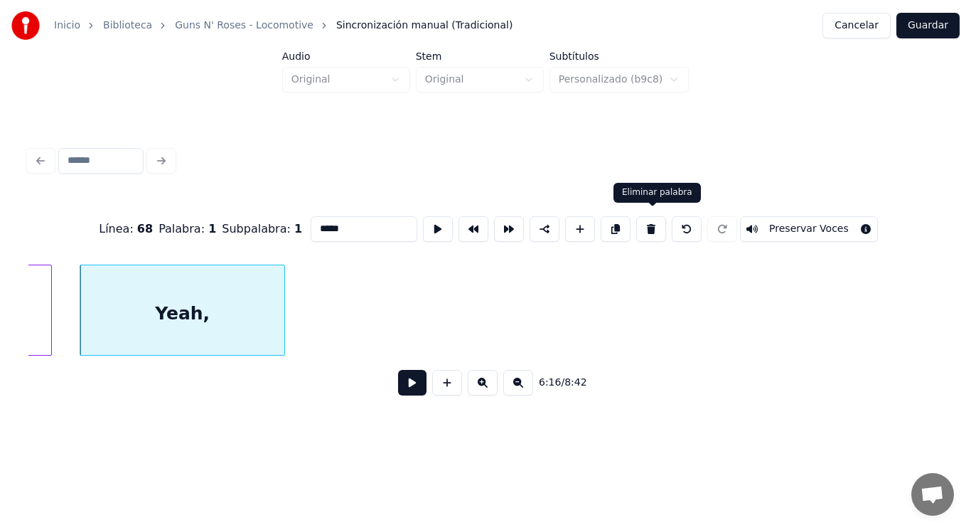
click at [654, 230] on button at bounding box center [651, 229] width 30 height 26
type input "**"
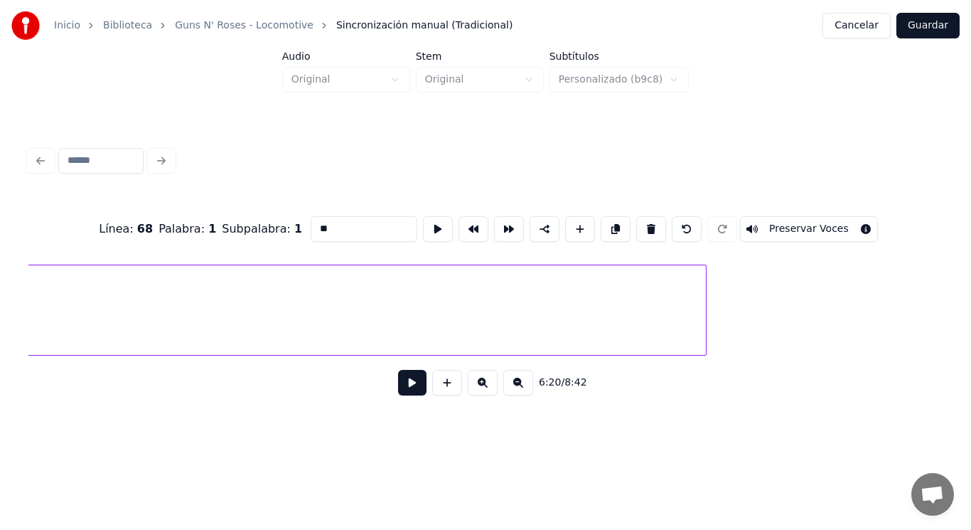
scroll to position [0, 374374]
click at [647, 313] on div at bounding box center [645, 310] width 4 height 90
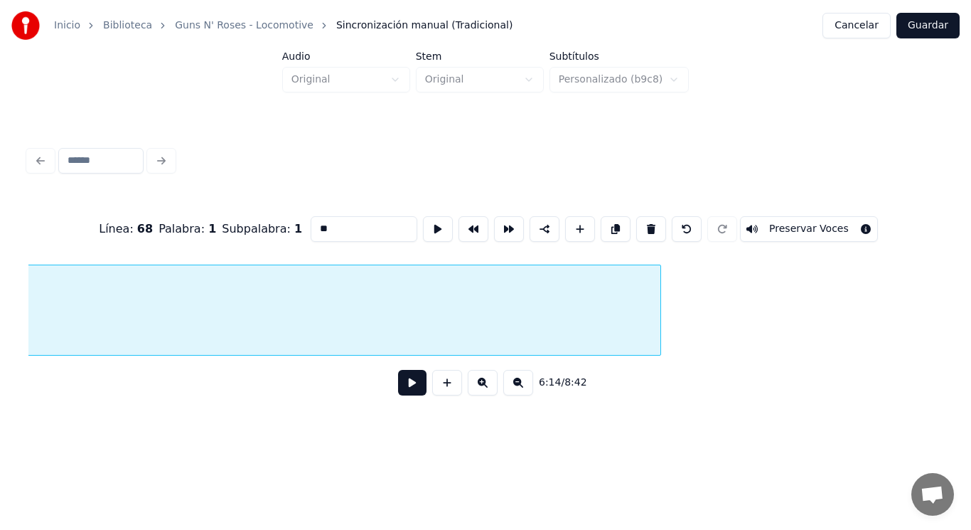
scroll to position [0, 372755]
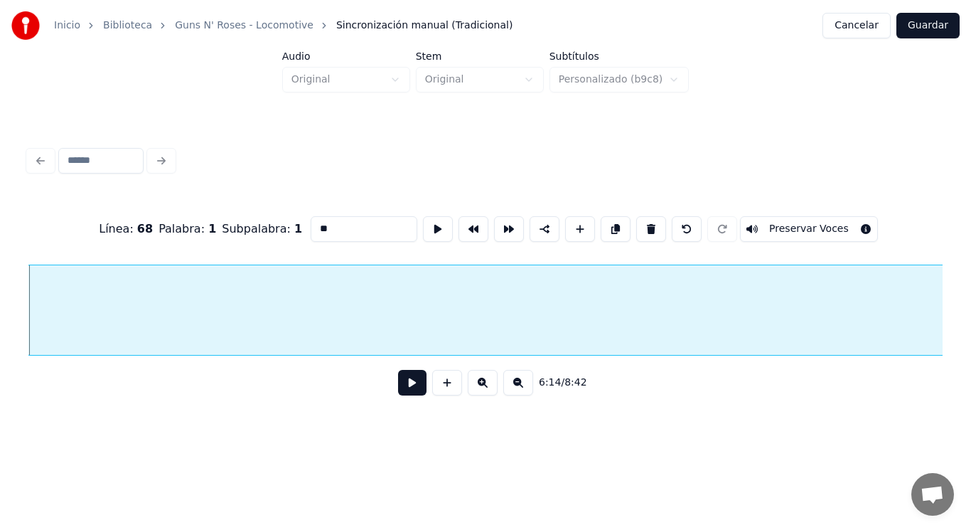
click at [410, 389] on button at bounding box center [412, 383] width 28 height 26
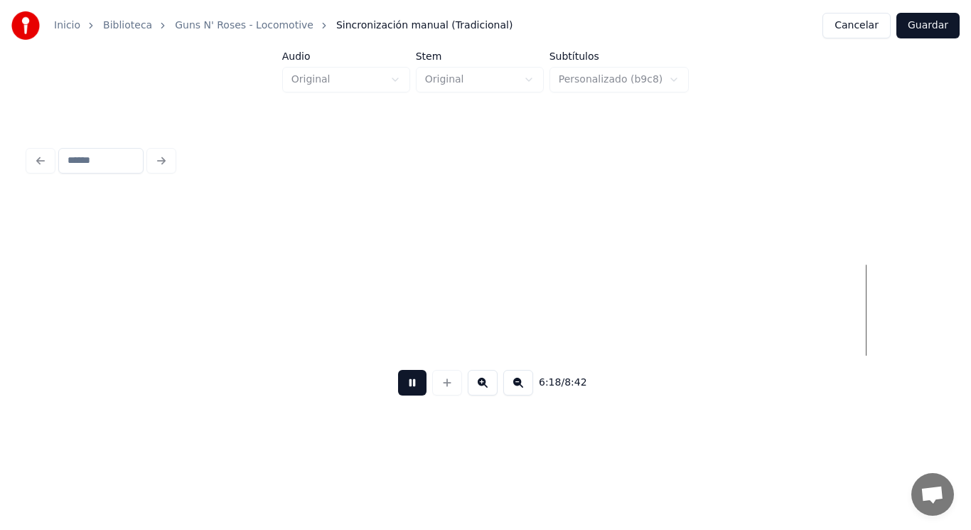
scroll to position [0, 376449]
click at [410, 389] on button at bounding box center [412, 383] width 28 height 26
click at [404, 390] on button at bounding box center [412, 383] width 28 height 26
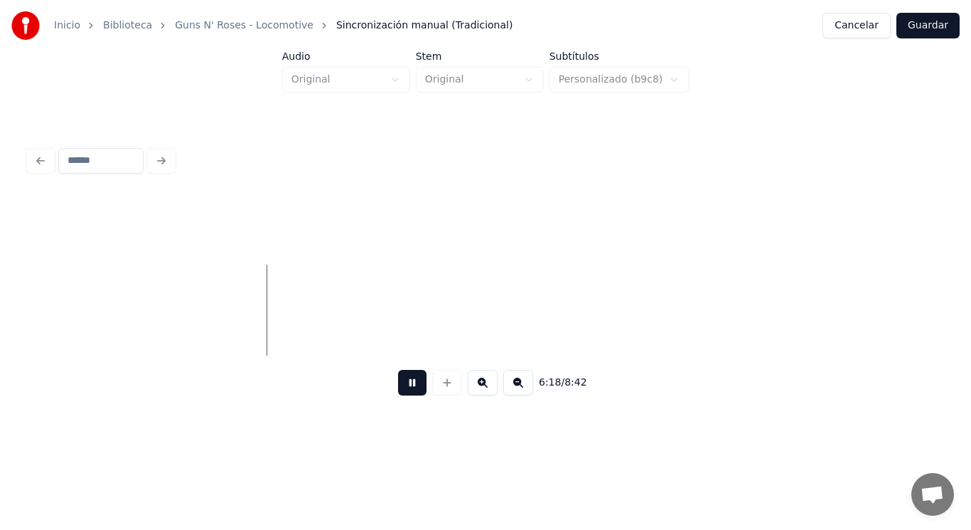
click at [404, 390] on button at bounding box center [412, 383] width 28 height 26
click at [446, 388] on button at bounding box center [447, 383] width 30 height 26
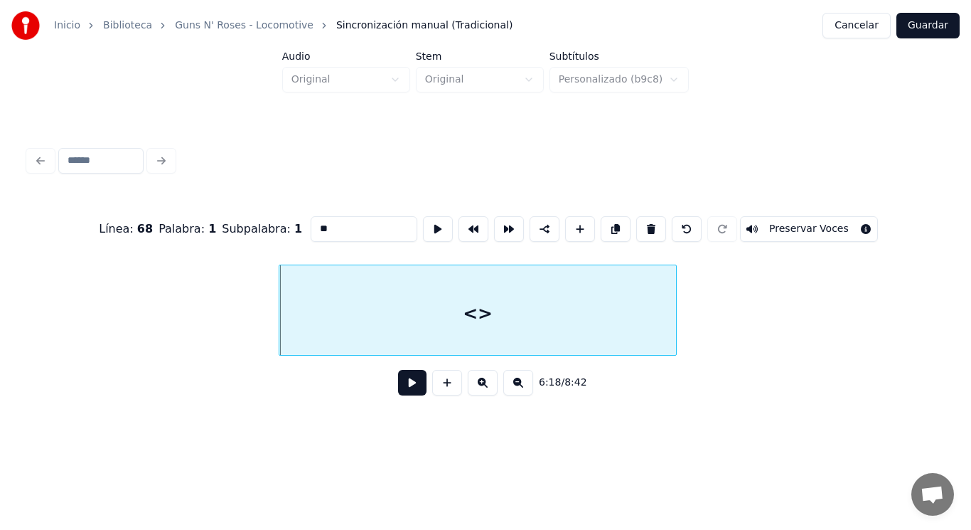
drag, startPoint x: 302, startPoint y: 218, endPoint x: 260, endPoint y: 220, distance: 42.0
click at [260, 220] on div "Línea : 68 Palabra : 1 Subpalabra : 1 ** Preservar Voces" at bounding box center [485, 228] width 914 height 71
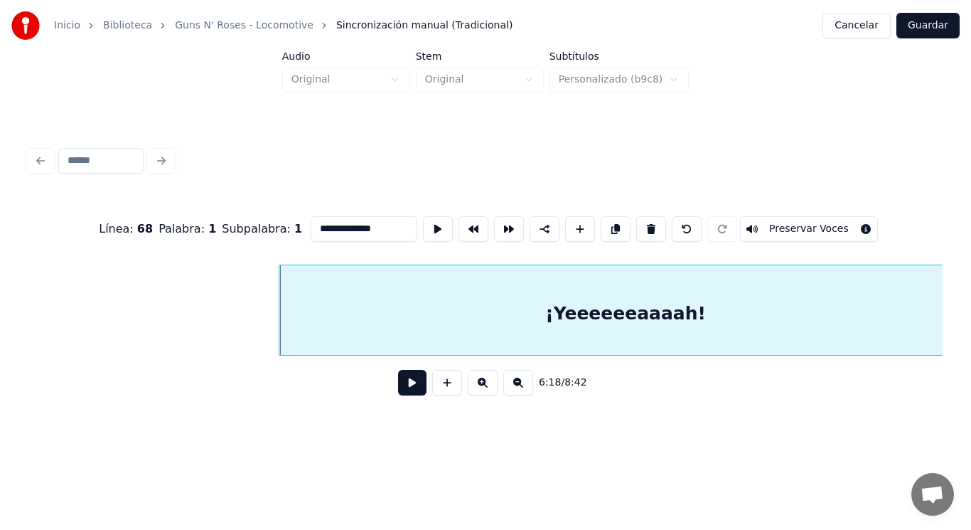
click at [971, 292] on div "**********" at bounding box center [485, 216] width 971 height 433
type input "**********"
click at [398, 391] on button at bounding box center [412, 383] width 28 height 26
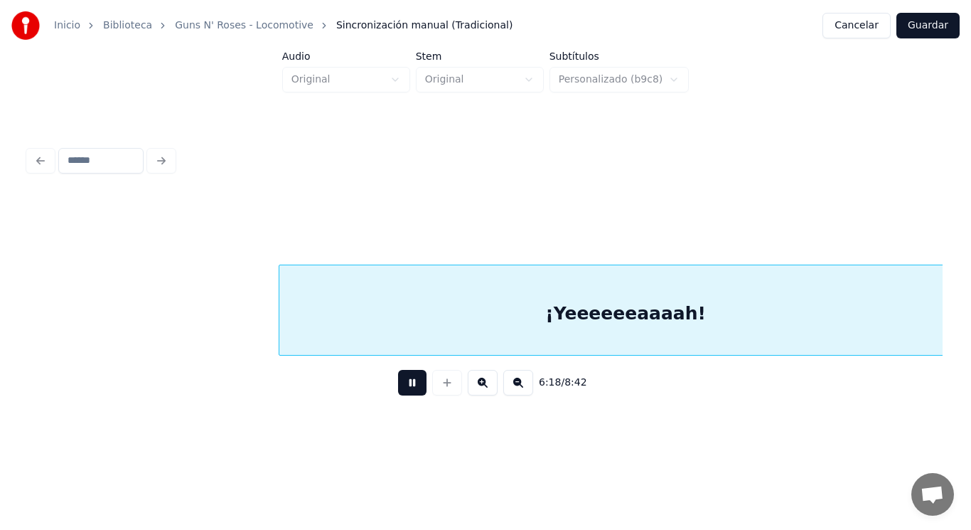
scroll to position [0, 377142]
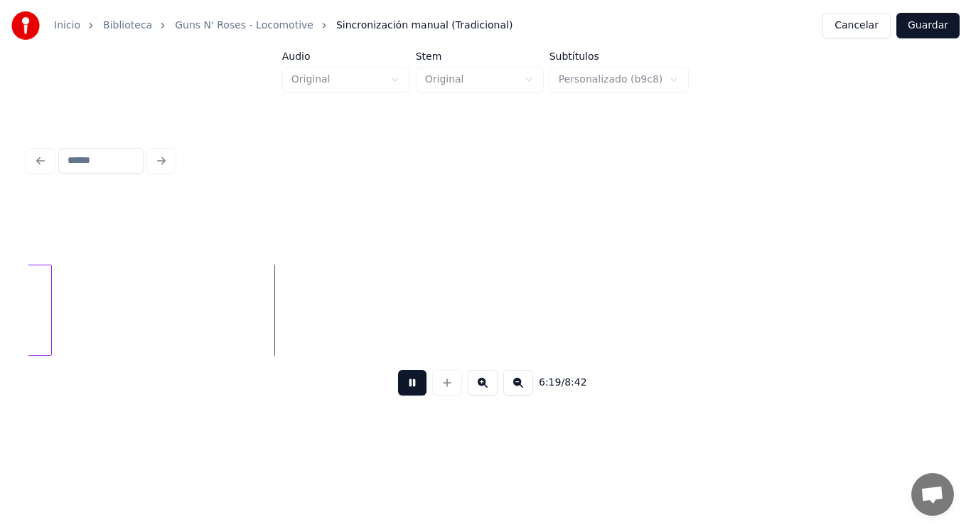
click at [398, 391] on button at bounding box center [412, 383] width 28 height 26
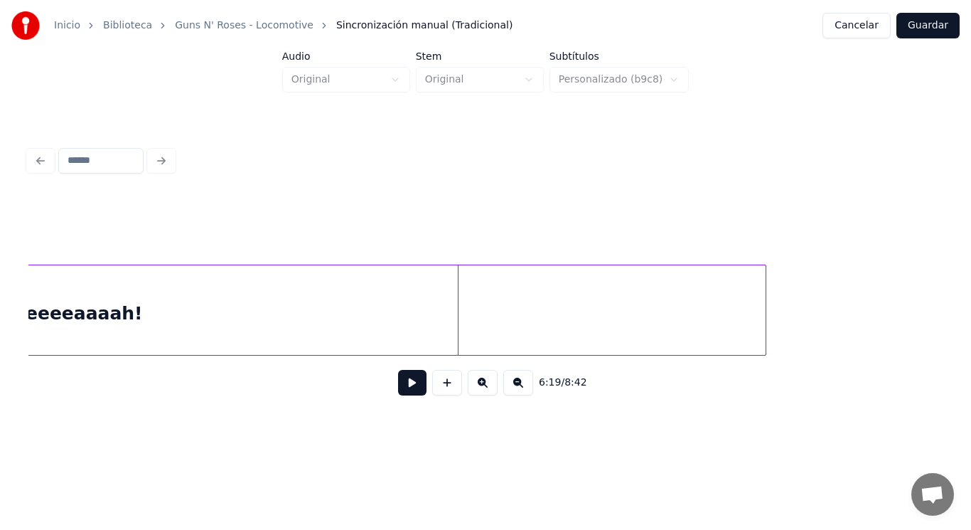
click at [765, 327] on div at bounding box center [764, 310] width 4 height 90
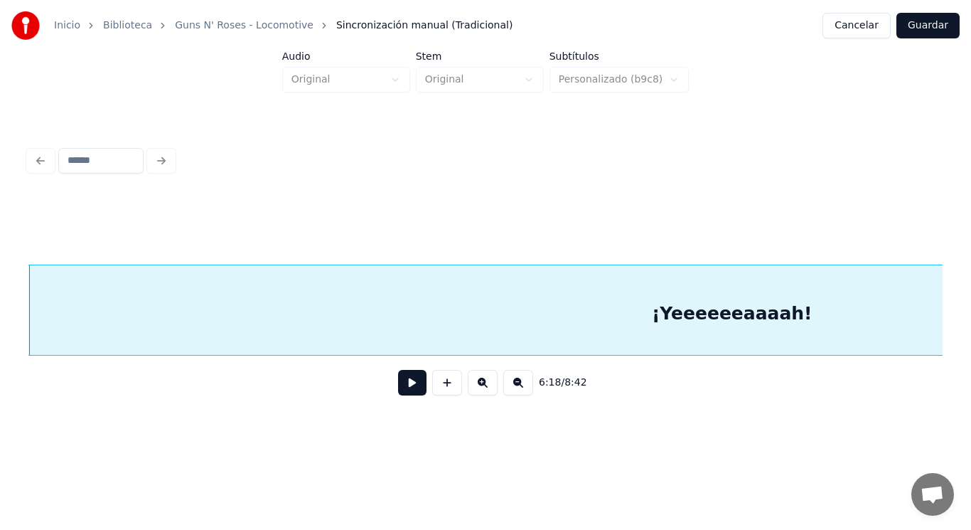
click at [402, 383] on button at bounding box center [412, 383] width 28 height 26
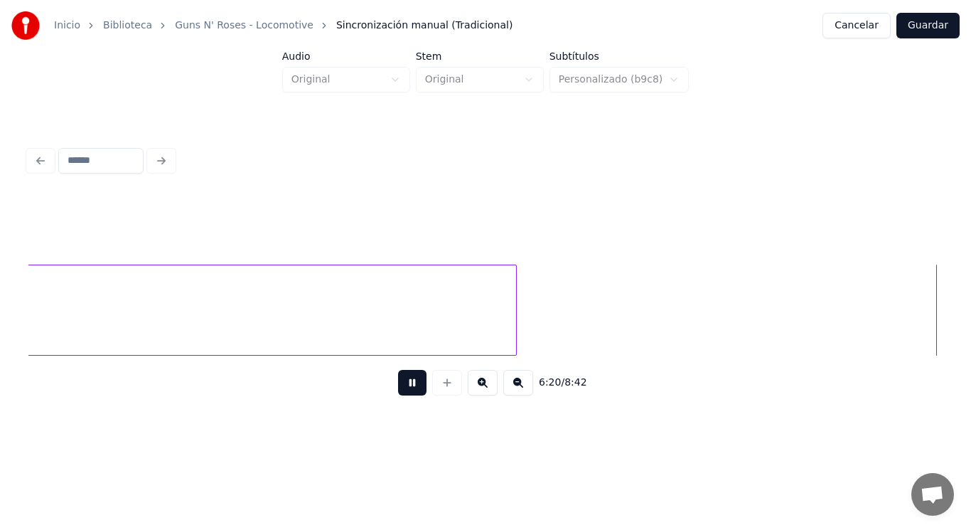
click at [402, 383] on button at bounding box center [412, 383] width 28 height 26
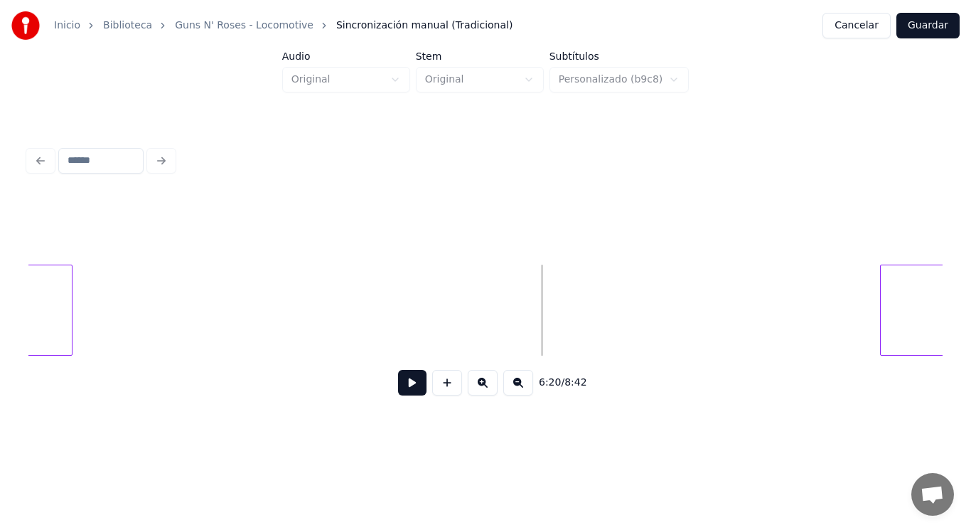
scroll to position [0, 377836]
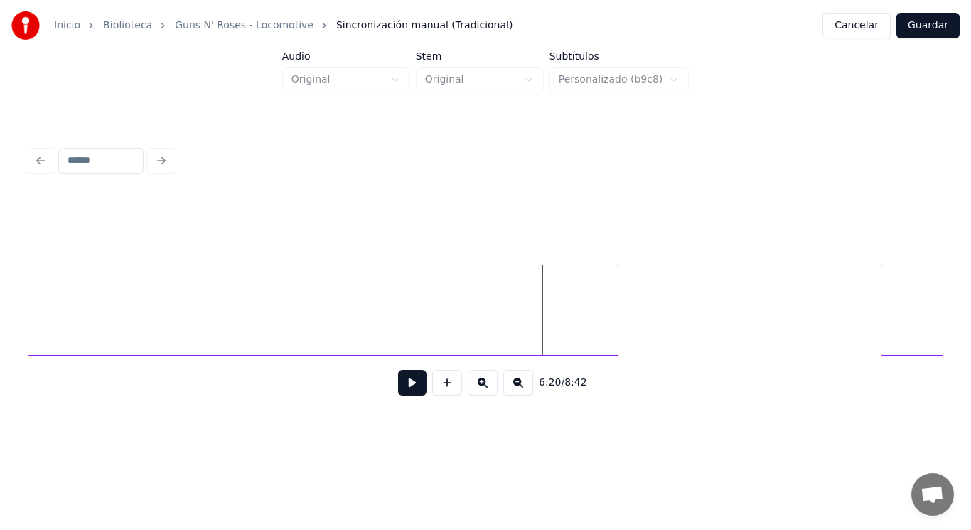
click at [614, 294] on div at bounding box center [616, 310] width 4 height 90
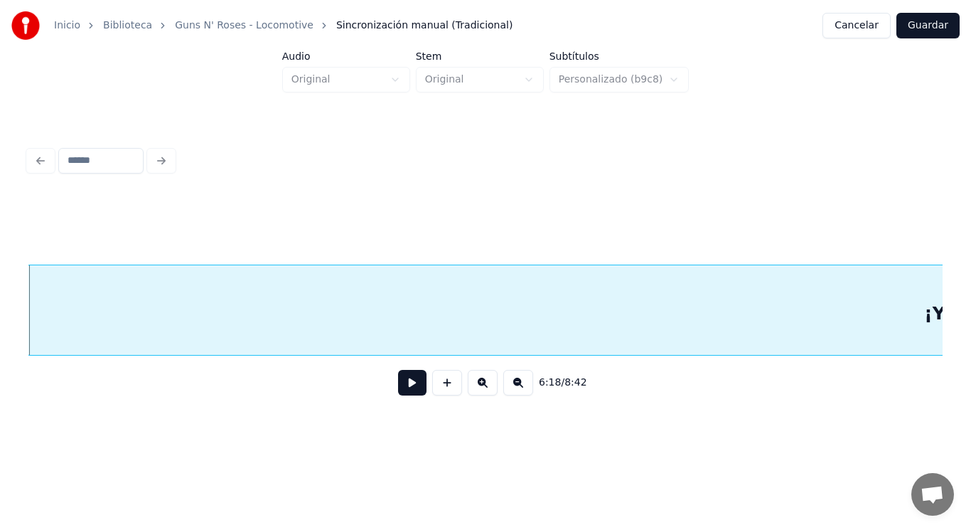
click at [407, 377] on button at bounding box center [412, 383] width 28 height 26
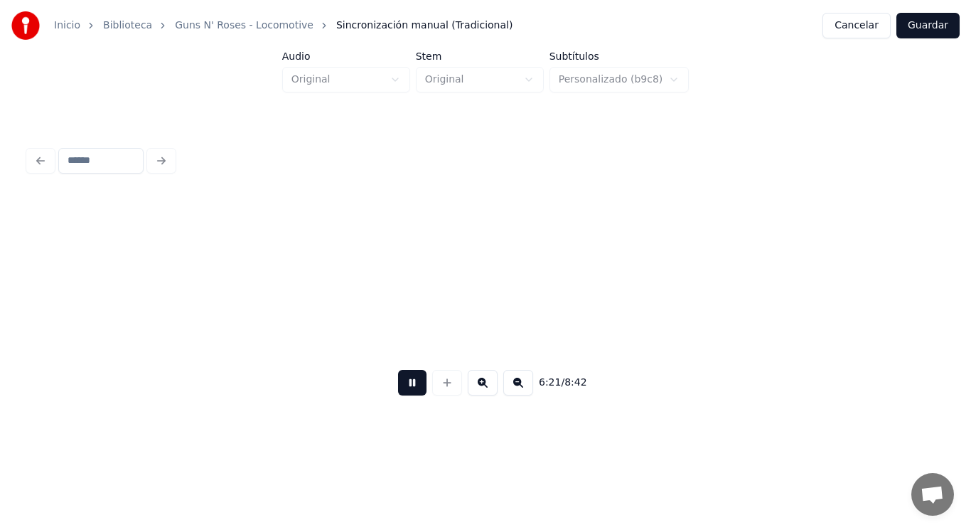
scroll to position [0, 379256]
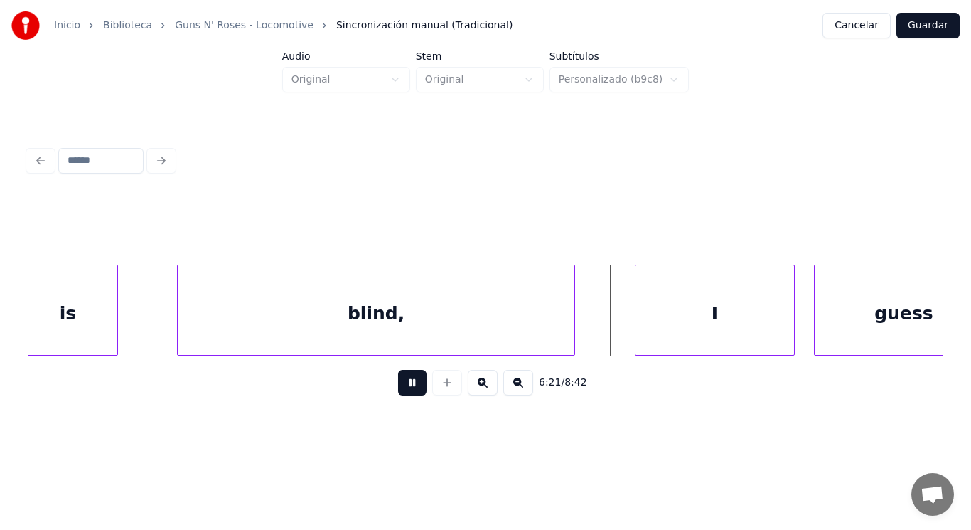
click at [407, 377] on button at bounding box center [412, 383] width 28 height 26
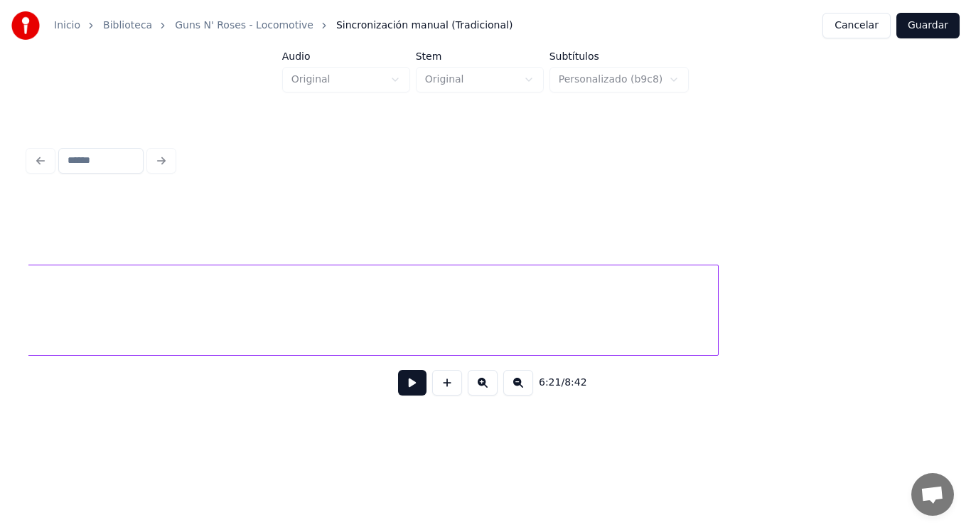
scroll to position [0, 378156]
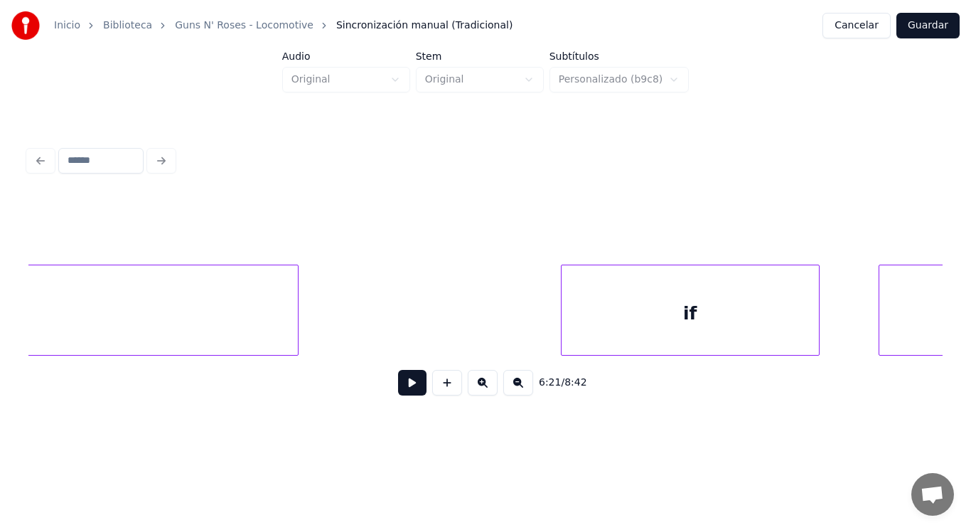
click at [656, 318] on div "if" at bounding box center [690, 313] width 257 height 97
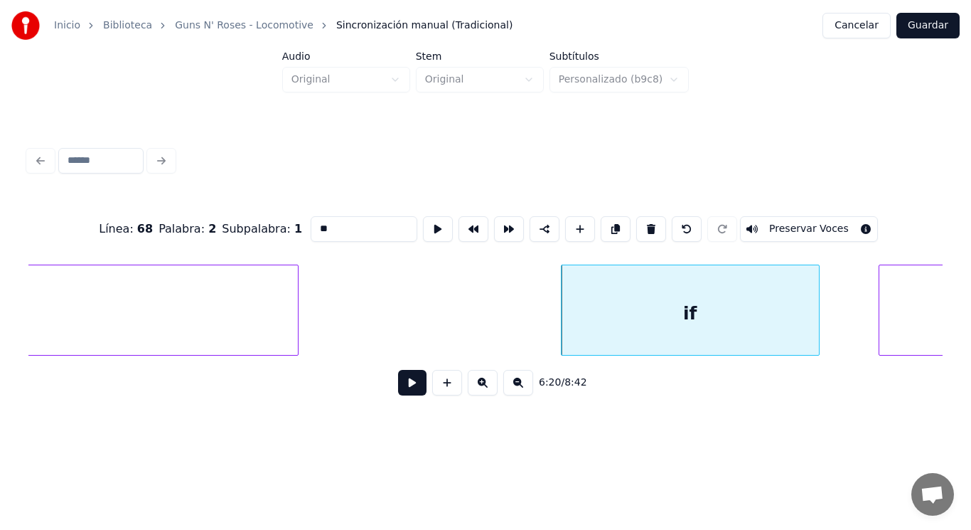
click at [311, 223] on input "**" at bounding box center [364, 229] width 107 height 26
type input "**"
click at [398, 390] on button at bounding box center [412, 383] width 28 height 26
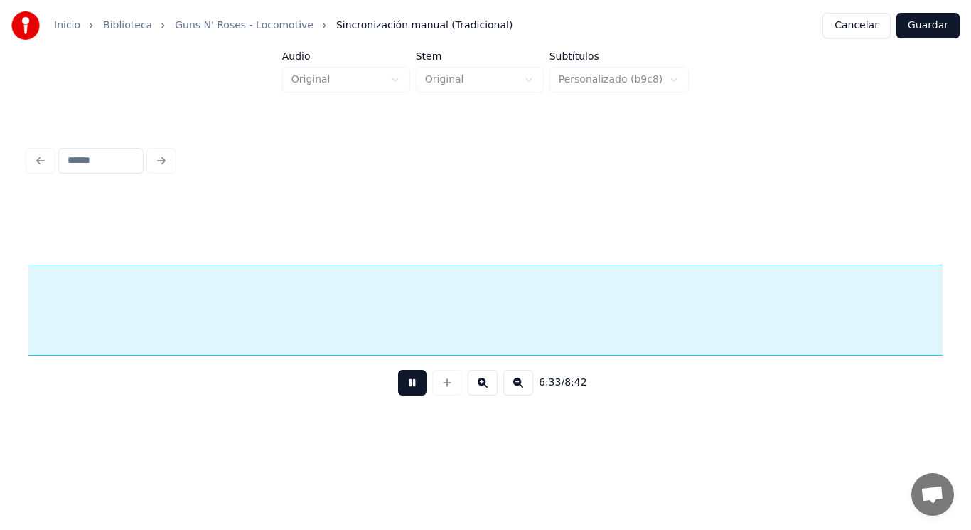
scroll to position [0, 392060]
click at [398, 390] on button at bounding box center [412, 383] width 28 height 26
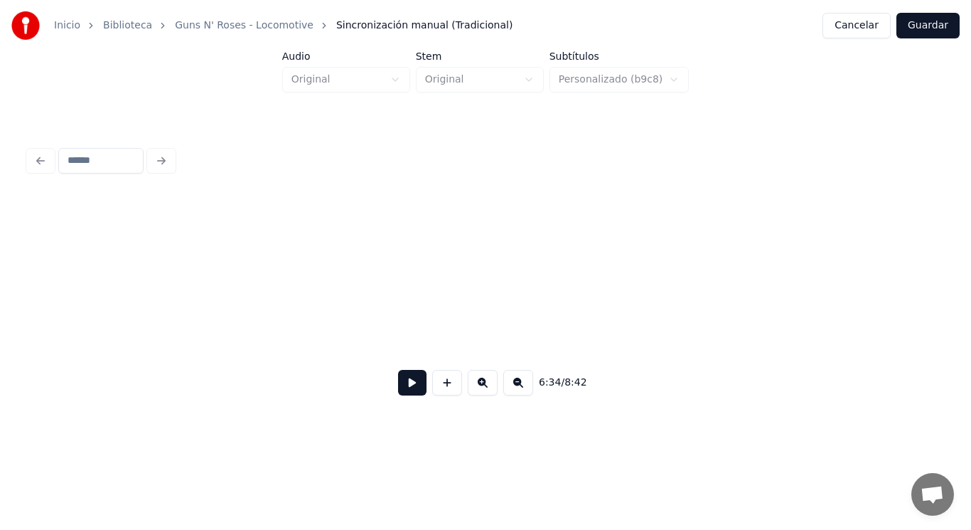
scroll to position [0, 399584]
click at [7, 306] on div "Inicio Biblioteca Guns N' Roses - Locomotive Sincronización manual (Tradicional…" at bounding box center [485, 216] width 971 height 433
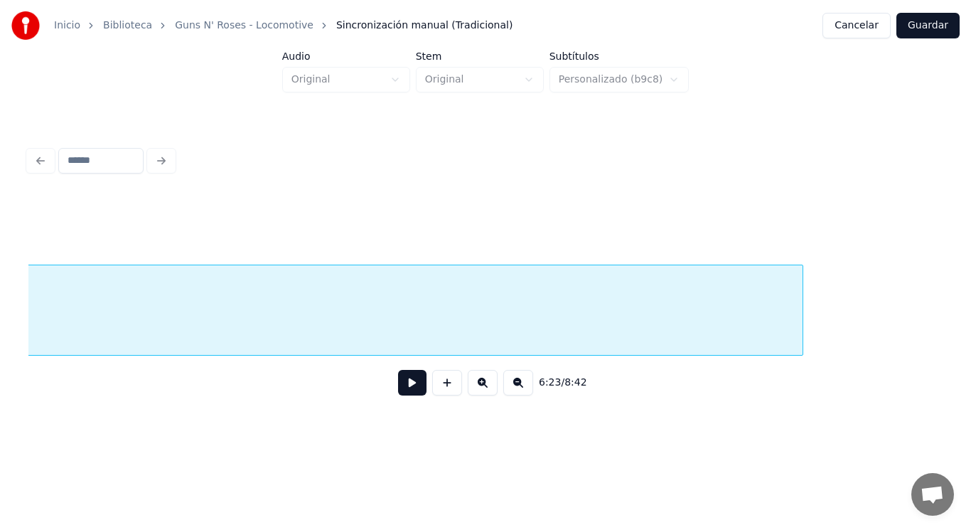
scroll to position [0, 398788]
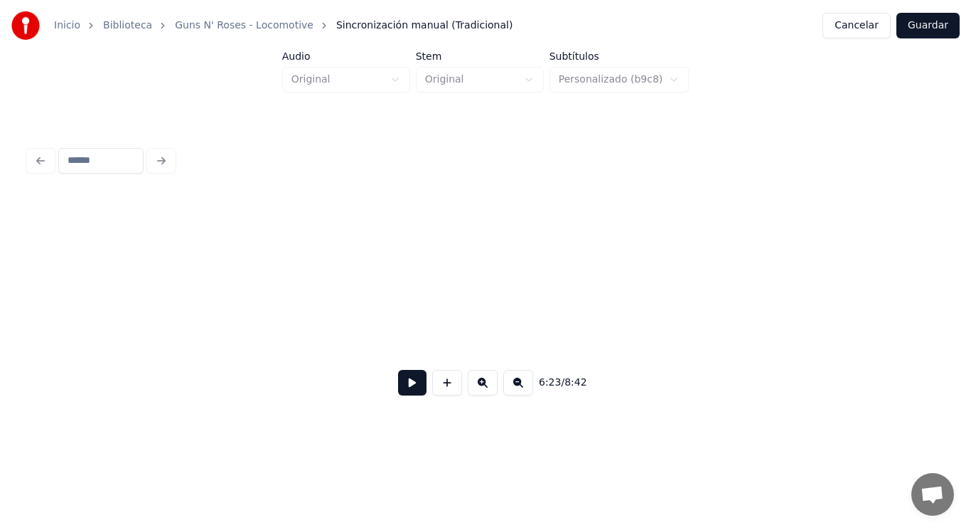
click at [0, 313] on div "Inicio Biblioteca Guns N' Roses - Locomotive Sincronización manual (Tradicional…" at bounding box center [485, 216] width 971 height 433
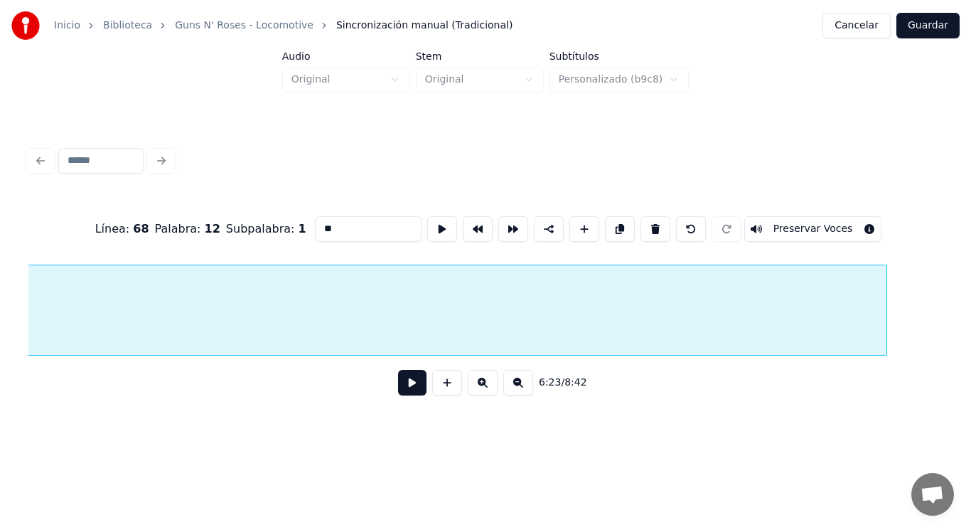
scroll to position [0, 381535]
type input "****"
click at [402, 383] on button at bounding box center [412, 383] width 28 height 26
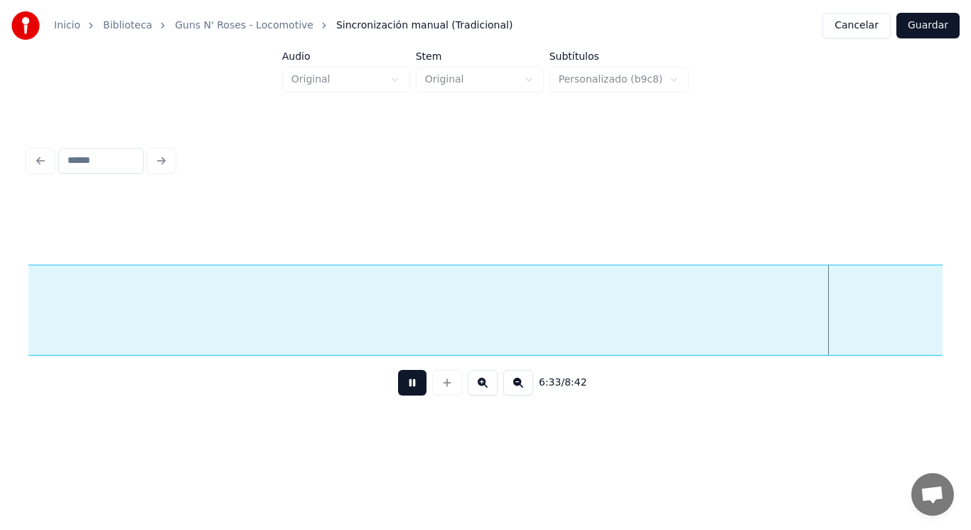
scroll to position [0, 391719]
click at [402, 383] on button at bounding box center [412, 383] width 28 height 26
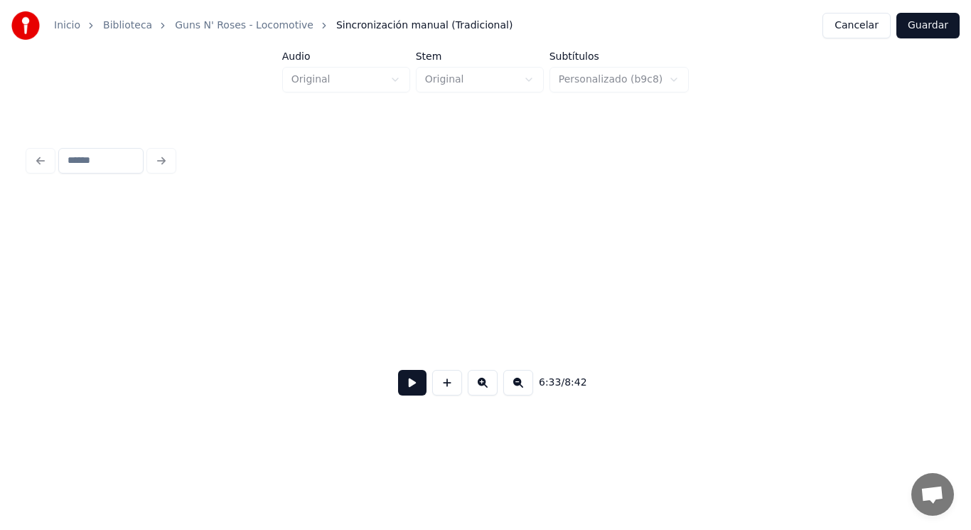
click at [0, 319] on div "Inicio Biblioteca Guns N' Roses - Locomotive Sincronización manual (Tradicional…" at bounding box center [485, 216] width 971 height 433
click at [0, 301] on div "Inicio Biblioteca Guns N' Roses - Locomotive Sincronización manual (Tradicional…" at bounding box center [485, 216] width 971 height 433
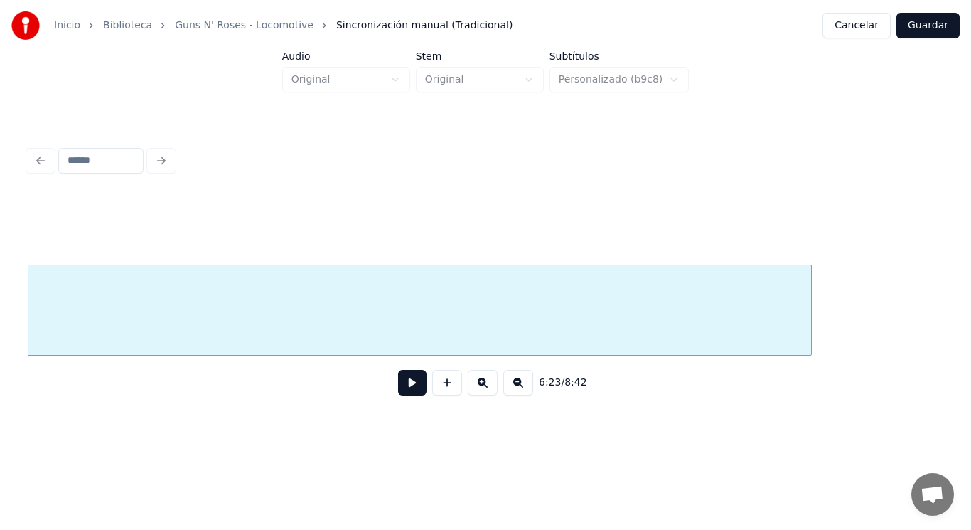
scroll to position [0, 396595]
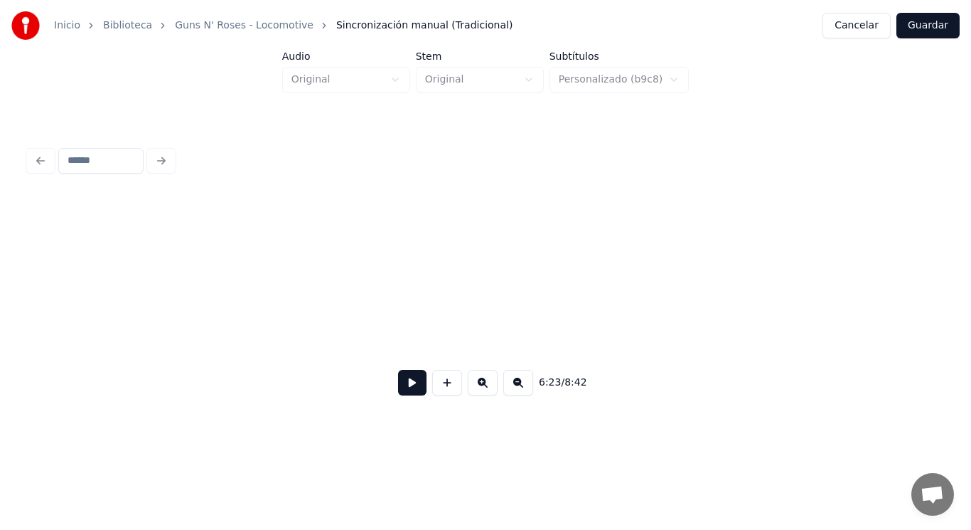
click at [0, 308] on div "Inicio Biblioteca Guns N' Roses - Locomotive Sincronización manual (Tradicional…" at bounding box center [485, 216] width 971 height 433
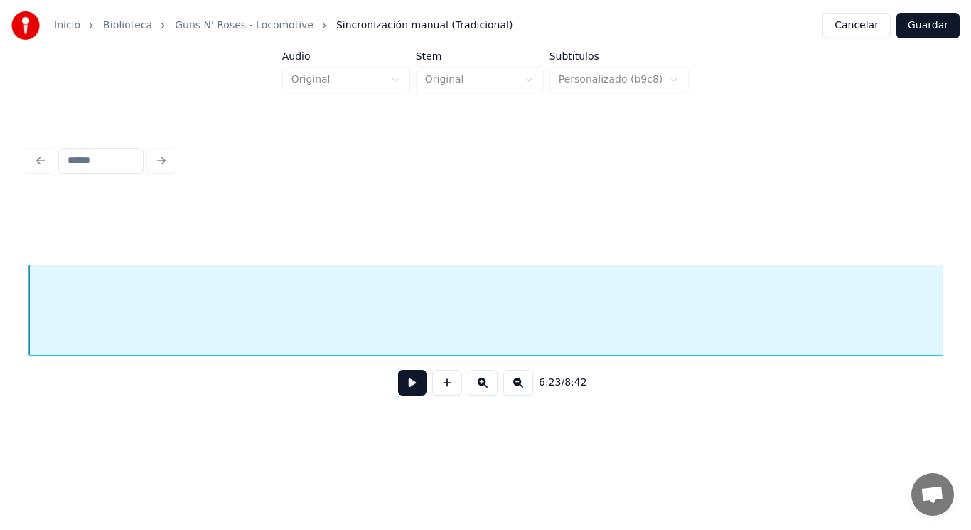
click at [401, 385] on button at bounding box center [412, 383] width 28 height 26
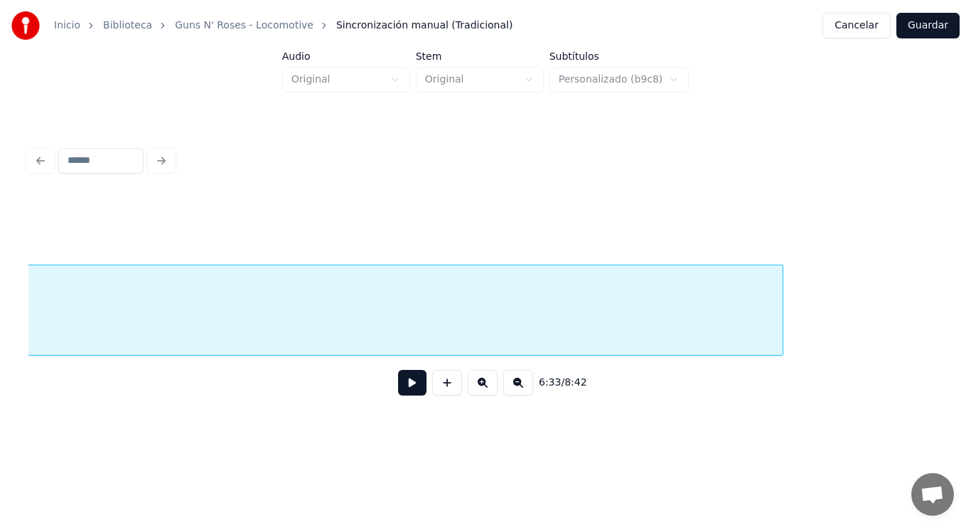
scroll to position [0, 395838]
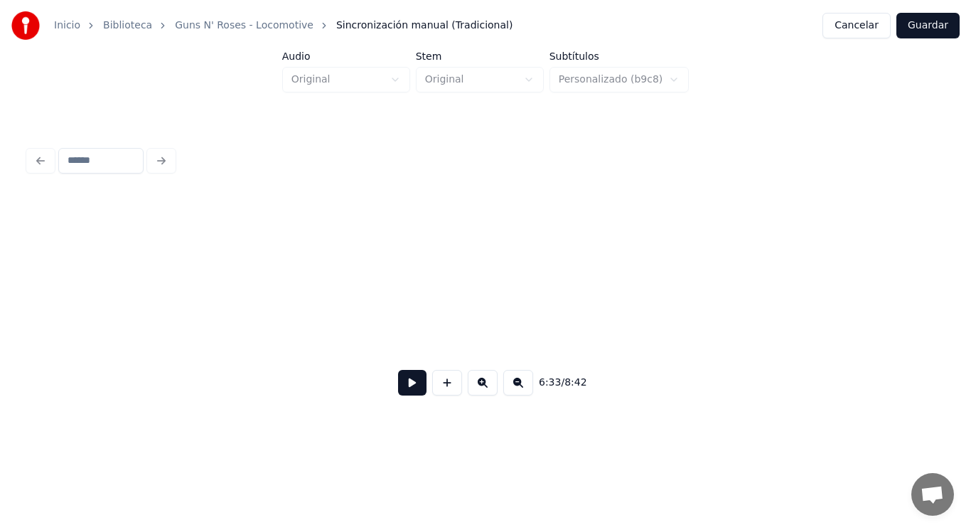
click at [0, 306] on div "Inicio Biblioteca Guns N' Roses - Locomotive Sincronización manual (Tradicional…" at bounding box center [485, 216] width 971 height 433
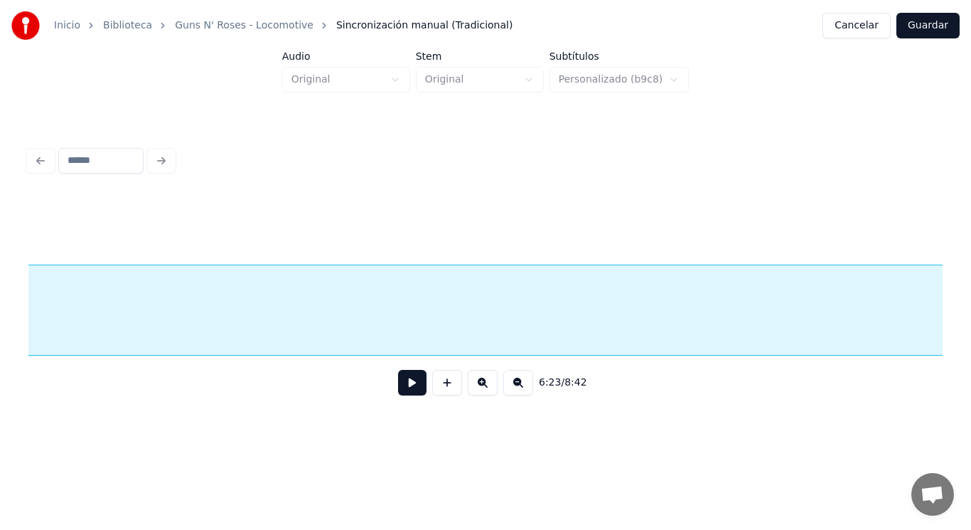
scroll to position [0, 394962]
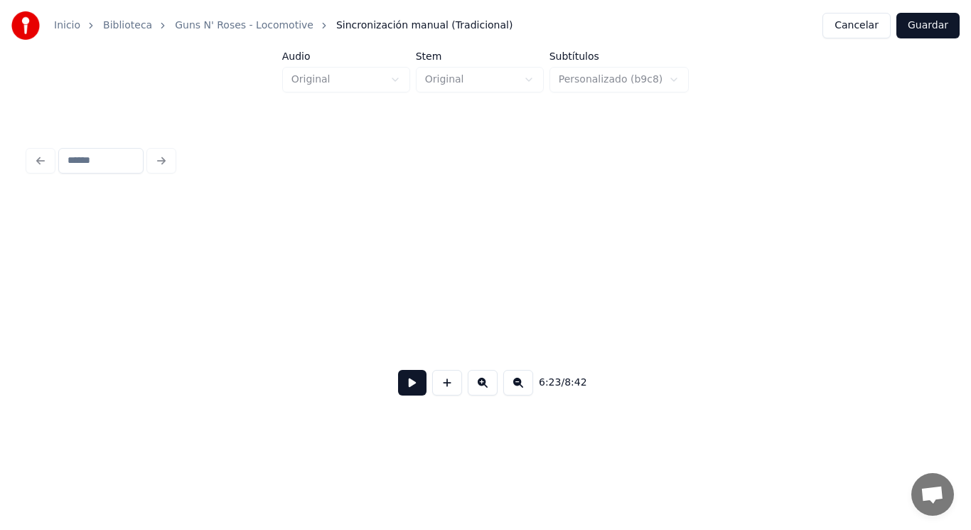
click at [0, 320] on div "Inicio Biblioteca Guns N' Roses - Locomotive Sincronización manual (Tradicional…" at bounding box center [485, 216] width 971 height 433
click at [32, 310] on div at bounding box center [33, 310] width 4 height 90
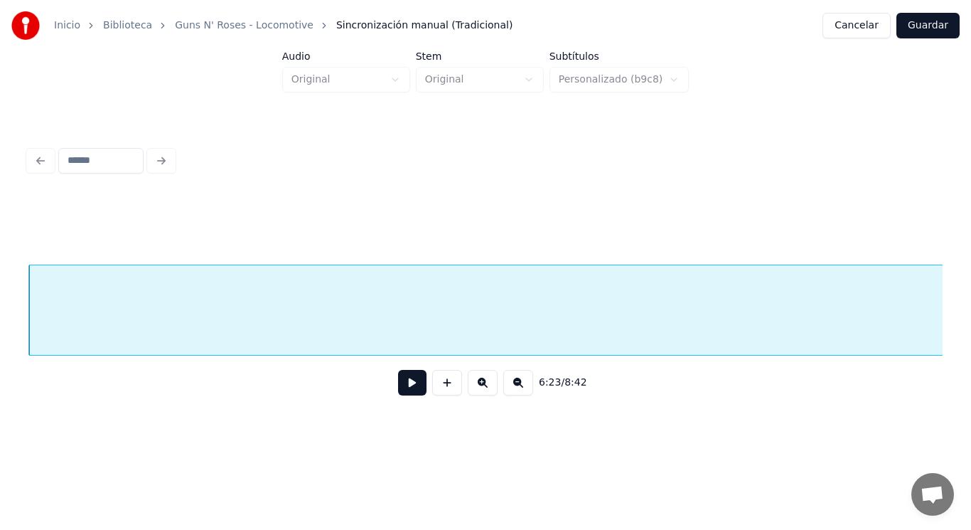
click at [410, 380] on button at bounding box center [412, 383] width 28 height 26
click at [403, 388] on button at bounding box center [412, 383] width 28 height 26
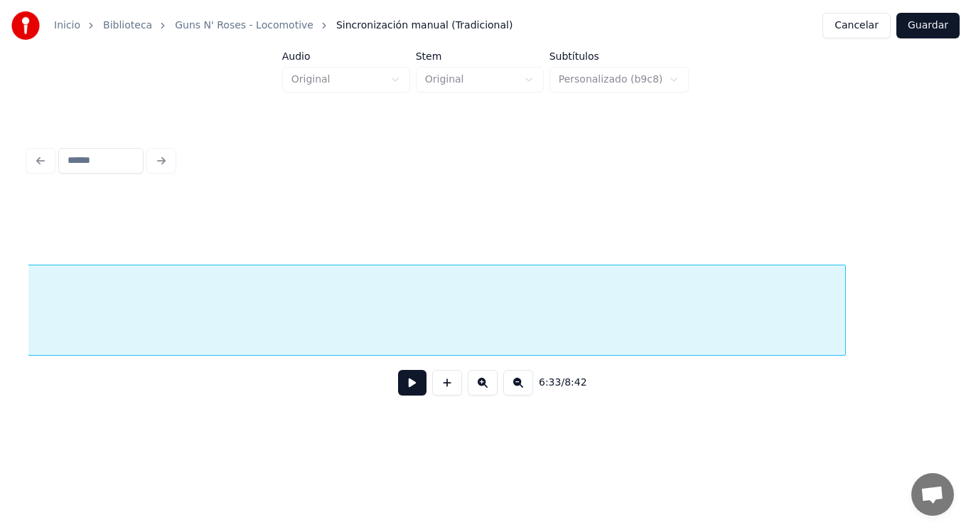
scroll to position [0, 393330]
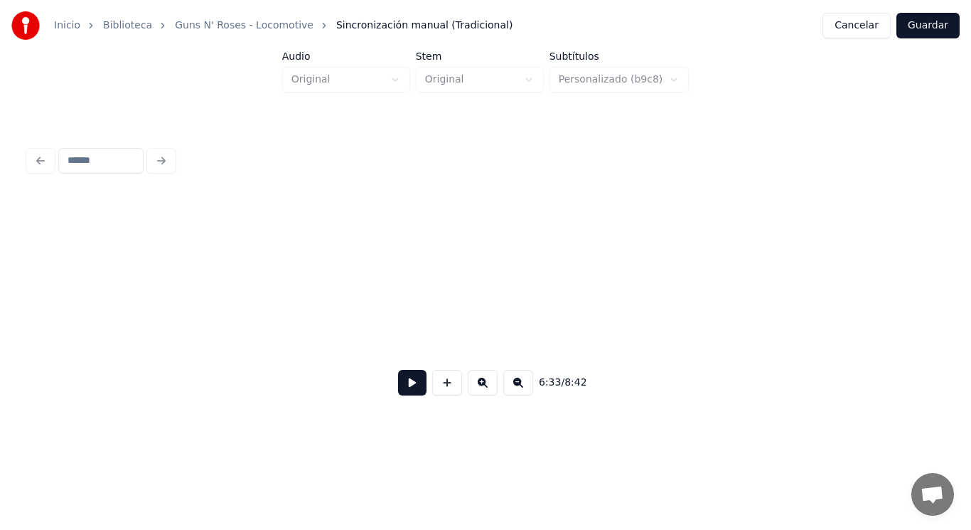
click at [0, 289] on div "Inicio Biblioteca Guns N' Roses - Locomotive Sincronización manual (Tradicional…" at bounding box center [485, 216] width 971 height 433
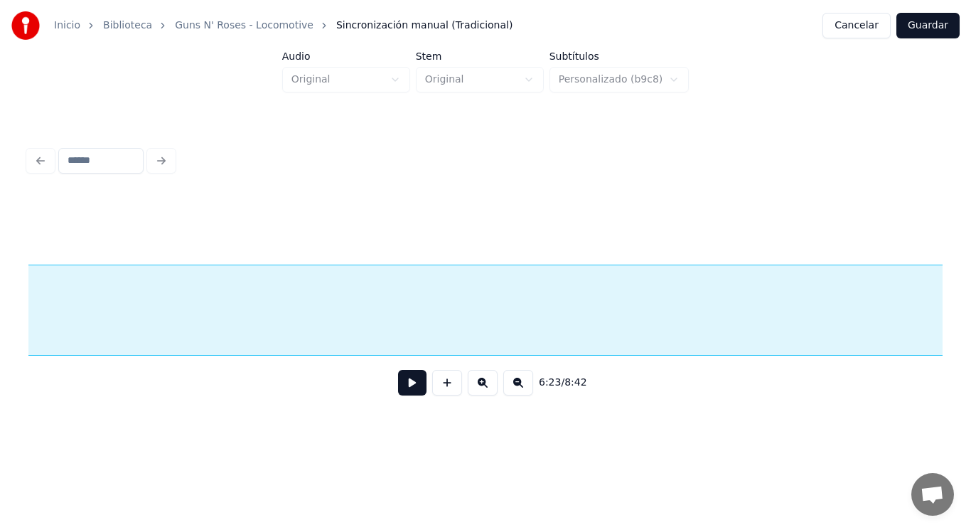
scroll to position [0, 392442]
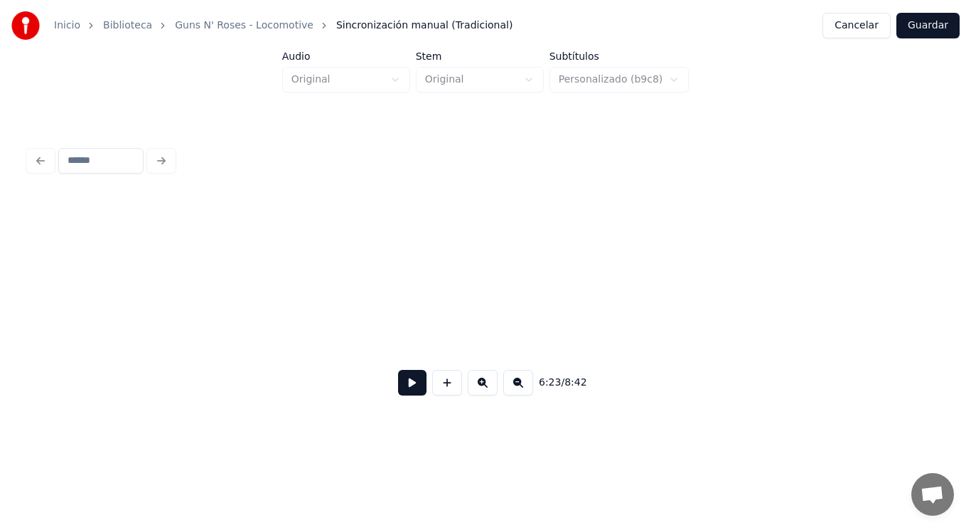
click at [7, 328] on div "Inicio Biblioteca Guns N' Roses - Locomotive Sincronización manual (Tradicional…" at bounding box center [485, 216] width 971 height 433
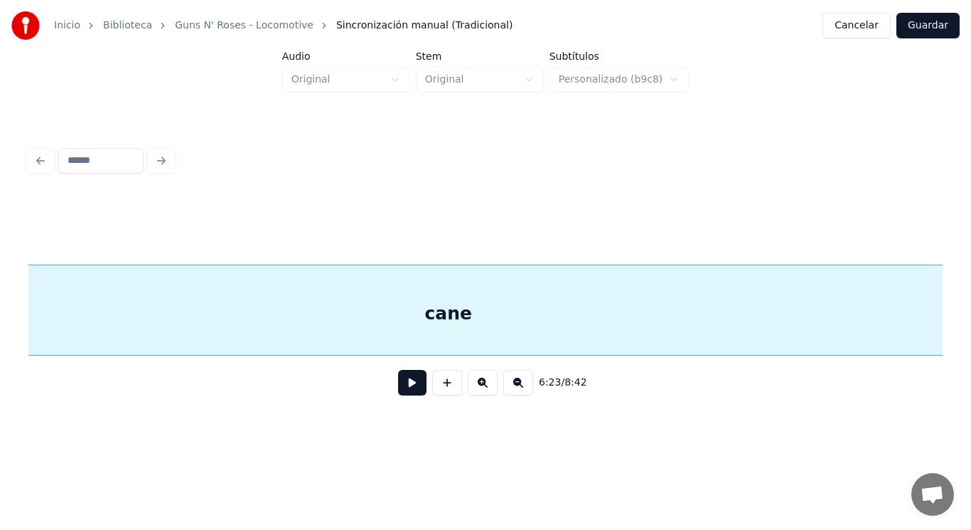
scroll to position [0, 387820]
click at [398, 386] on button at bounding box center [412, 383] width 28 height 26
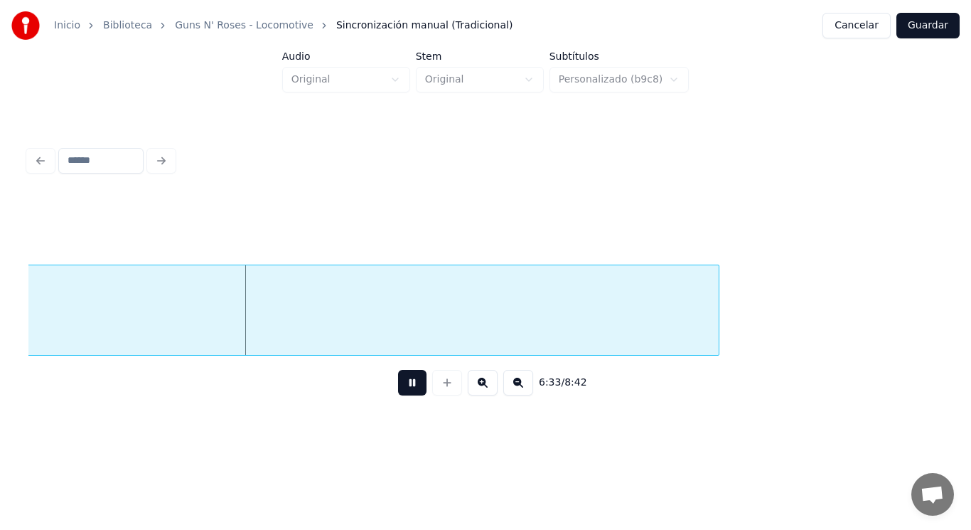
click at [398, 386] on button at bounding box center [412, 383] width 28 height 26
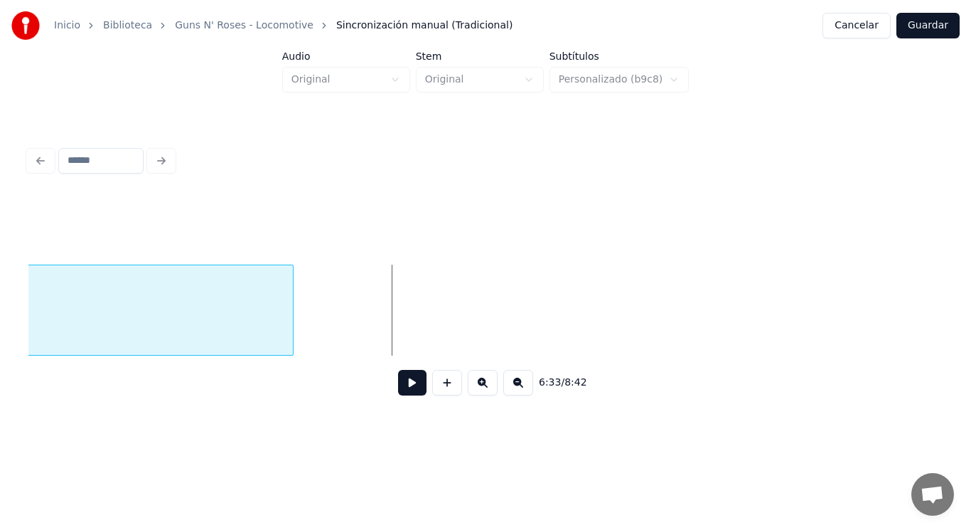
click at [291, 311] on div at bounding box center [291, 310] width 4 height 90
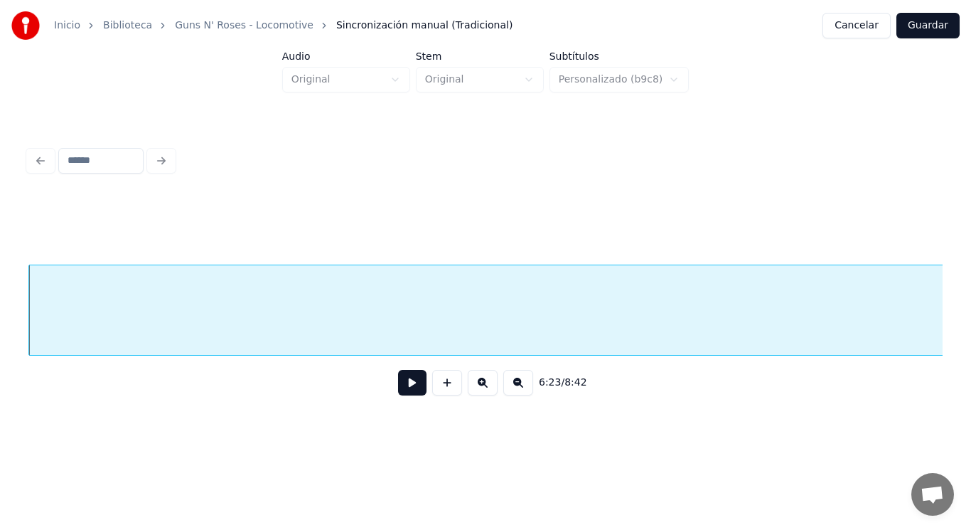
click at [405, 384] on button at bounding box center [412, 383] width 28 height 26
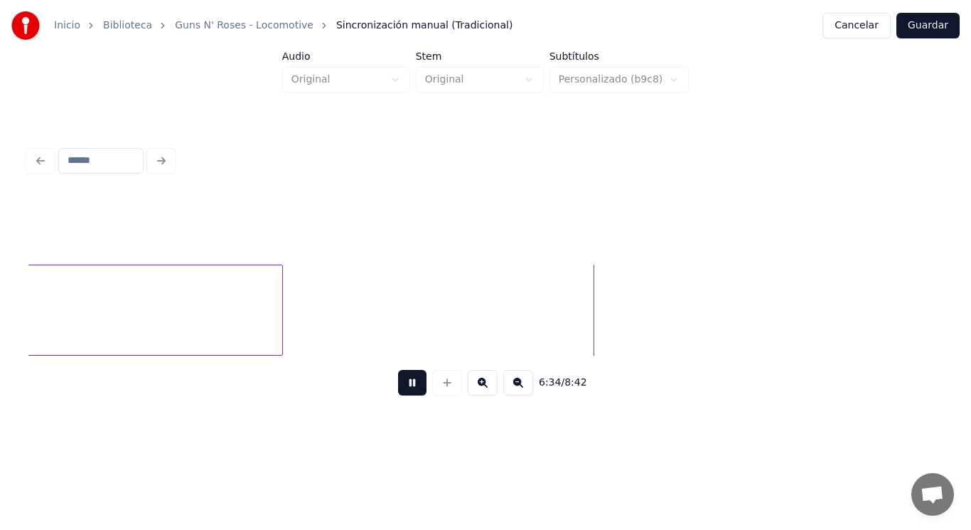
click at [405, 384] on button at bounding box center [412, 383] width 28 height 26
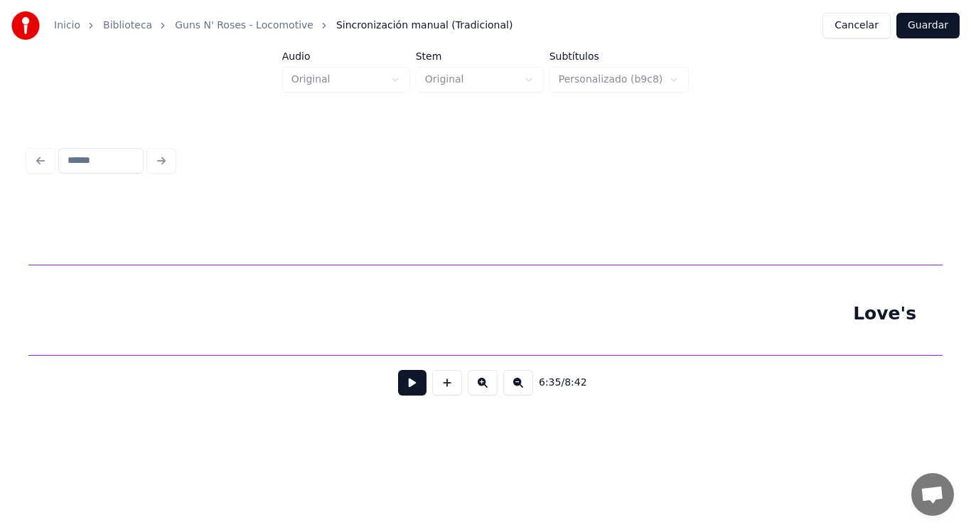
scroll to position [0, 416812]
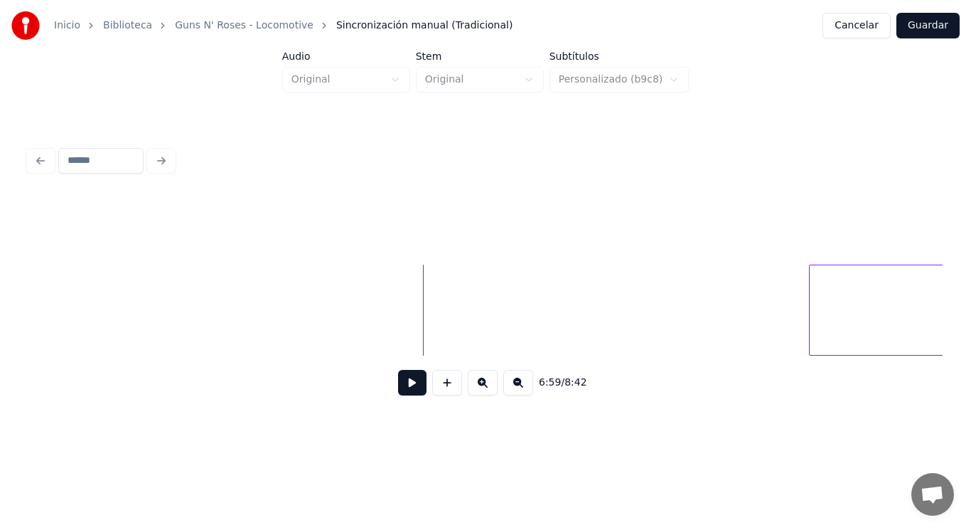
click at [400, 392] on button at bounding box center [412, 383] width 28 height 26
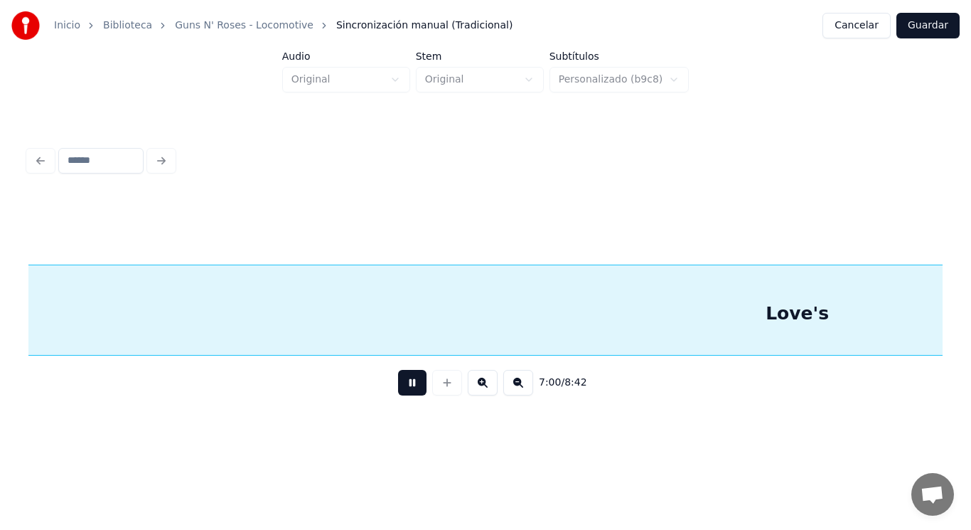
scroll to position [0, 418669]
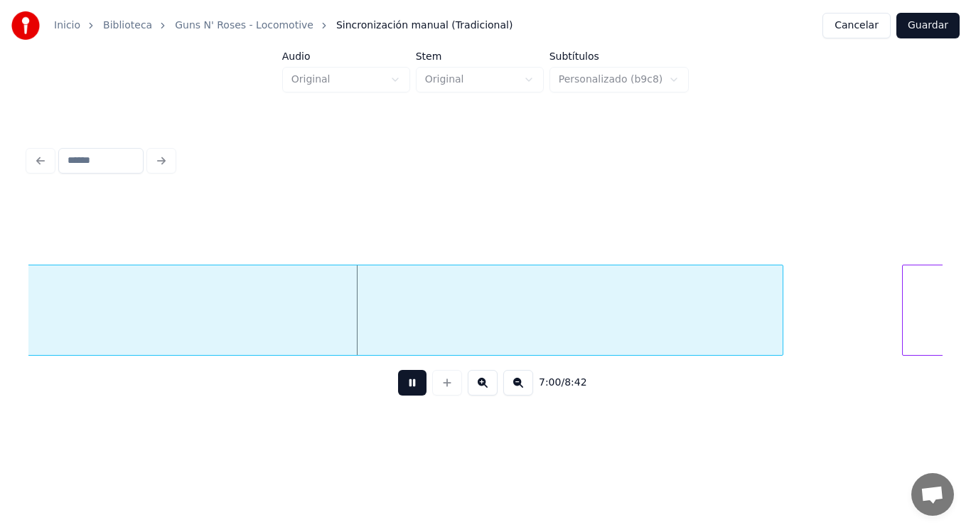
click at [400, 392] on button at bounding box center [412, 383] width 28 height 26
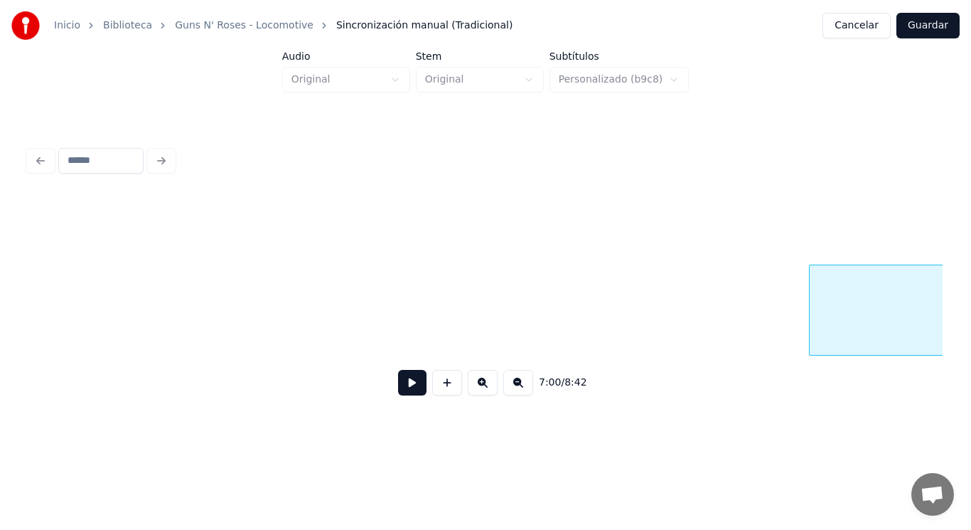
scroll to position [0, 415971]
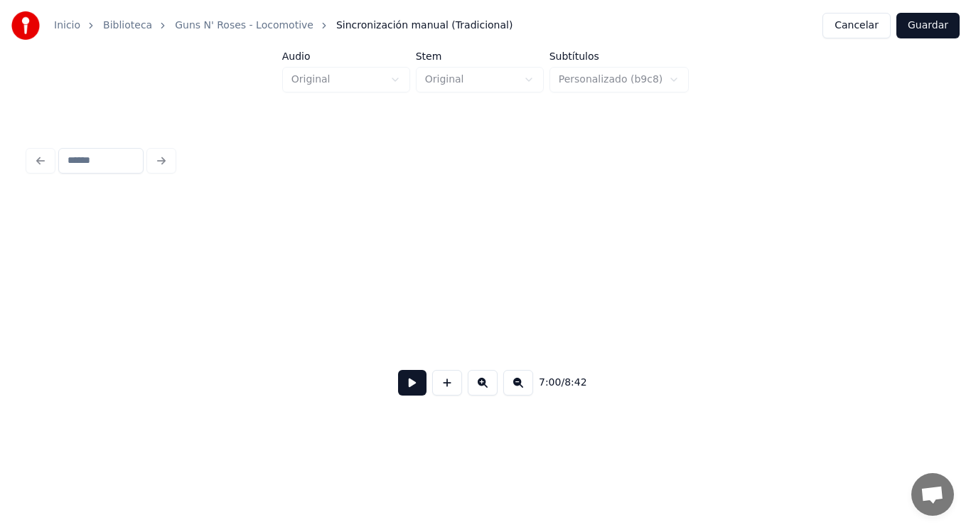
click at [400, 390] on button at bounding box center [412, 383] width 28 height 26
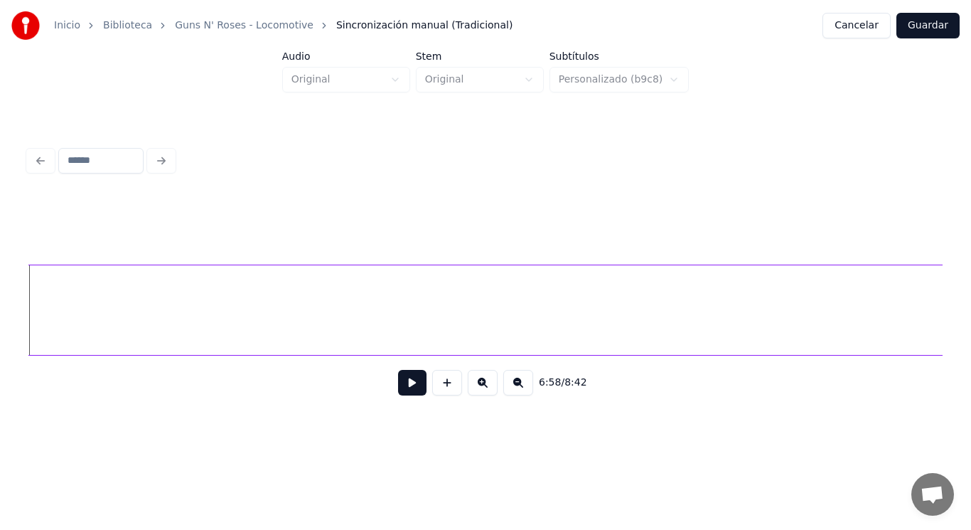
click at [0, 331] on div "Inicio Biblioteca Guns N' Roses - Locomotive Sincronización manual (Tradicional…" at bounding box center [485, 216] width 971 height 433
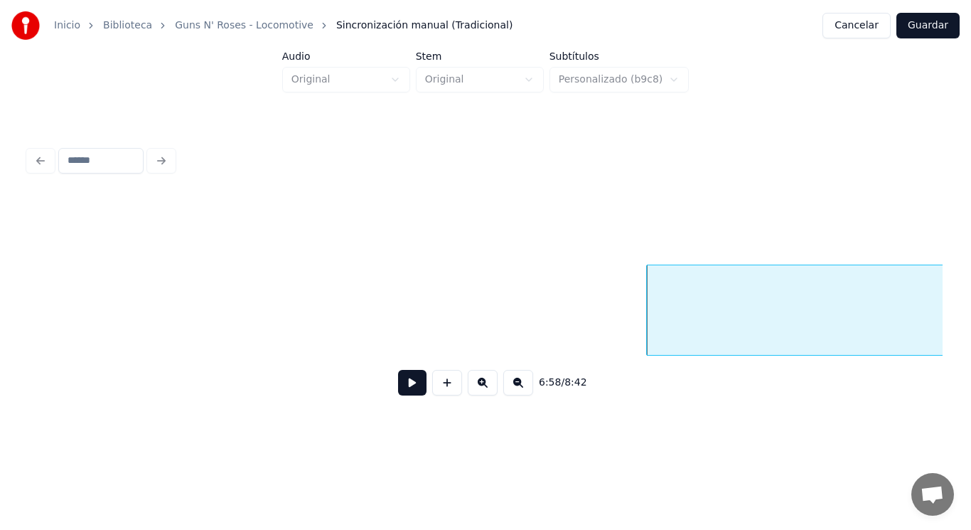
scroll to position [0, 416230]
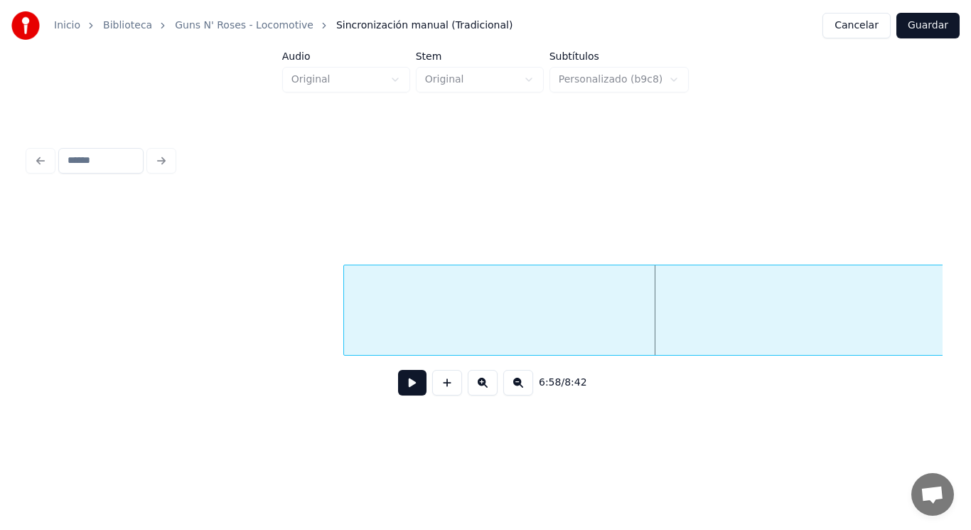
click at [348, 302] on div at bounding box center [346, 310] width 4 height 90
click at [403, 387] on button at bounding box center [412, 383] width 28 height 26
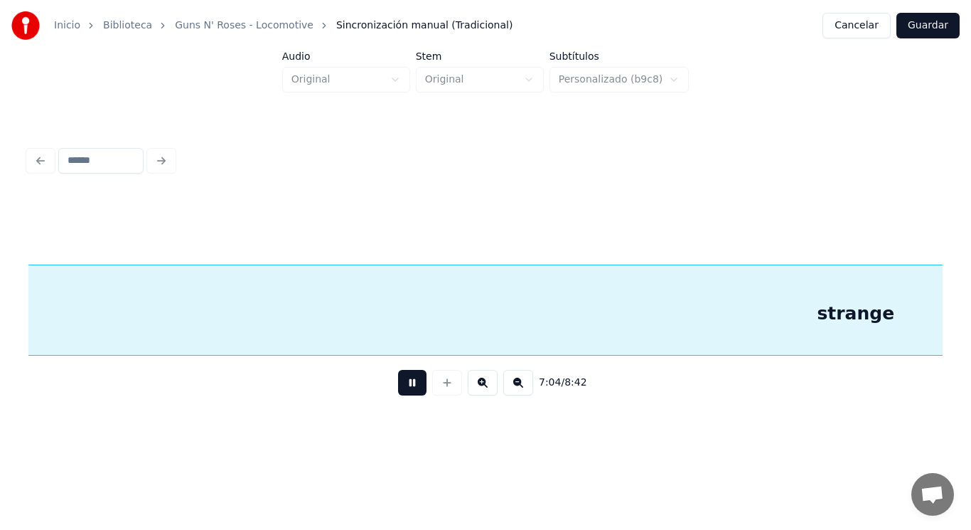
scroll to position [0, 422693]
click at [403, 387] on button at bounding box center [412, 383] width 28 height 26
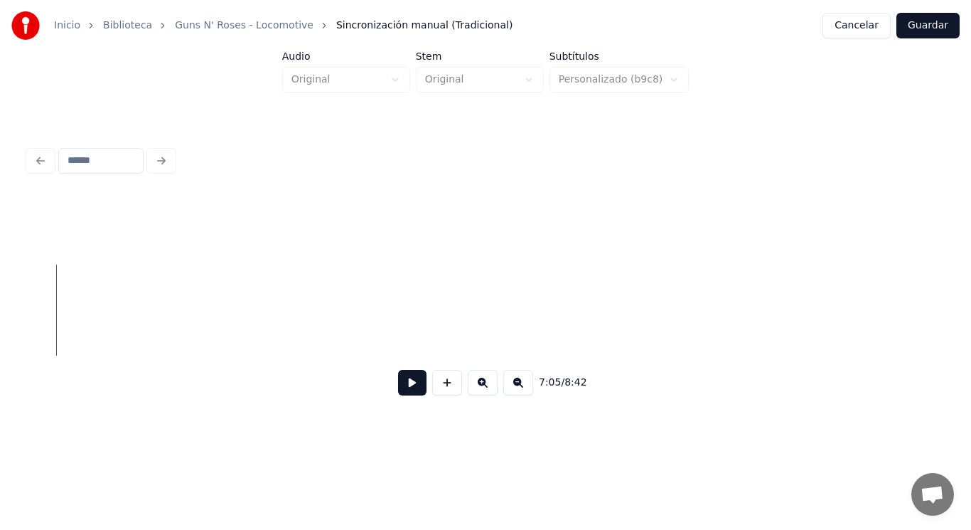
click at [0, 322] on div "Inicio Biblioteca Guns N' Roses - Locomotive Sincronización manual (Tradicional…" at bounding box center [485, 216] width 971 height 433
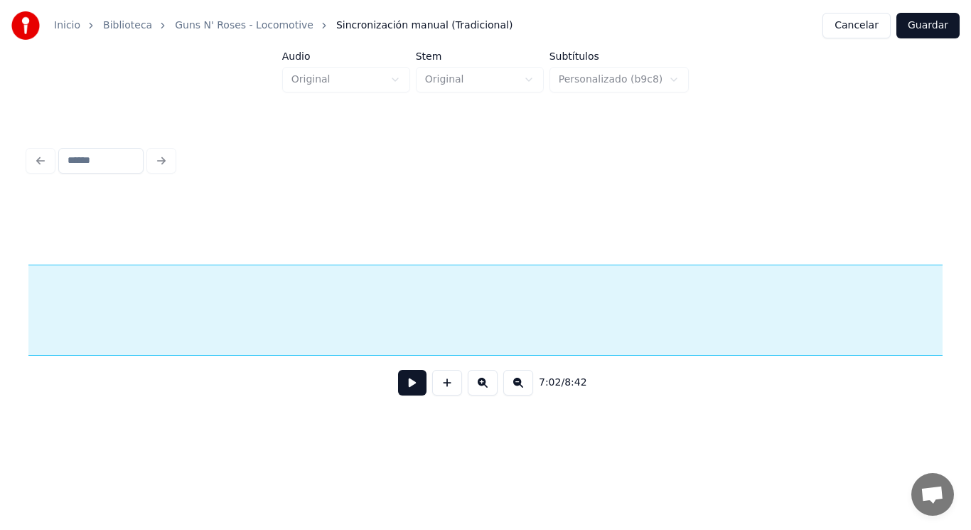
scroll to position [0, 422693]
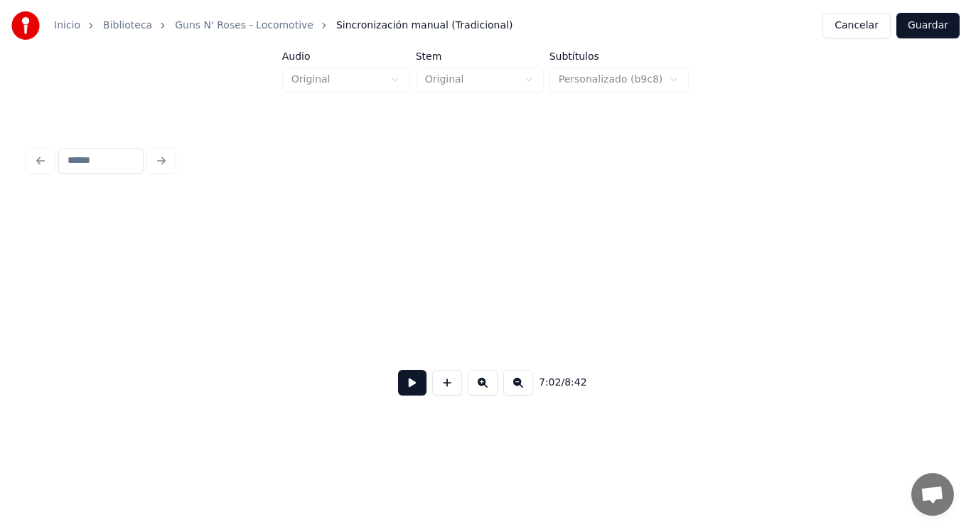
click at [0, 323] on div "Inicio Biblioteca Guns N' Roses - Locomotive Sincronización manual (Tradicional…" at bounding box center [485, 216] width 971 height 433
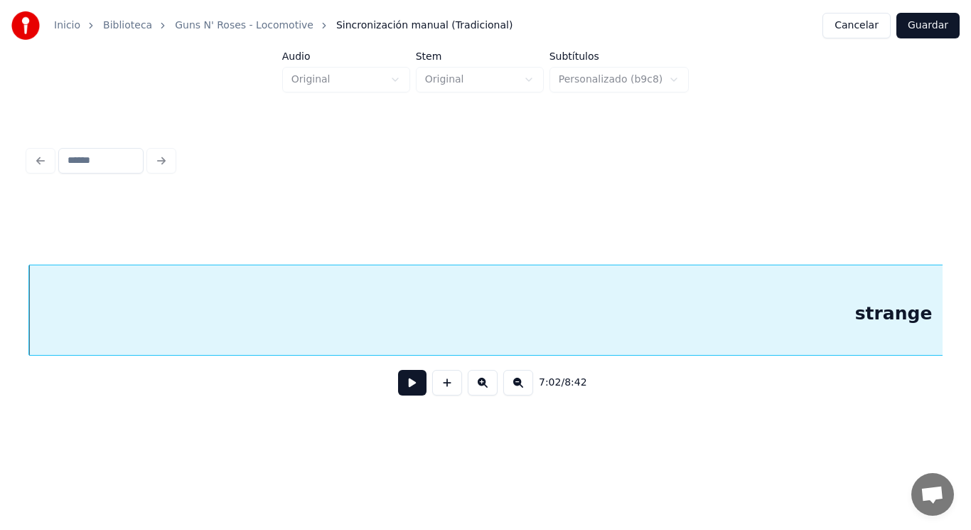
click at [407, 387] on button at bounding box center [412, 383] width 28 height 26
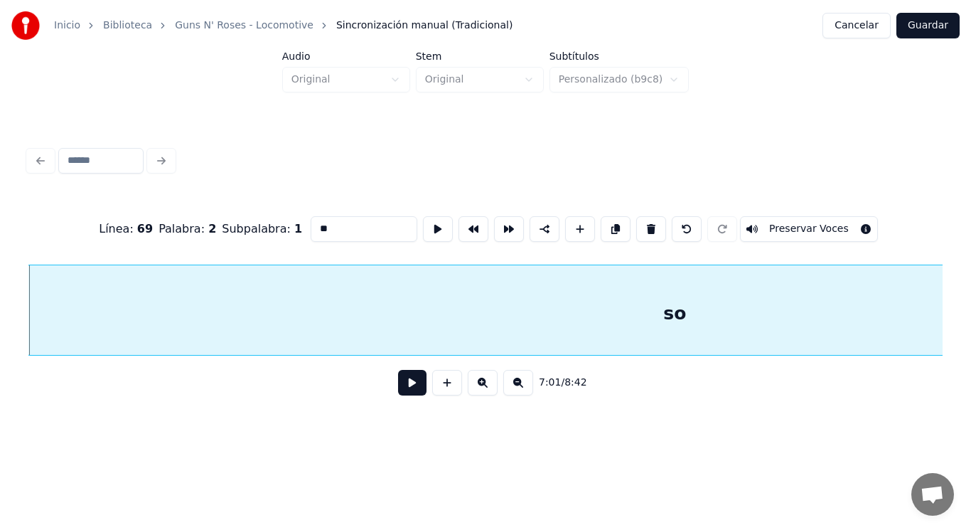
click at [400, 392] on button at bounding box center [412, 383] width 28 height 26
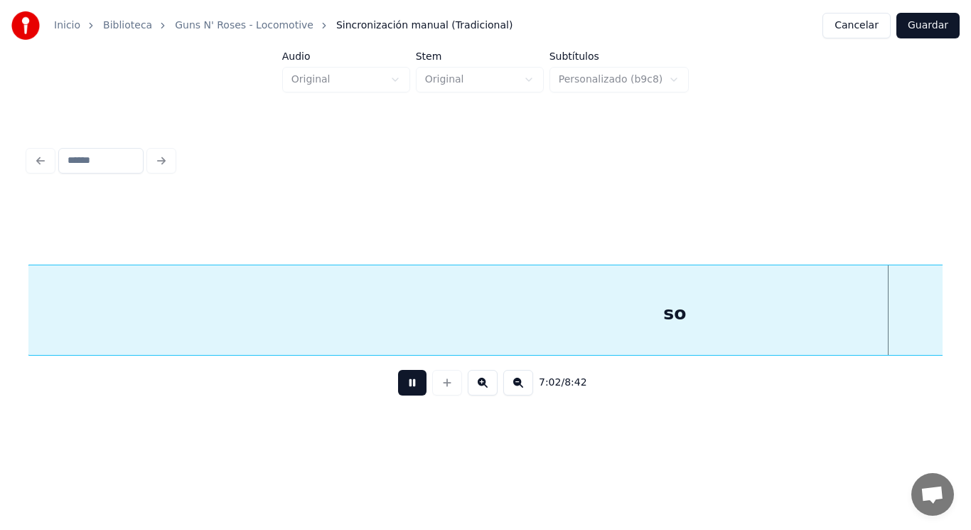
scroll to position [0, 420467]
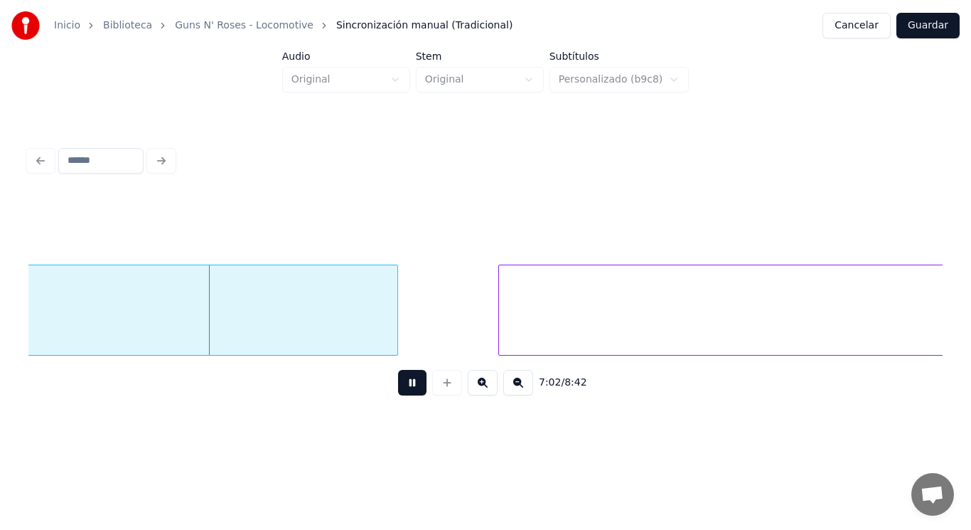
click at [400, 392] on button at bounding box center [412, 383] width 28 height 26
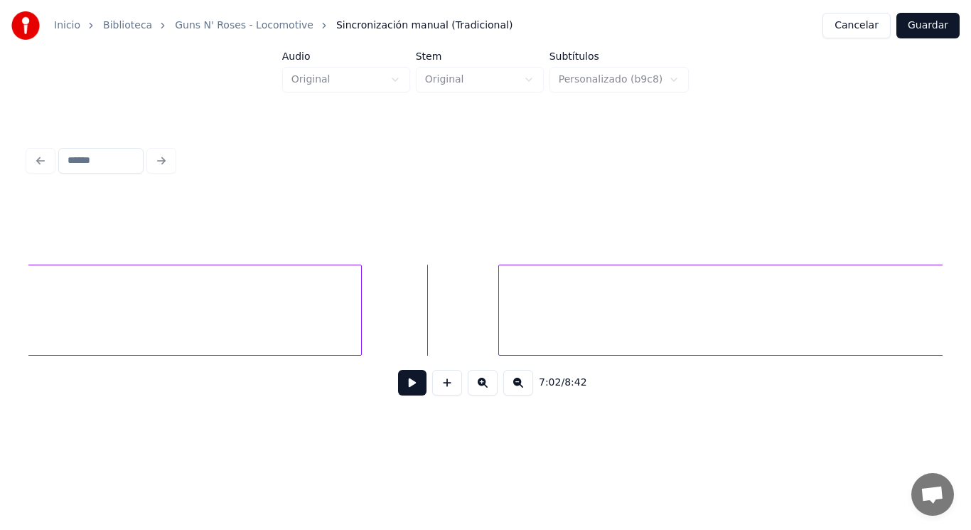
click at [361, 323] on div at bounding box center [359, 310] width 4 height 90
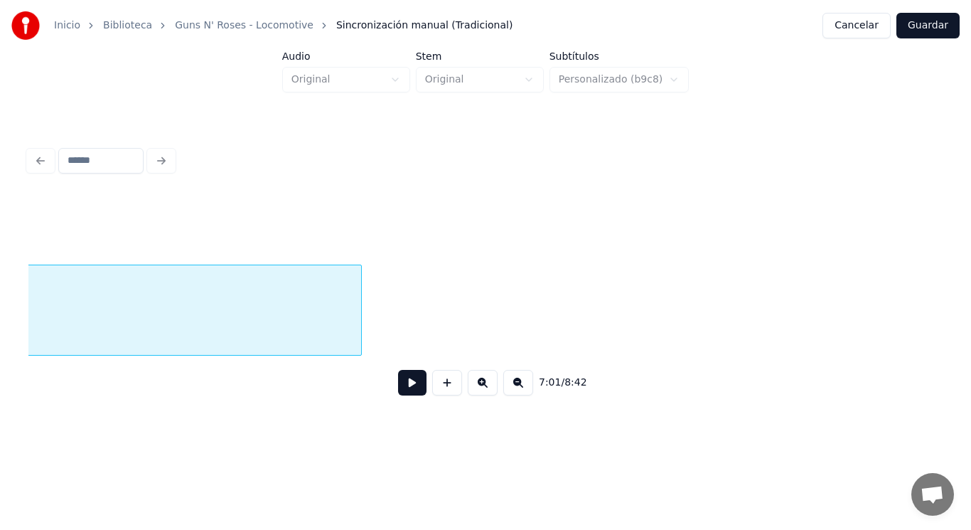
scroll to position [0, 419543]
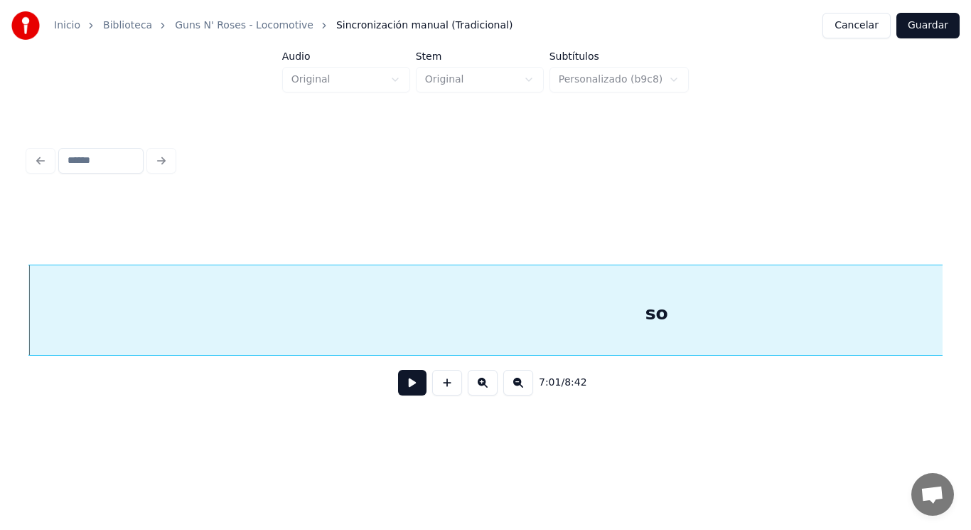
click at [402, 385] on button at bounding box center [412, 383] width 28 height 26
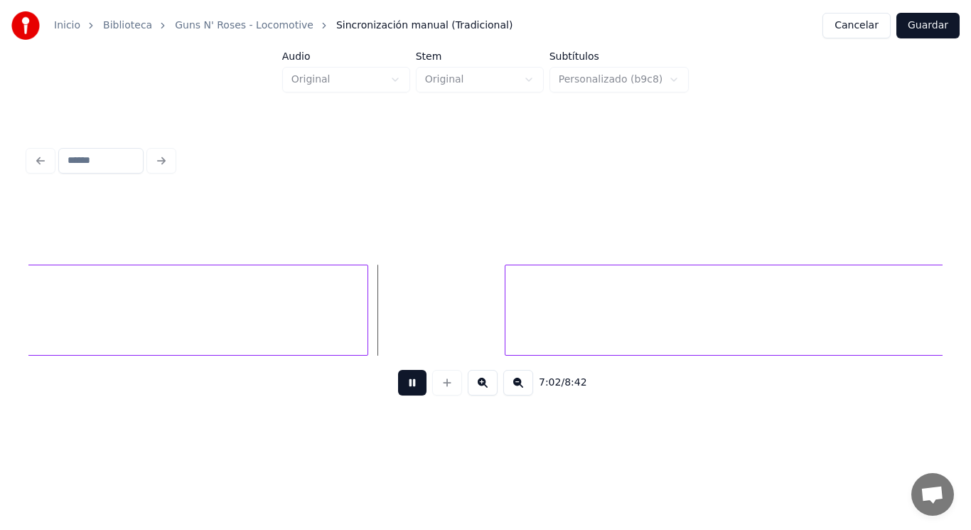
click at [402, 385] on button at bounding box center [412, 383] width 28 height 26
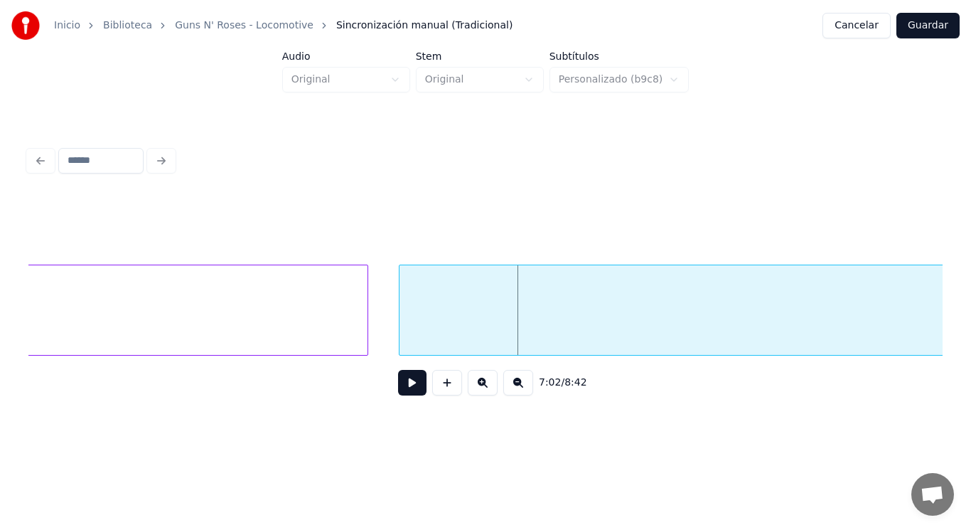
click at [402, 319] on div at bounding box center [402, 310] width 4 height 90
click at [405, 380] on button at bounding box center [412, 383] width 28 height 26
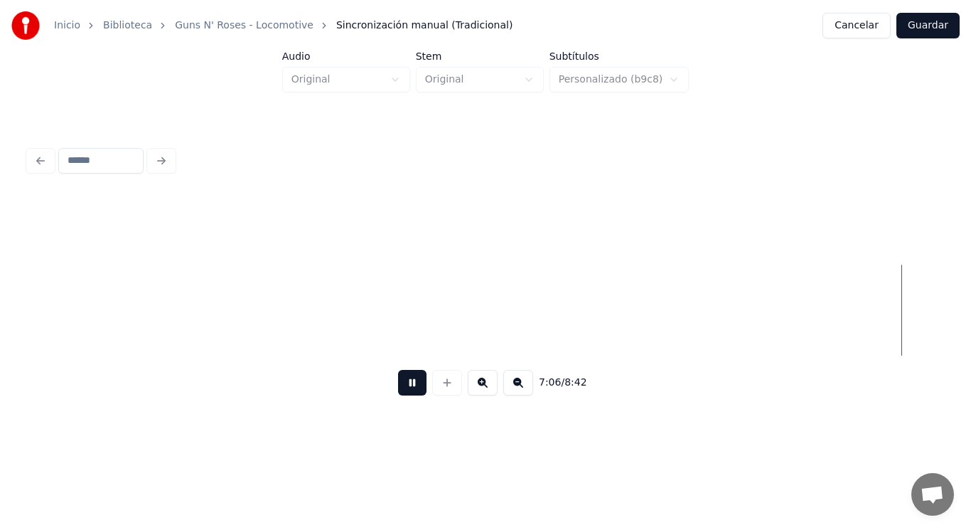
scroll to position [0, 424164]
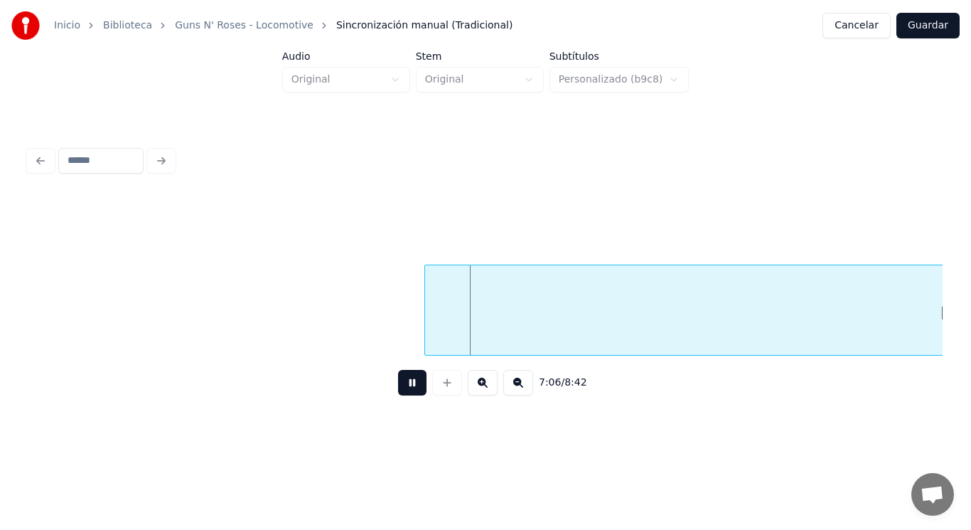
click at [405, 380] on button at bounding box center [412, 383] width 28 height 26
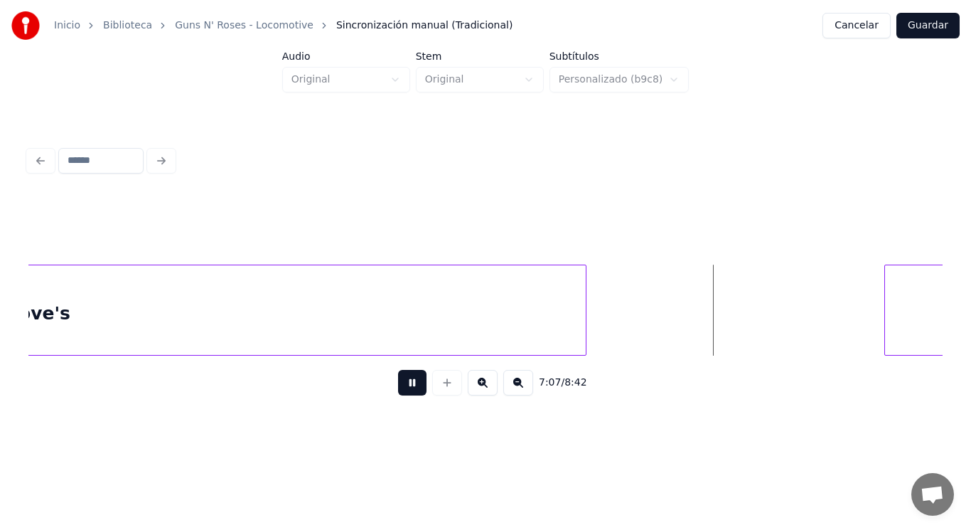
click at [405, 380] on button at bounding box center [412, 383] width 28 height 26
click at [969, 316] on div "Inicio Biblioteca Guns N' Roses - Locomotive Sincronización manual (Tradicional…" at bounding box center [485, 216] width 971 height 433
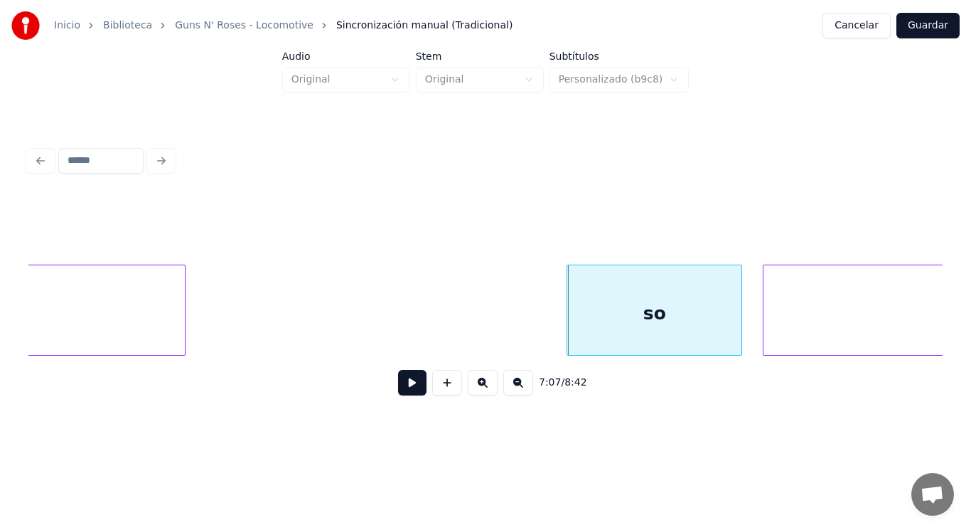
scroll to position [0, 425498]
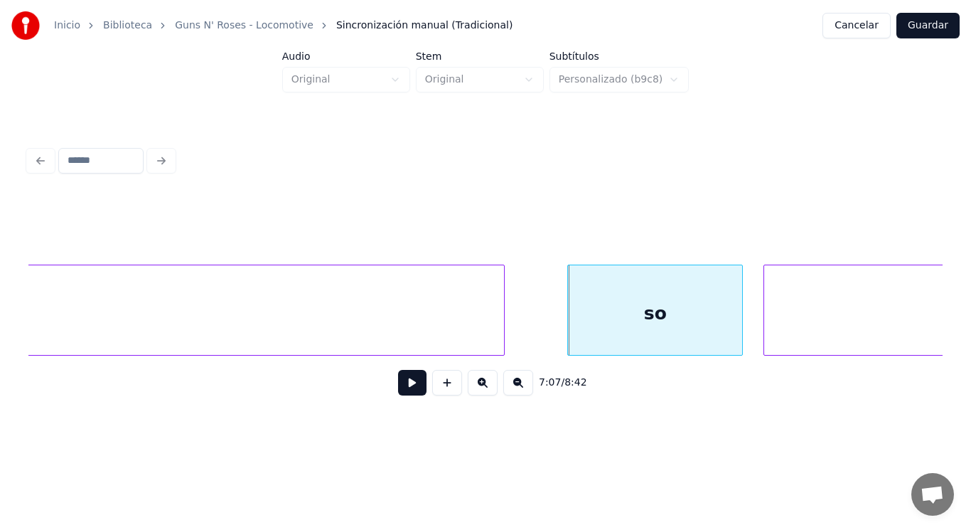
click at [500, 320] on div at bounding box center [502, 310] width 4 height 90
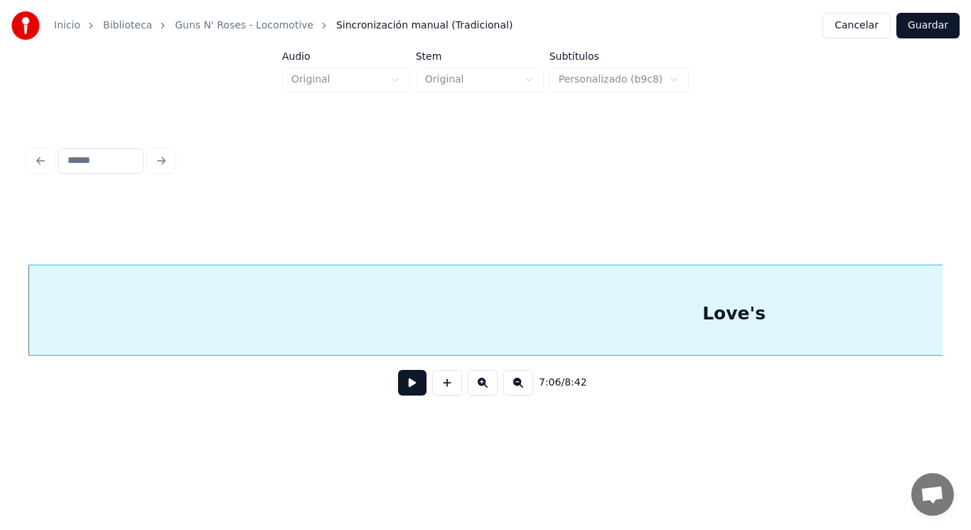
click at [405, 392] on button at bounding box center [412, 383] width 28 height 26
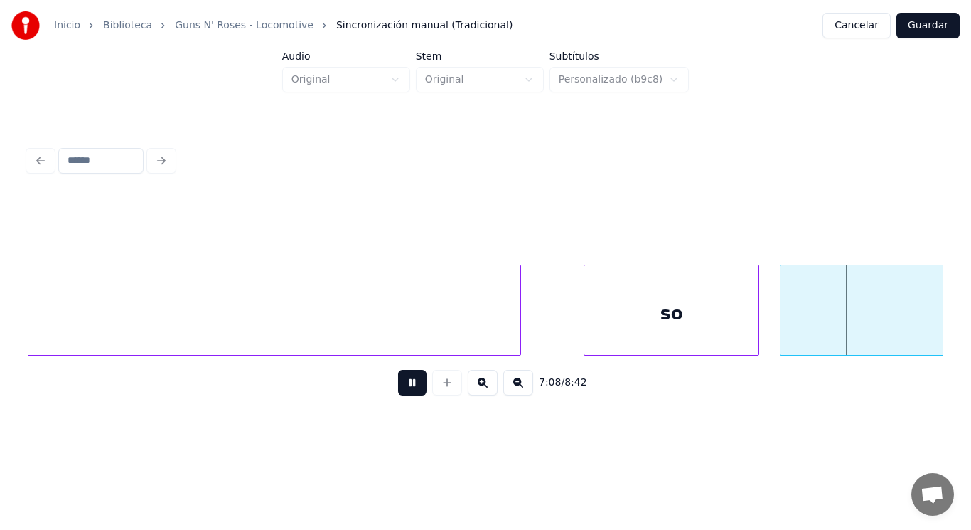
click at [405, 392] on button at bounding box center [412, 383] width 28 height 26
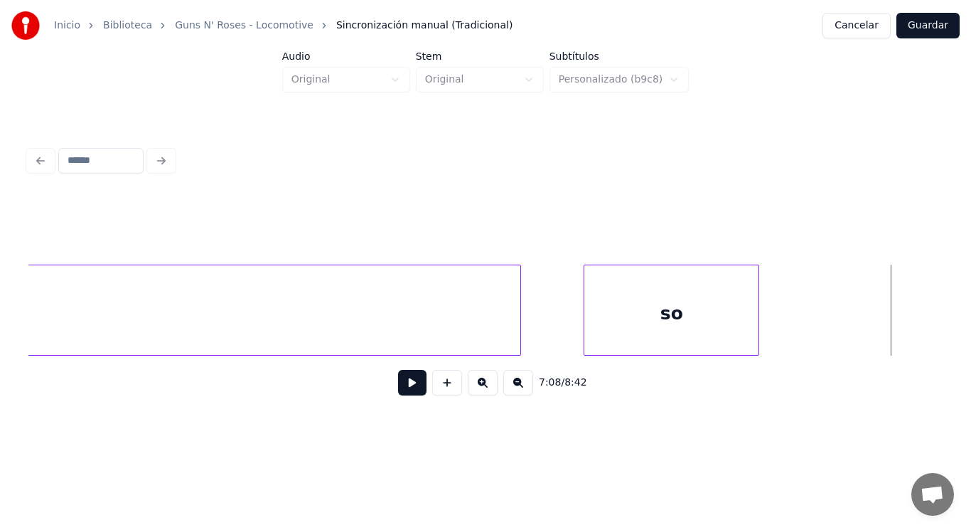
click at [971, 302] on div "Inicio Biblioteca Guns N' Roses - Locomotive Sincronización manual (Tradicional…" at bounding box center [485, 216] width 971 height 433
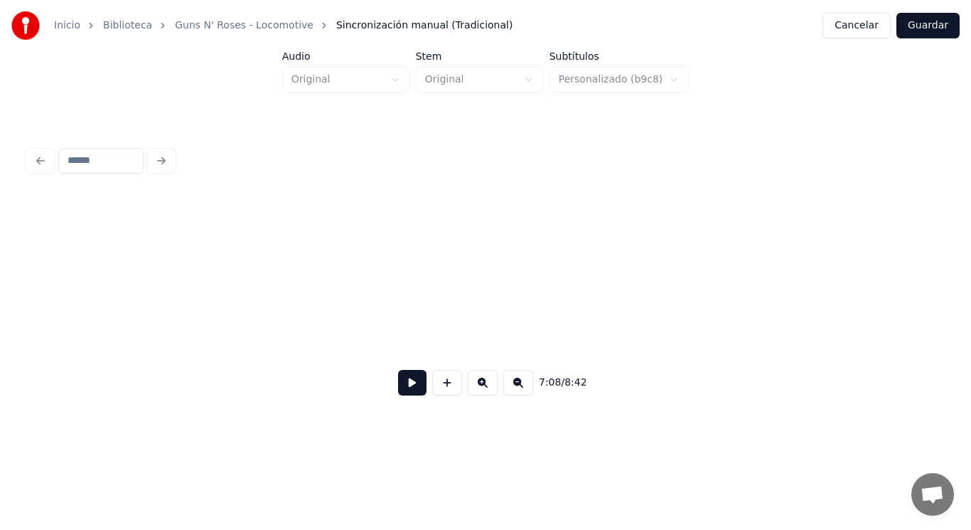
scroll to position [0, 426424]
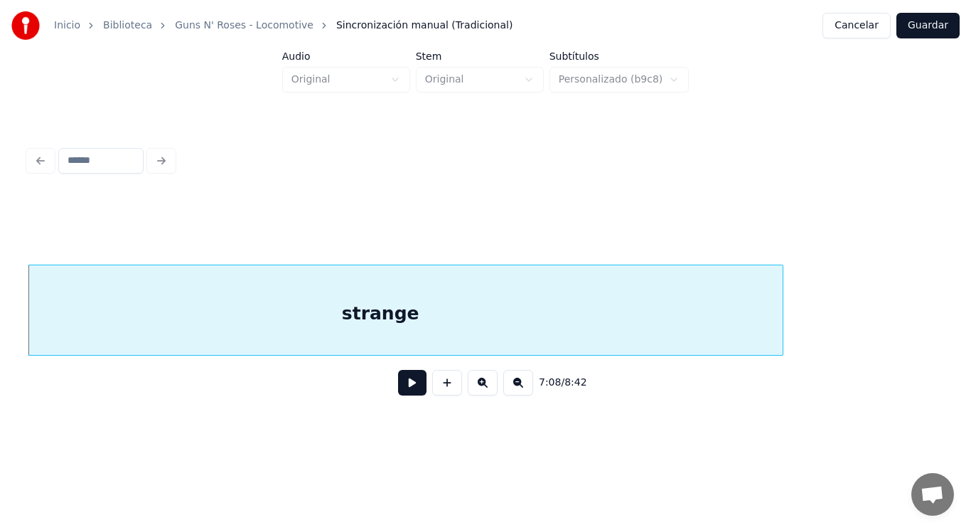
click at [169, 301] on div "strange" at bounding box center [381, 313] width 804 height 97
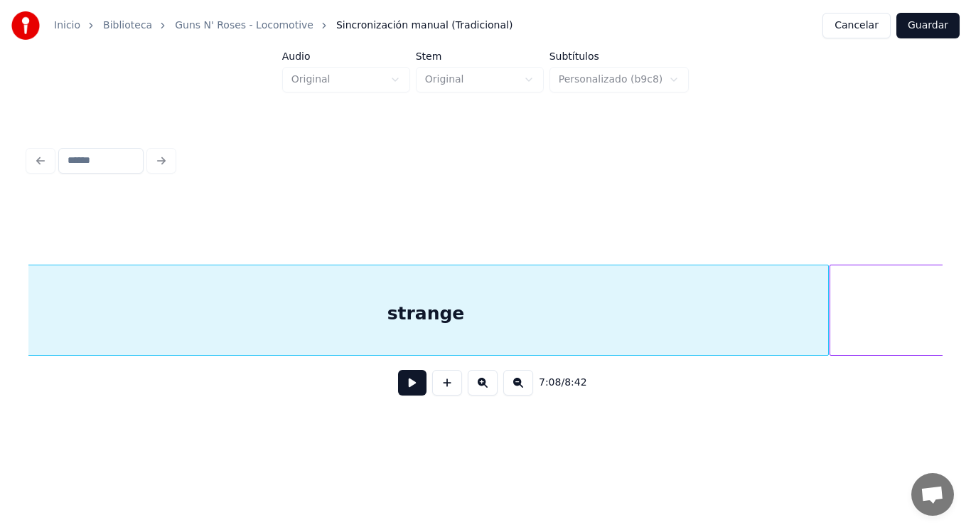
scroll to position [0, 426862]
click at [541, 310] on div "strange" at bounding box center [431, 313] width 803 height 97
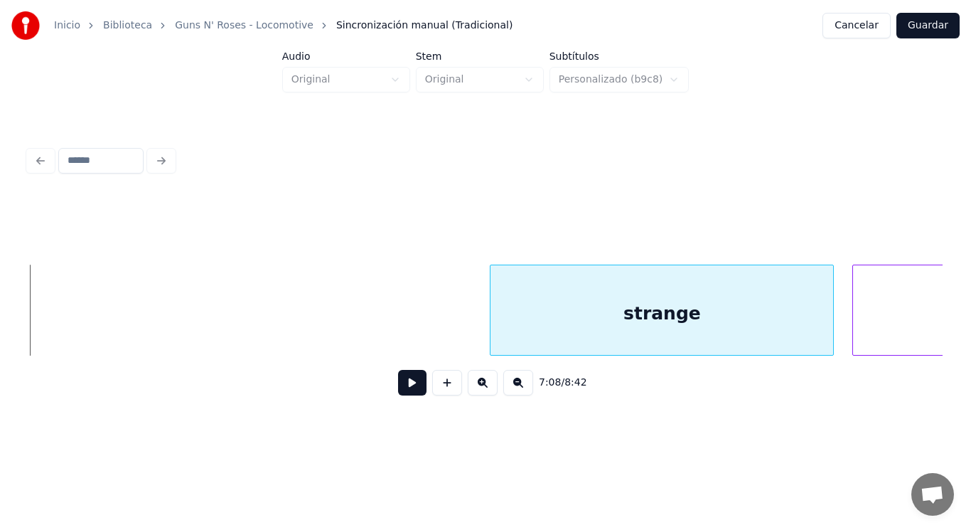
click at [493, 315] on div at bounding box center [493, 310] width 4 height 90
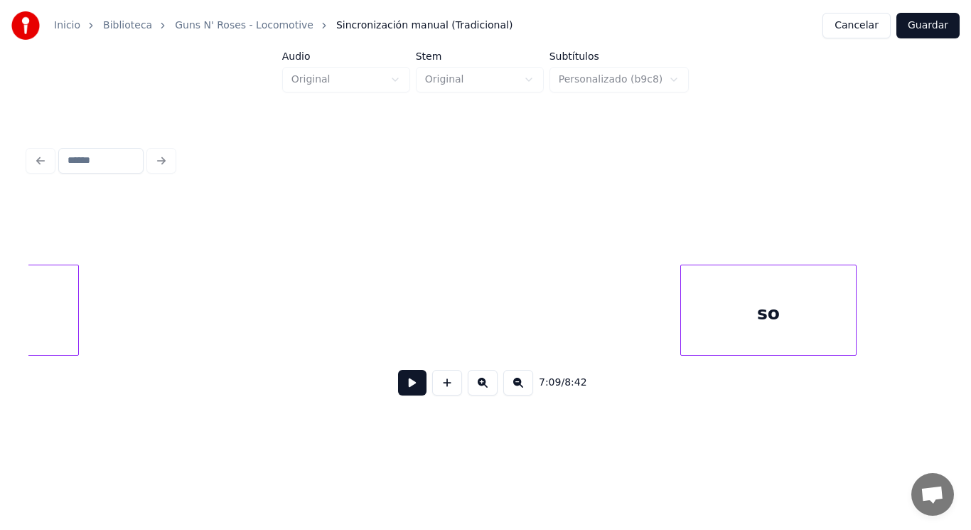
scroll to position [0, 426008]
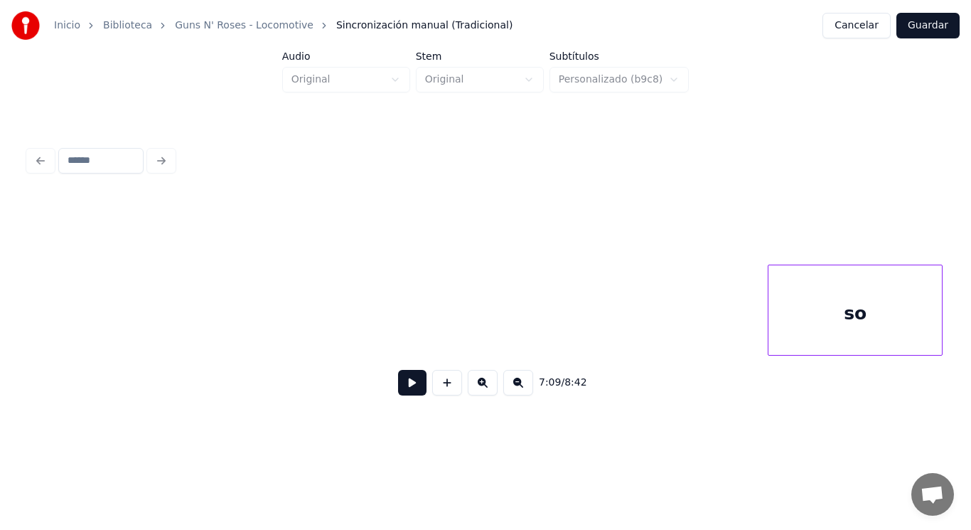
click at [865, 316] on div "so" at bounding box center [855, 313] width 173 height 97
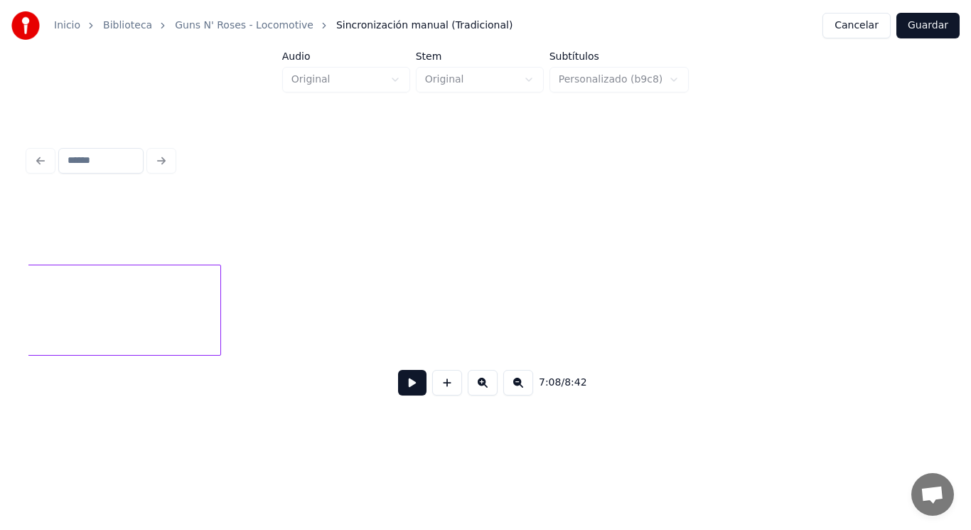
scroll to position [0, 425780]
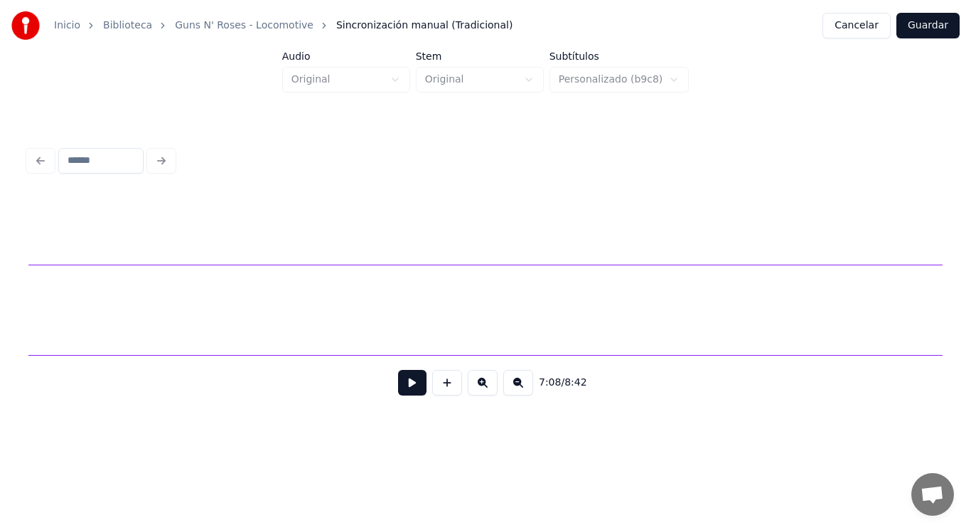
click at [967, 326] on div "Inicio Biblioteca Guns N' Roses - Locomotive Sincronización manual (Tradicional…" at bounding box center [485, 216] width 971 height 433
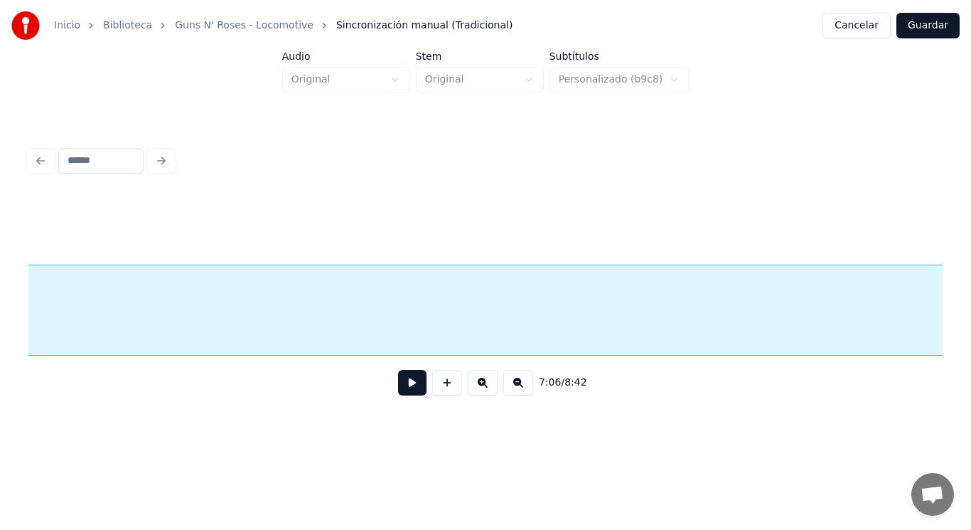
scroll to position [0, 424561]
click at [410, 389] on button at bounding box center [412, 383] width 28 height 26
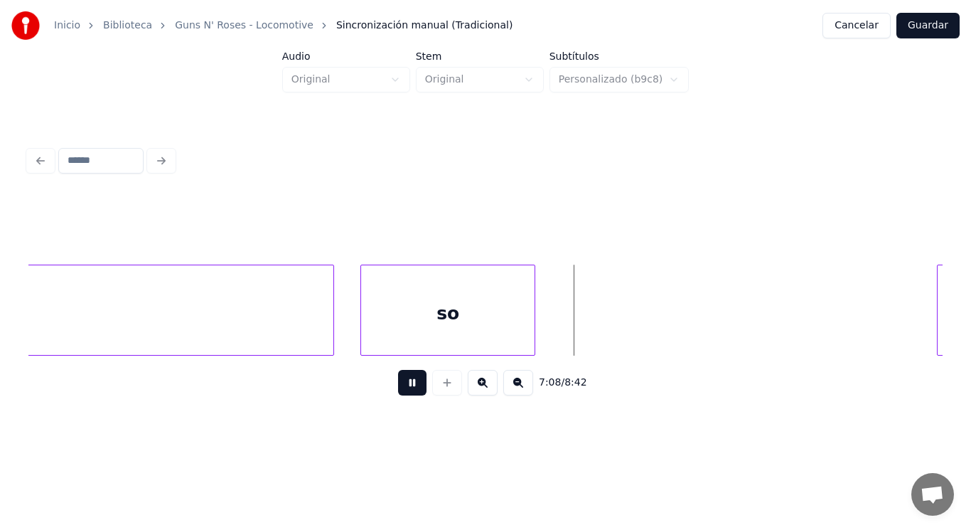
click at [410, 389] on button at bounding box center [412, 383] width 28 height 26
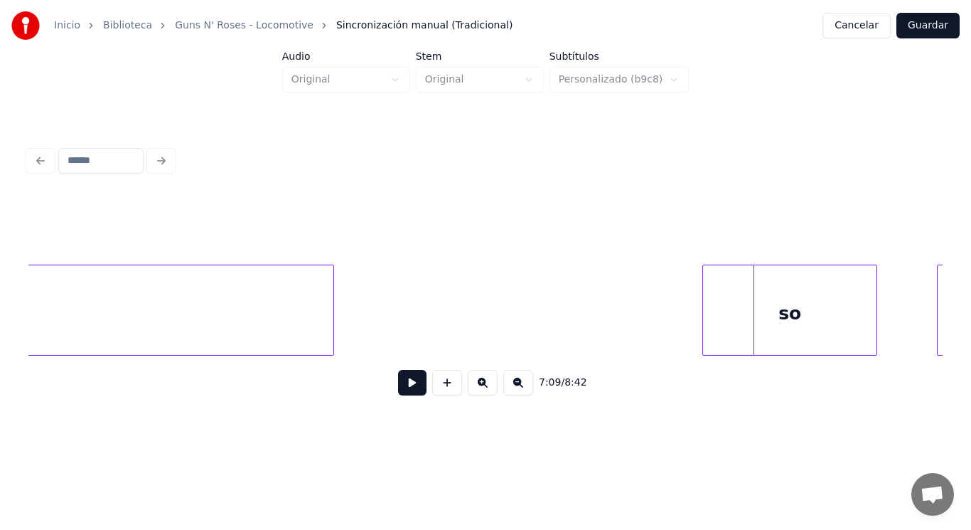
click at [728, 308] on div "so" at bounding box center [789, 313] width 173 height 97
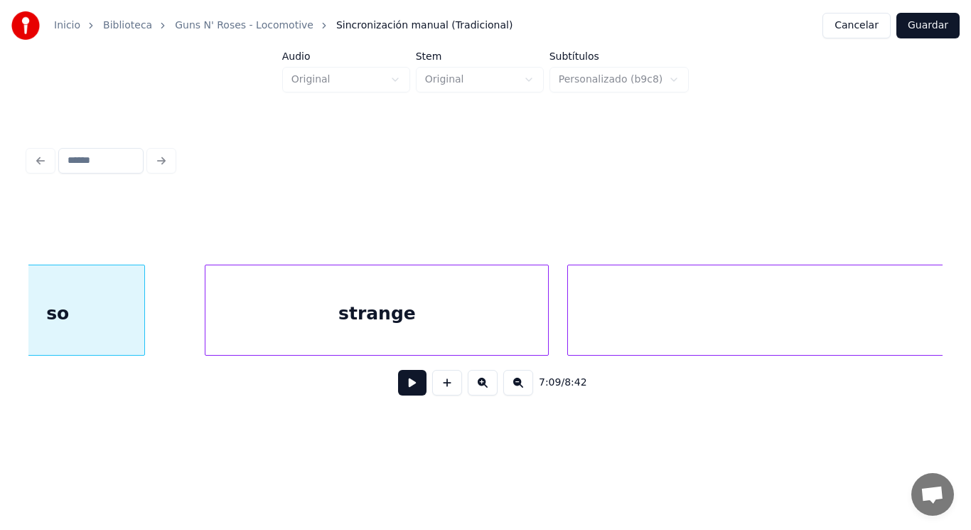
scroll to position [0, 427155]
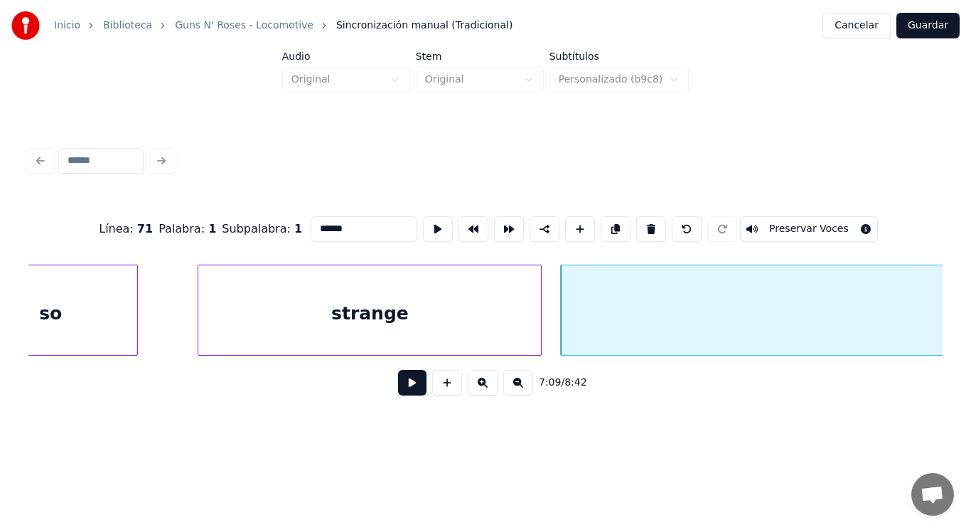
click at [653, 230] on button at bounding box center [651, 229] width 30 height 26
type input "**"
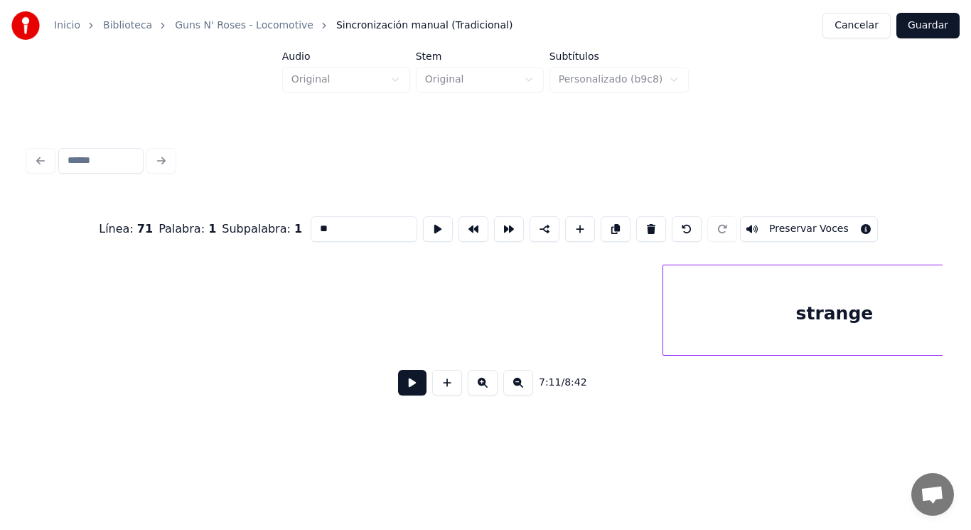
scroll to position [0, 427379]
click at [848, 317] on div "strange" at bounding box center [771, 313] width 343 height 97
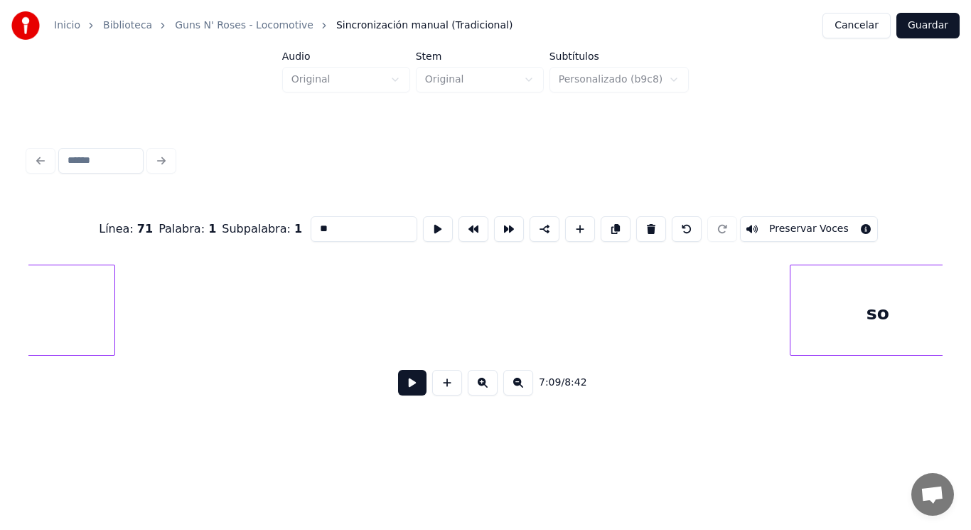
scroll to position [0, 426657]
click at [971, 299] on div "Inicio Biblioteca Guns N' Roses - Locomotive Sincronización manual (Tradicional…" at bounding box center [485, 216] width 971 height 433
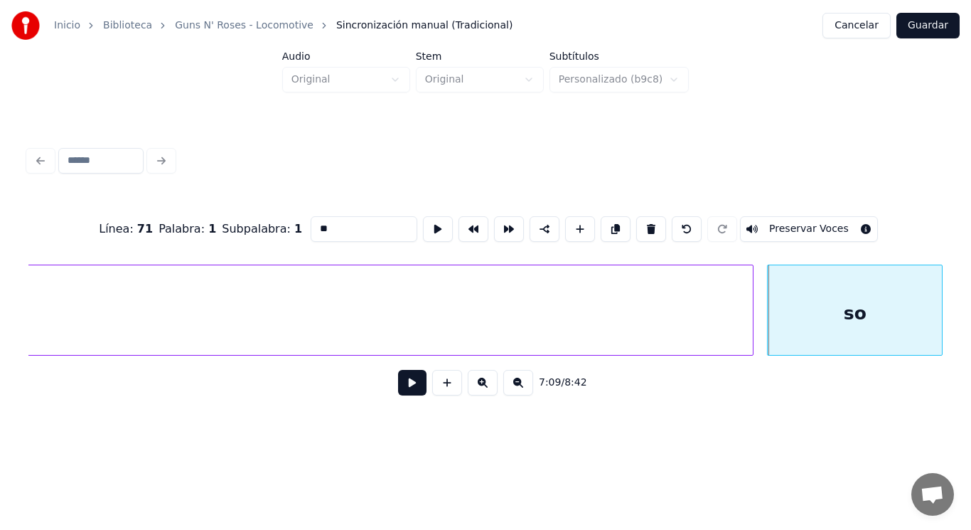
click at [753, 304] on div at bounding box center [751, 310] width 4 height 90
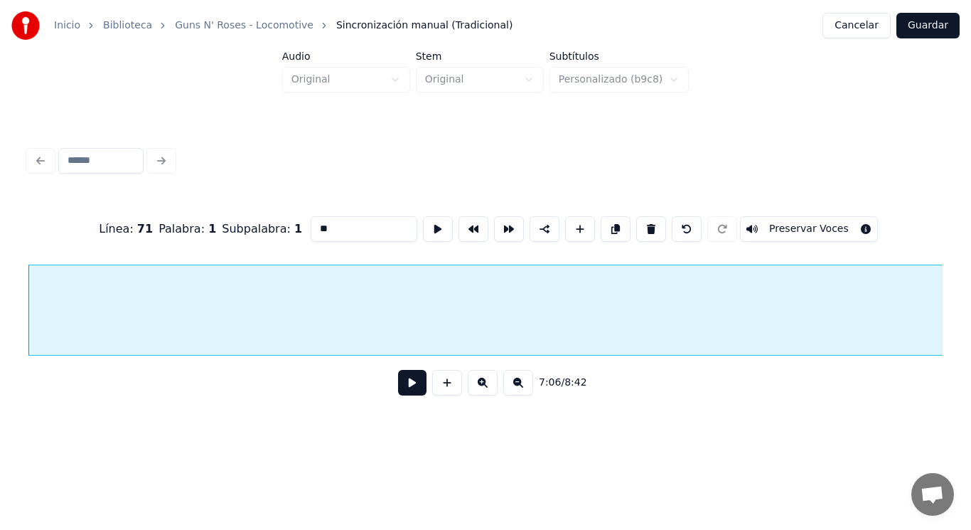
click at [400, 393] on button at bounding box center [412, 383] width 28 height 26
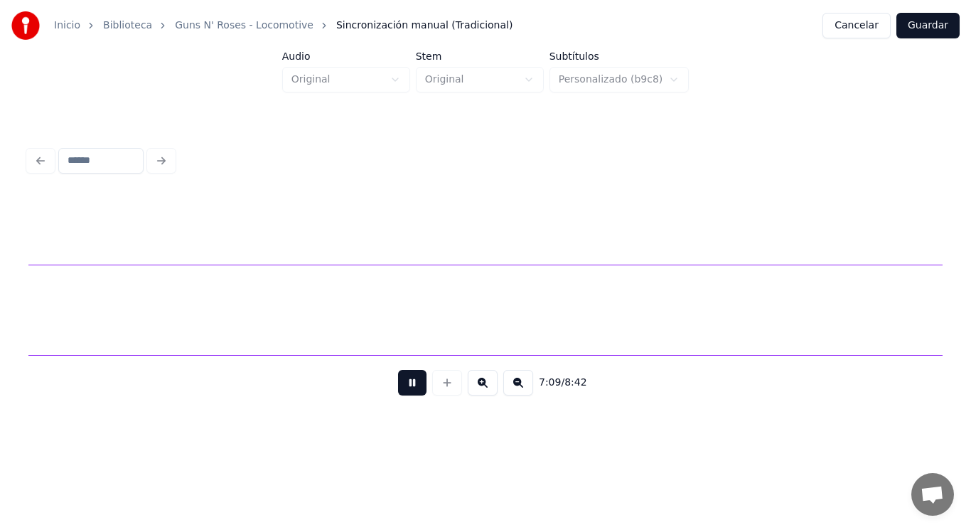
scroll to position [0, 427344]
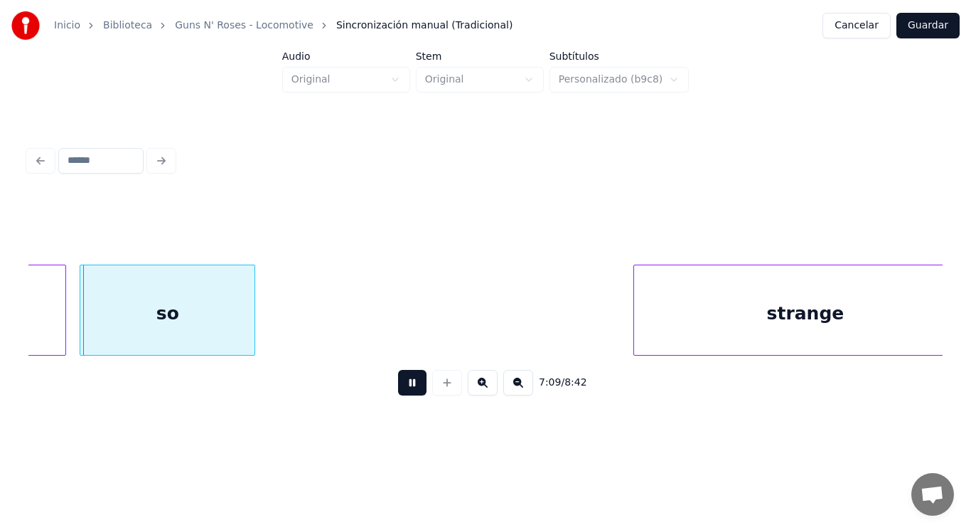
click at [400, 393] on button at bounding box center [412, 383] width 28 height 26
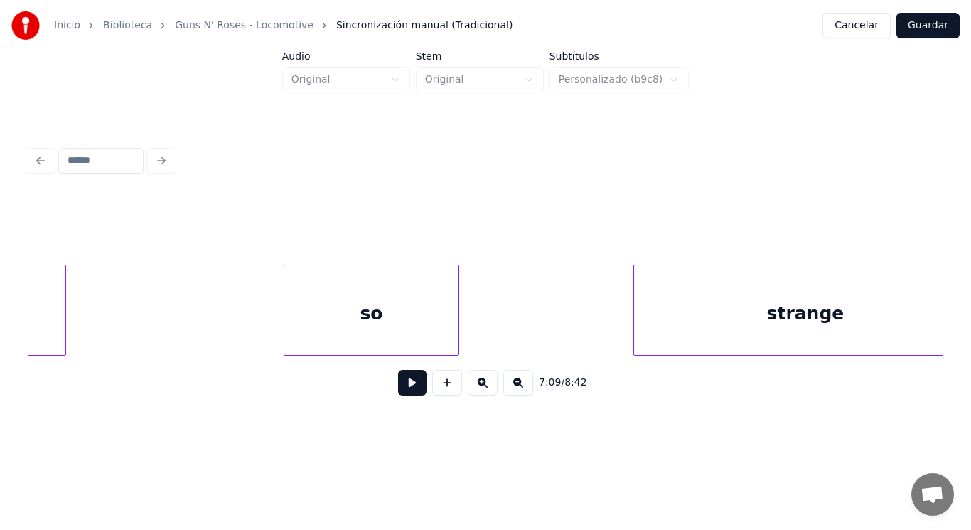
click at [359, 298] on div "so" at bounding box center [371, 313] width 174 height 97
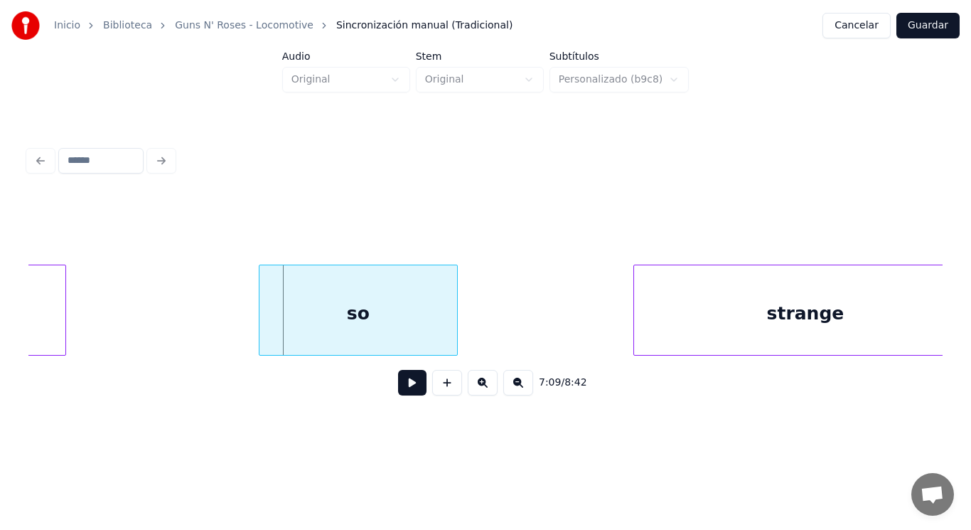
click at [262, 313] on div at bounding box center [262, 310] width 4 height 90
click at [398, 393] on button at bounding box center [412, 383] width 28 height 26
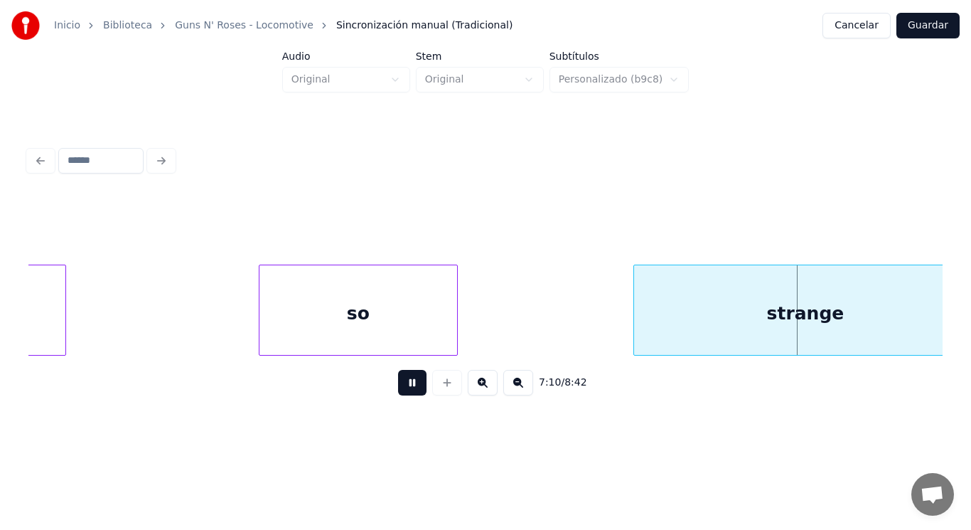
click at [398, 393] on button at bounding box center [412, 383] width 28 height 26
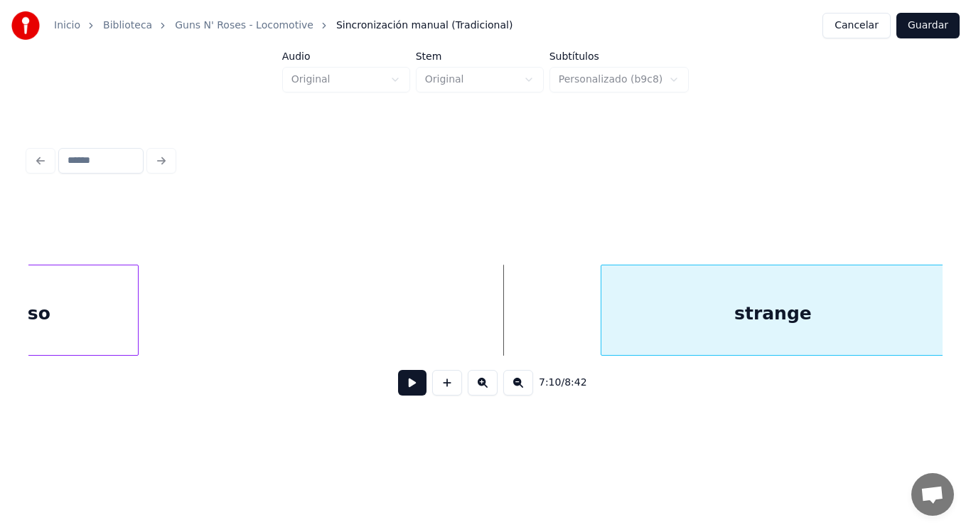
scroll to position [0, 427706]
click at [971, 299] on div "Inicio Biblioteca Guns N' Roses - Locomotive Sincronización manual (Tradicional…" at bounding box center [485, 216] width 971 height 433
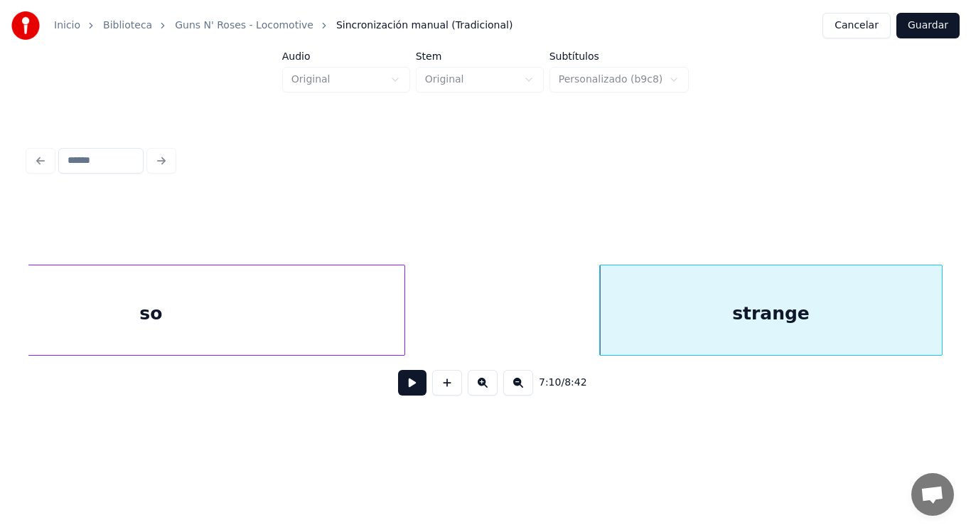
click at [405, 296] on div at bounding box center [402, 310] width 4 height 90
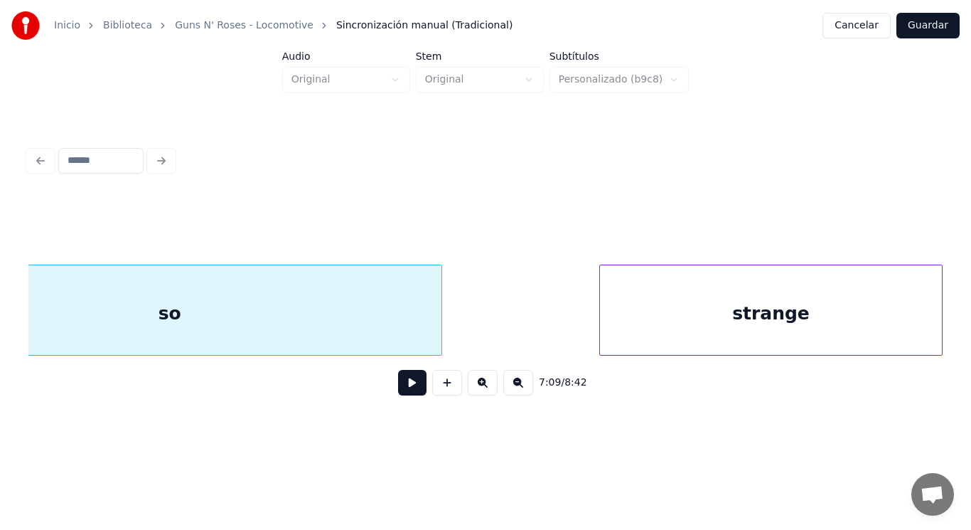
scroll to position [0, 427576]
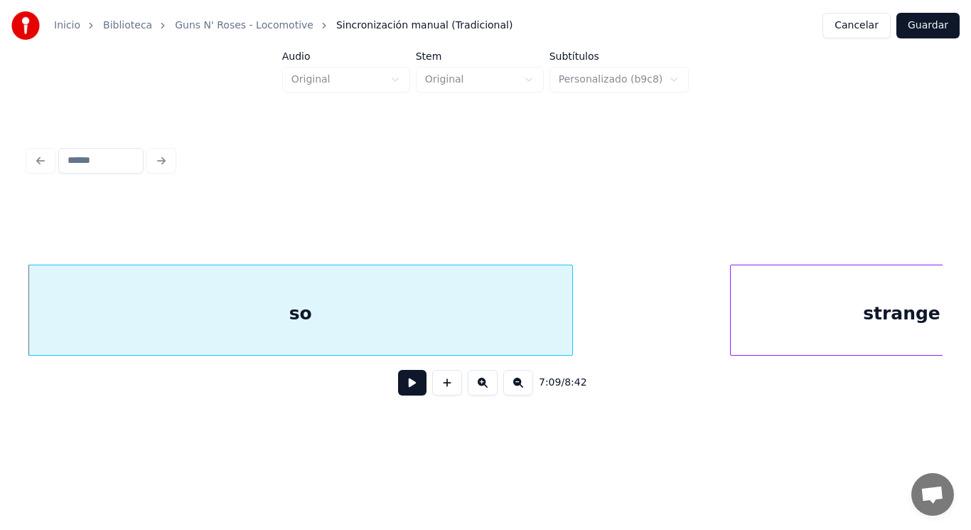
click at [407, 383] on button at bounding box center [412, 383] width 28 height 26
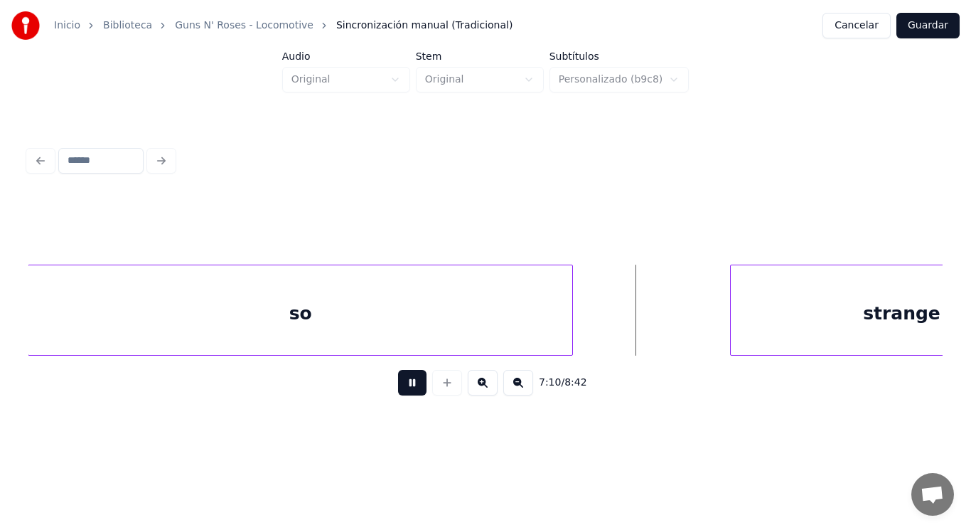
click at [407, 383] on button at bounding box center [412, 383] width 28 height 26
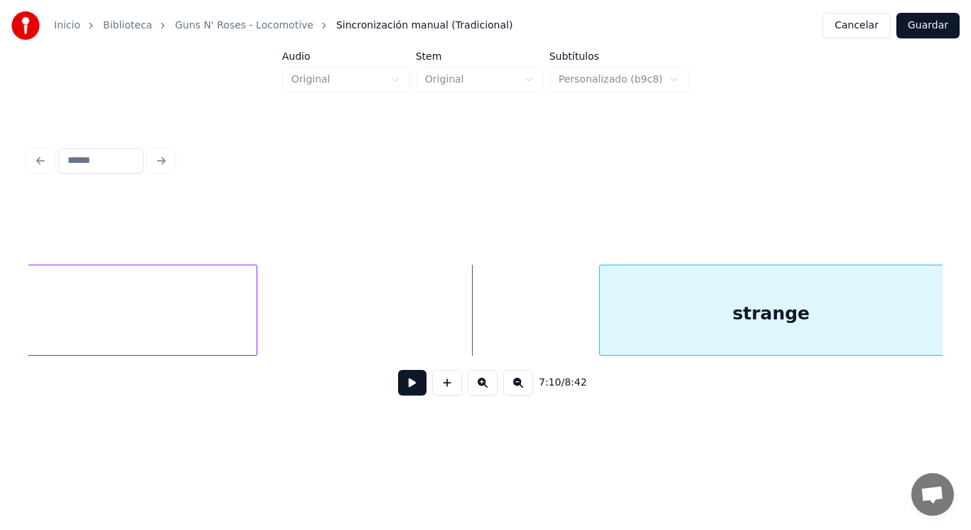
scroll to position [0, 427928]
click at [971, 291] on div "Inicio Biblioteca Guns N' Roses - Locomotive Sincronización manual (Tradicional…" at bounding box center [485, 216] width 971 height 433
click at [464, 315] on div at bounding box center [463, 310] width 4 height 90
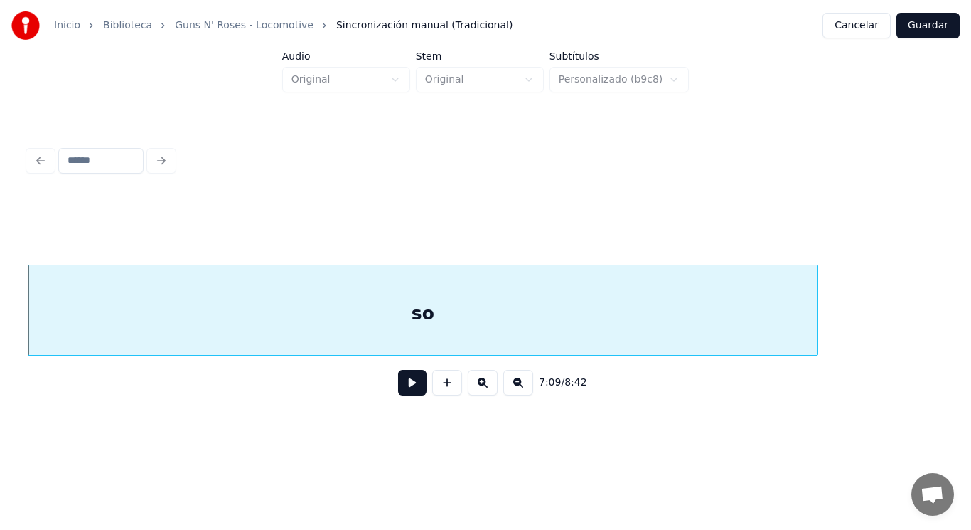
click at [407, 385] on button at bounding box center [412, 383] width 28 height 26
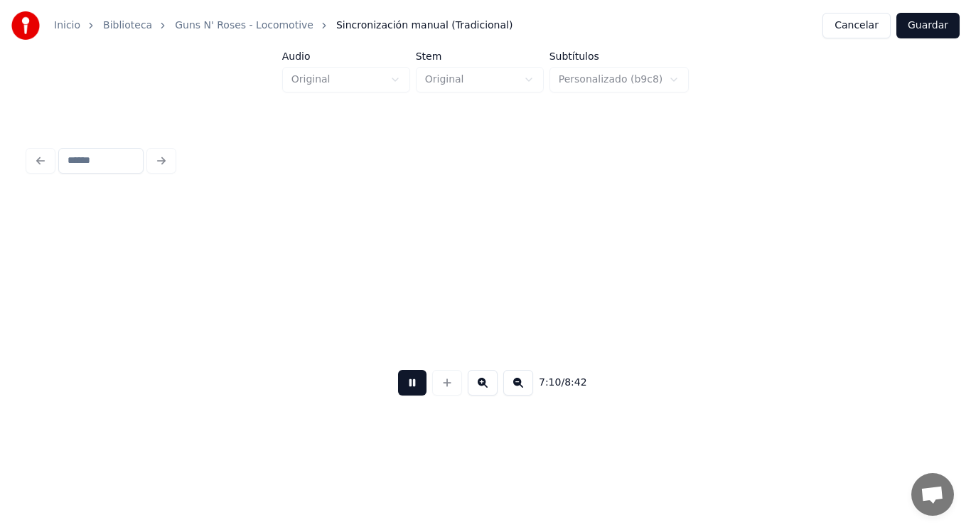
click at [407, 385] on button at bounding box center [412, 383] width 28 height 26
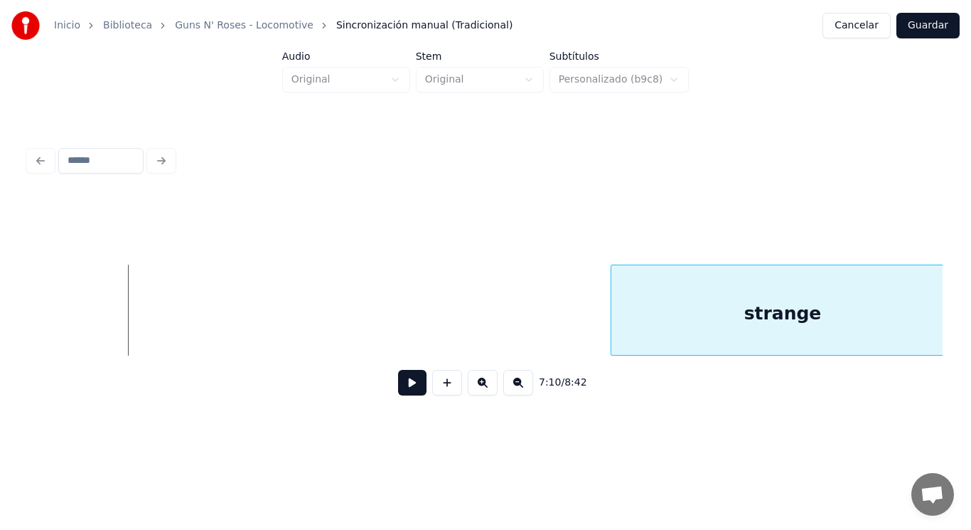
scroll to position [0, 428514]
click at [690, 299] on div "strange" at bounding box center [771, 313] width 343 height 97
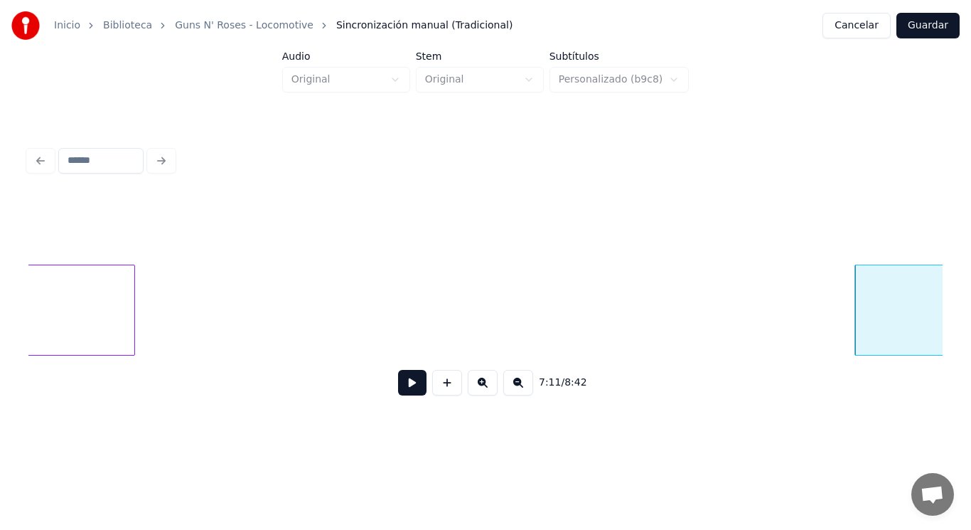
scroll to position [0, 428173]
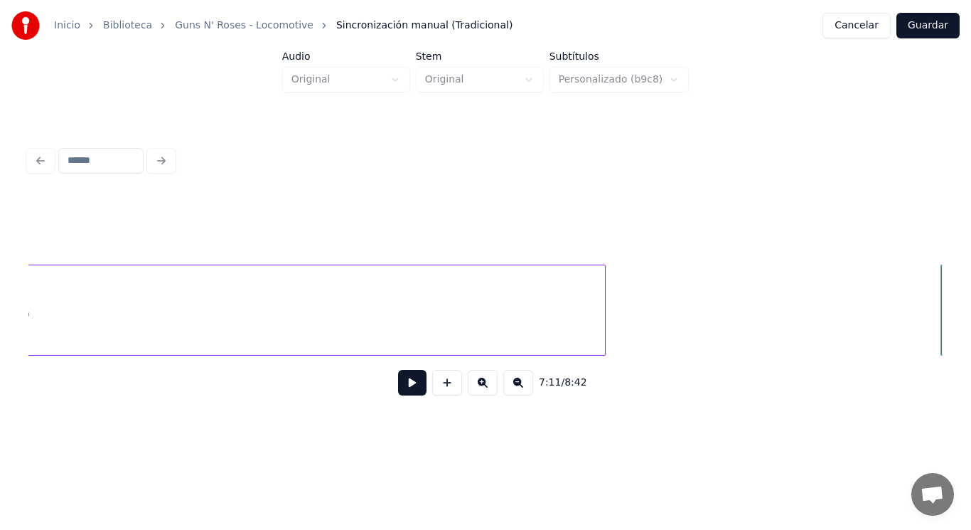
click at [605, 297] on div at bounding box center [603, 310] width 4 height 90
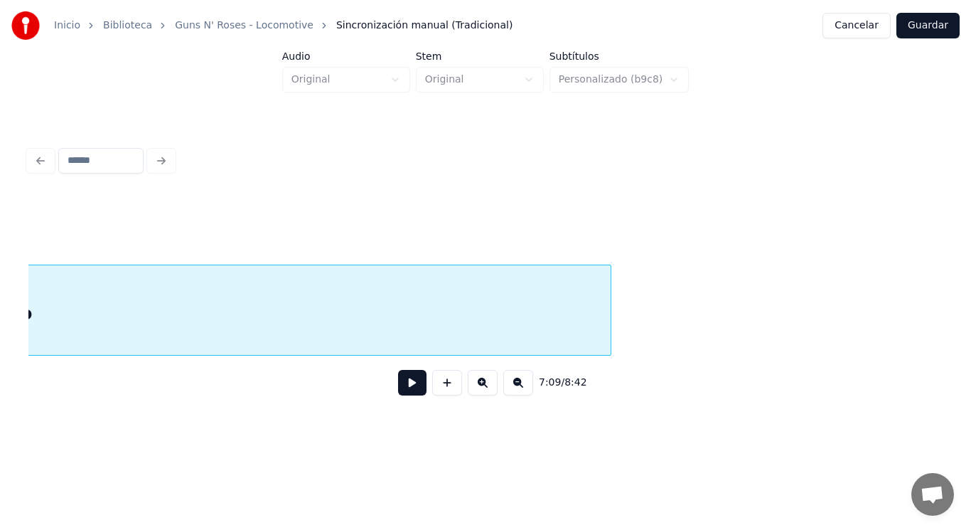
scroll to position [0, 427576]
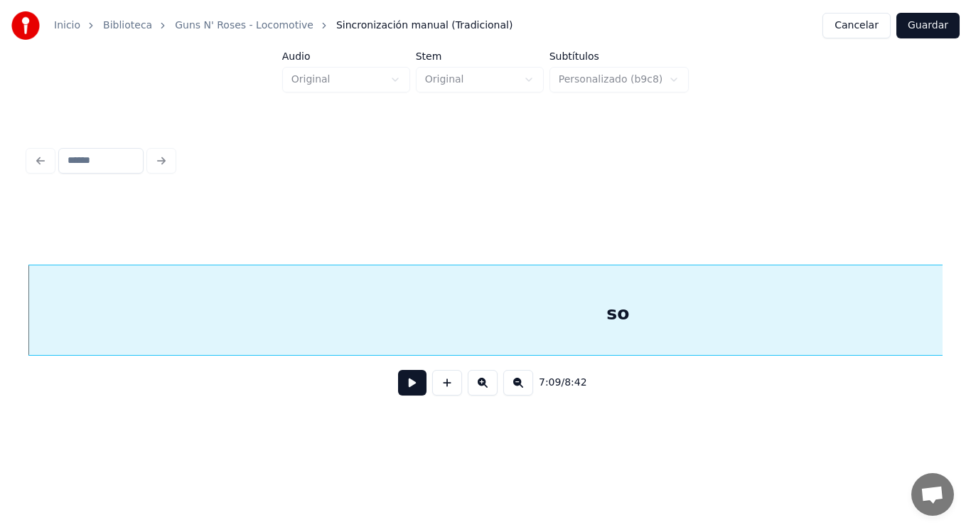
click at [402, 387] on button at bounding box center [412, 383] width 28 height 26
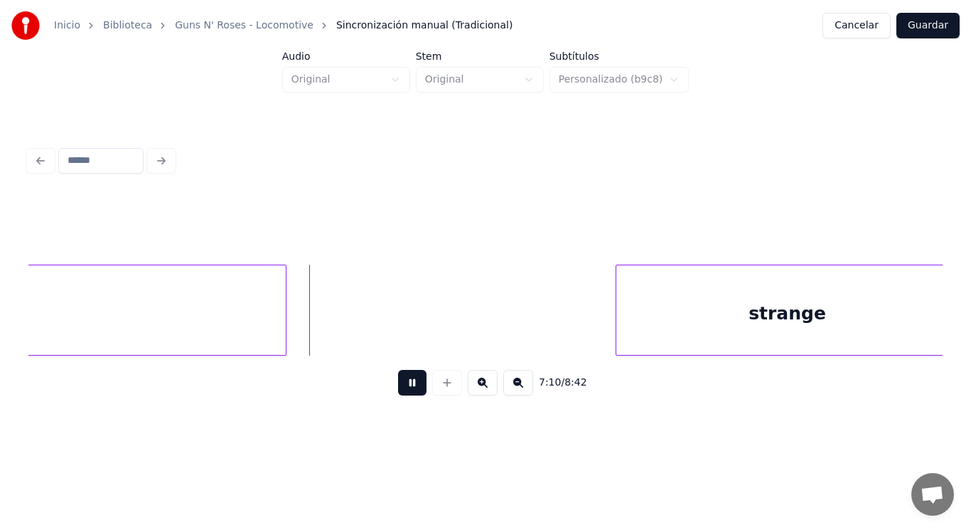
click at [402, 387] on button at bounding box center [412, 383] width 28 height 26
drag, startPoint x: 407, startPoint y: 329, endPoint x: 397, endPoint y: 383, distance: 54.8
click at [398, 384] on button at bounding box center [412, 383] width 28 height 26
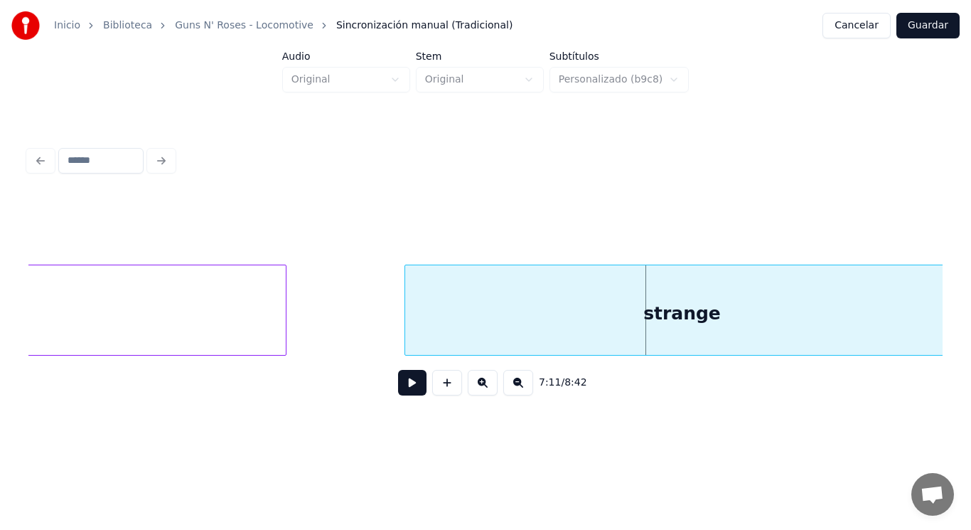
click at [408, 327] on div at bounding box center [407, 310] width 4 height 90
click at [362, 319] on div at bounding box center [361, 310] width 4 height 90
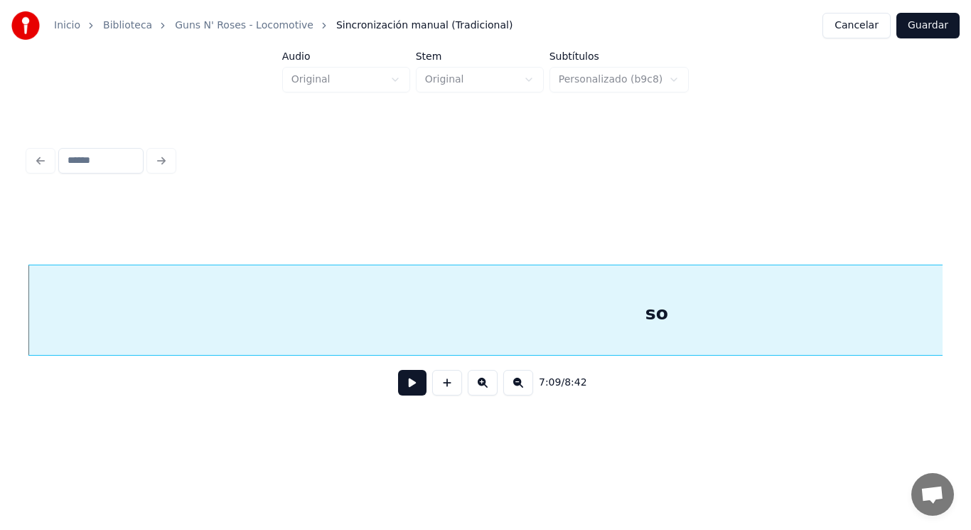
click at [404, 386] on button at bounding box center [412, 383] width 28 height 26
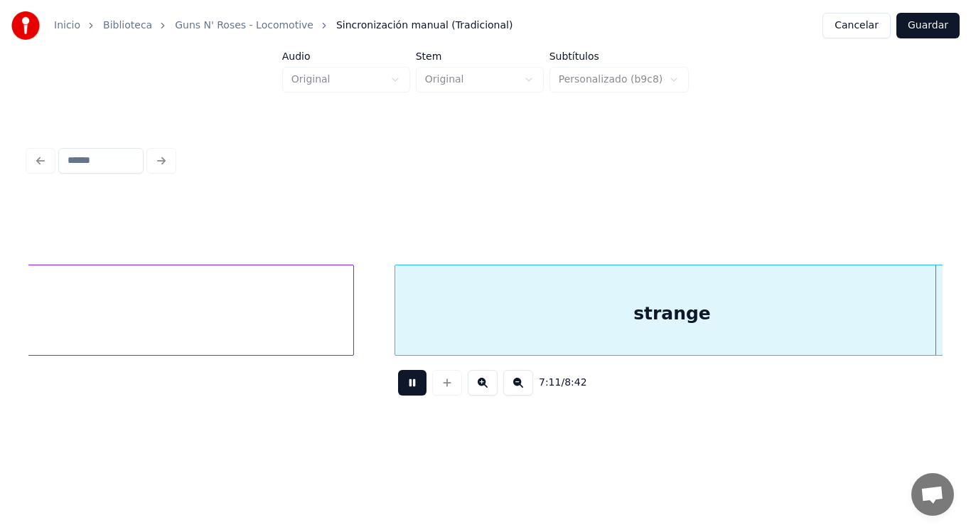
scroll to position [0, 429434]
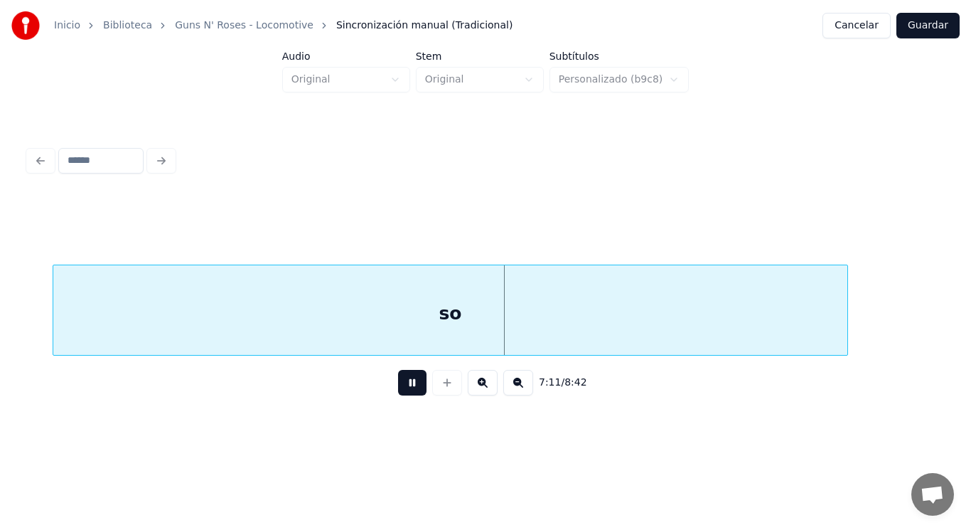
click at [404, 386] on button at bounding box center [412, 383] width 28 height 26
click at [260, 329] on div "so" at bounding box center [450, 313] width 795 height 97
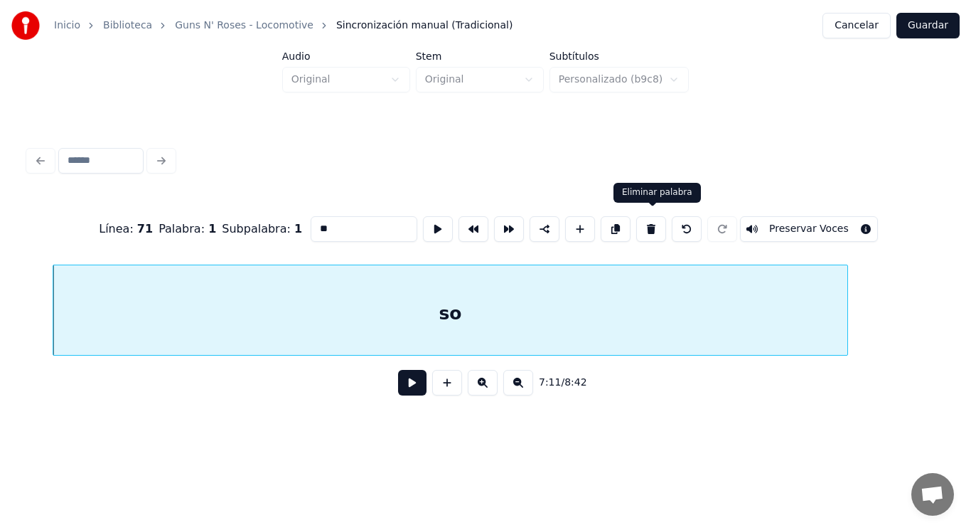
click at [651, 230] on button at bounding box center [651, 229] width 30 height 26
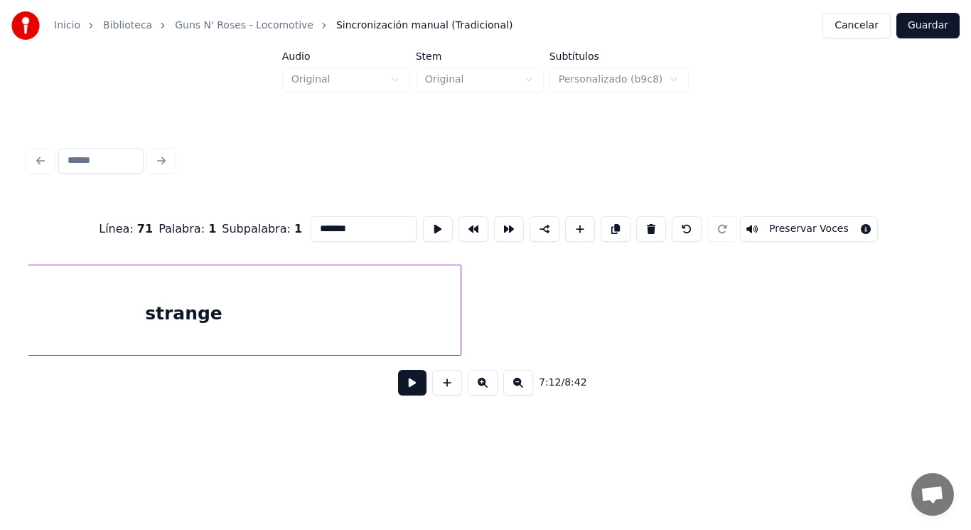
scroll to position [0, 428156]
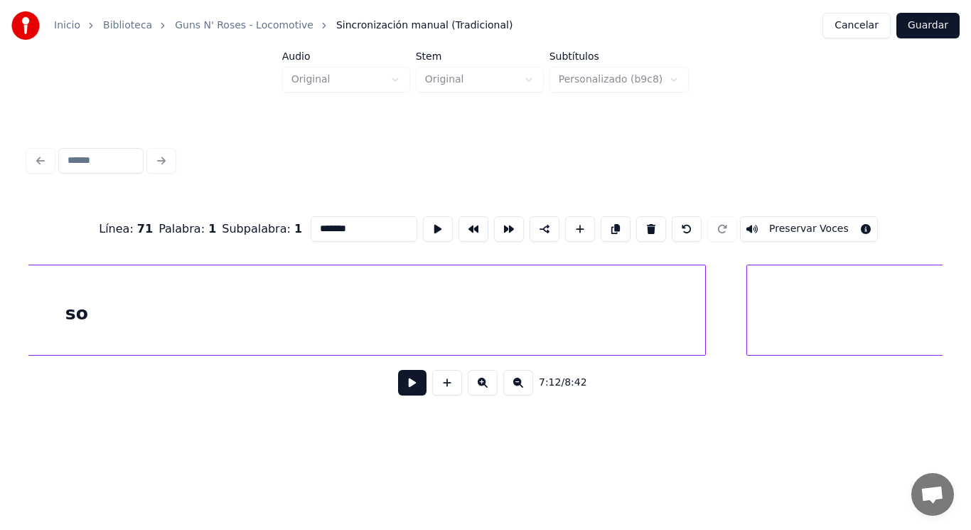
click at [646, 332] on div "so" at bounding box center [76, 313] width 1257 height 97
type input "**"
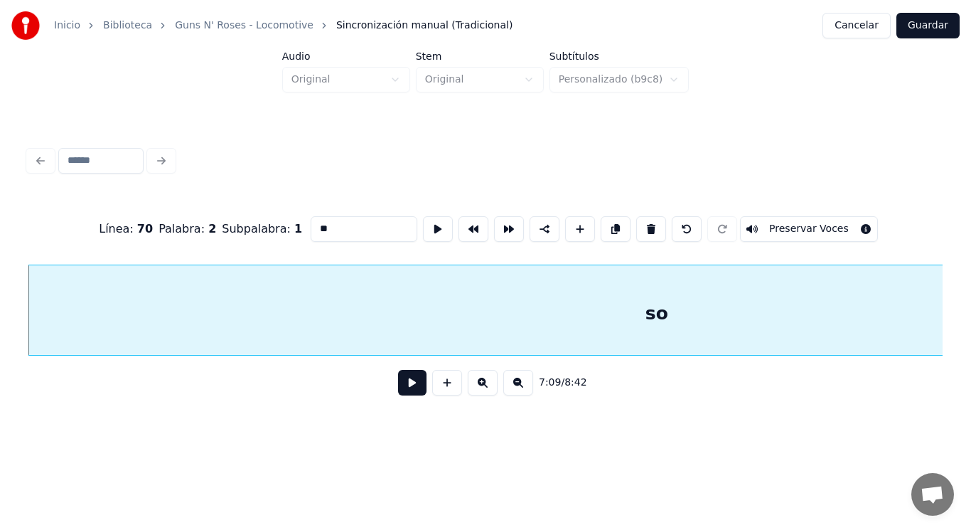
click at [398, 386] on button at bounding box center [412, 383] width 28 height 26
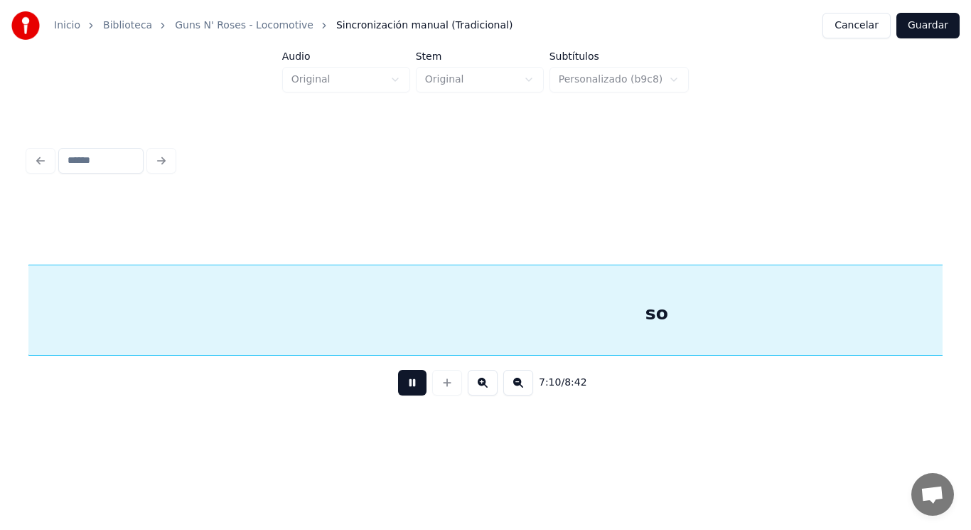
scroll to position [0, 428517]
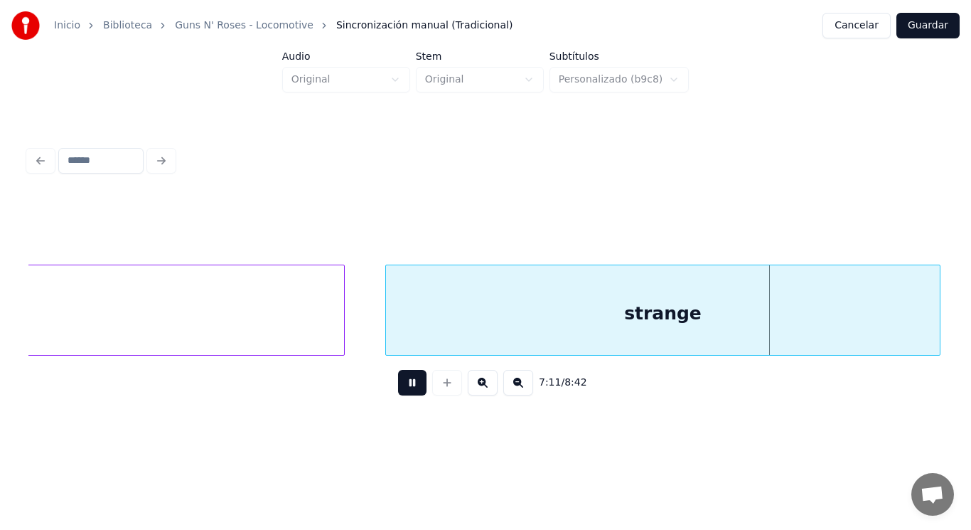
click at [398, 386] on button at bounding box center [412, 383] width 28 height 26
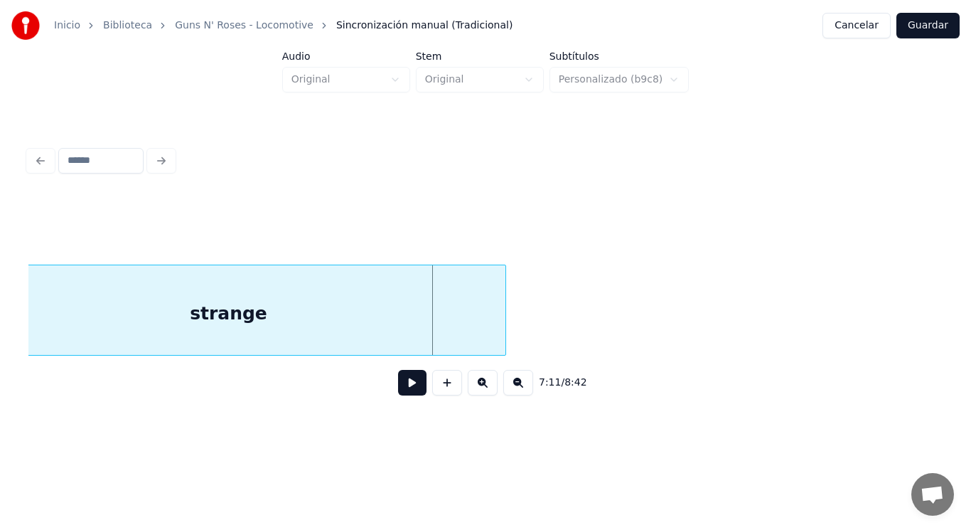
scroll to position [0, 428972]
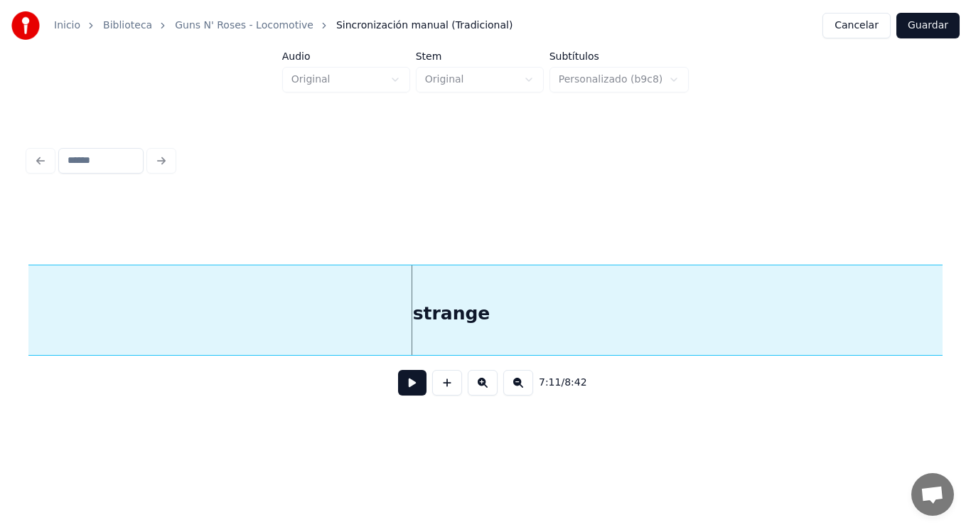
click at [971, 284] on div "Inicio Biblioteca Guns N' Roses - Locomotive Sincronización manual (Tradicional…" at bounding box center [485, 216] width 971 height 433
click at [409, 383] on button at bounding box center [412, 383] width 28 height 26
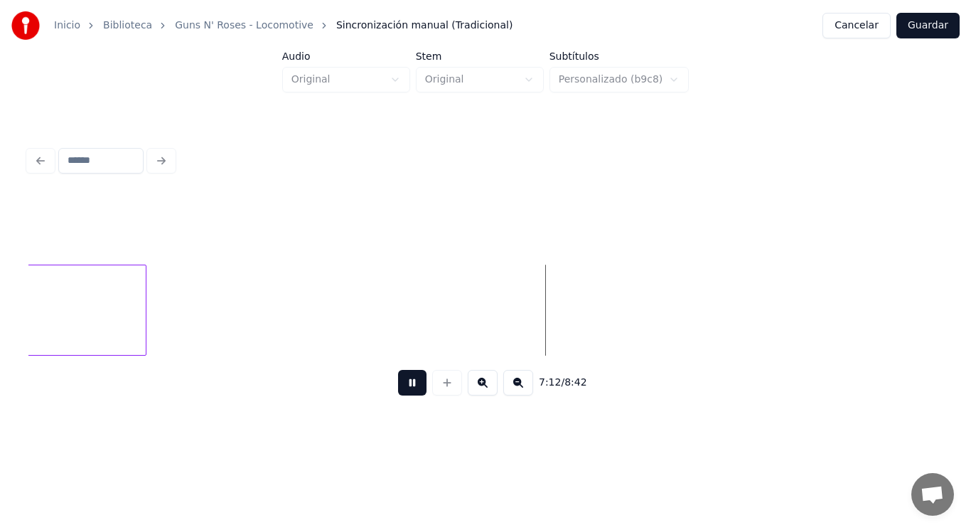
click at [409, 383] on button at bounding box center [412, 383] width 28 height 26
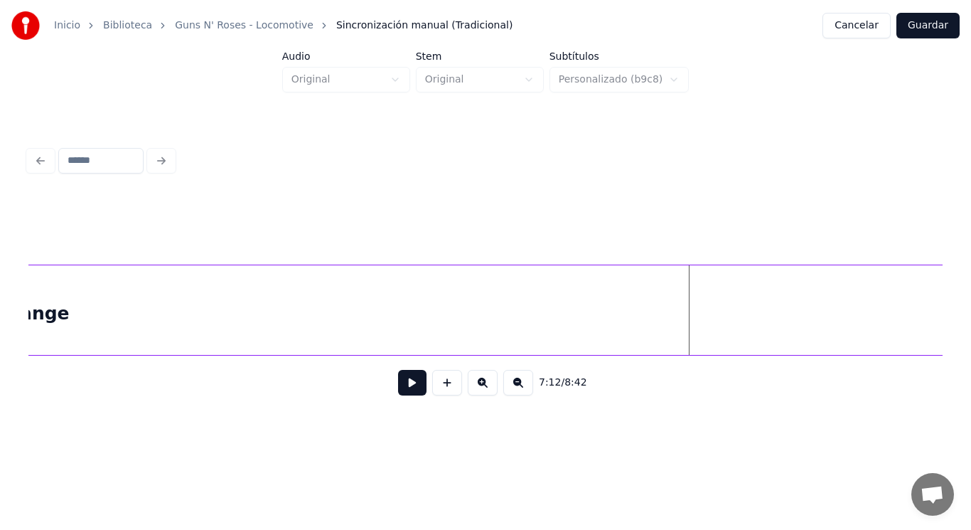
click at [954, 298] on div "Inicio Biblioteca Guns N' Roses - Locomotive Sincronización manual (Tradicional…" at bounding box center [485, 216] width 971 height 433
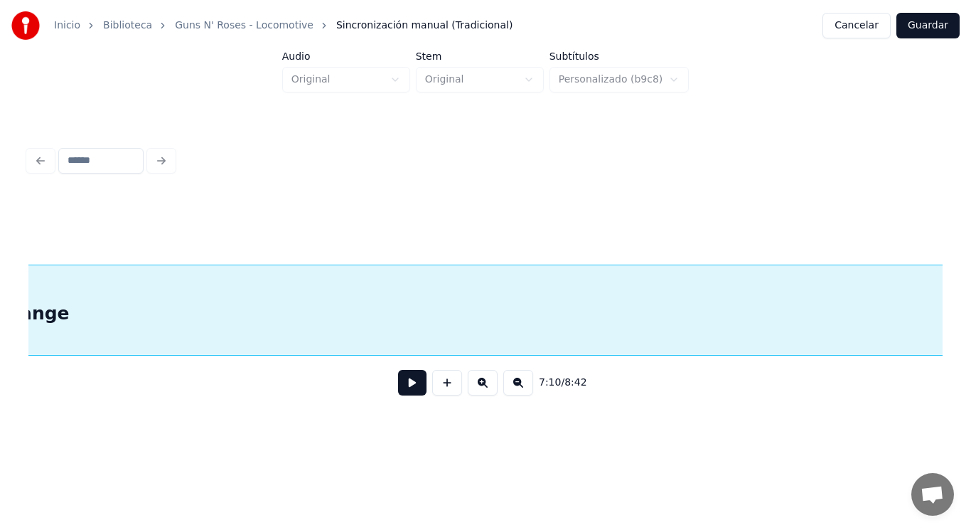
scroll to position [0, 428875]
click at [405, 380] on button at bounding box center [412, 383] width 28 height 26
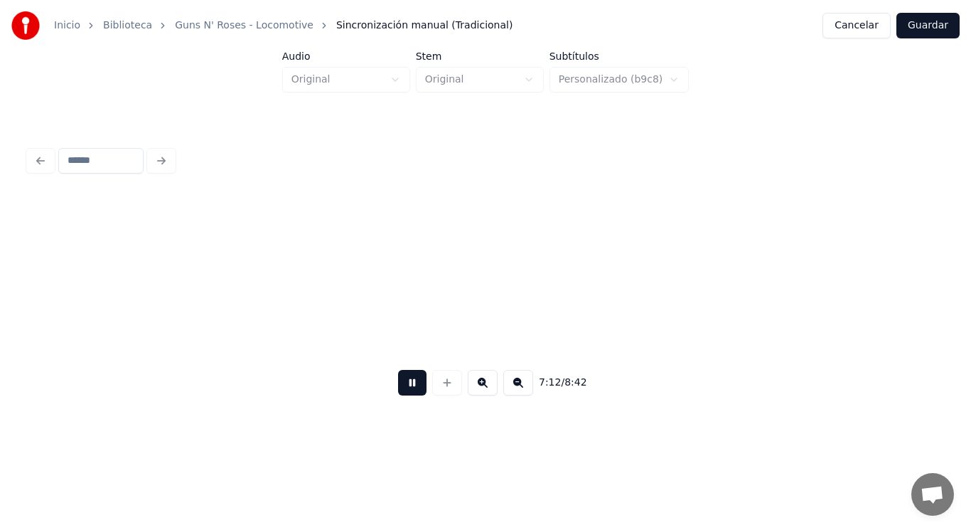
scroll to position [0, 430728]
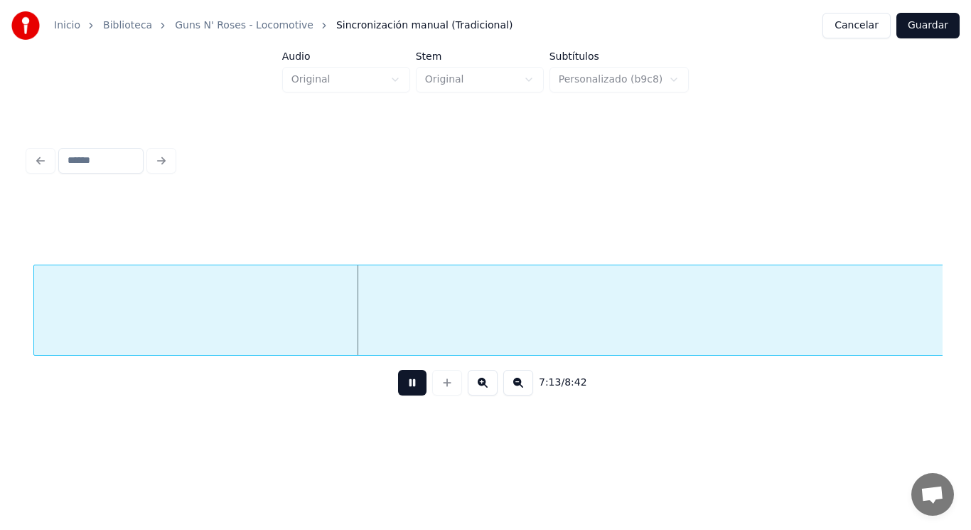
click at [405, 380] on button at bounding box center [412, 383] width 28 height 26
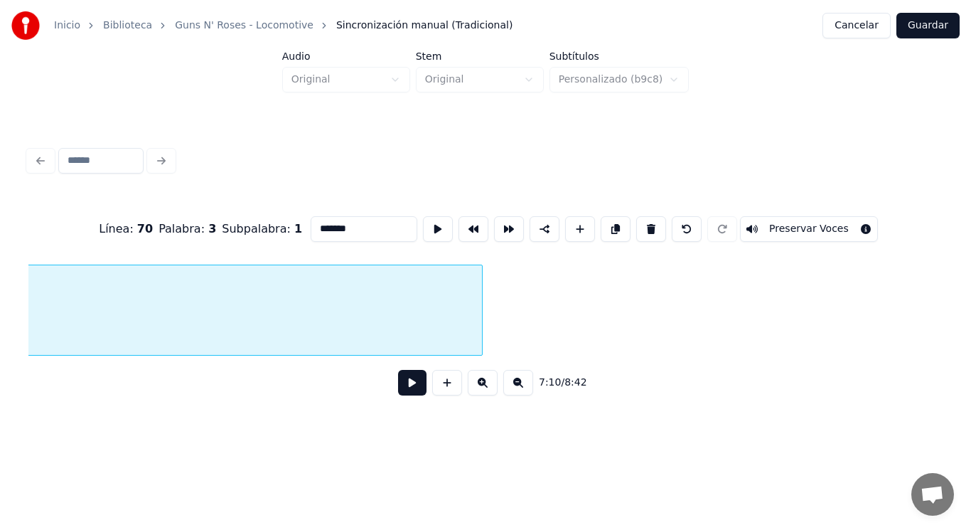
scroll to position [0, 428875]
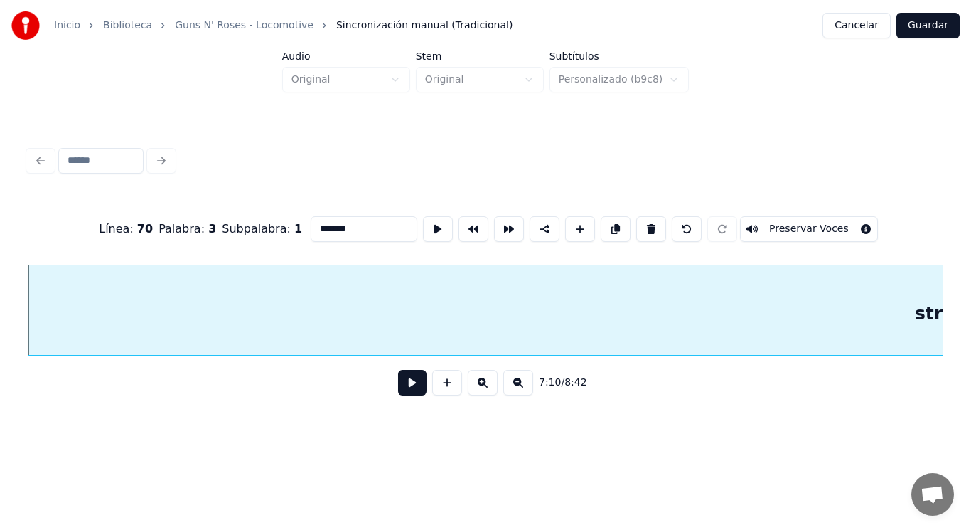
click at [402, 383] on button at bounding box center [412, 383] width 28 height 26
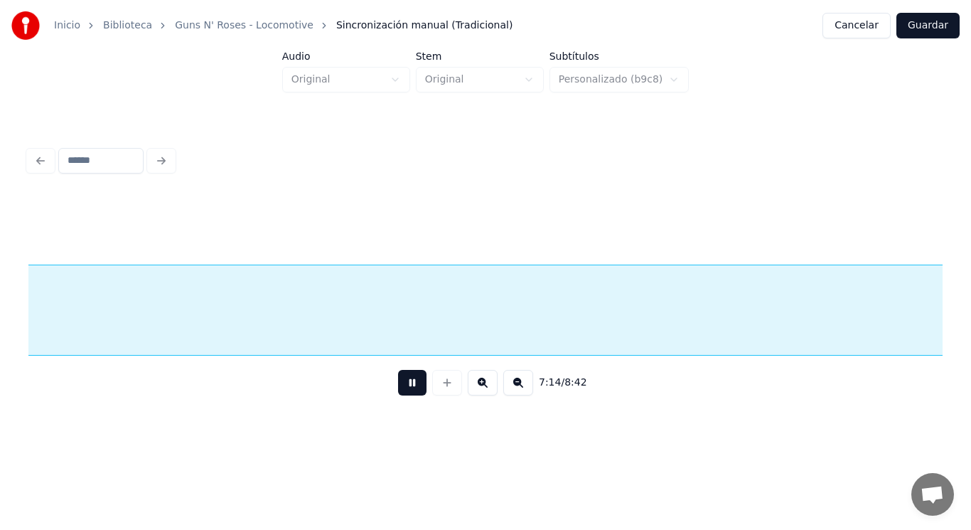
scroll to position [0, 432593]
click at [402, 383] on button at bounding box center [412, 383] width 28 height 26
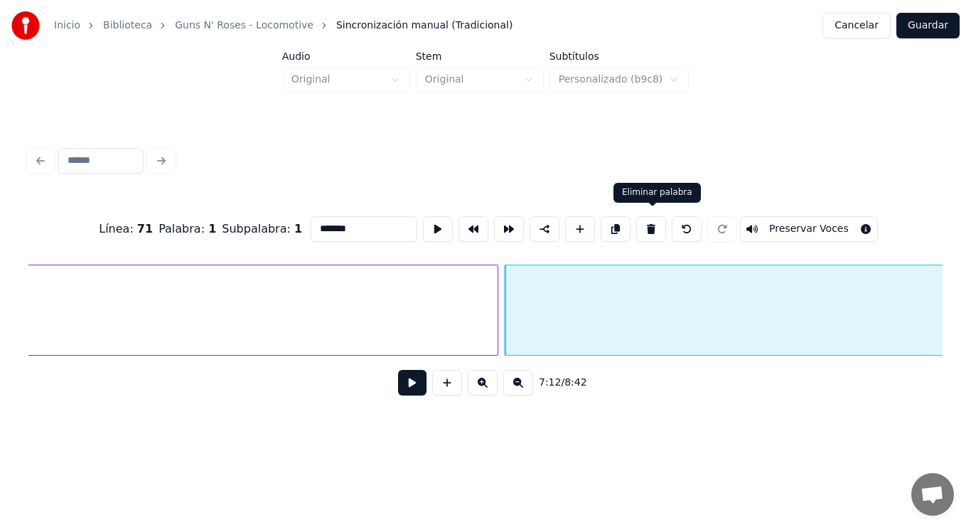
click at [658, 228] on button at bounding box center [651, 229] width 30 height 26
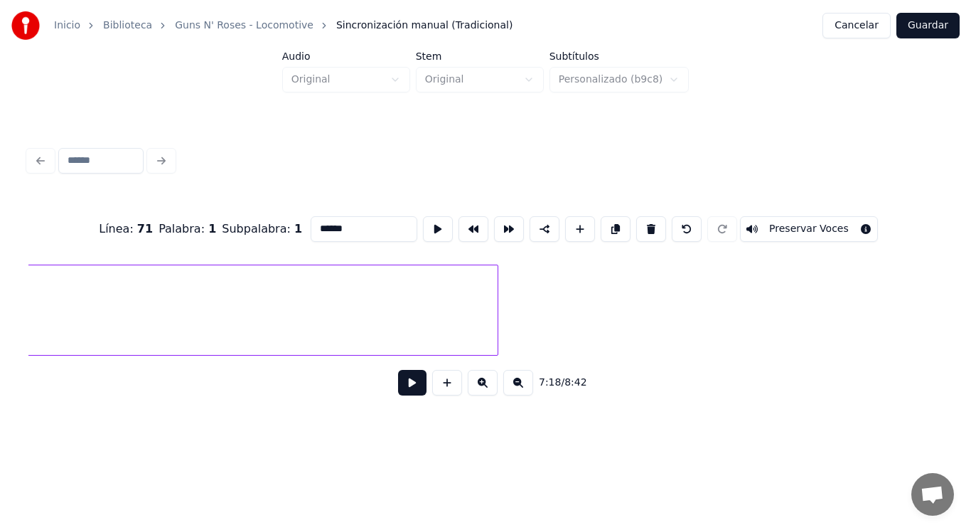
type input "*******"
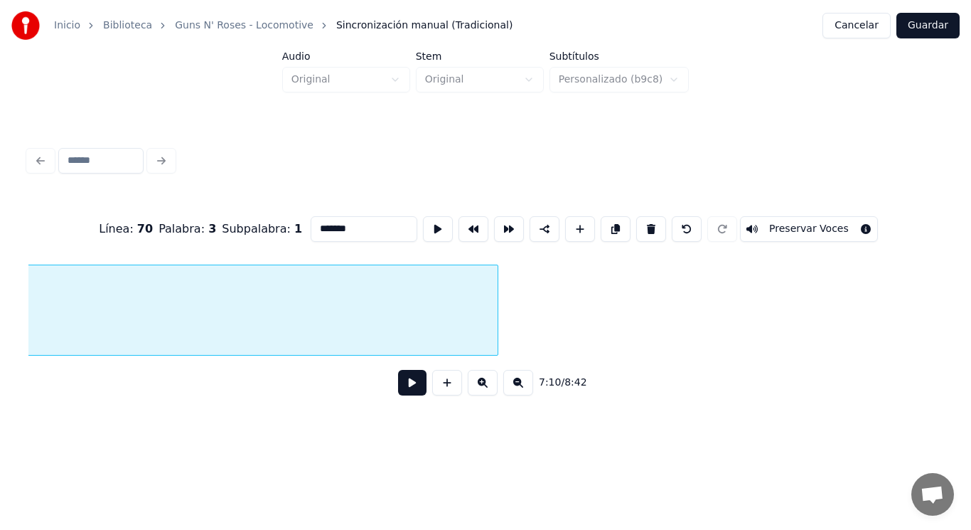
scroll to position [0, 428875]
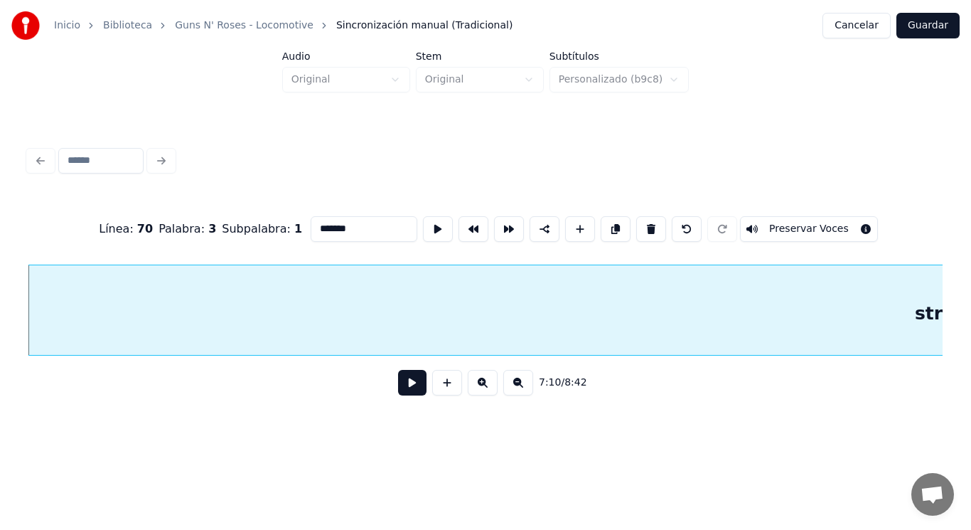
click at [399, 387] on button at bounding box center [412, 383] width 28 height 26
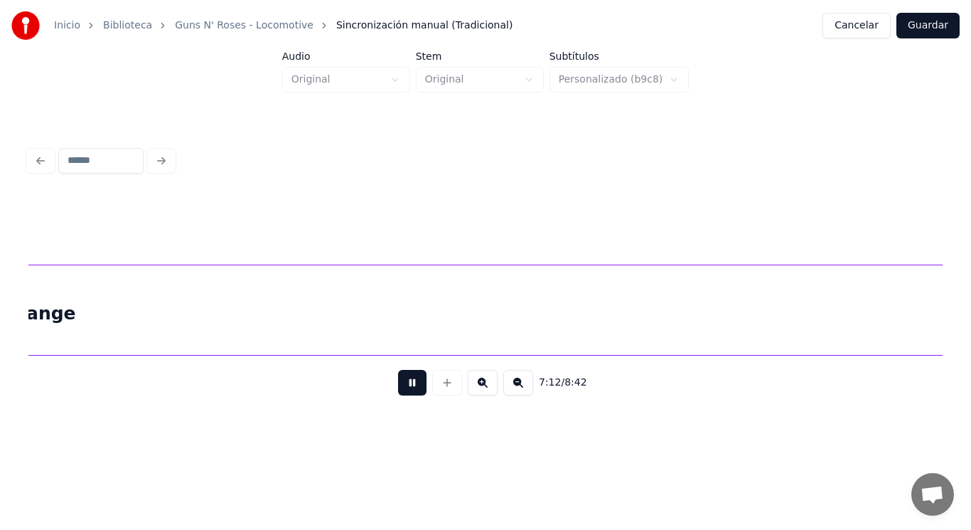
scroll to position [0, 430721]
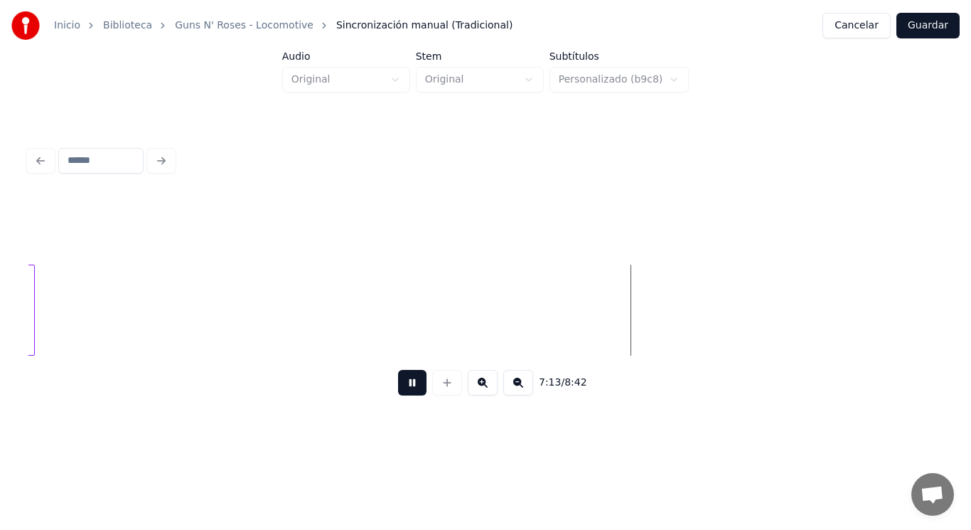
click at [399, 387] on button at bounding box center [412, 383] width 28 height 26
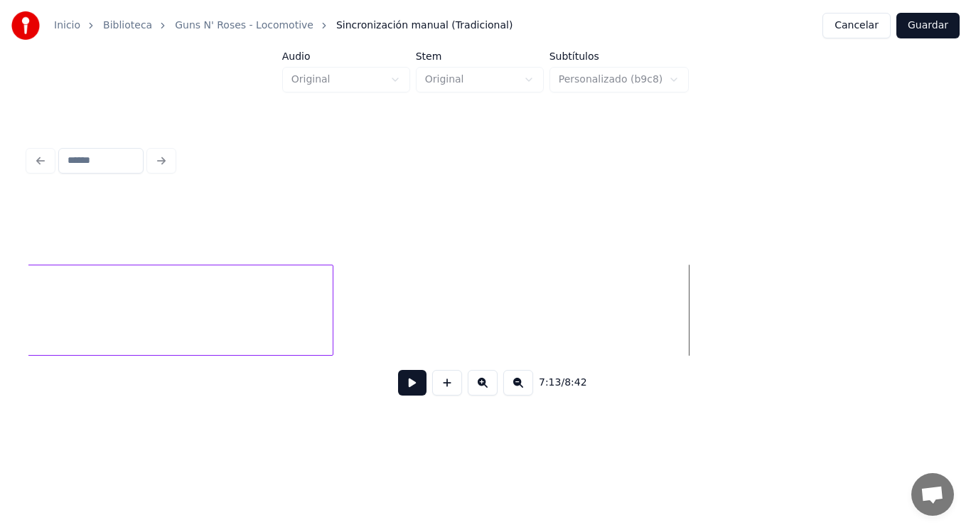
click at [331, 321] on div at bounding box center [331, 310] width 4 height 90
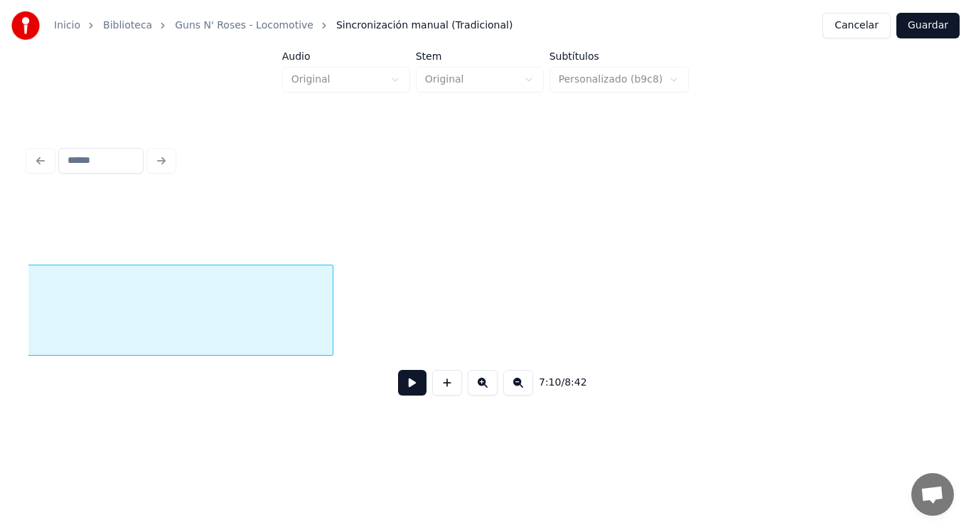
scroll to position [0, 428875]
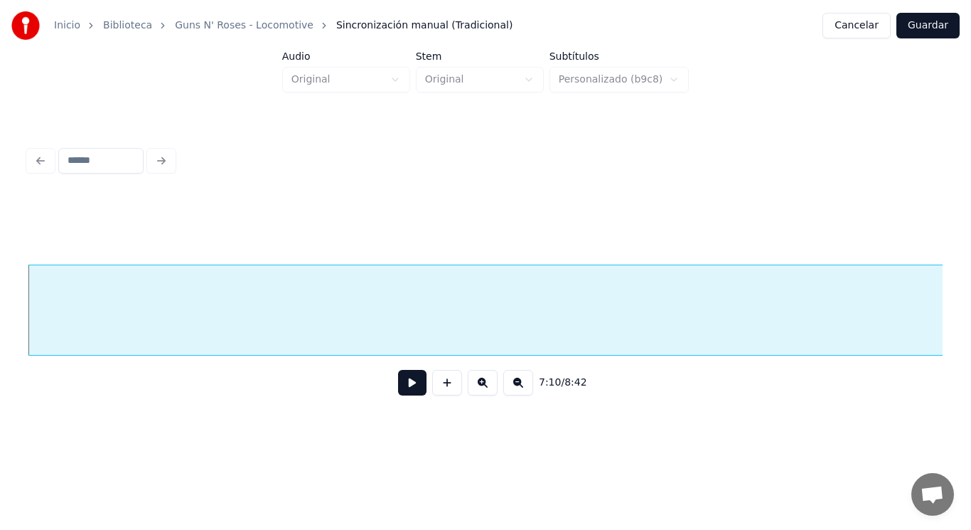
click at [398, 389] on button at bounding box center [412, 383] width 28 height 26
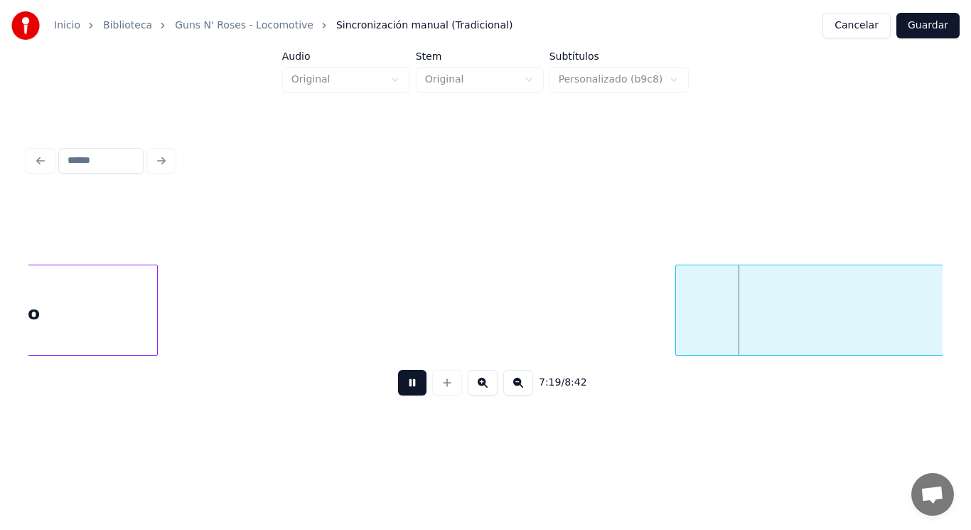
click at [398, 389] on button at bounding box center [412, 383] width 28 height 26
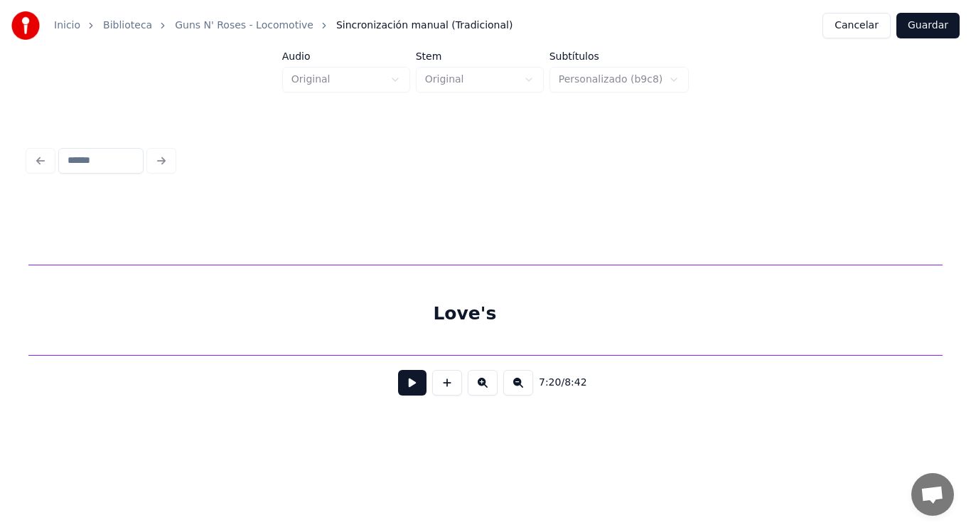
scroll to position [0, 435299]
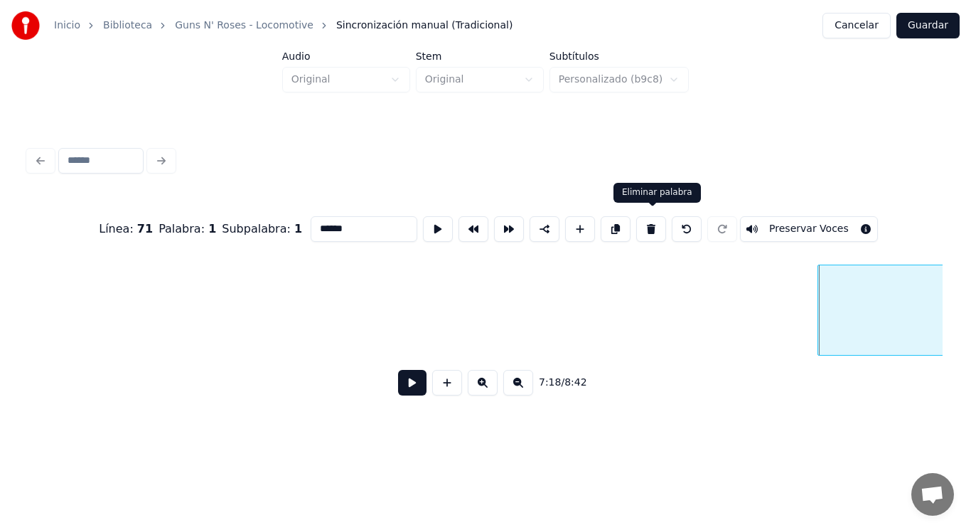
click at [653, 226] on button at bounding box center [651, 229] width 30 height 26
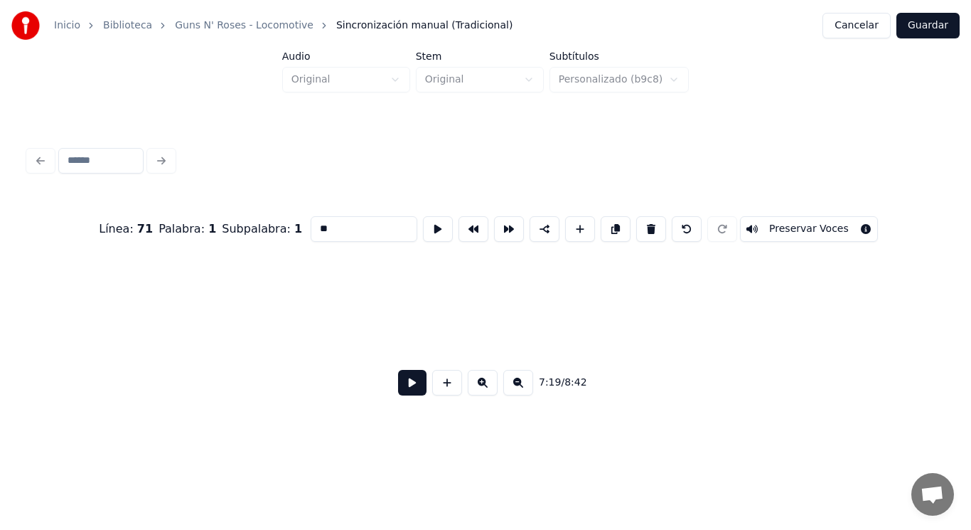
scroll to position [0, 437085]
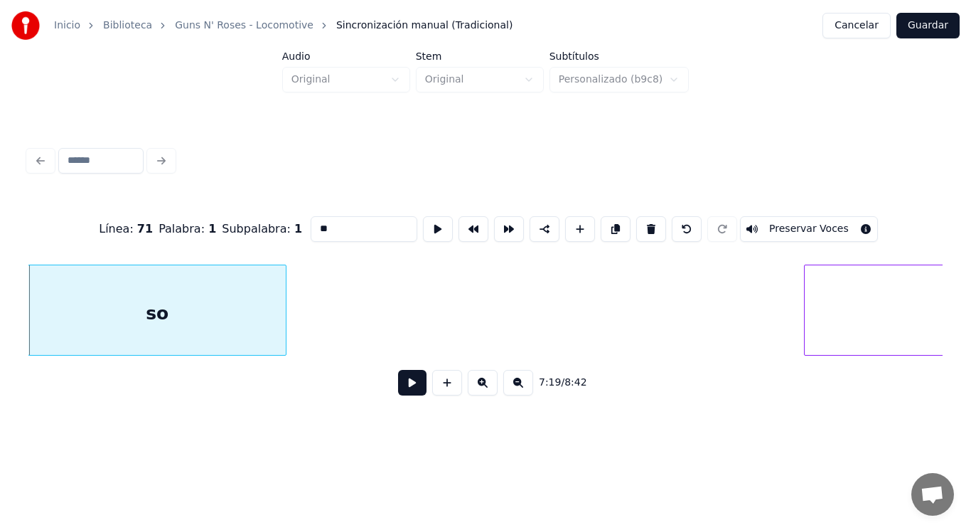
click at [653, 226] on button at bounding box center [651, 229] width 30 height 26
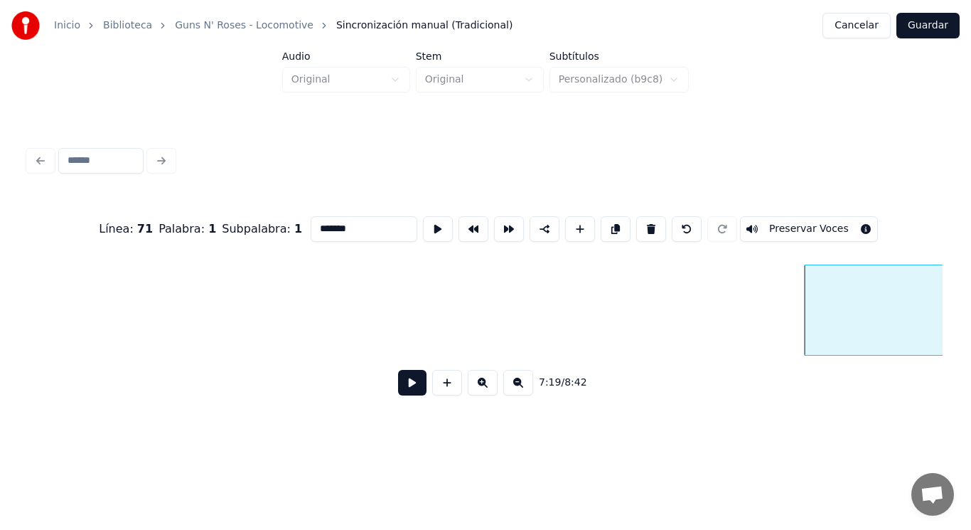
click at [653, 226] on button at bounding box center [651, 229] width 30 height 26
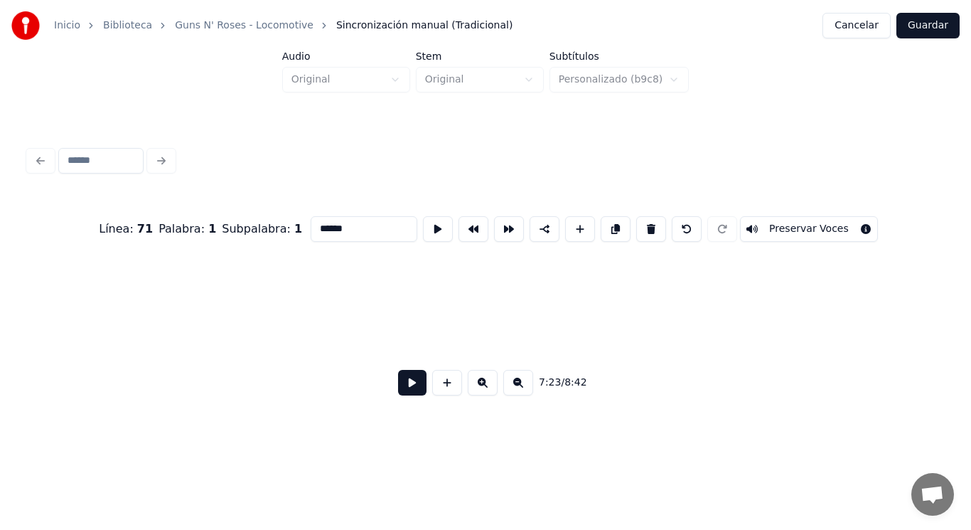
scroll to position [0, 441425]
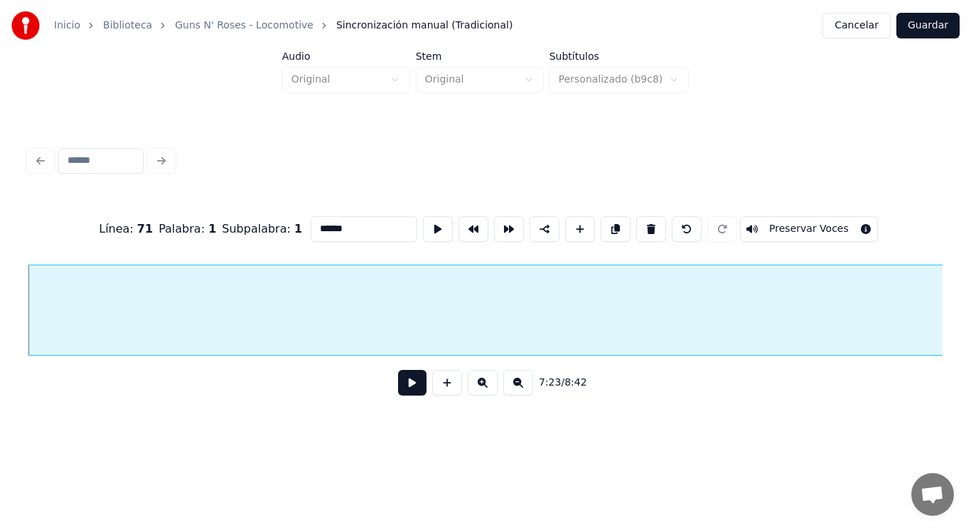
click at [653, 226] on button at bounding box center [651, 229] width 30 height 26
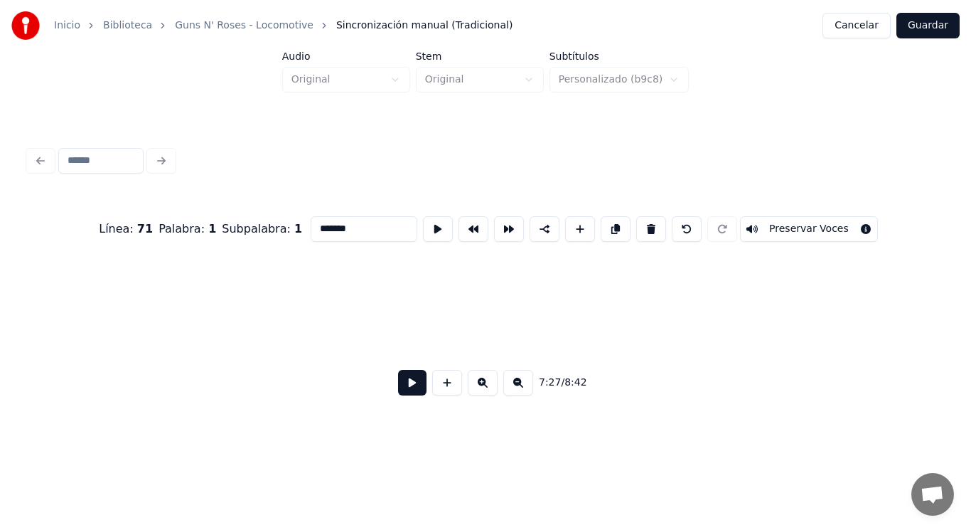
scroll to position [0, 445526]
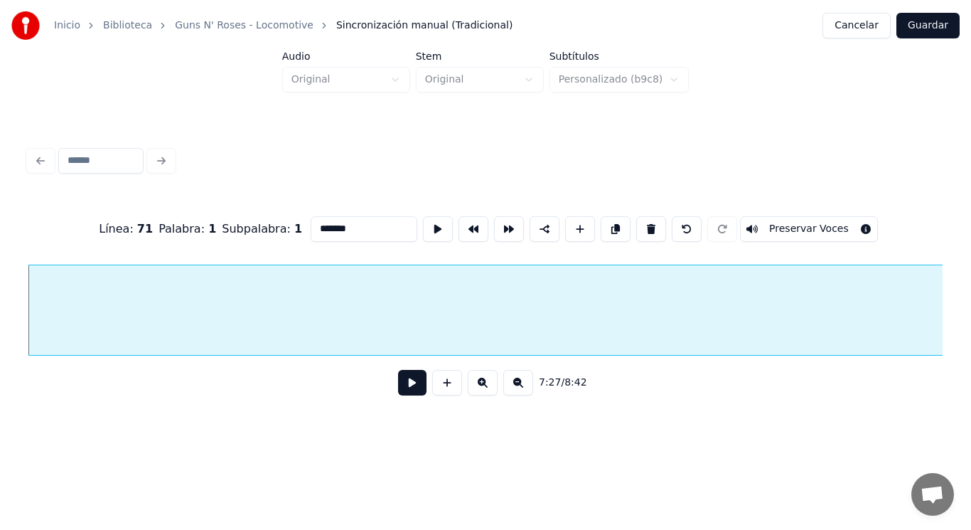
click at [653, 226] on button at bounding box center [651, 229] width 30 height 26
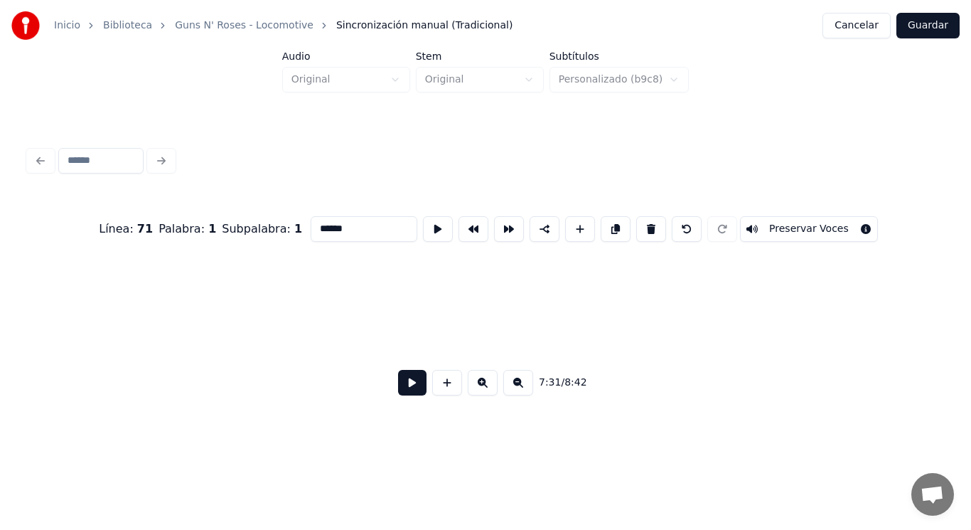
scroll to position [0, 449707]
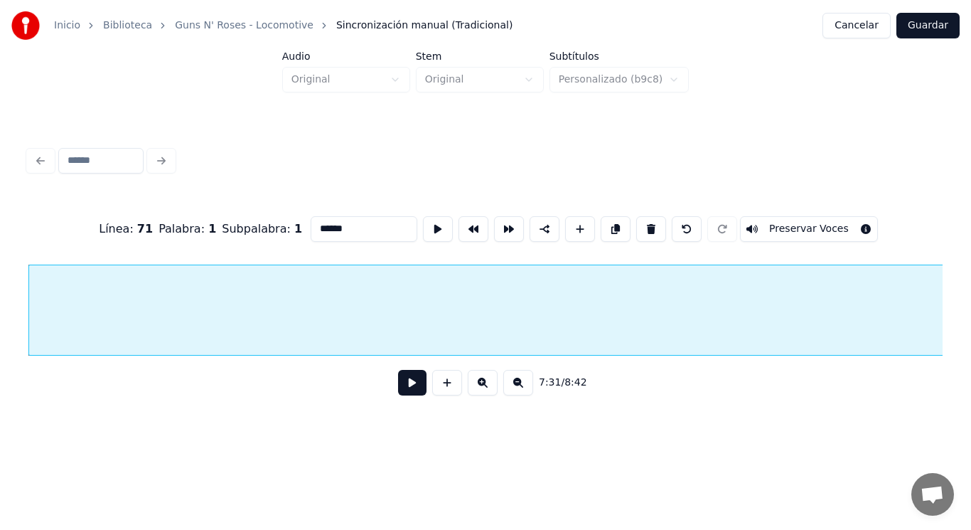
click at [653, 226] on button at bounding box center [651, 229] width 30 height 26
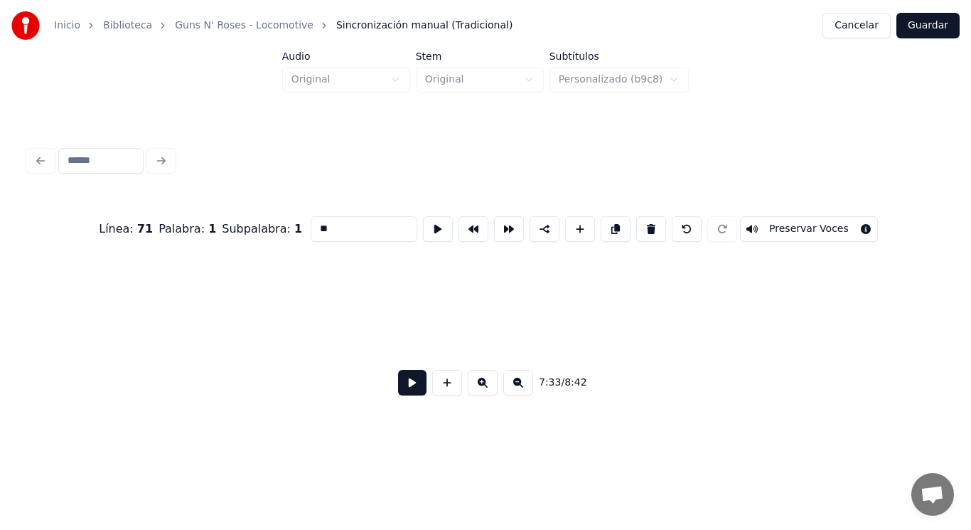
scroll to position [0, 451877]
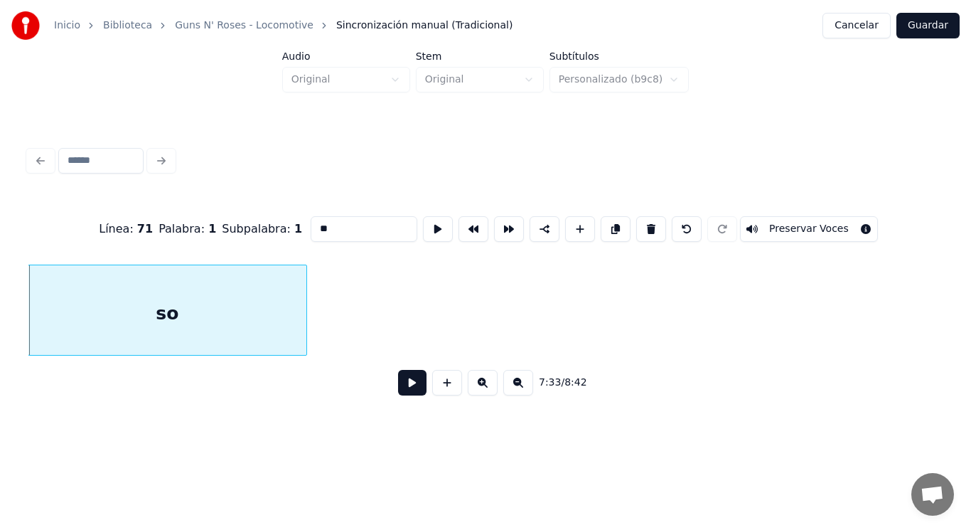
click at [653, 226] on button at bounding box center [651, 229] width 30 height 26
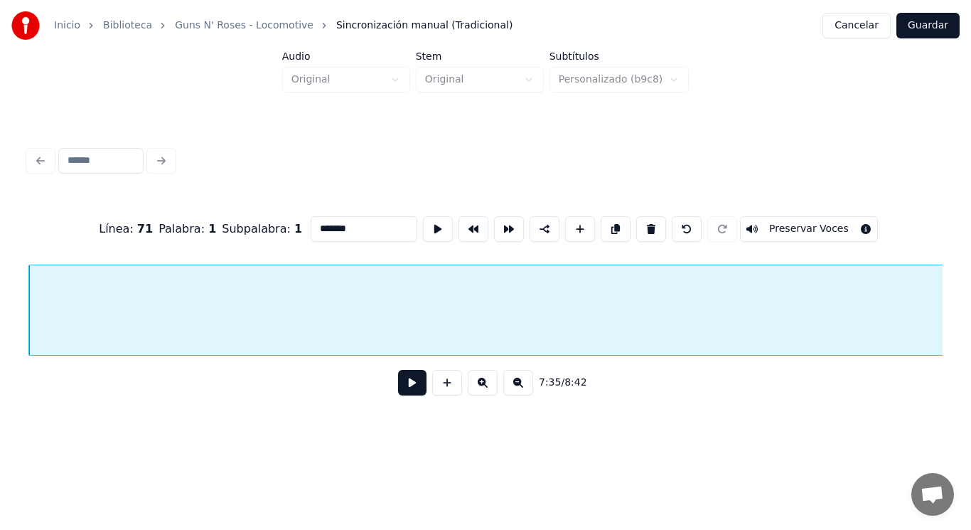
click at [653, 226] on button at bounding box center [651, 229] width 30 height 26
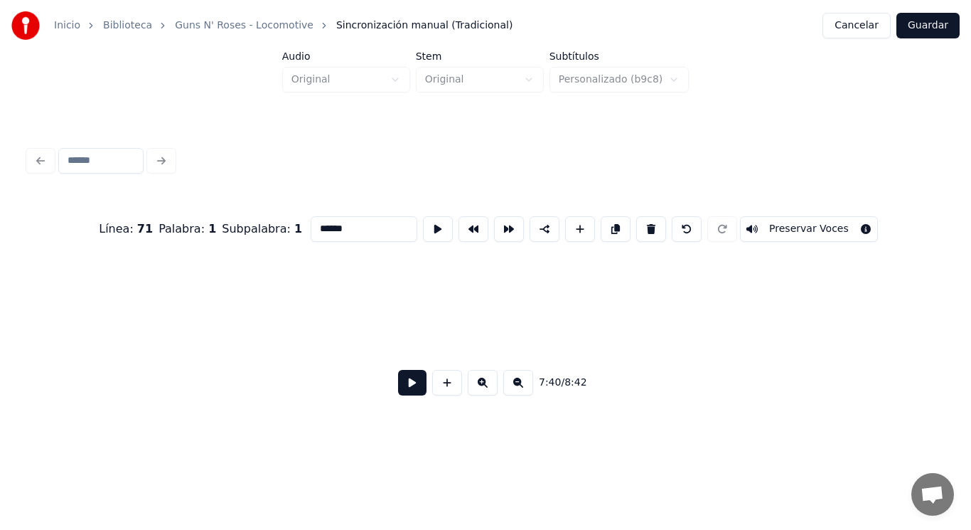
scroll to position [0, 458149]
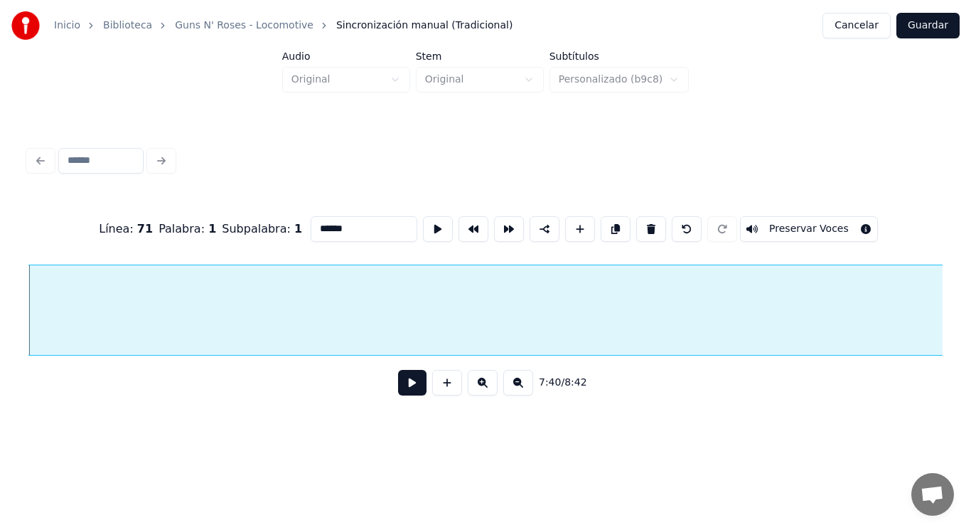
click at [653, 226] on button at bounding box center [651, 229] width 30 height 26
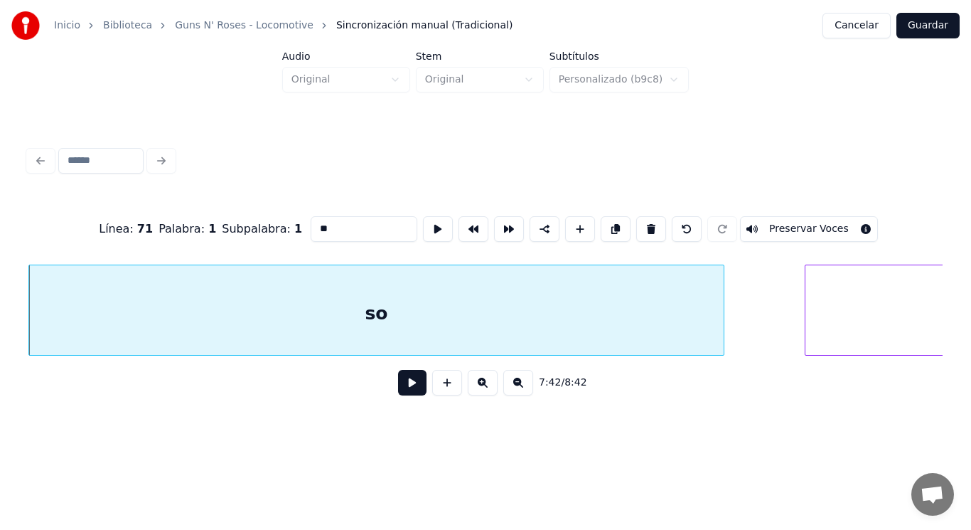
click at [653, 226] on button at bounding box center [651, 229] width 30 height 26
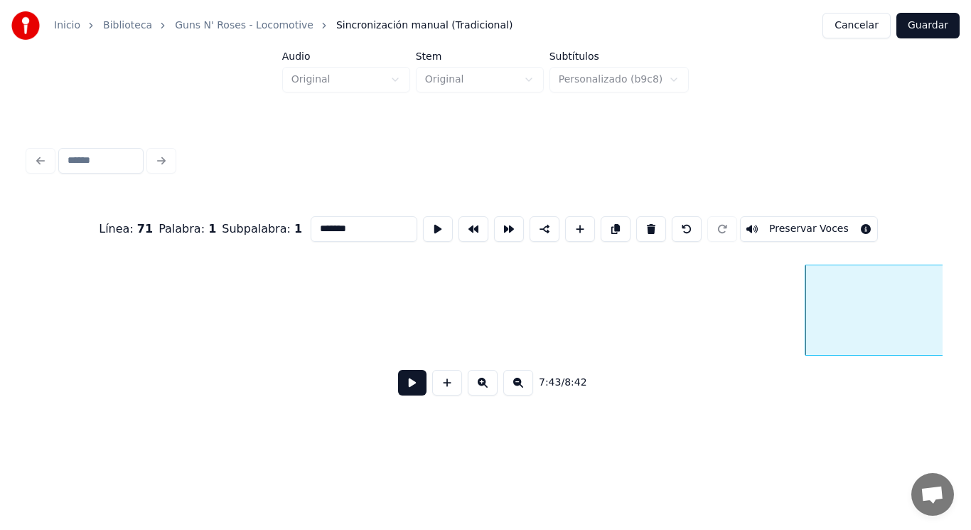
click at [653, 226] on button at bounding box center [651, 229] width 30 height 26
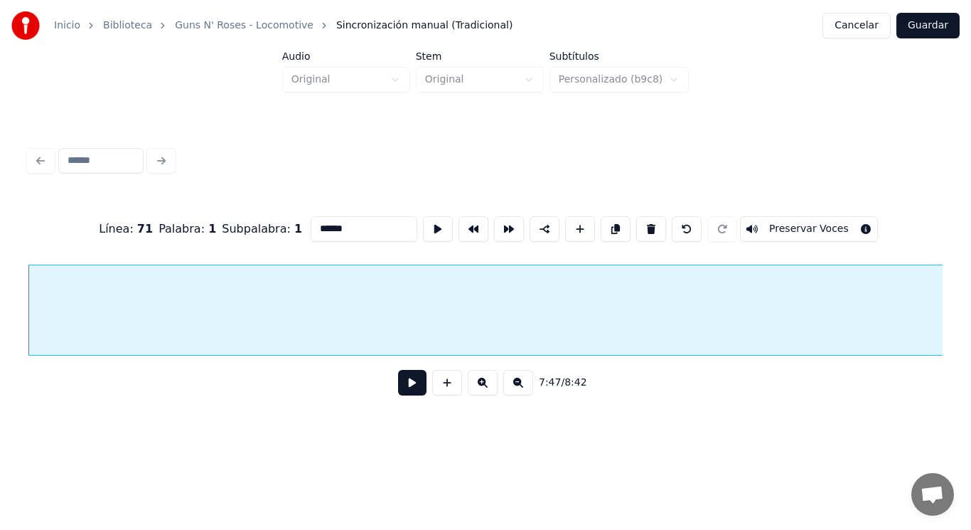
click at [653, 226] on button at bounding box center [651, 229] width 30 height 26
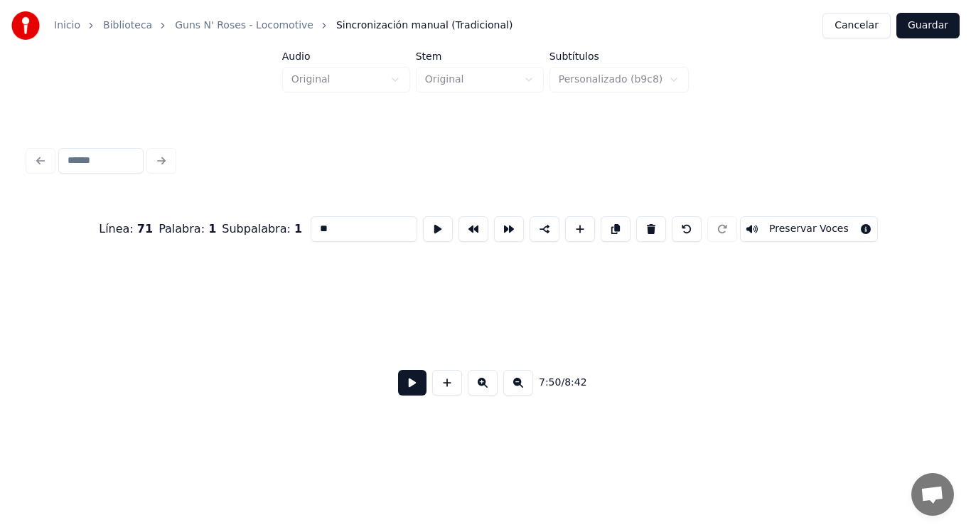
scroll to position [0, 468065]
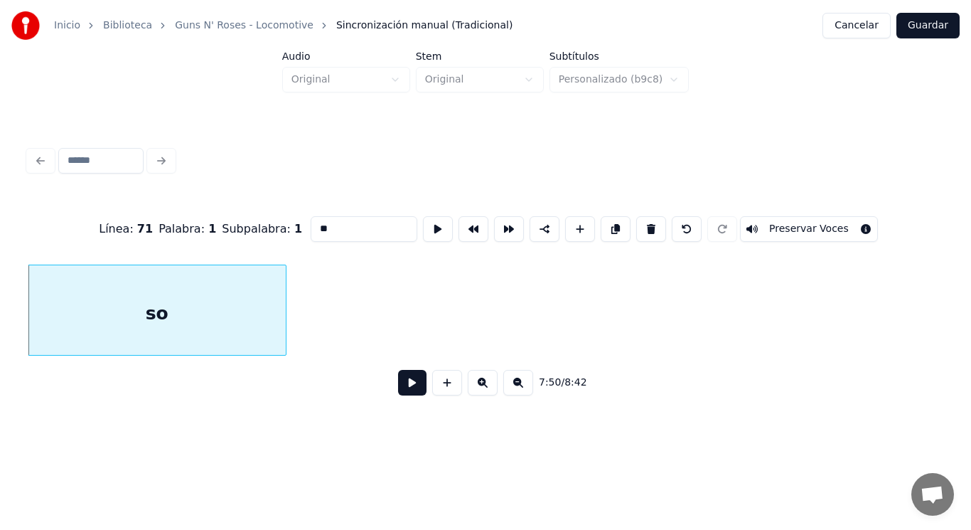
click at [653, 226] on button at bounding box center [651, 229] width 30 height 26
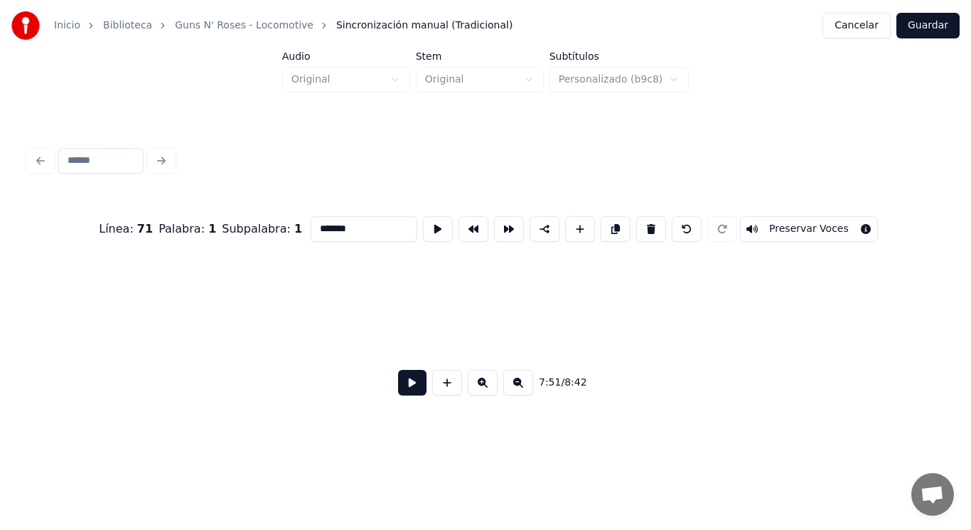
scroll to position [0, 469319]
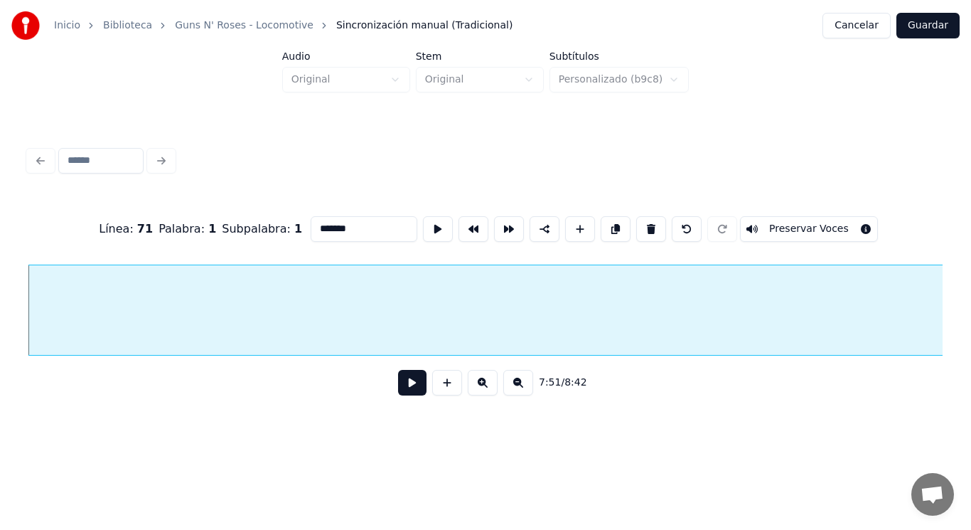
click at [653, 226] on button at bounding box center [651, 229] width 30 height 26
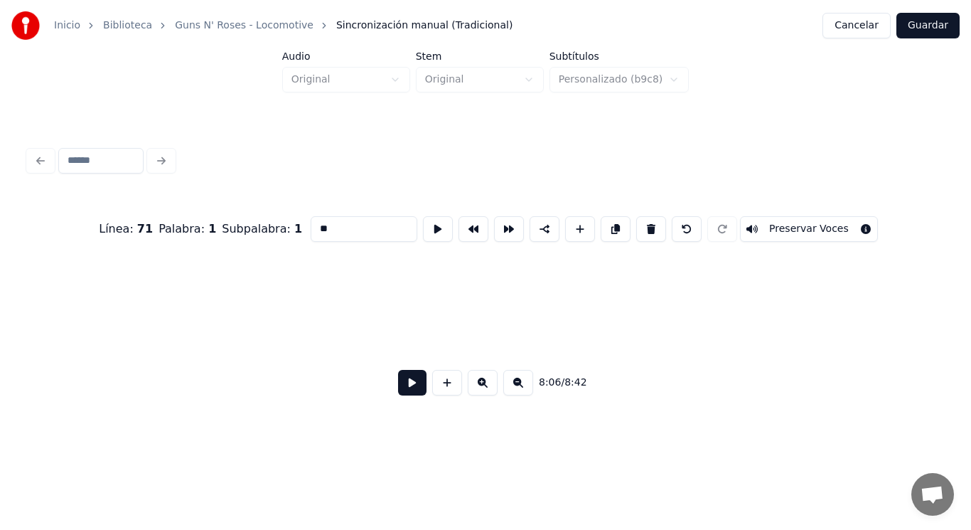
scroll to position [0, 484012]
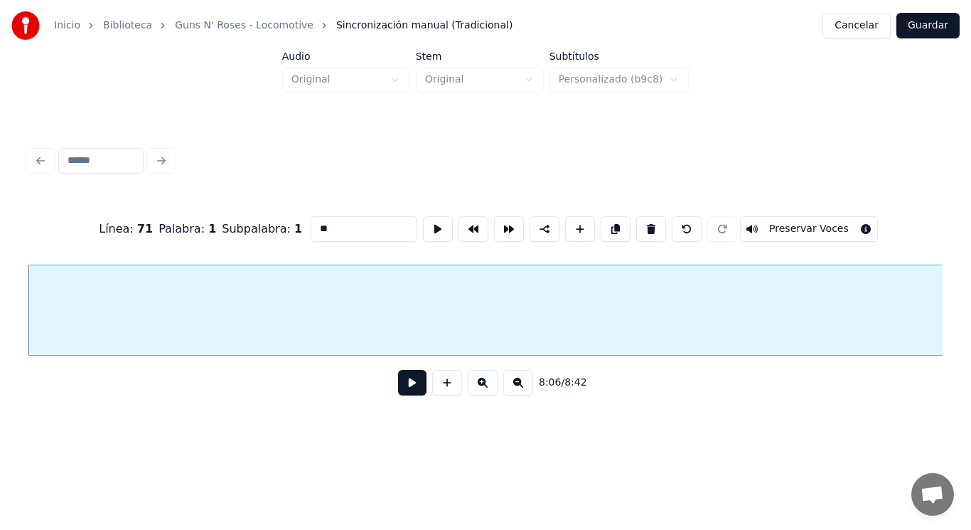
click at [653, 226] on button at bounding box center [651, 229] width 30 height 26
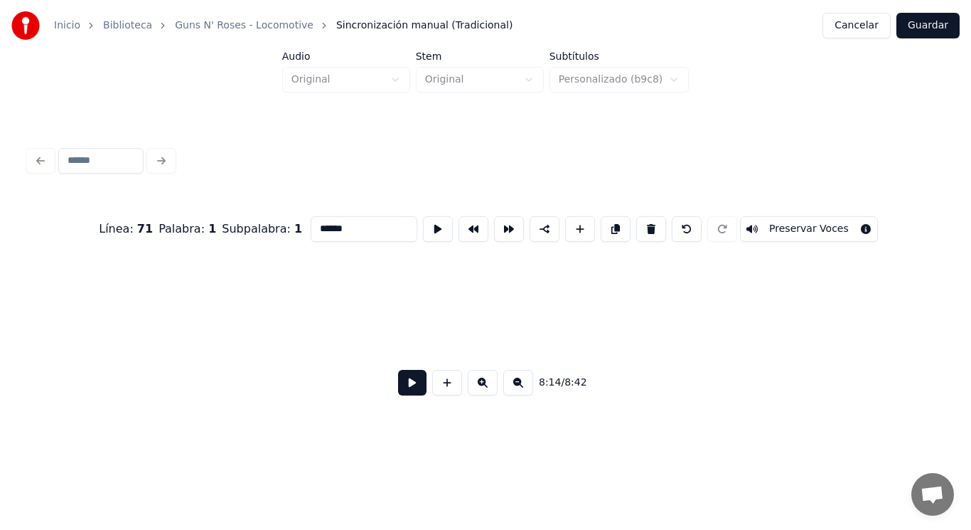
scroll to position [0, 492155]
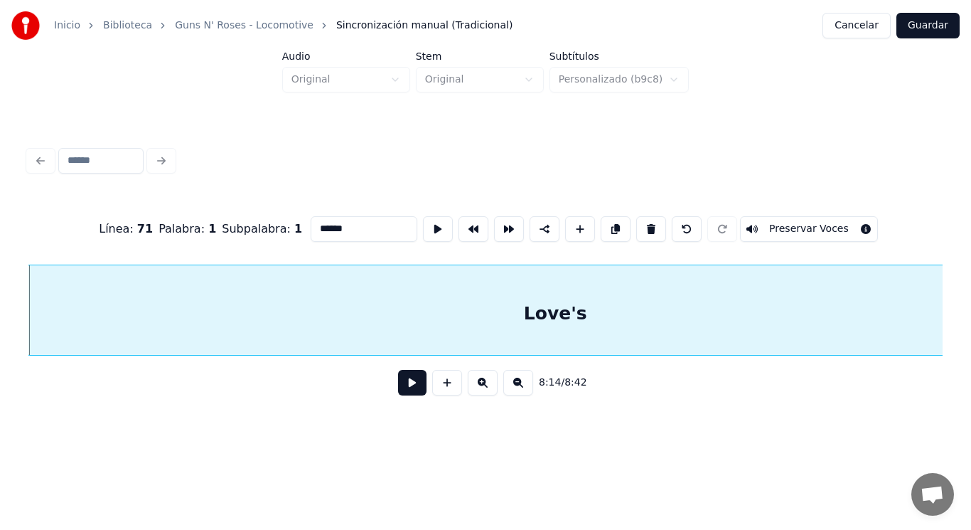
click at [653, 226] on button at bounding box center [651, 229] width 30 height 26
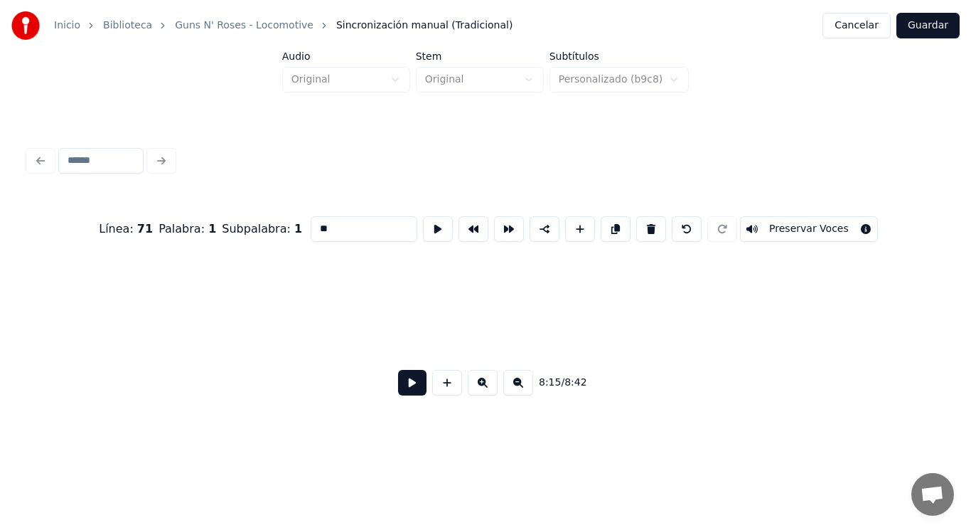
scroll to position [0, 493230]
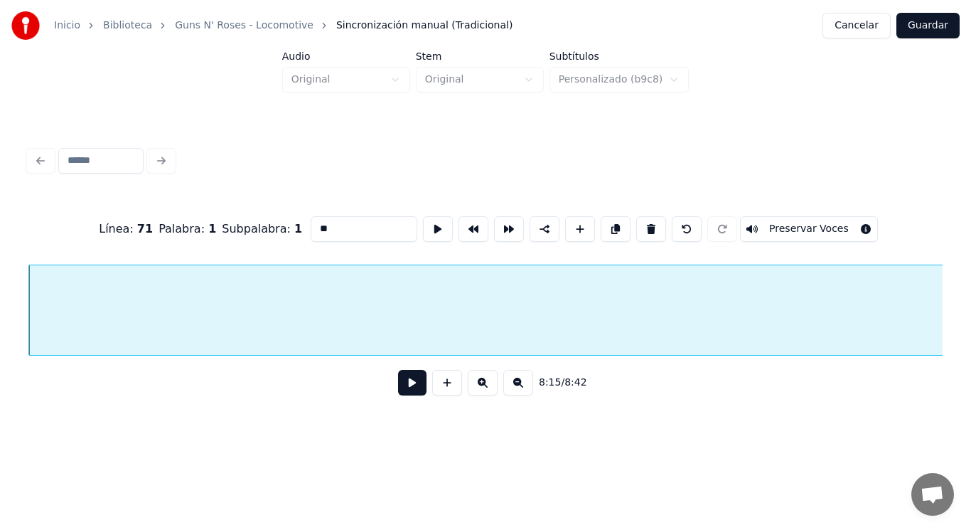
click at [653, 226] on button at bounding box center [651, 229] width 30 height 26
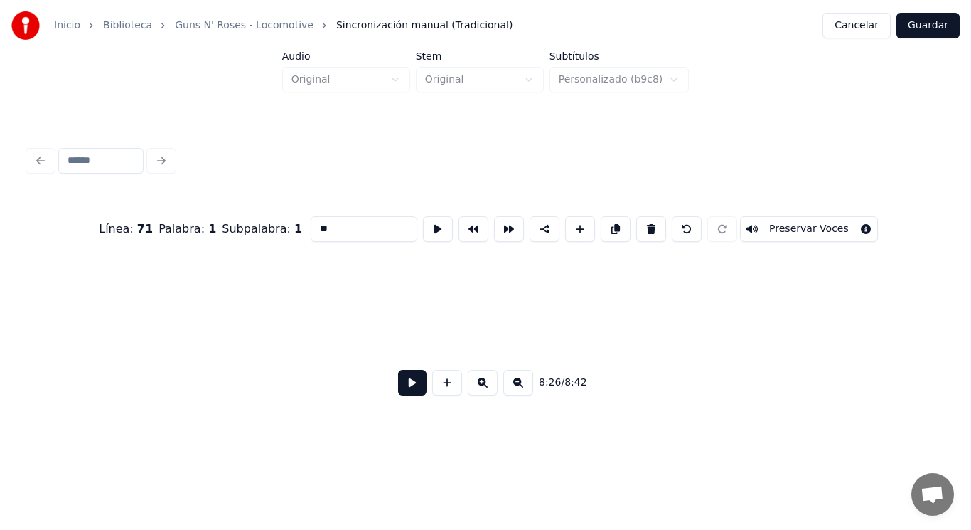
scroll to position [0, 504082]
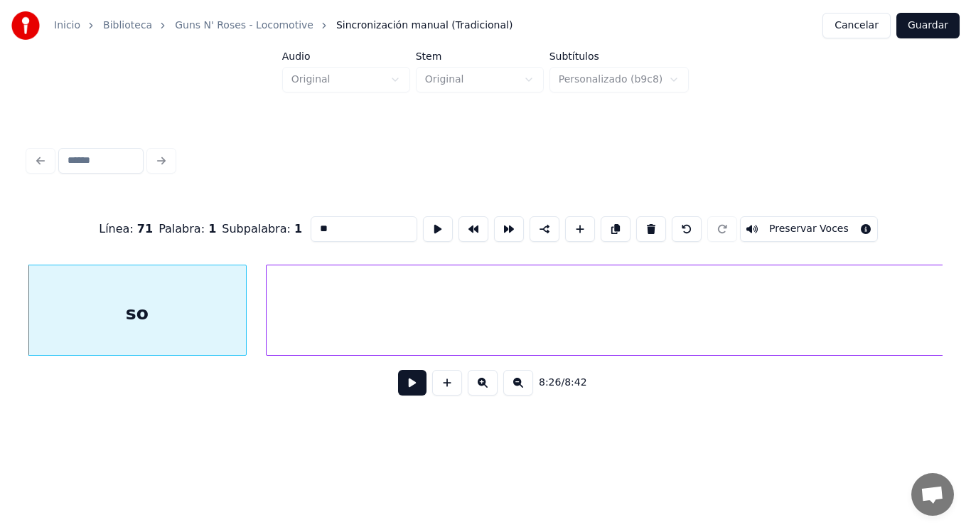
click at [653, 226] on button at bounding box center [651, 229] width 30 height 26
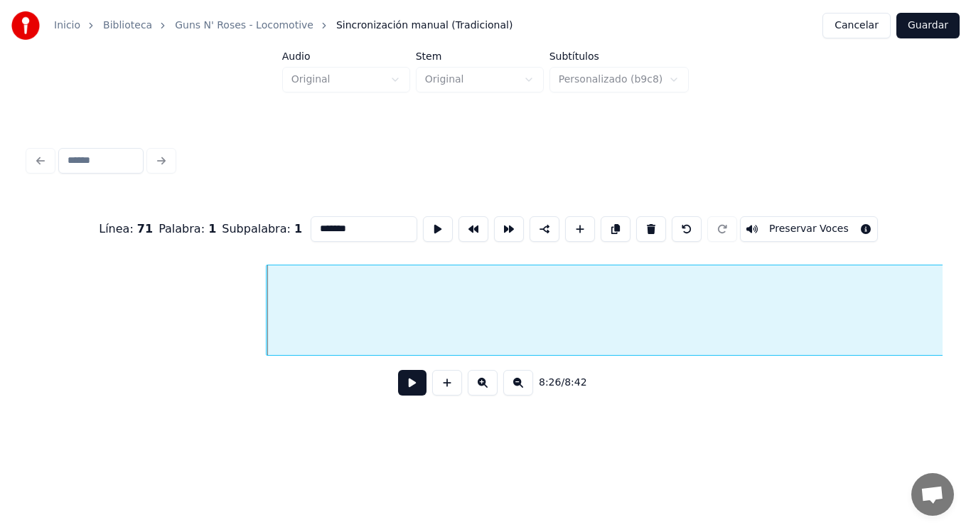
click at [653, 226] on button at bounding box center [651, 229] width 30 height 26
type input "**********"
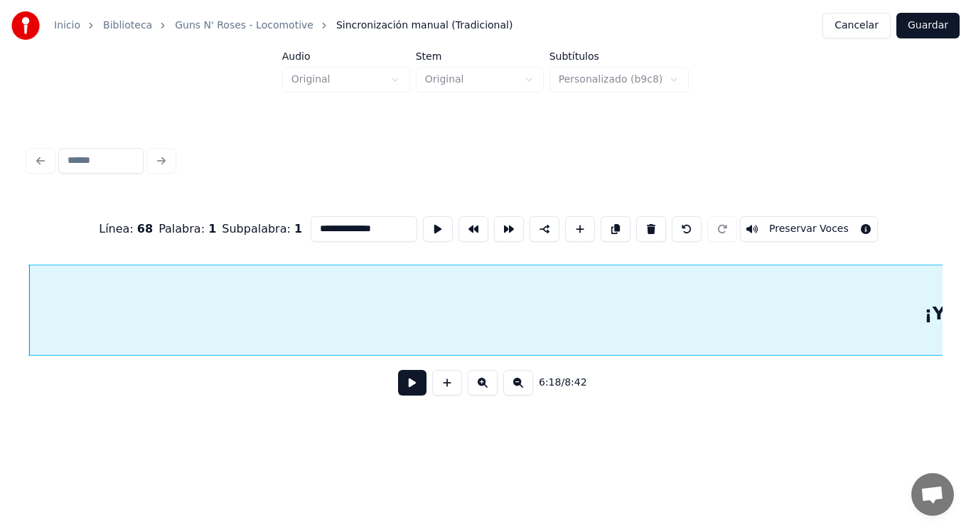
click at [400, 388] on button at bounding box center [412, 383] width 28 height 26
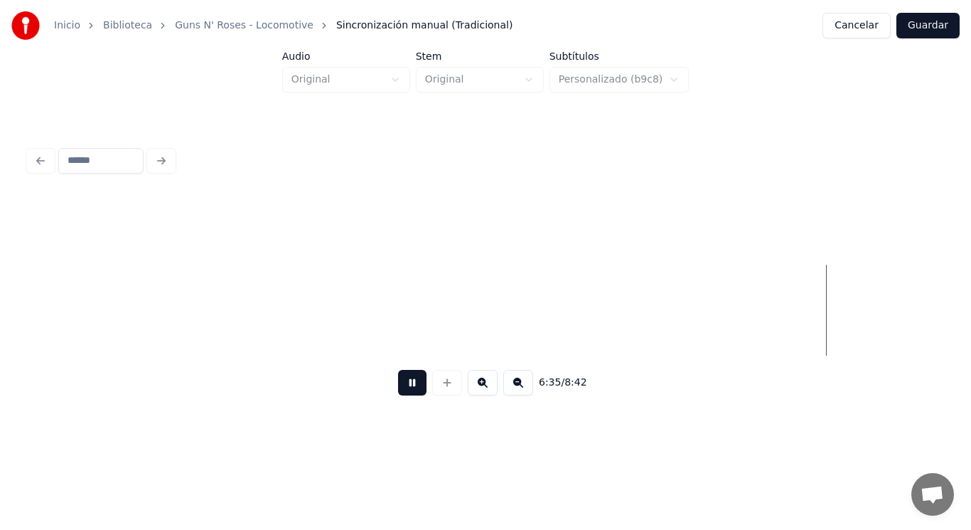
click at [400, 388] on button at bounding box center [412, 383] width 28 height 26
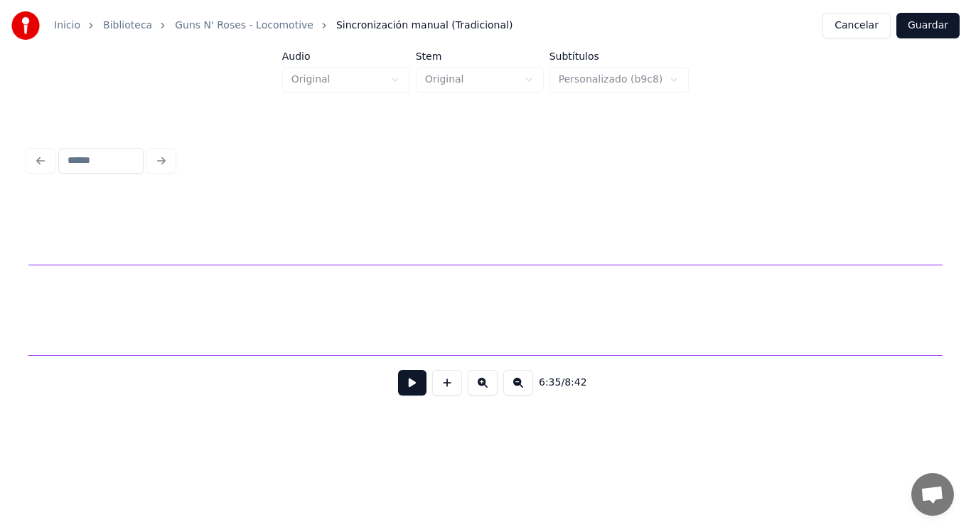
scroll to position [0, 415971]
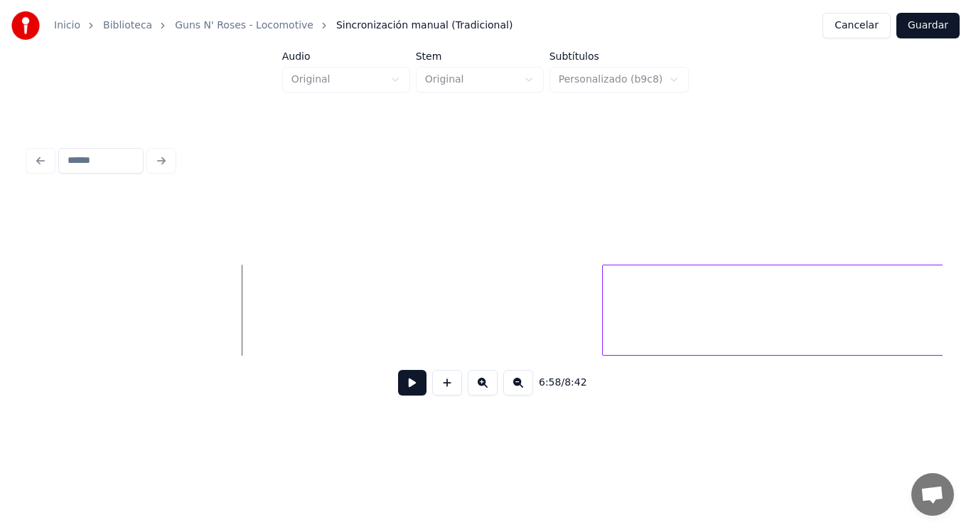
click at [405, 387] on button at bounding box center [412, 383] width 28 height 26
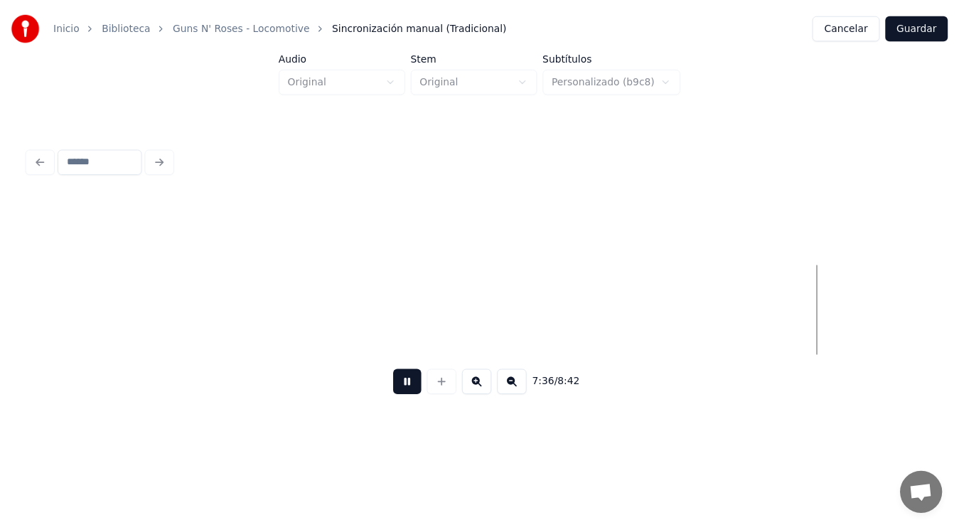
scroll to position [0, 454868]
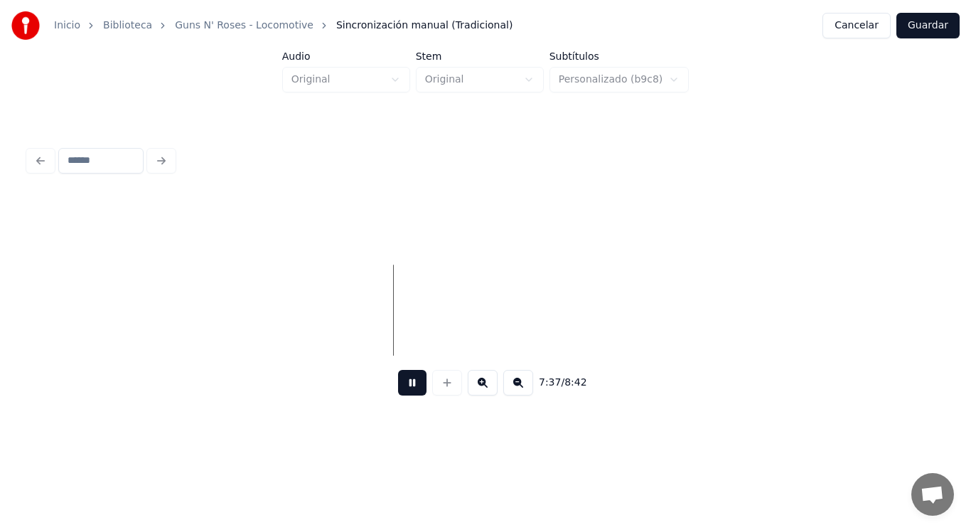
click at [403, 390] on button at bounding box center [412, 383] width 28 height 26
click at [926, 30] on button "Guardar" at bounding box center [928, 26] width 63 height 26
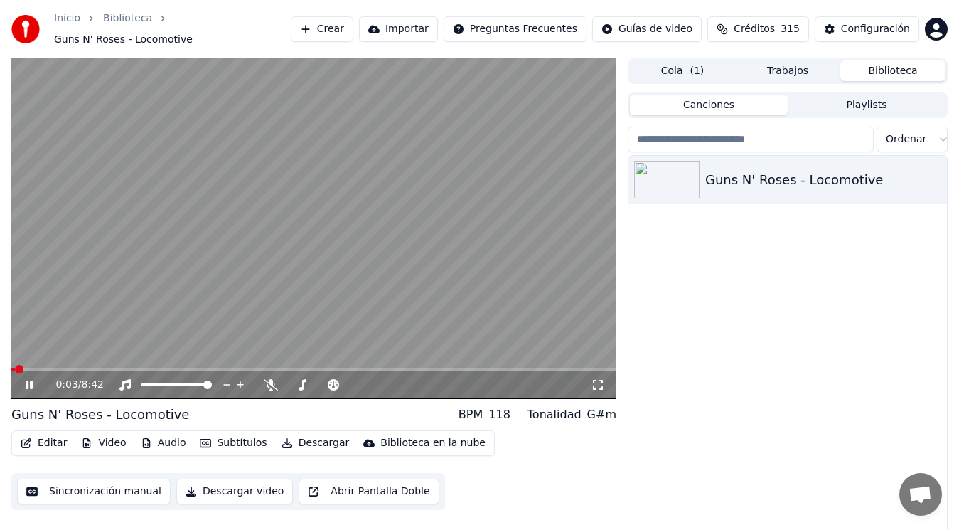
click at [27, 380] on icon at bounding box center [29, 384] width 7 height 9
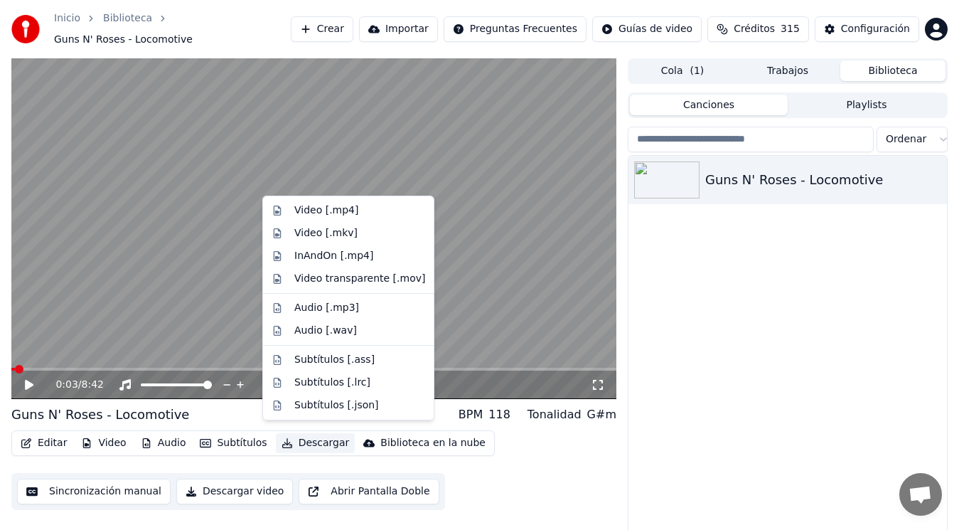
click at [305, 435] on button "Descargar" at bounding box center [316, 443] width 80 height 20
click at [316, 210] on div "Video [.mp4]" at bounding box center [326, 210] width 64 height 14
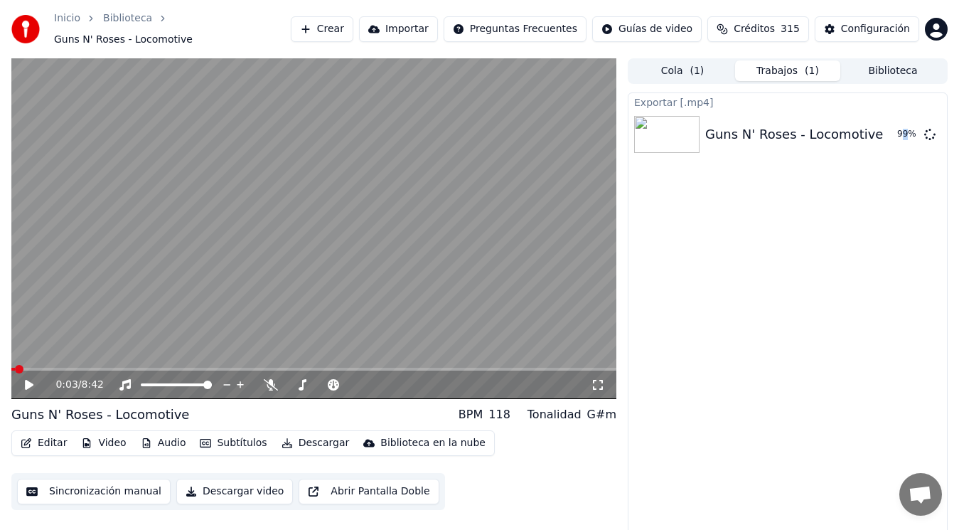
drag, startPoint x: 902, startPoint y: 165, endPoint x: 907, endPoint y: 155, distance: 11.5
click at [907, 155] on div "Exportar [.mp4] Guns N' Roses - Locomotive 99 %" at bounding box center [788, 317] width 320 height 450
click at [888, 127] on button "Mostrar" at bounding box center [887, 135] width 63 height 26
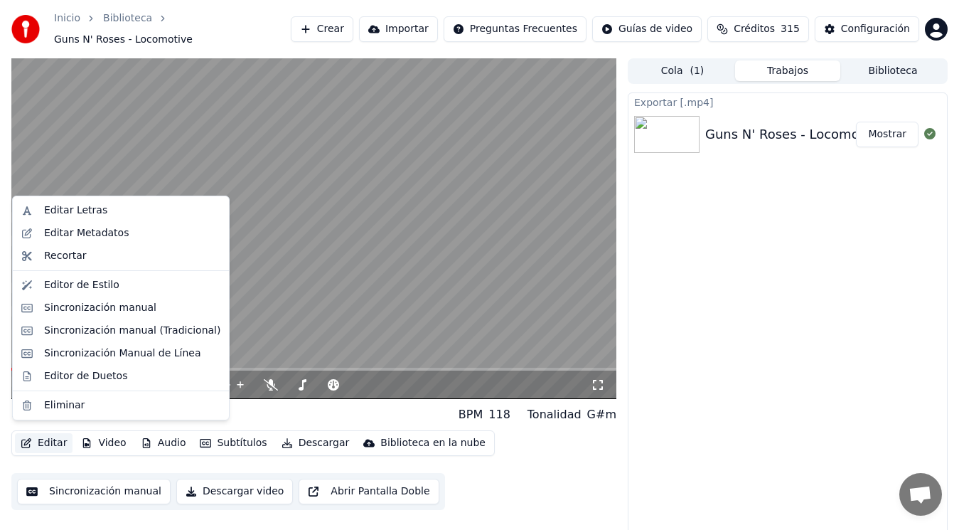
click at [34, 441] on button "Editar" at bounding box center [44, 443] width 58 height 20
click at [65, 405] on div "Eliminar" at bounding box center [64, 405] width 41 height 14
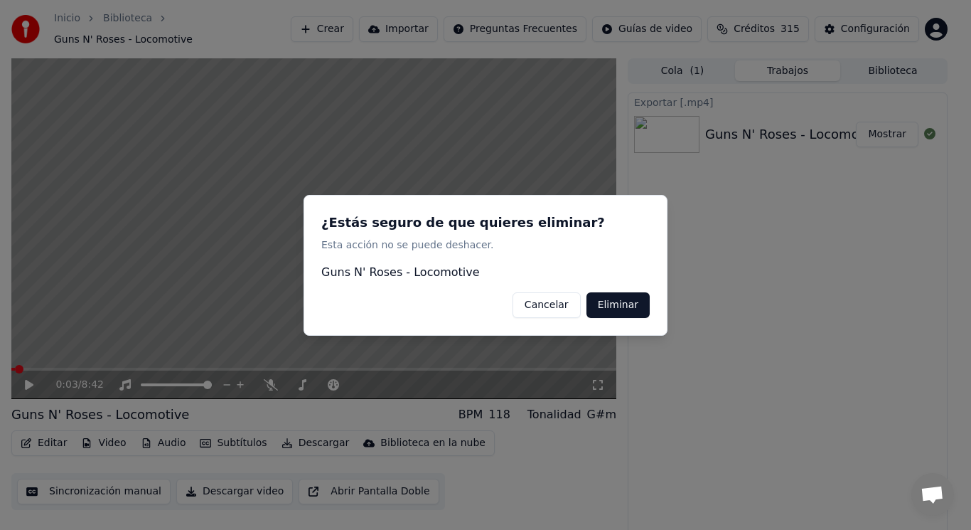
click at [621, 301] on button "Eliminar" at bounding box center [618, 305] width 63 height 26
